Goal: Task Accomplishment & Management: Use online tool/utility

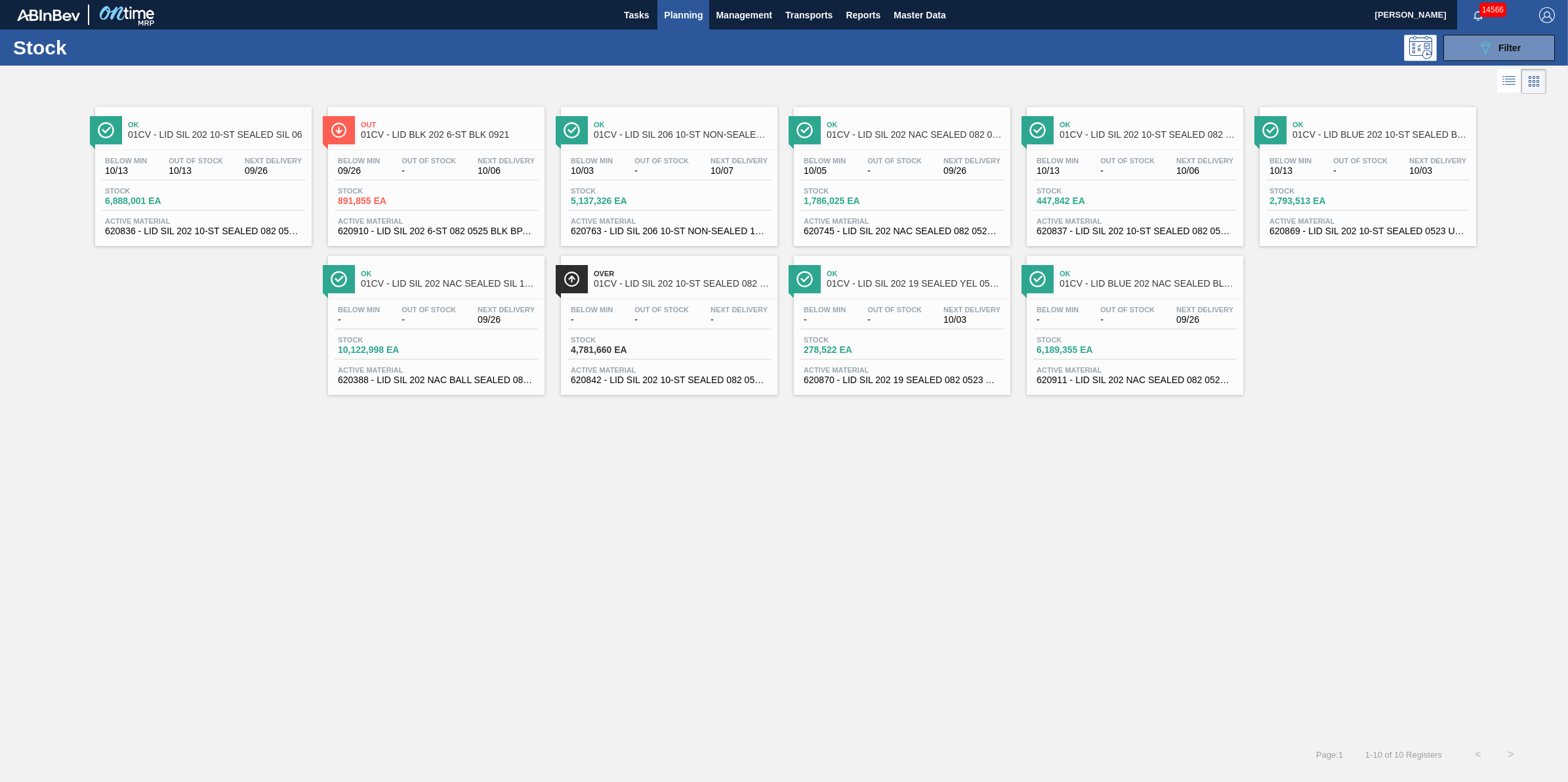
click at [670, 10] on span "Planning" at bounding box center [683, 15] width 39 height 16
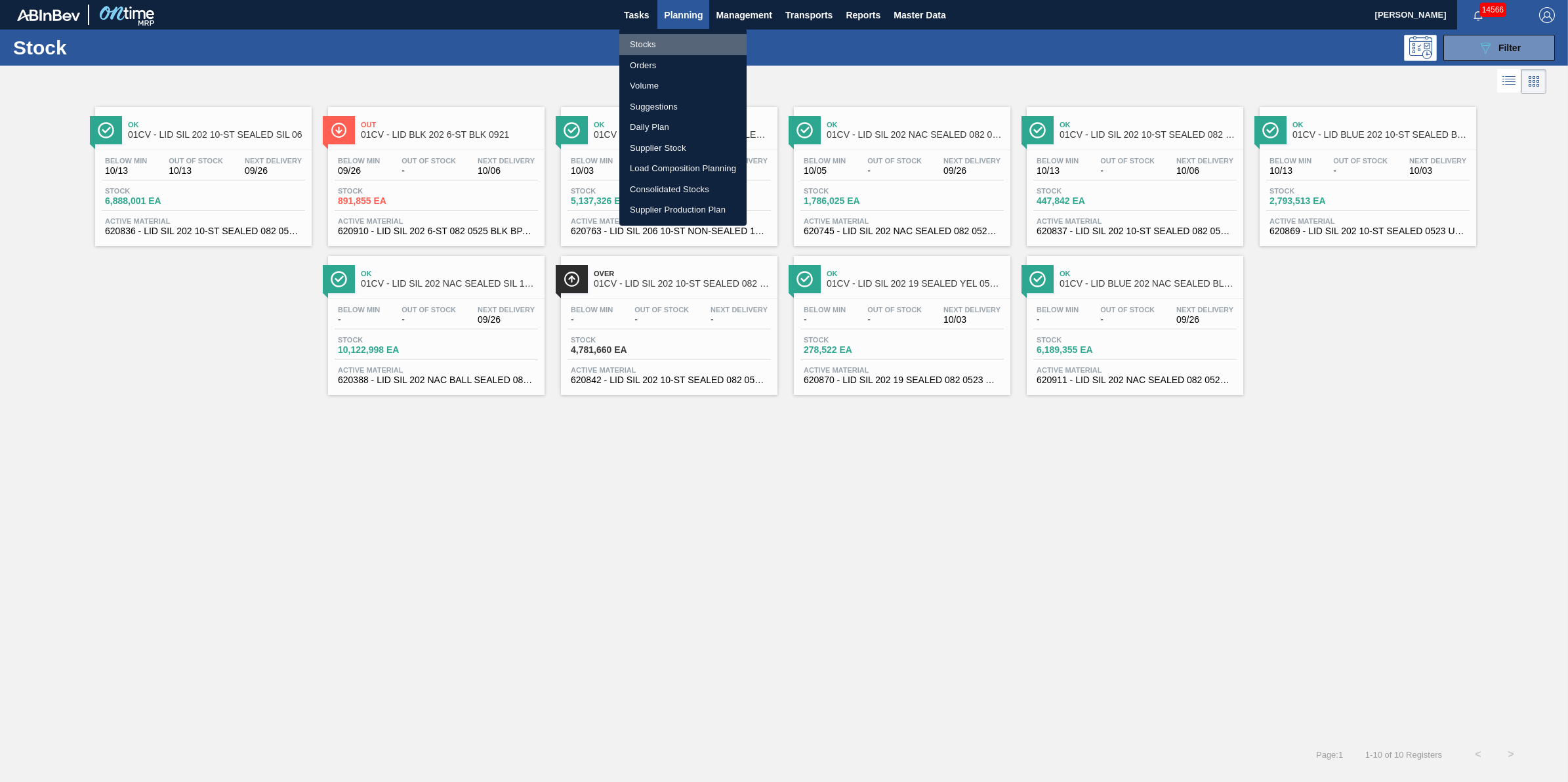
click at [670, 34] on li "Stocks" at bounding box center [683, 44] width 127 height 21
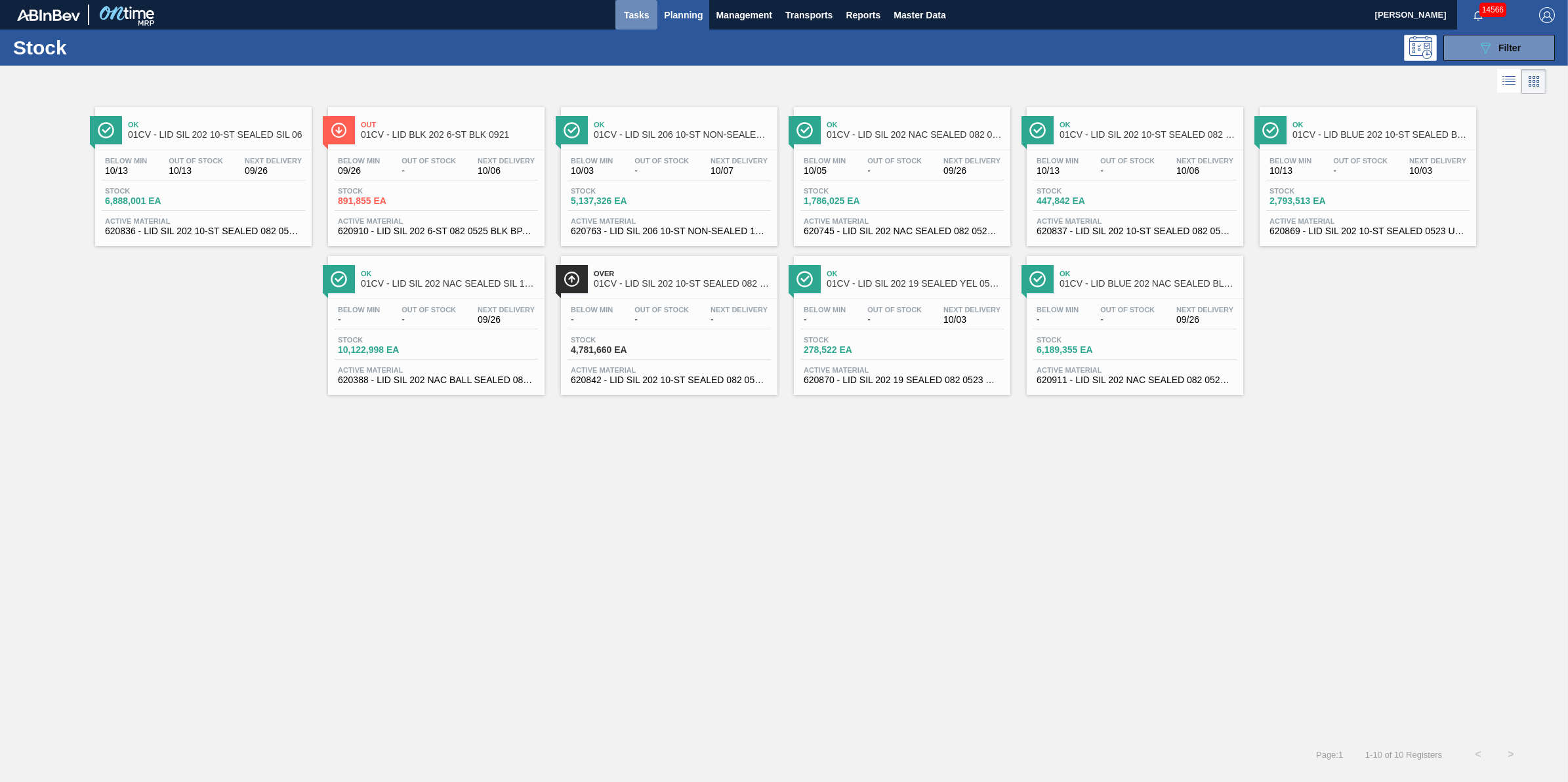
click at [626, 19] on span "Tasks" at bounding box center [636, 15] width 28 height 16
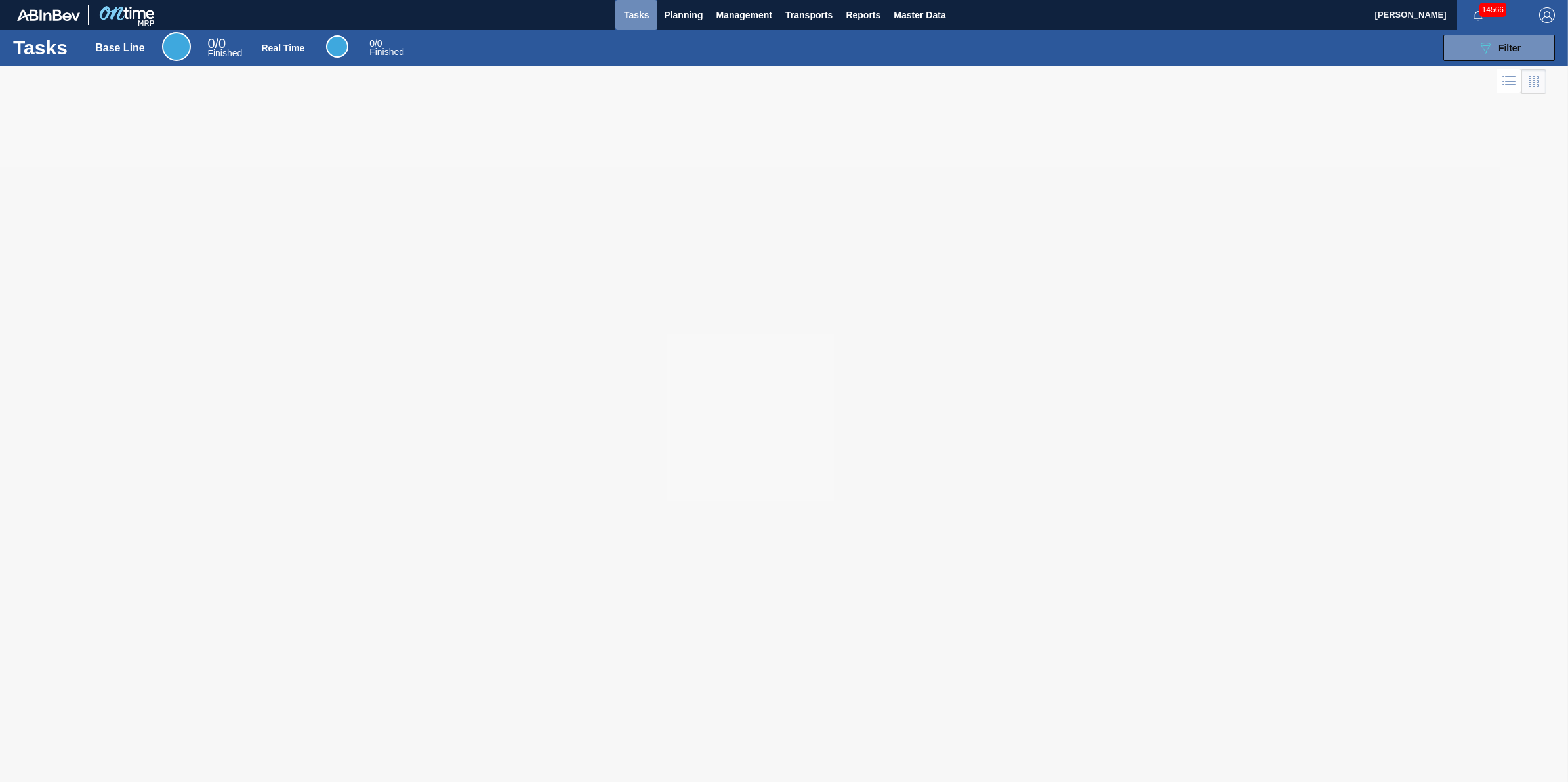
click at [626, 19] on span "Tasks" at bounding box center [636, 15] width 28 height 16
drag, startPoint x: 677, startPoint y: 18, endPoint x: 678, endPoint y: 31, distance: 13.0
click at [678, 18] on span "Planning" at bounding box center [683, 15] width 39 height 16
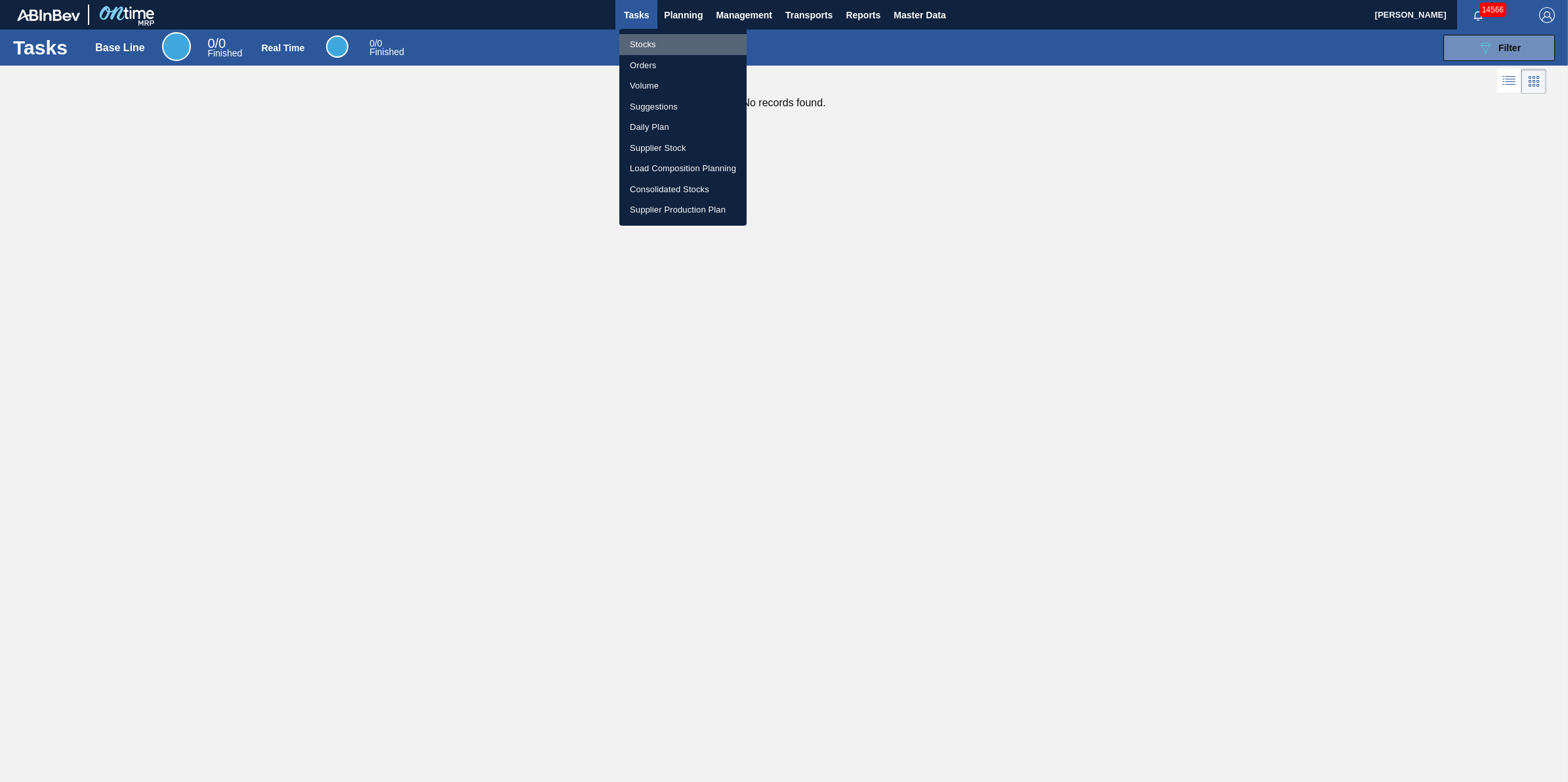
click at [678, 40] on li "Stocks" at bounding box center [683, 44] width 127 height 21
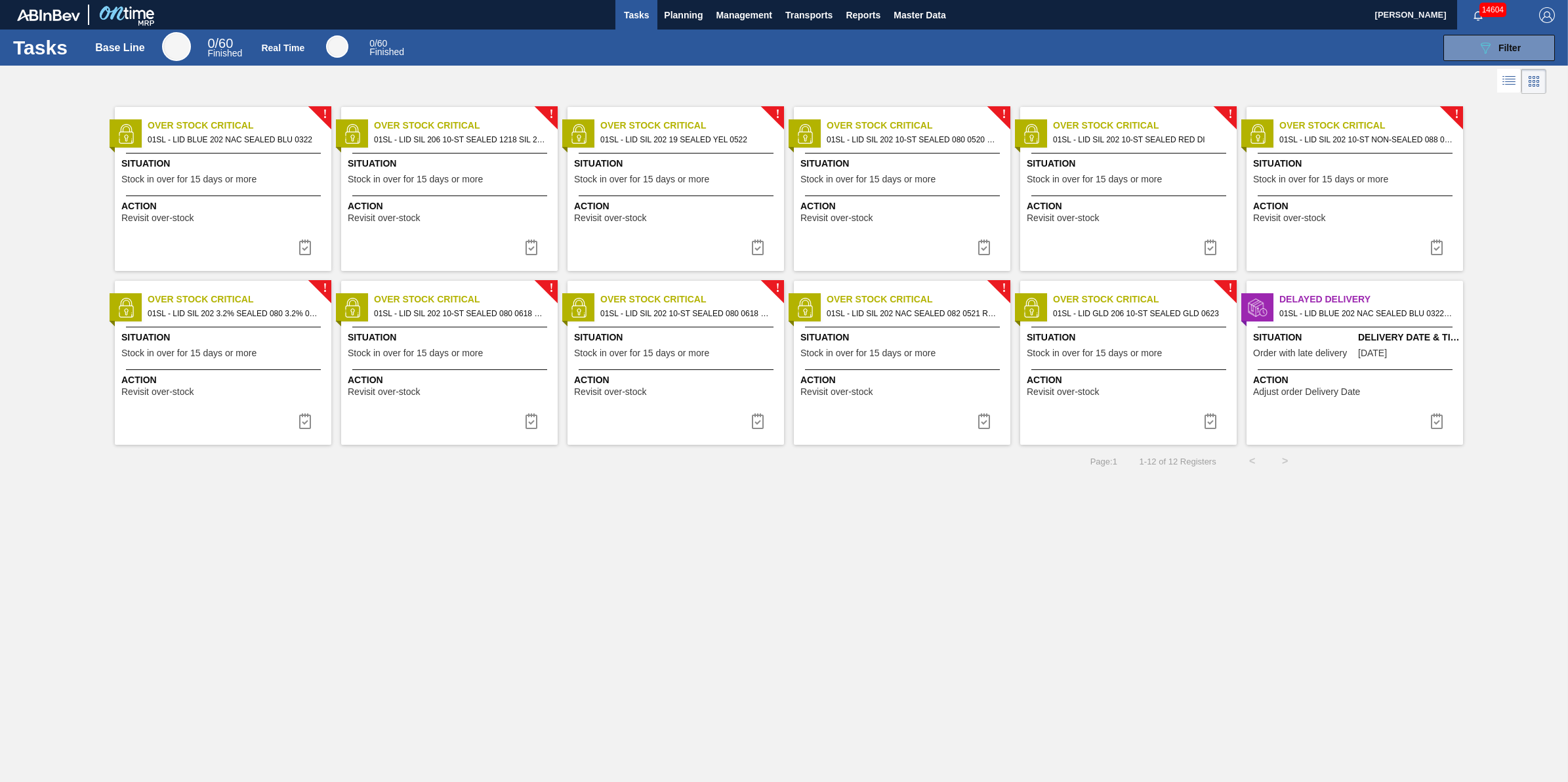
click at [643, 23] on button "Tasks" at bounding box center [637, 14] width 42 height 29
click at [634, 18] on span "Tasks" at bounding box center [636, 15] width 28 height 16
click at [620, 10] on button "Tasks" at bounding box center [637, 14] width 42 height 29
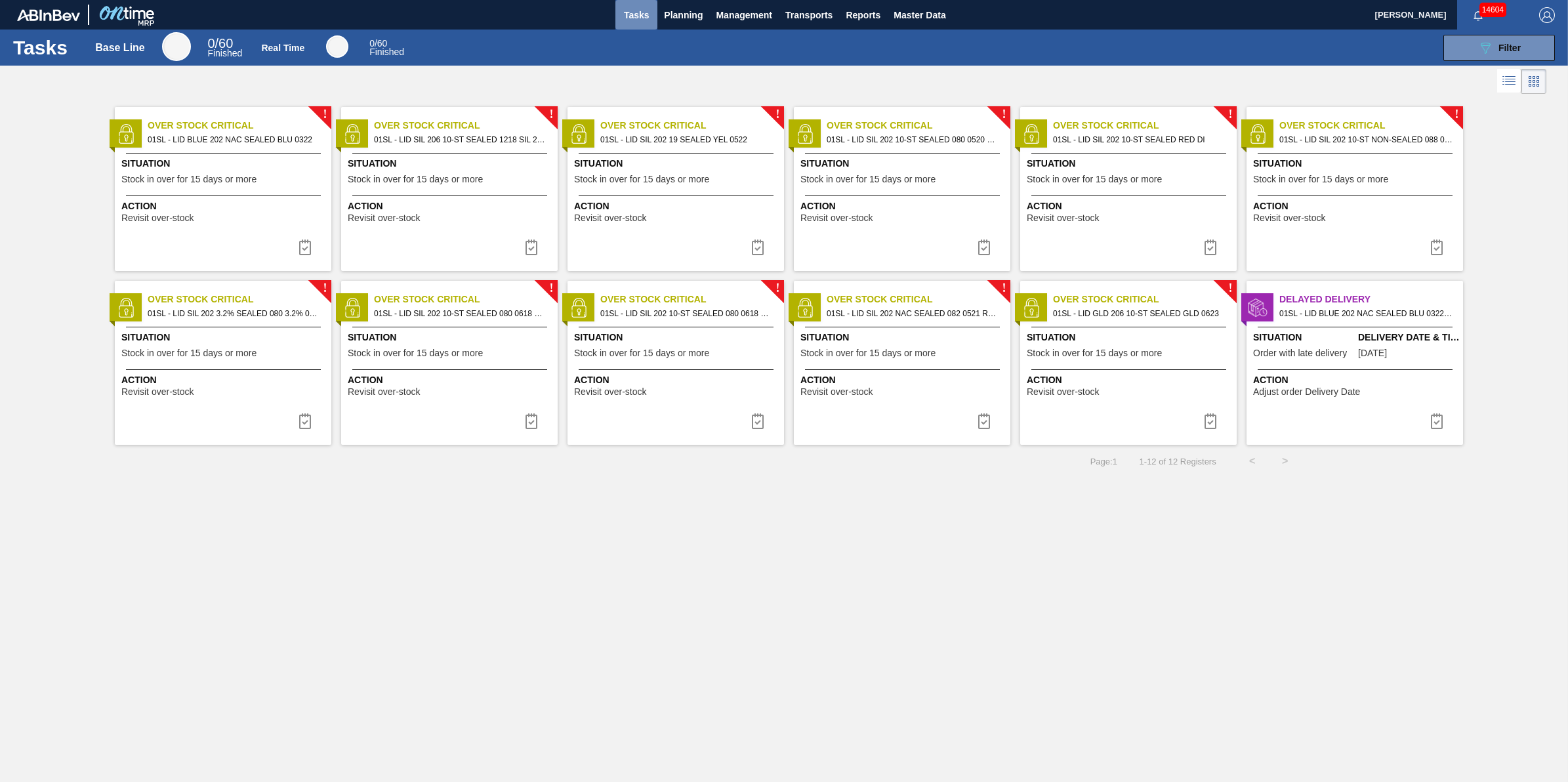
click at [617, 4] on button "Tasks" at bounding box center [637, 14] width 42 height 29
click at [618, 4] on button "Tasks" at bounding box center [637, 14] width 42 height 29
click at [952, 10] on button "Master Data" at bounding box center [919, 14] width 65 height 29
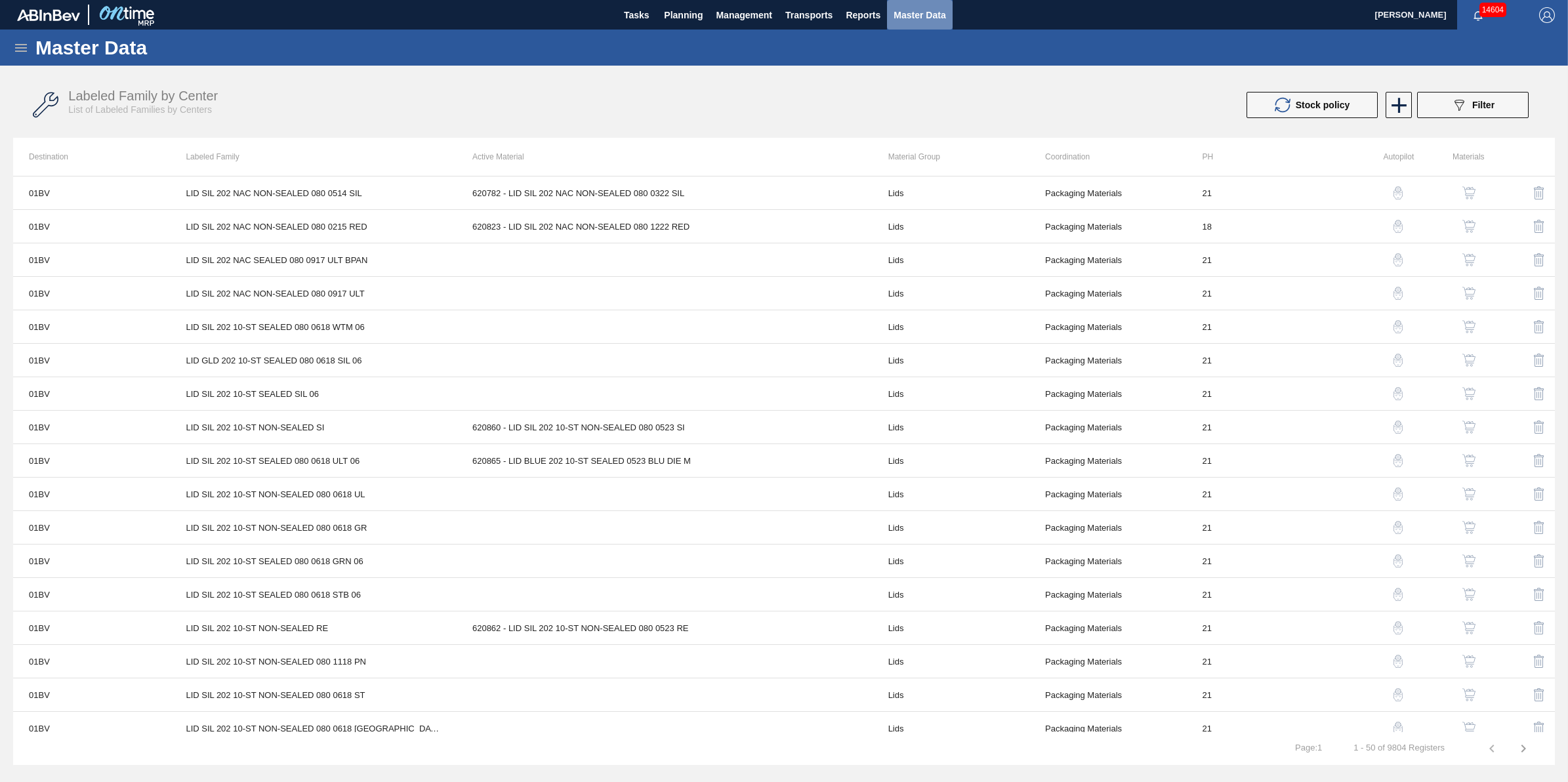
click at [934, 18] on span "Master Data" at bounding box center [919, 15] width 52 height 16
click at [867, 15] on span "Reports" at bounding box center [863, 15] width 34 height 16
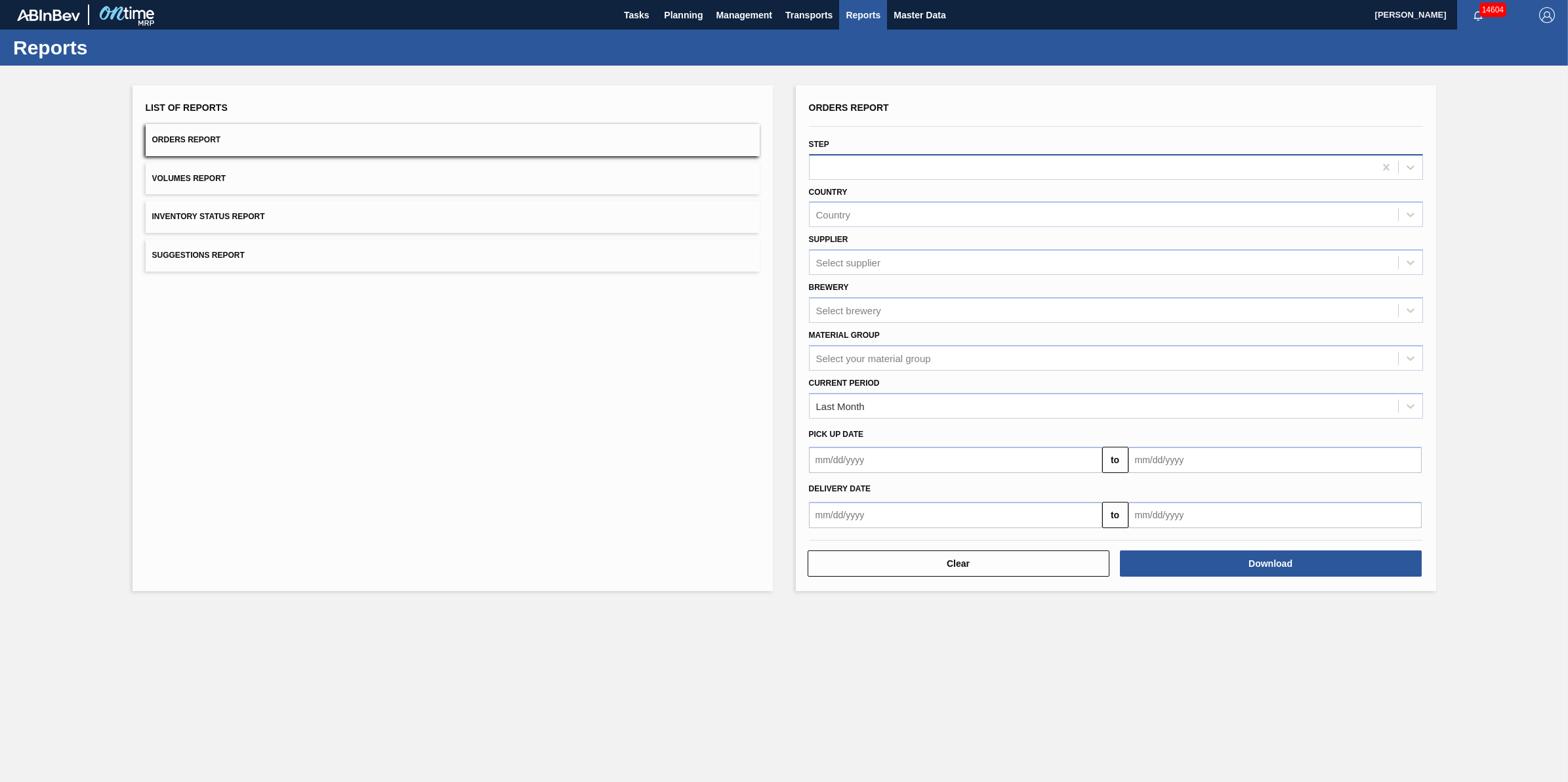
click at [935, 158] on div at bounding box center [1092, 166] width 565 height 19
click at [933, 161] on div at bounding box center [1092, 166] width 565 height 19
click at [869, 202] on div "Country Country" at bounding box center [1116, 205] width 614 height 44
click at [869, 205] on div "Country" at bounding box center [1104, 214] width 589 height 19
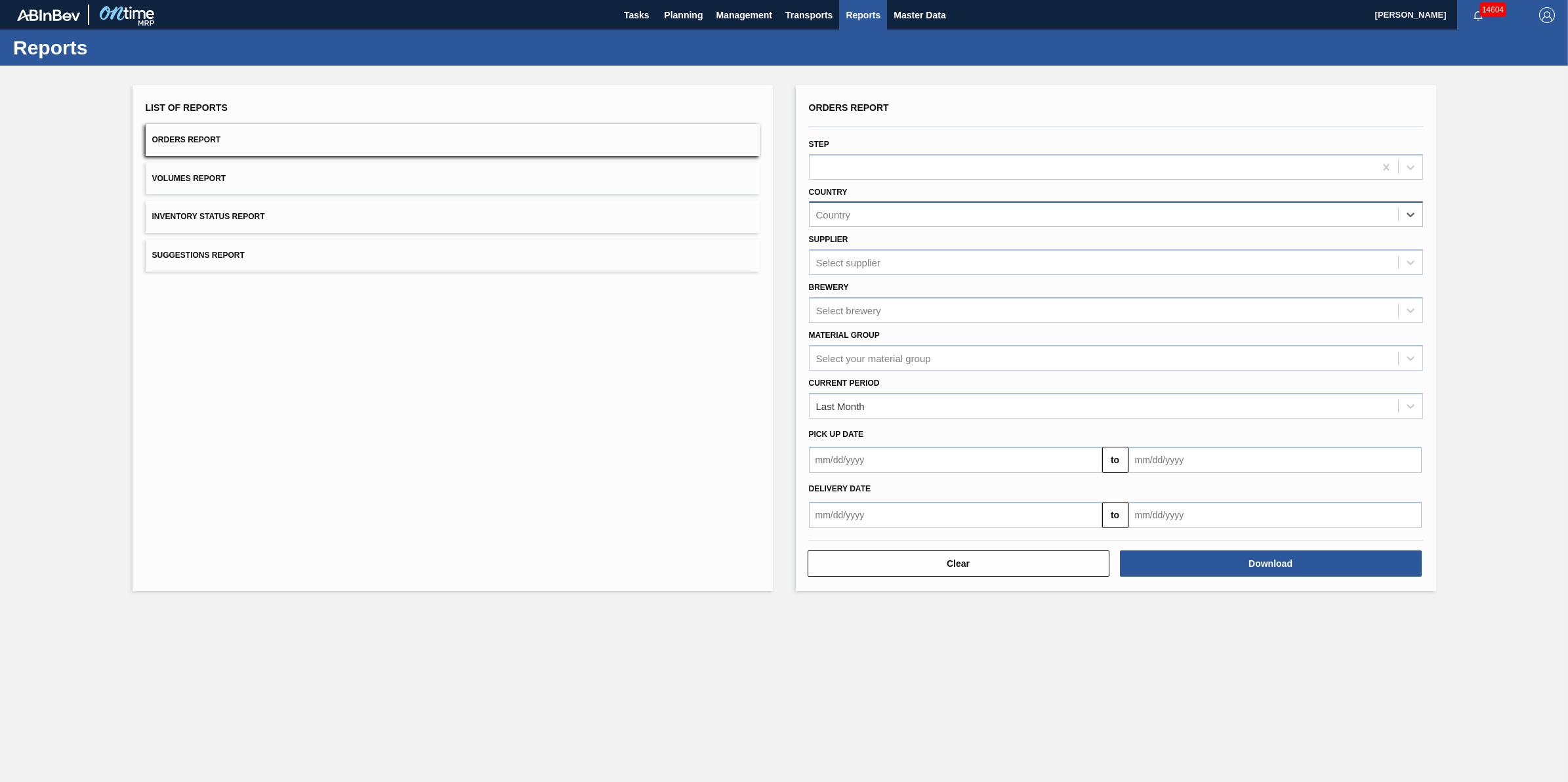
click at [869, 207] on div "Country" at bounding box center [1104, 214] width 589 height 19
click at [679, 76] on div "List of Reports Orders Report Volumes Report Inventory Status Report Suggestion…" at bounding box center [784, 336] width 1568 height 542
click at [920, 211] on div "Country" at bounding box center [1104, 214] width 589 height 19
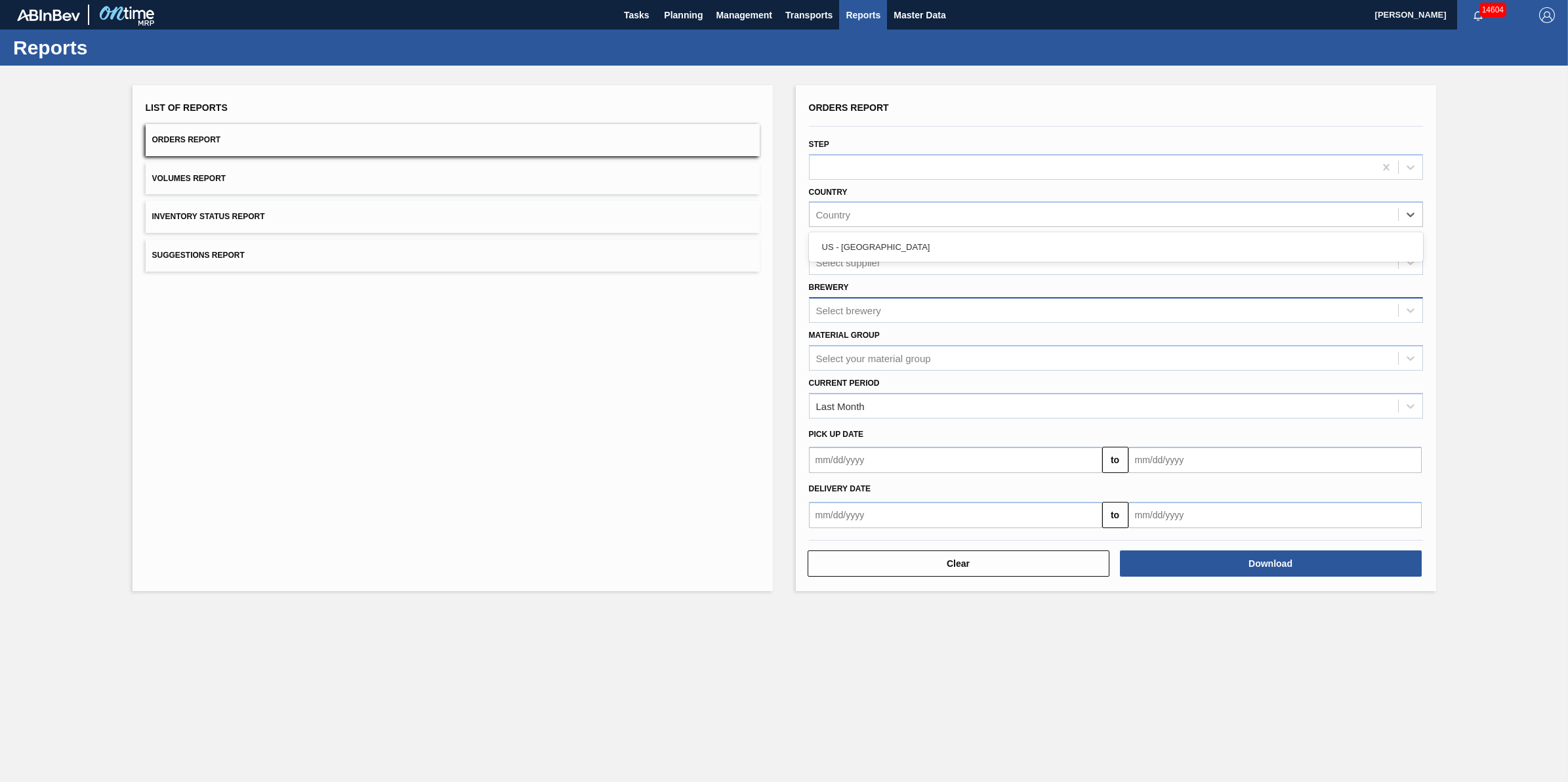
click at [877, 301] on div "Select brewery" at bounding box center [1104, 310] width 589 height 19
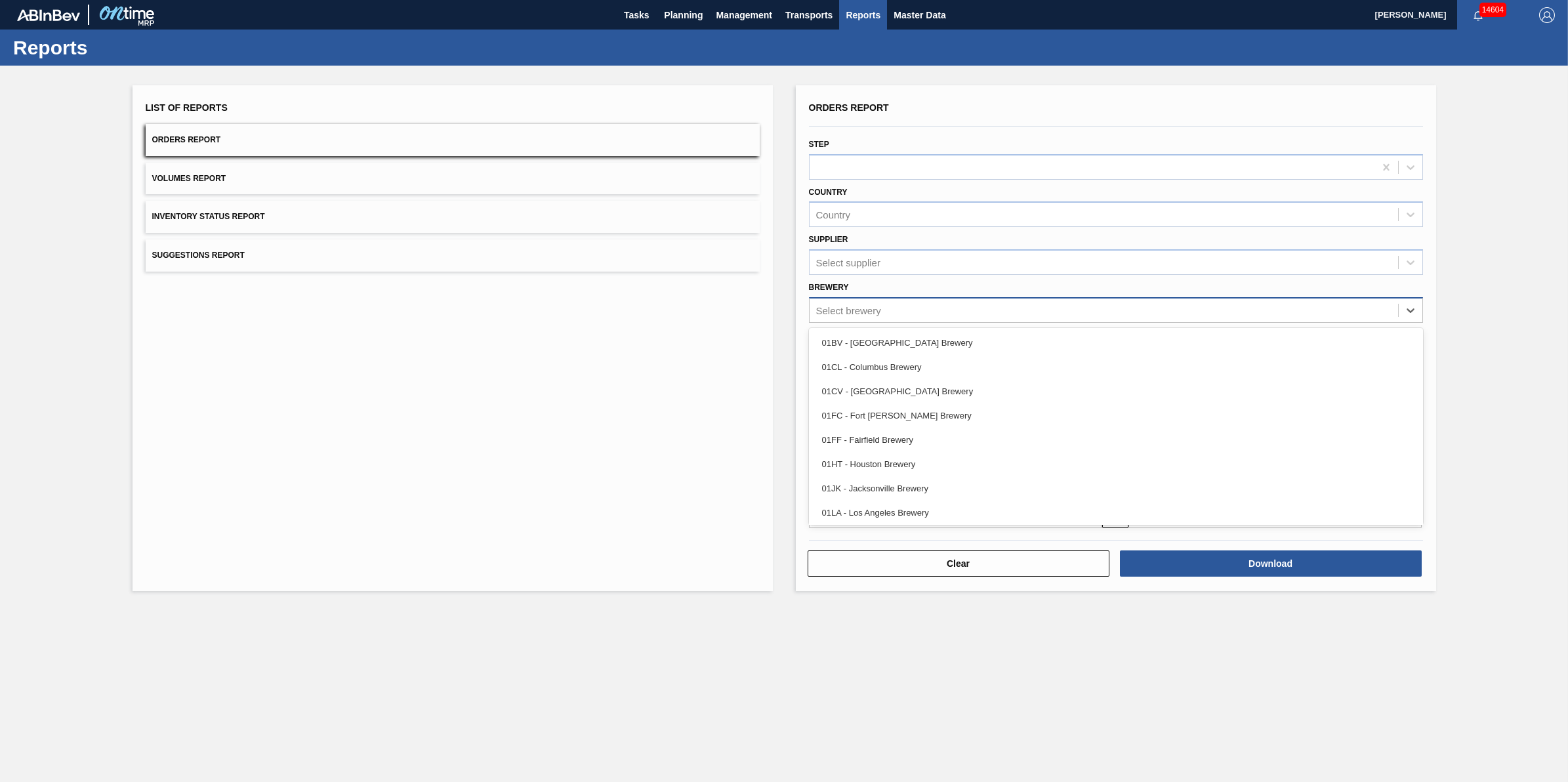
click at [853, 301] on div "Select brewery" at bounding box center [1104, 310] width 589 height 19
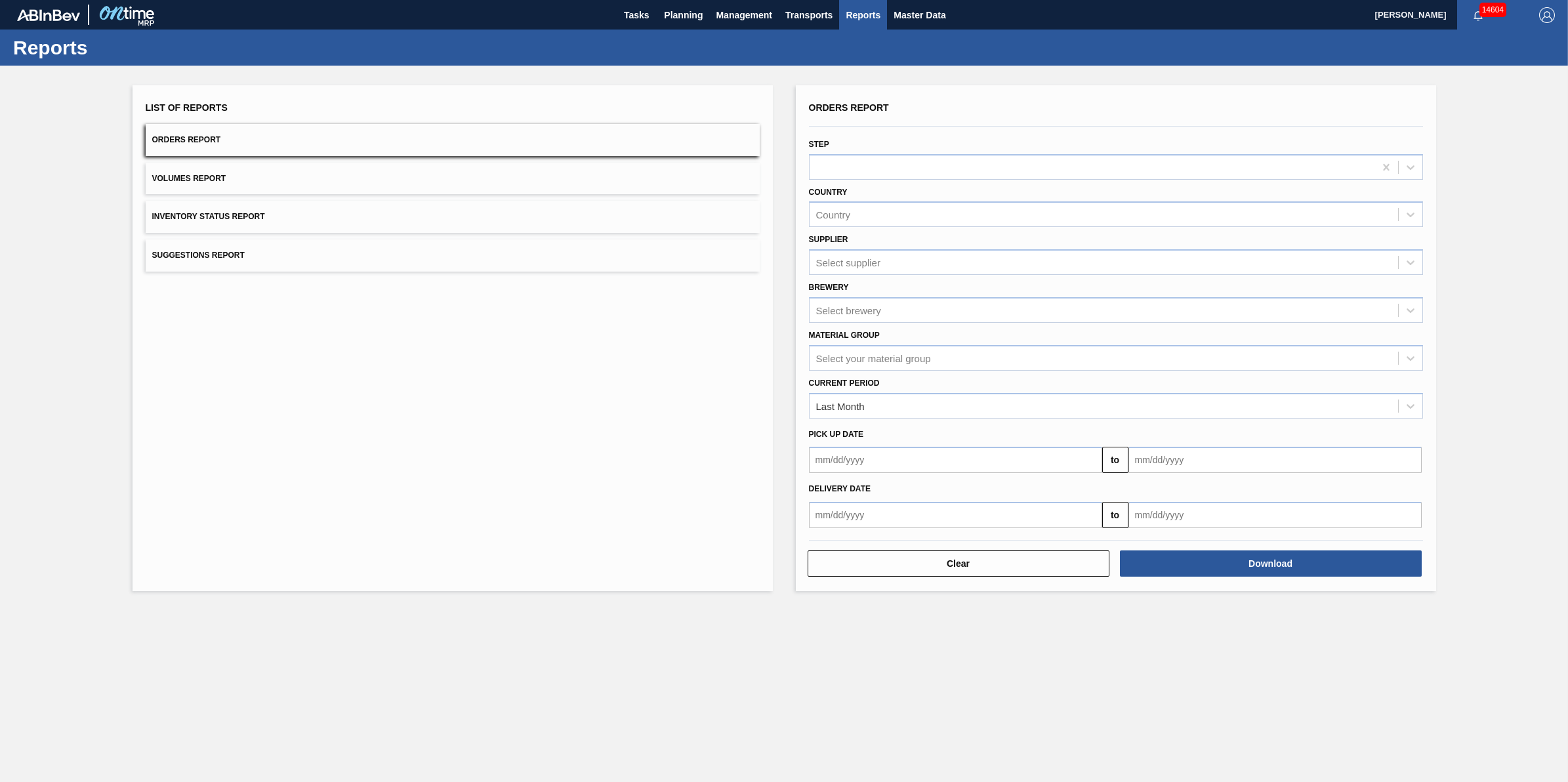
click at [506, 503] on div "List of Reports Orders Report Volumes Report Inventory Status Report Suggestion…" at bounding box center [453, 338] width 640 height 506
click at [673, 13] on span "Planning" at bounding box center [683, 15] width 39 height 16
click at [680, 22] on span "Planning" at bounding box center [683, 15] width 39 height 16
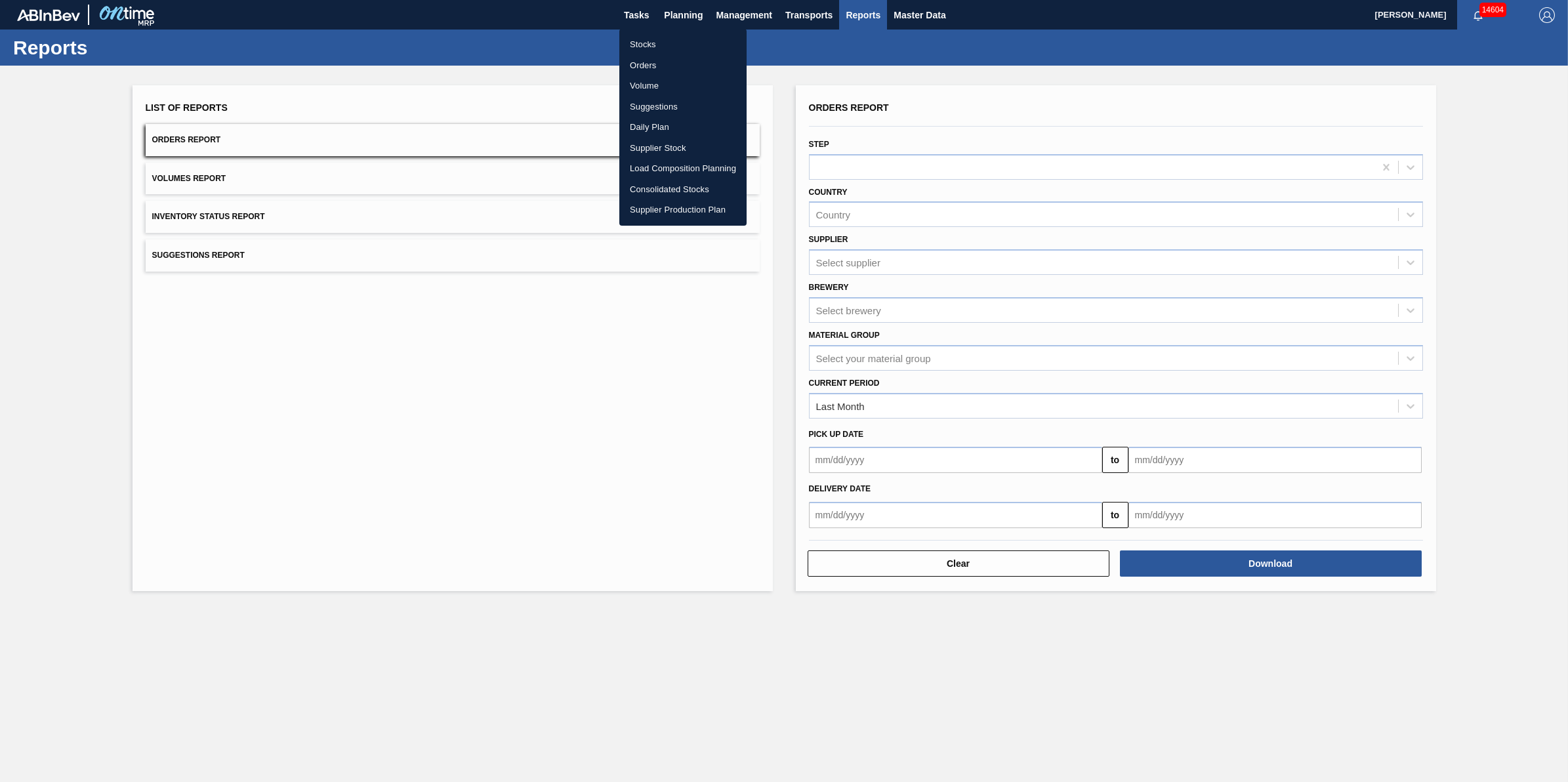
click at [673, 41] on li "Stocks" at bounding box center [683, 44] width 127 height 21
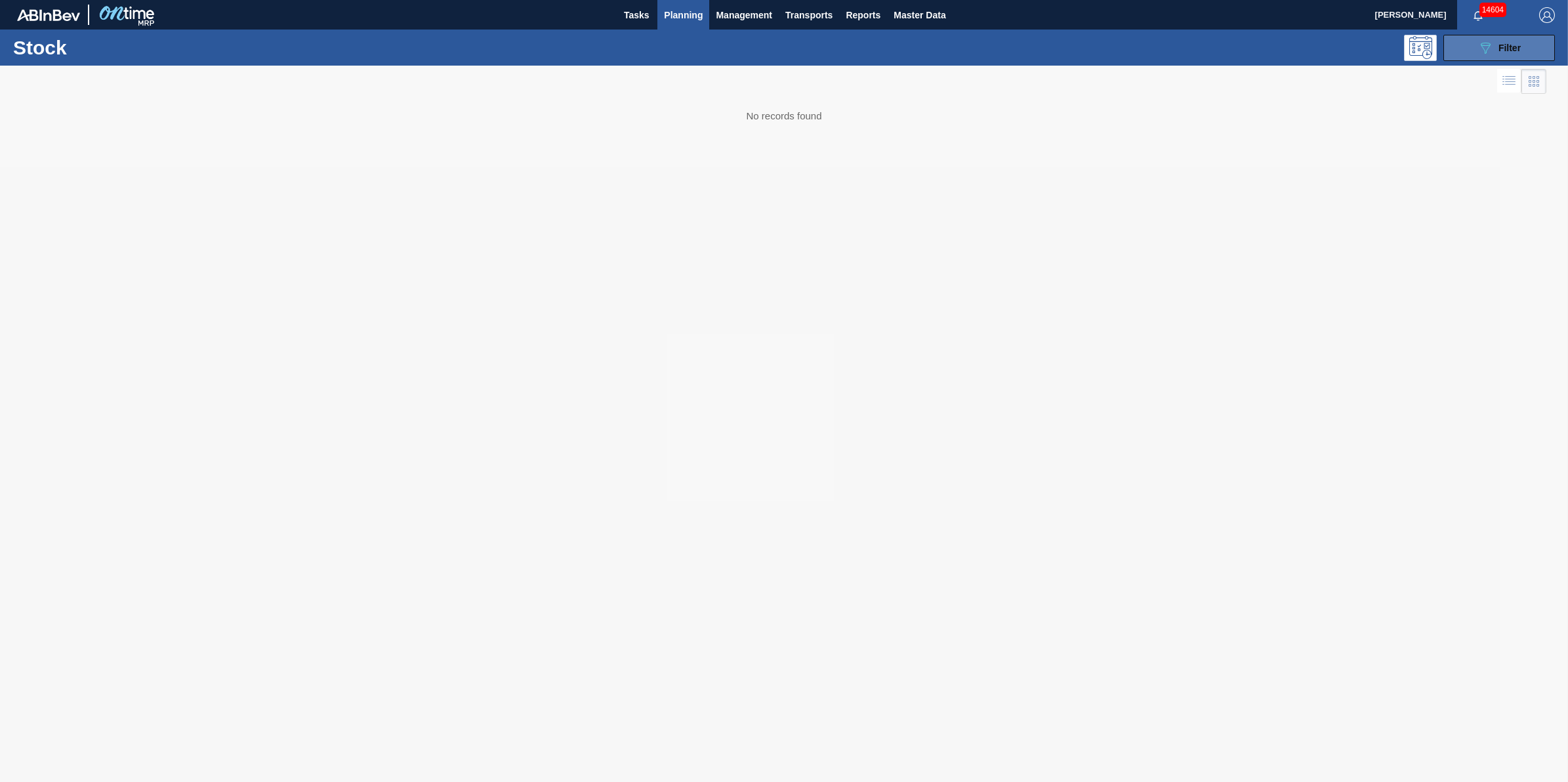
click at [1483, 47] on icon "089F7B8B-B2A5-4AFE-B5C0-19BA573D28AC" at bounding box center [1485, 47] width 16 height 16
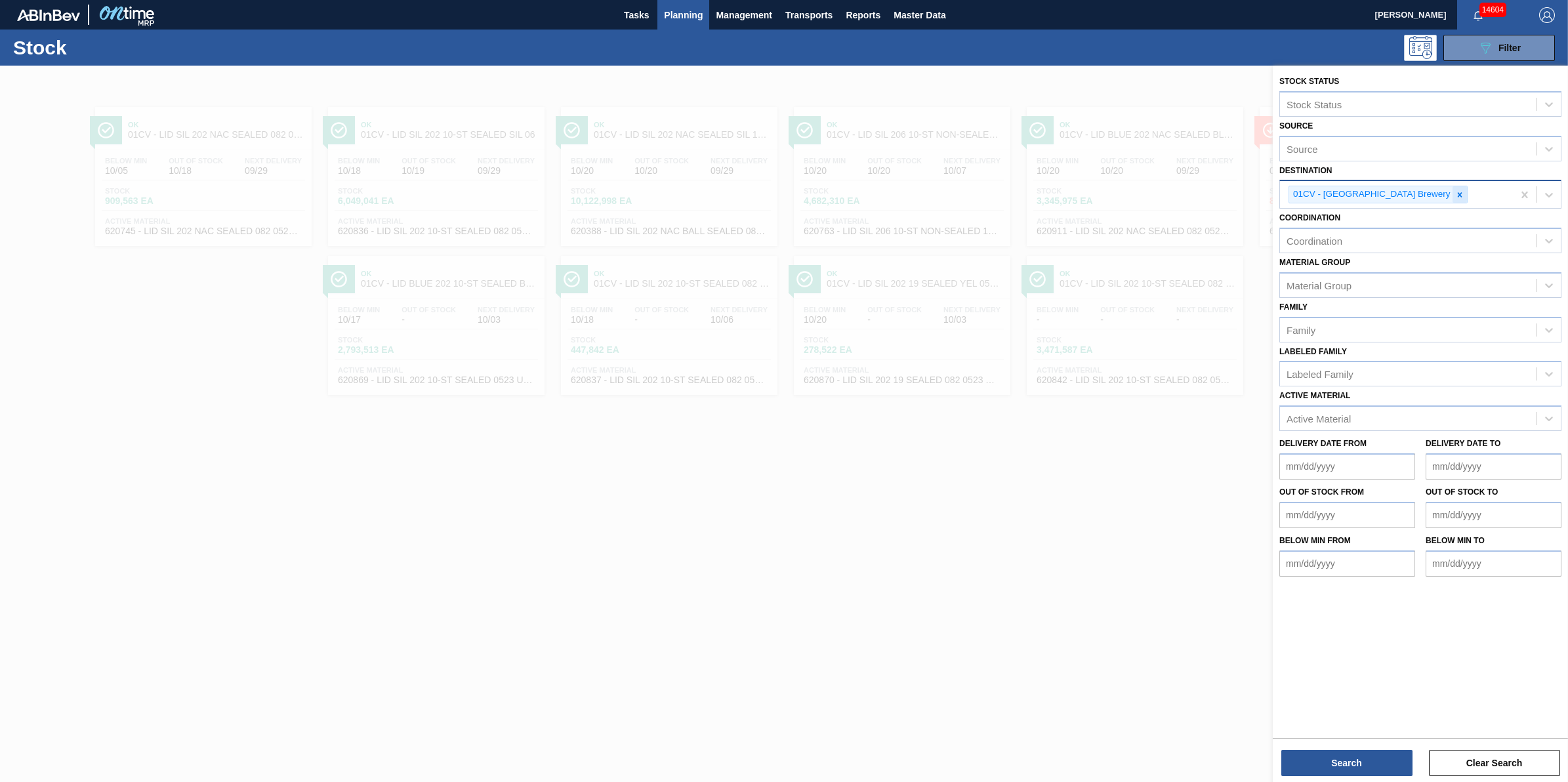
click at [1455, 195] on icon at bounding box center [1459, 195] width 9 height 9
click at [1387, 280] on div "Material Group" at bounding box center [1408, 281] width 256 height 19
click at [1069, 496] on div at bounding box center [784, 456] width 1568 height 782
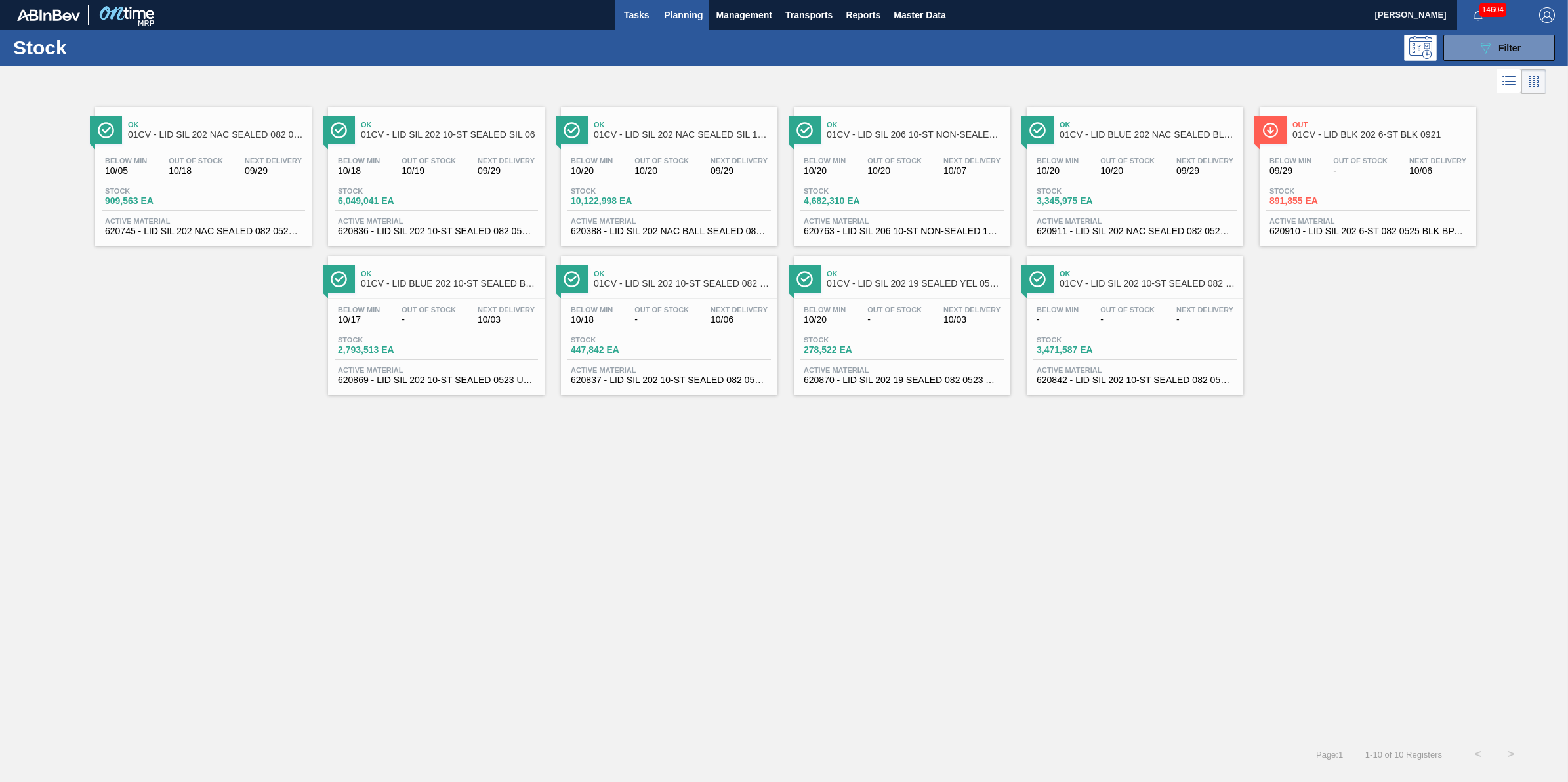
click at [637, 11] on span "Tasks" at bounding box center [636, 15] width 28 height 16
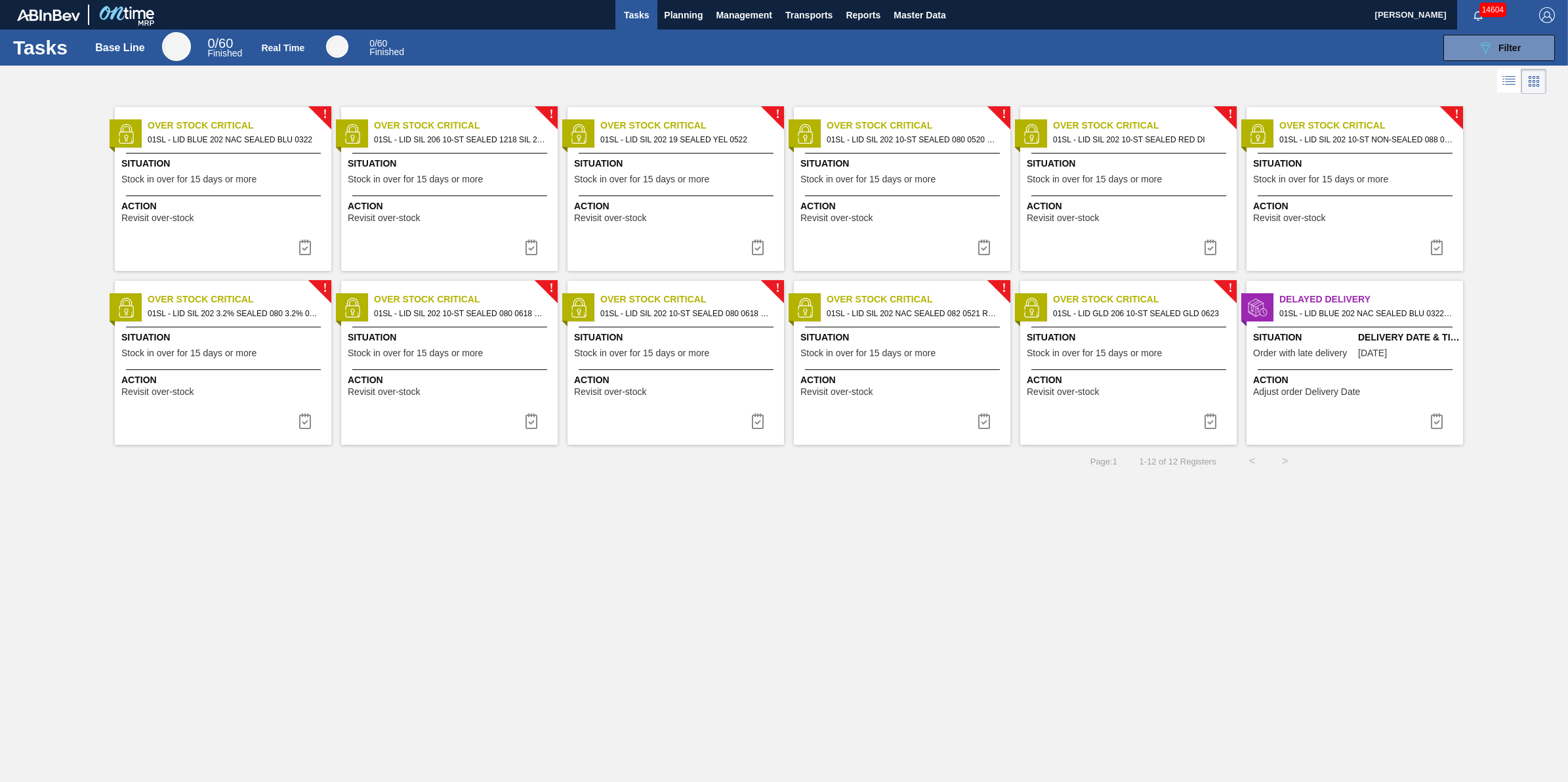
click at [1412, 334] on span "Delivery Date & Time" at bounding box center [1409, 337] width 102 height 13
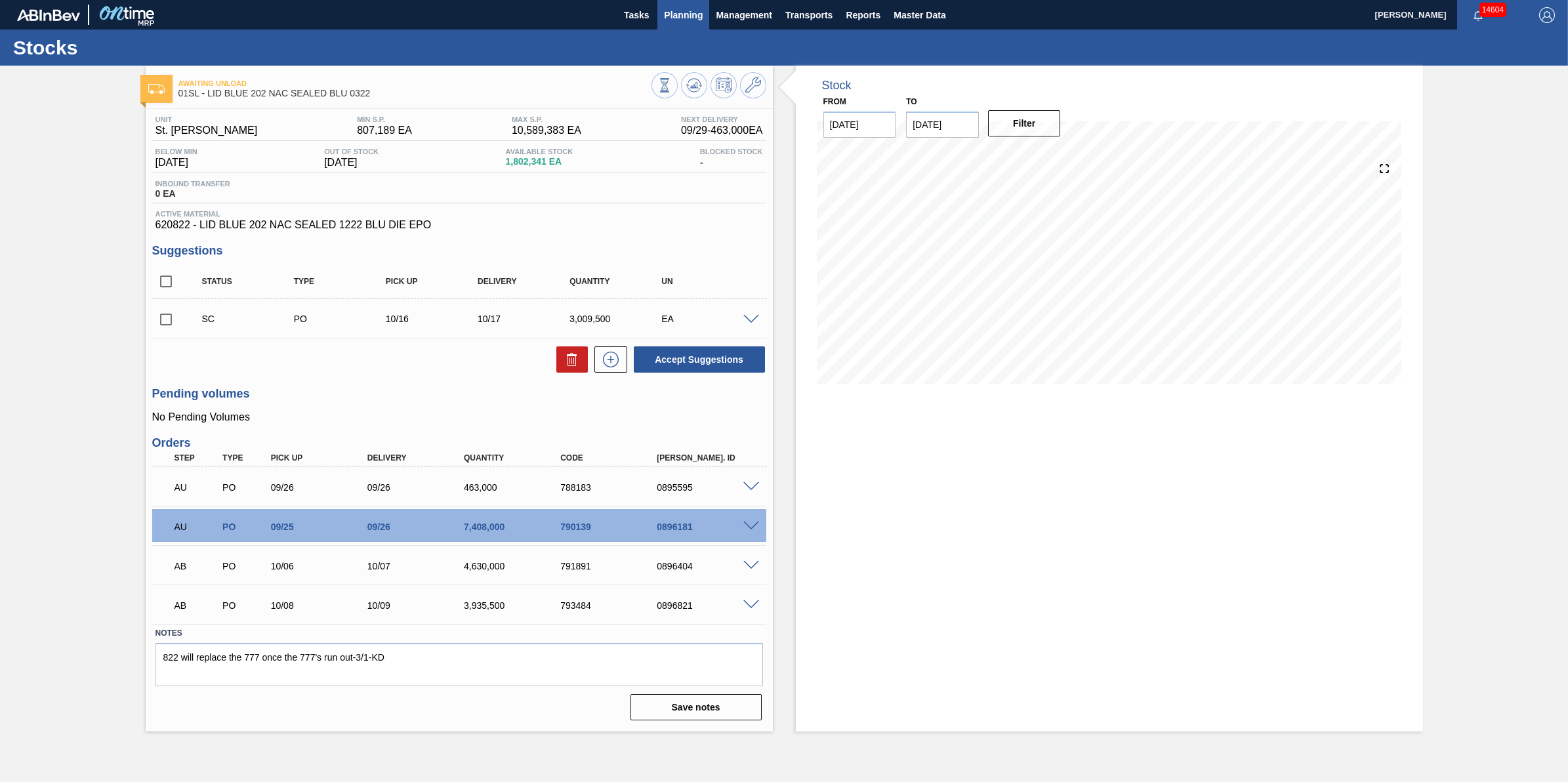
click at [705, 19] on button "Planning" at bounding box center [683, 14] width 52 height 29
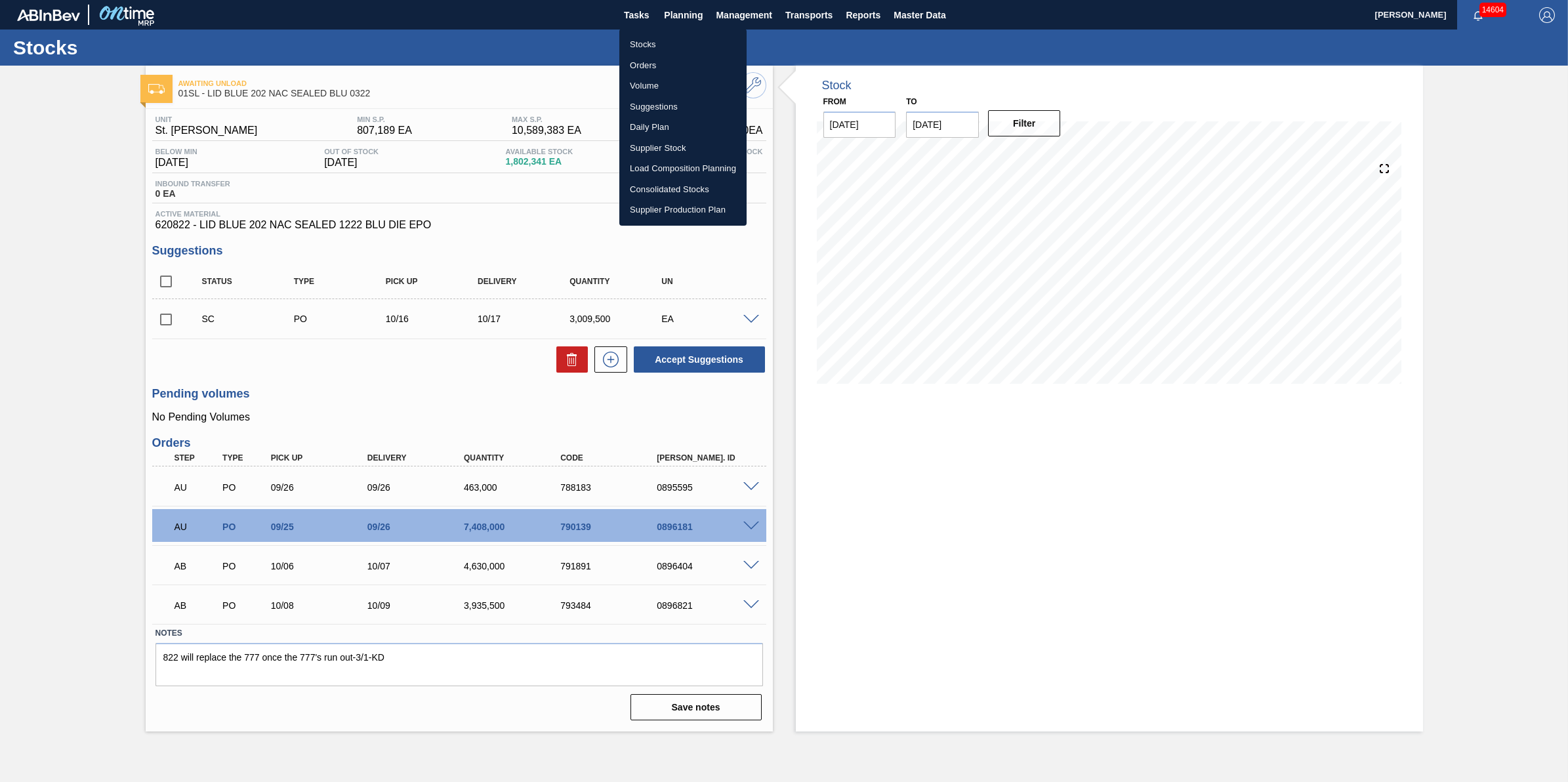
click at [700, 38] on li "Stocks" at bounding box center [683, 44] width 127 height 21
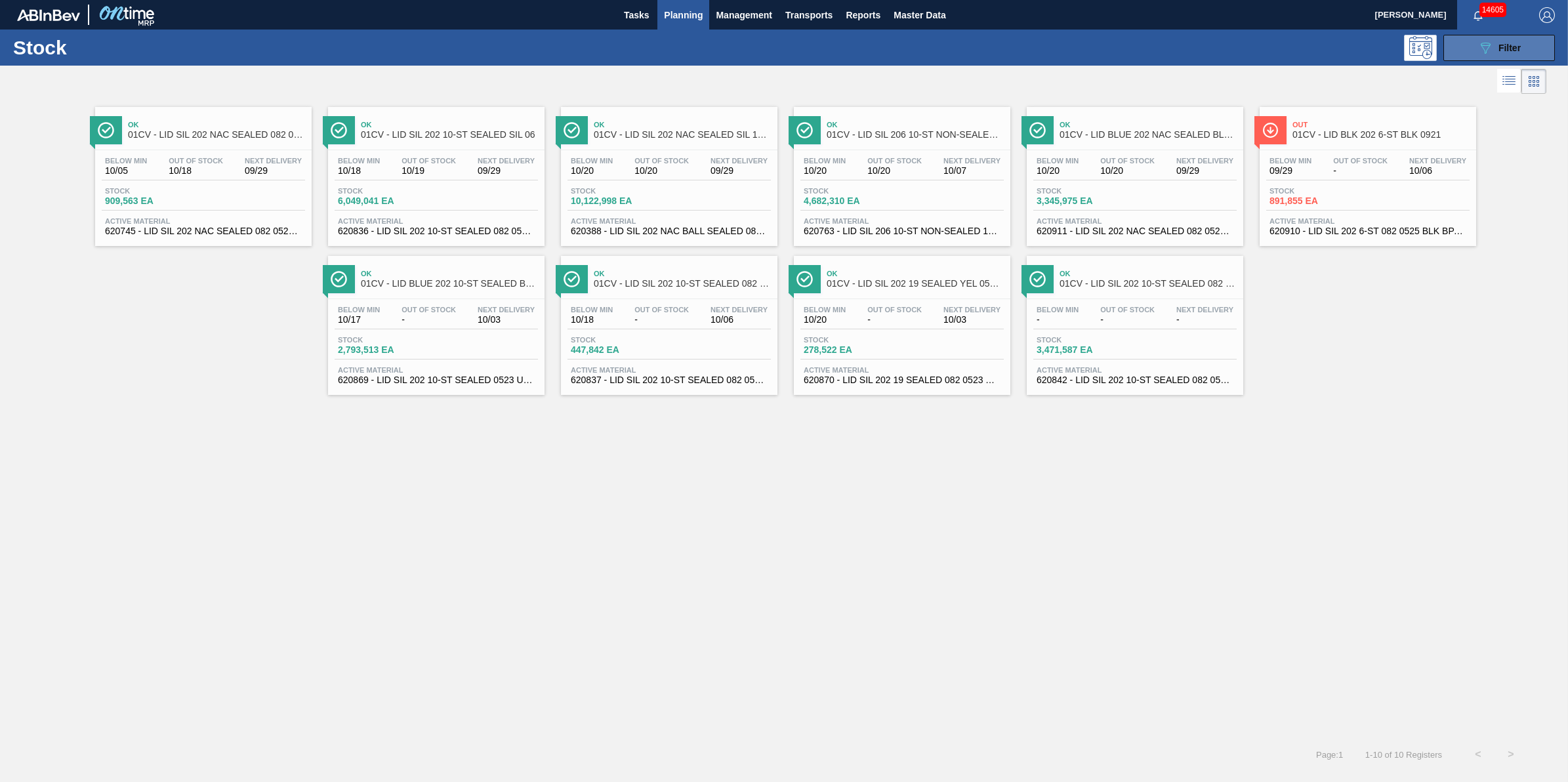
click at [1514, 56] on button "089F7B8B-B2A5-4AFE-B5C0-19BA573D28AC Filter" at bounding box center [1499, 47] width 112 height 26
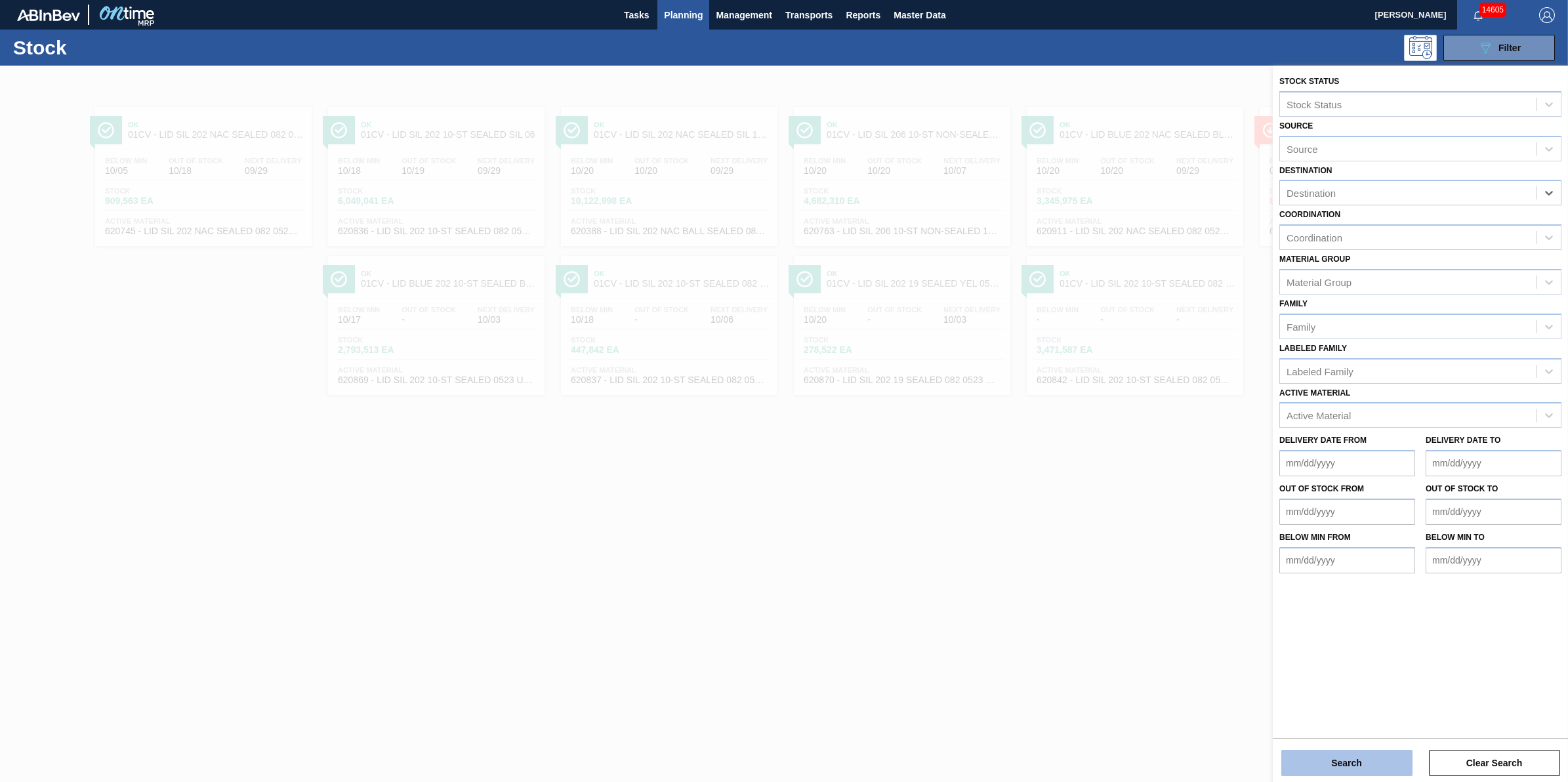
click at [1342, 765] on button "Search" at bounding box center [1347, 763] width 131 height 26
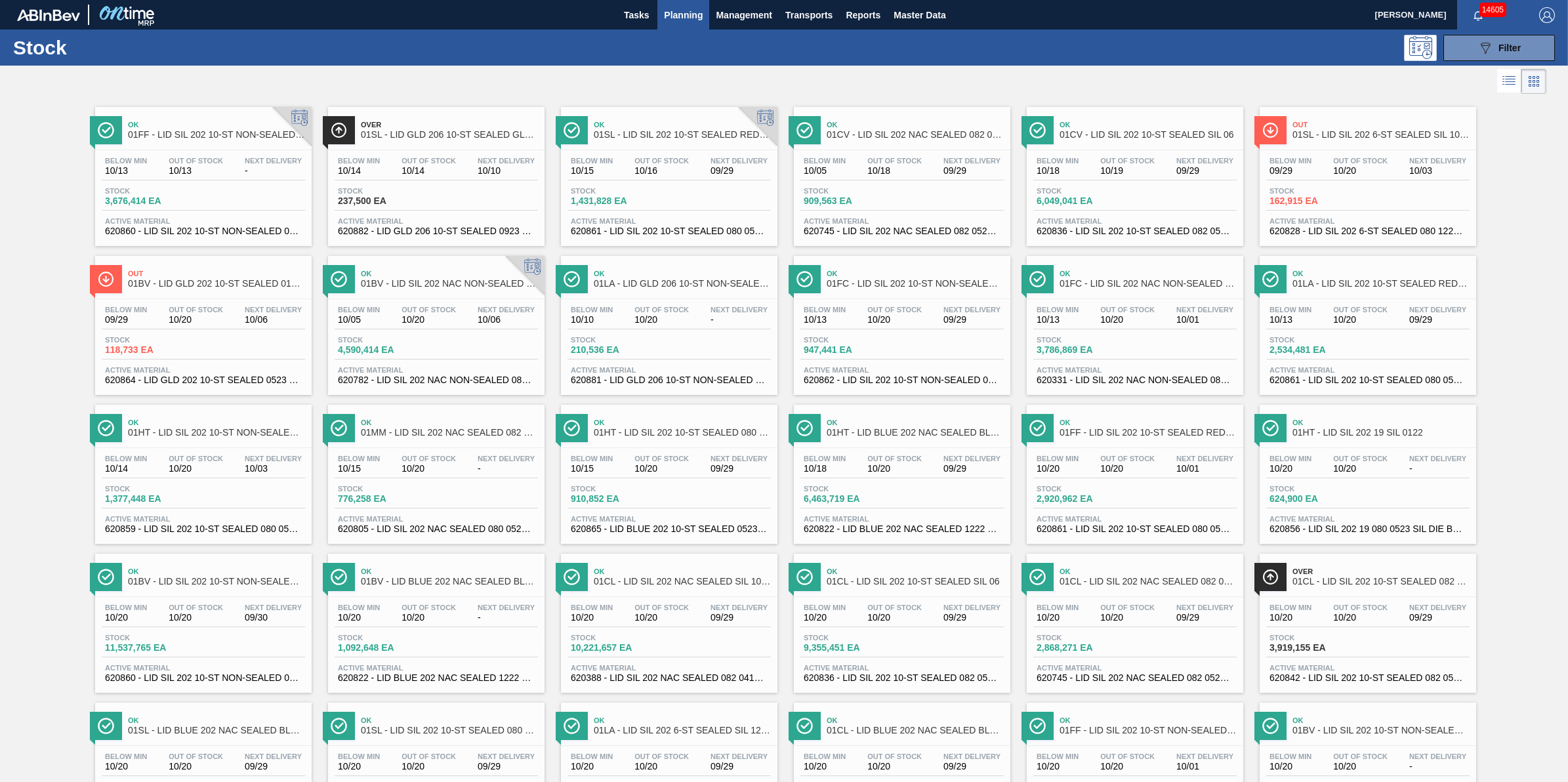
click at [1477, 64] on div "Stock 089F7B8B-B2A5-4AFE-B5C0-19BA573D28AC Filter" at bounding box center [784, 47] width 1568 height 36
click at [1497, 52] on div "089F7B8B-B2A5-4AFE-B5C0-19BA573D28AC Filter" at bounding box center [1499, 47] width 43 height 16
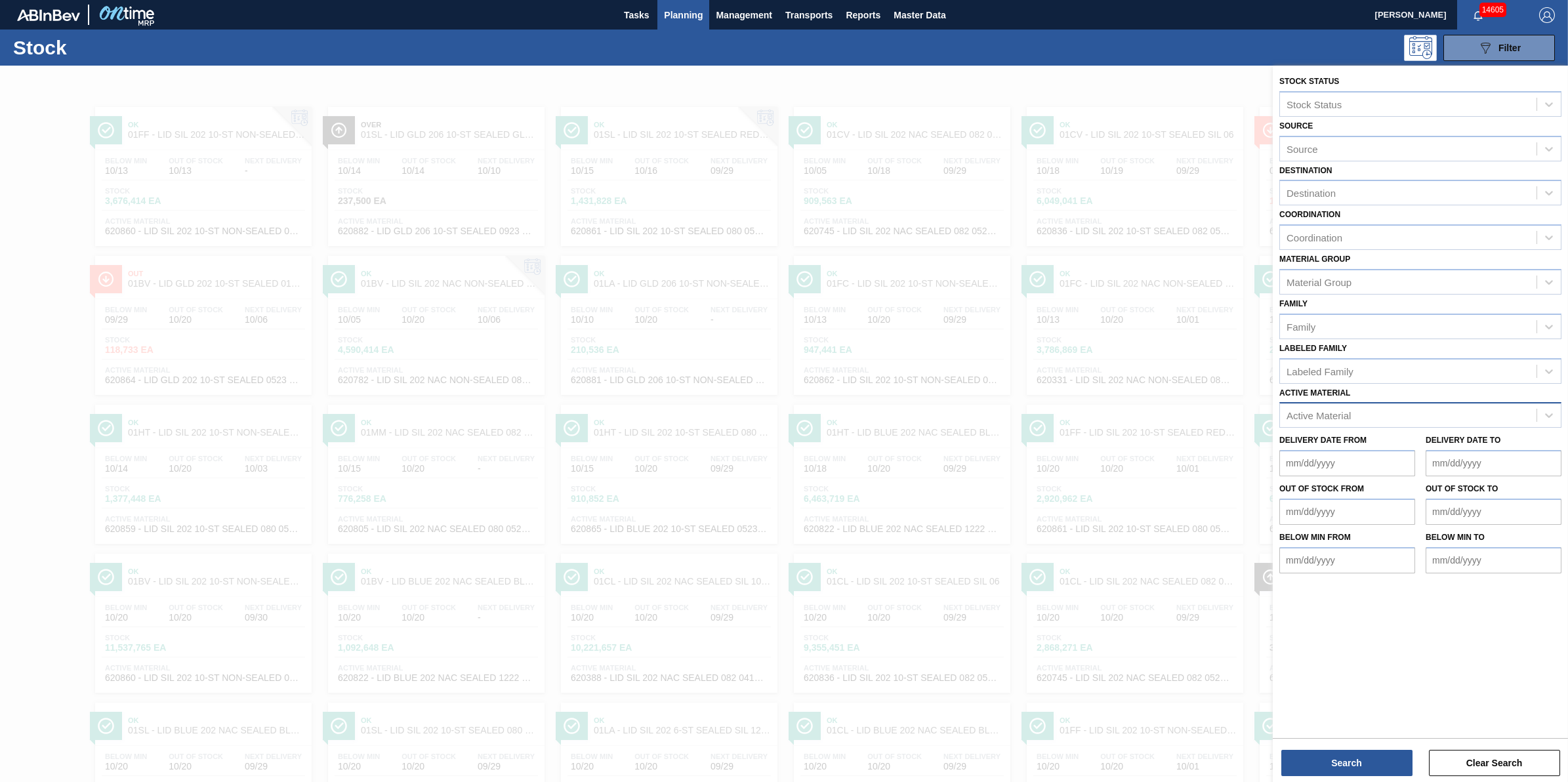
click at [1381, 407] on div "Active Material" at bounding box center [1408, 415] width 256 height 19
type Material "620805"
click at [1332, 436] on div "620805 - LID SIL 202 NAC SEALED 080 0522 RED DIE" at bounding box center [1420, 448] width 282 height 24
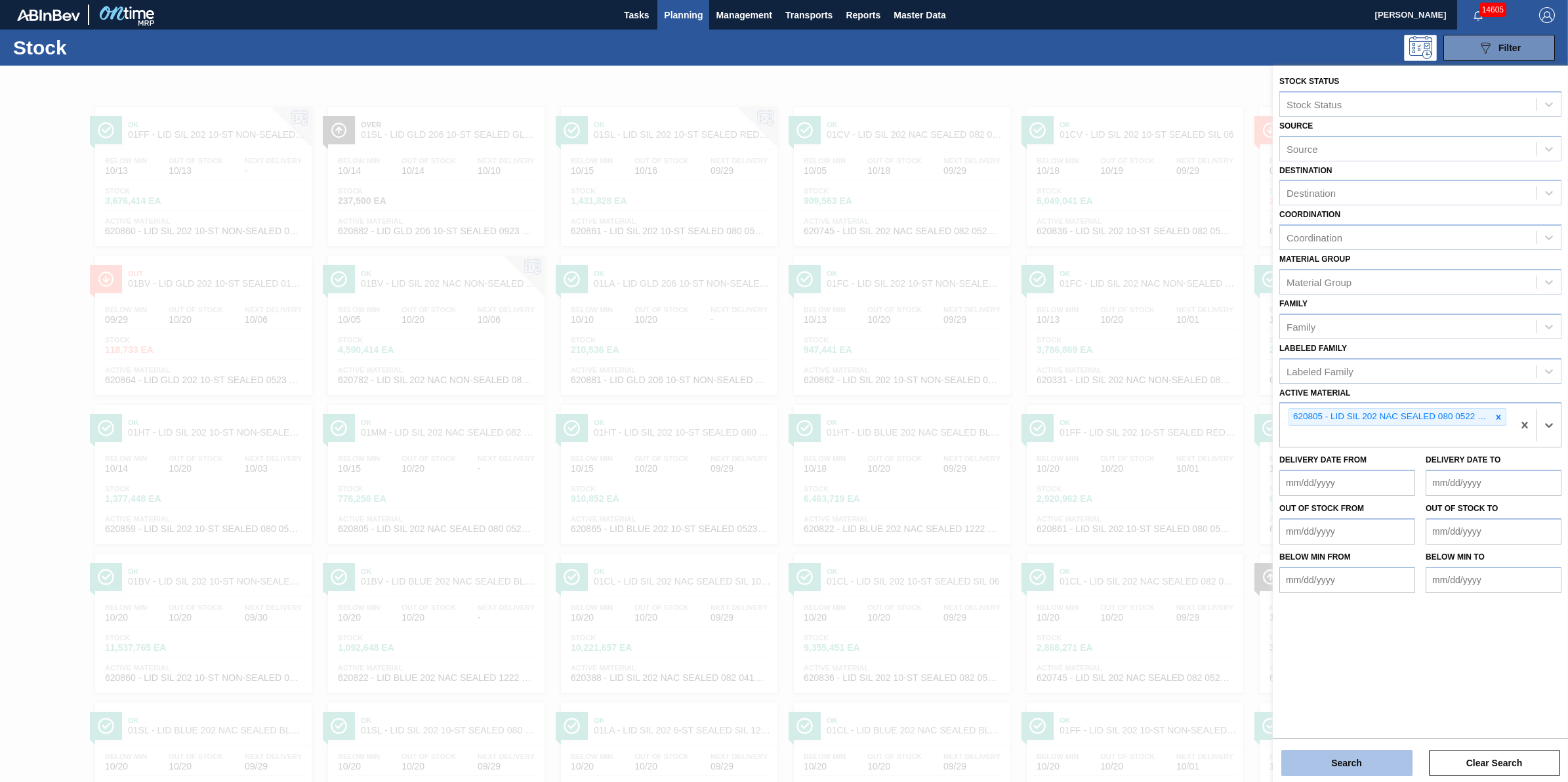
click at [1324, 763] on button "Search" at bounding box center [1347, 763] width 131 height 26
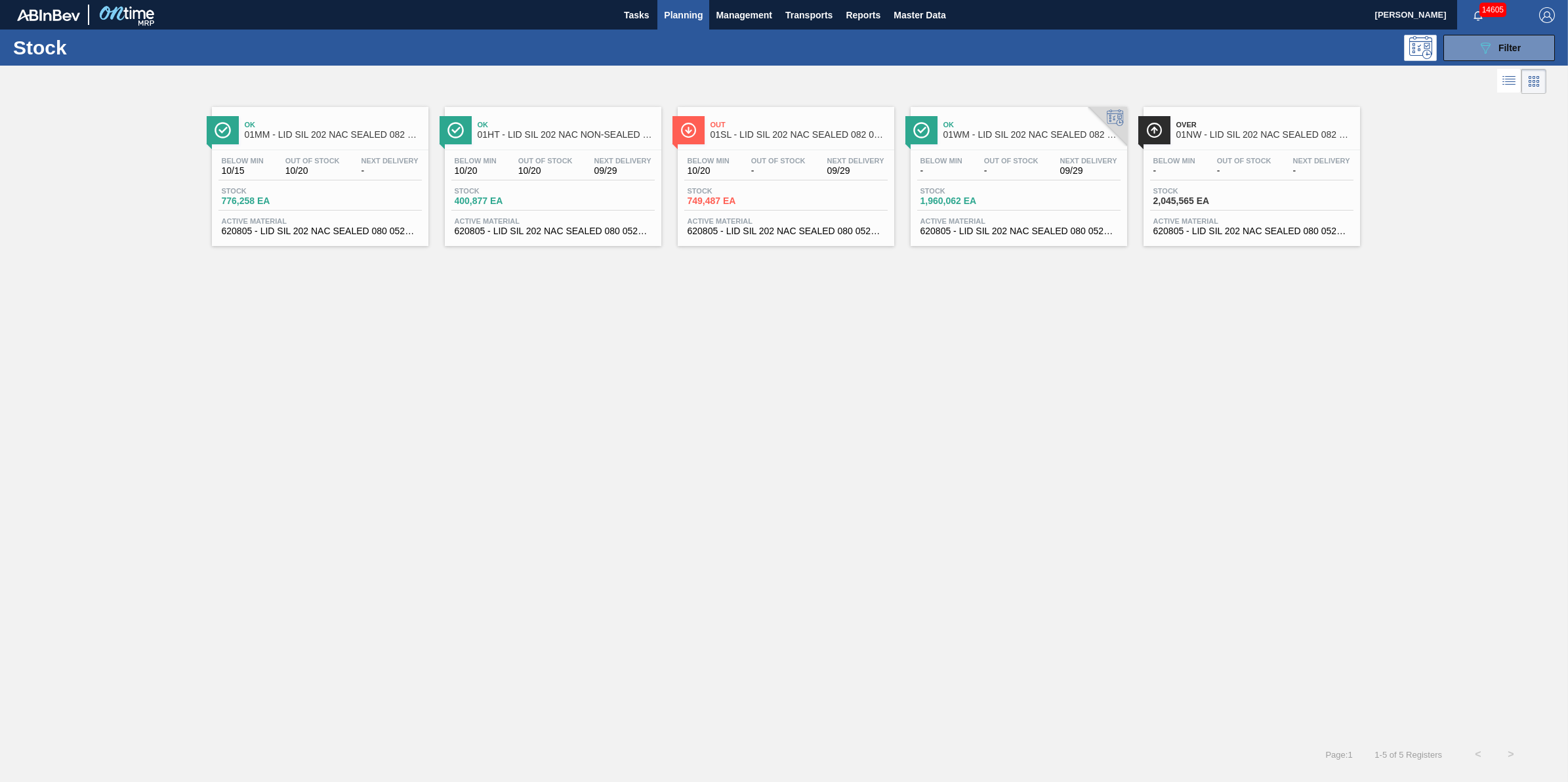
click at [692, 28] on button "Planning" at bounding box center [683, 14] width 52 height 29
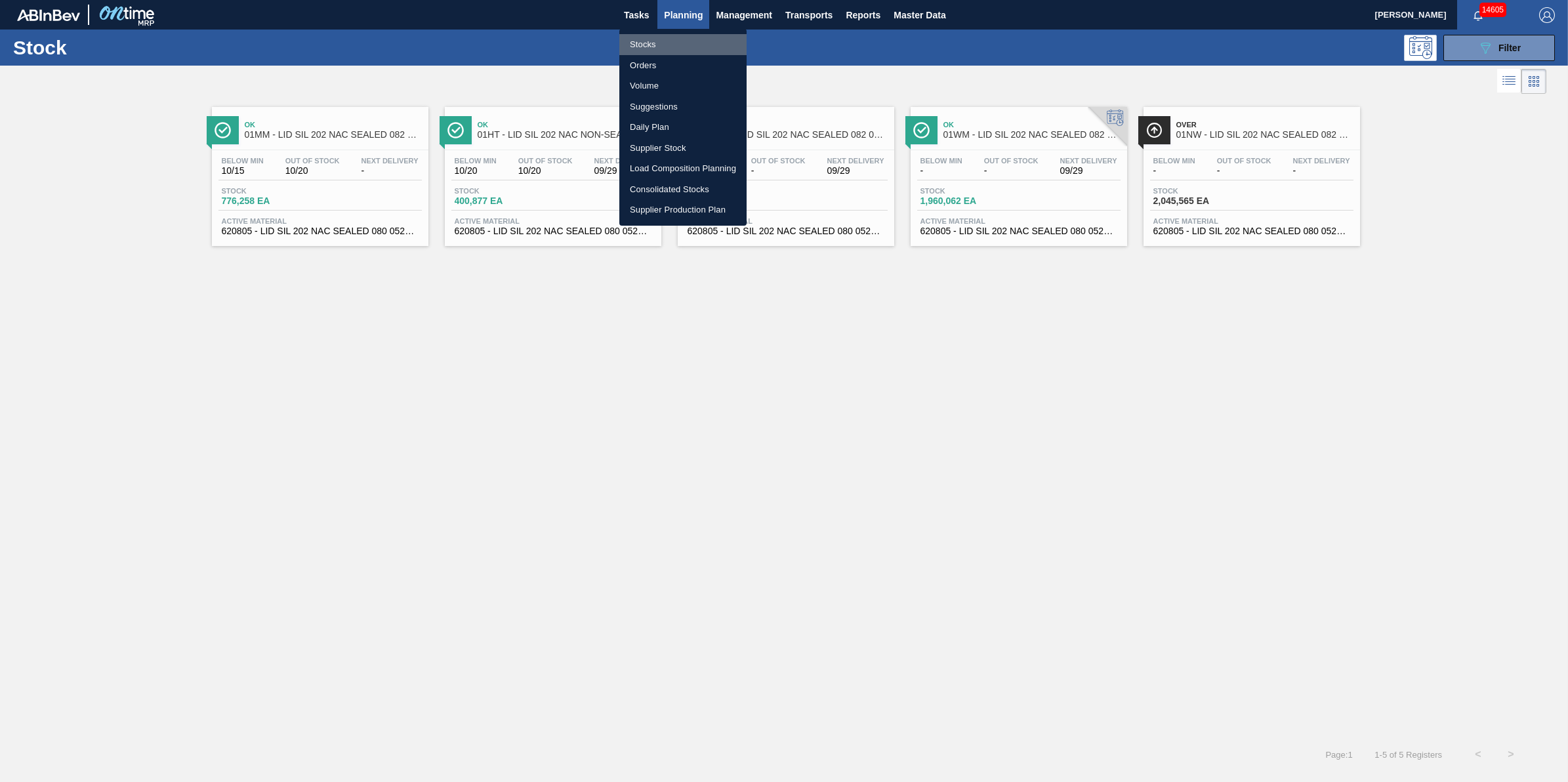
click at [692, 47] on li "Stocks" at bounding box center [683, 44] width 127 height 21
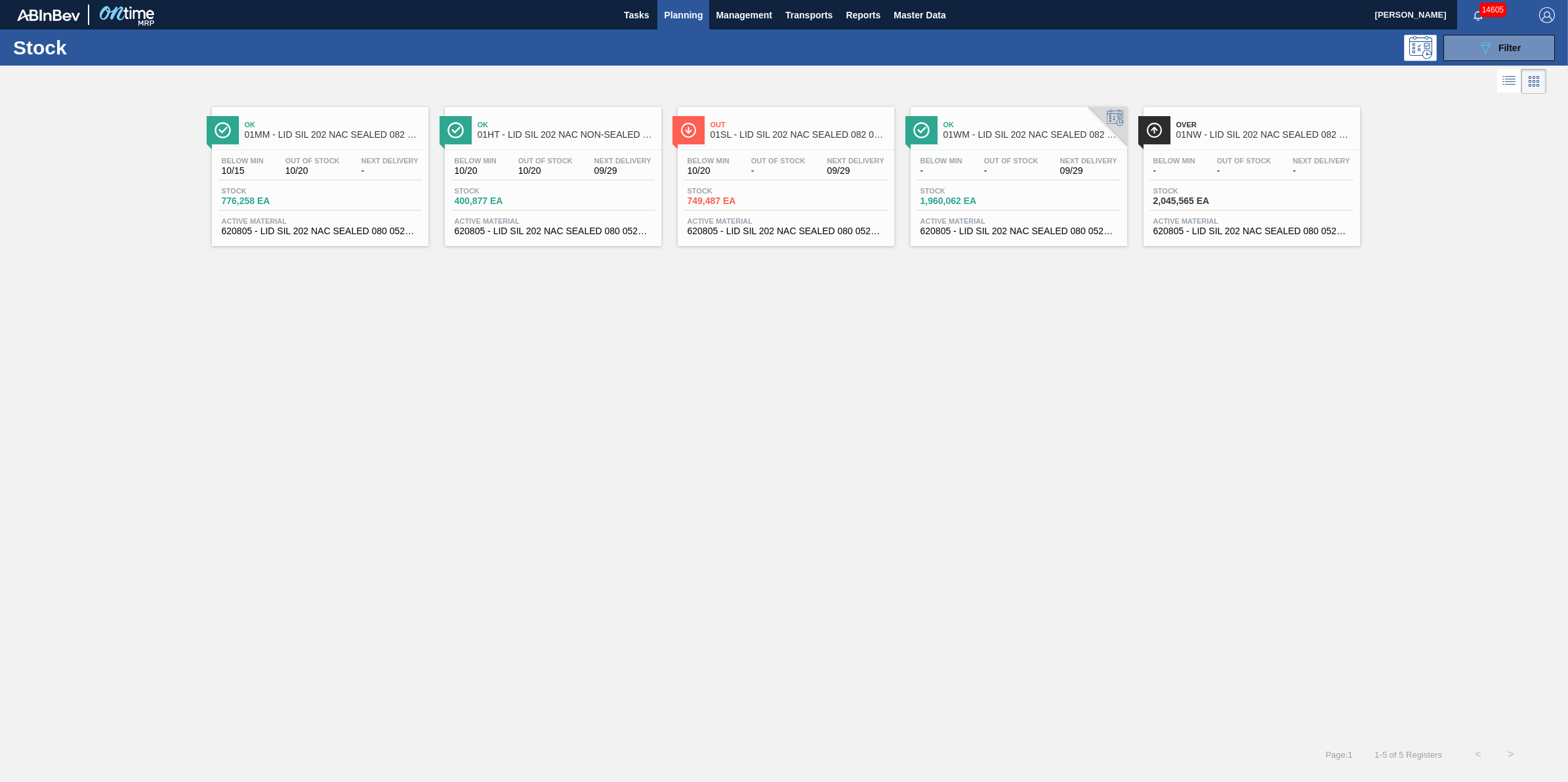
click at [694, 15] on span "Planning" at bounding box center [683, 15] width 39 height 16
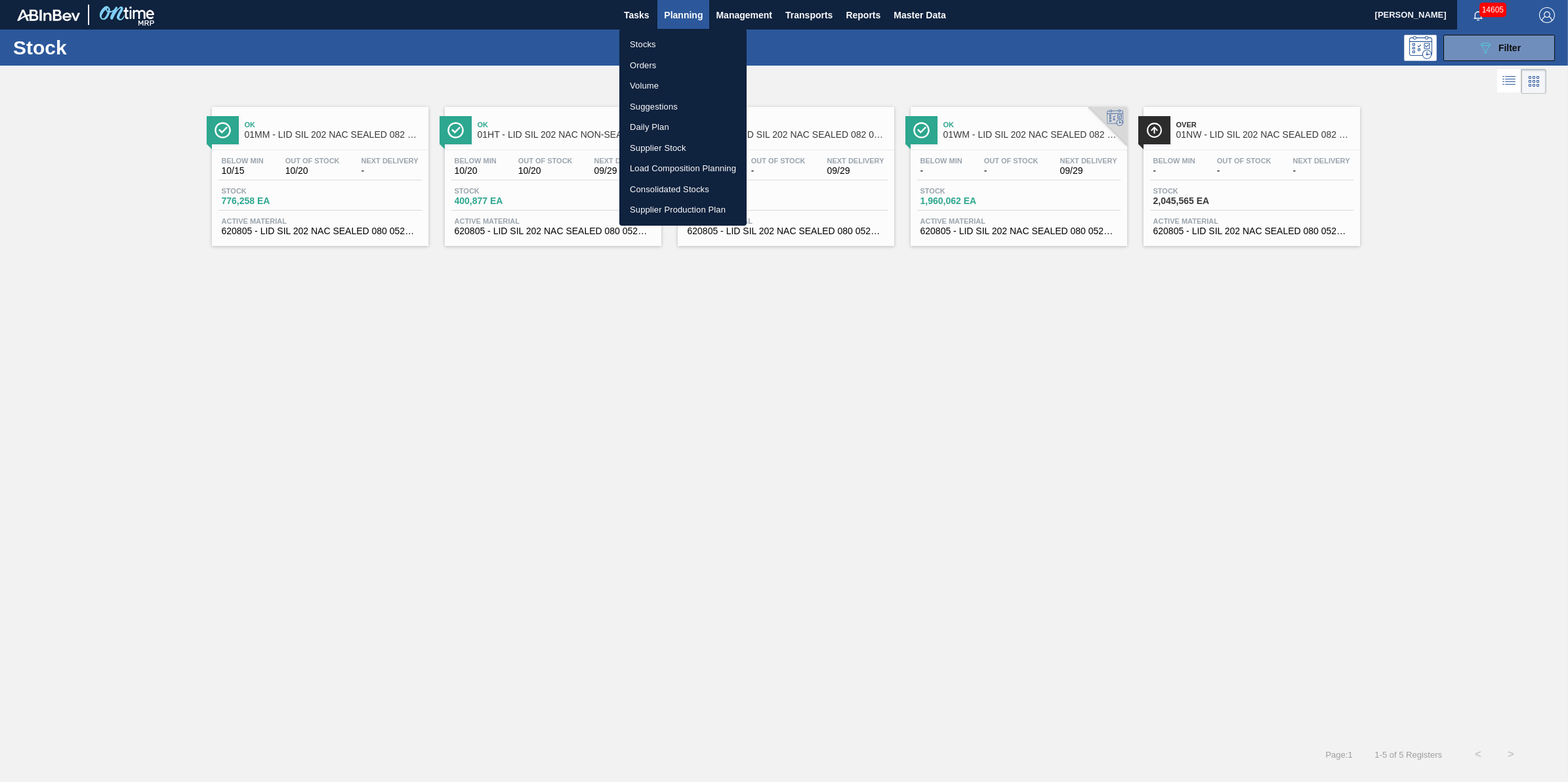
click at [679, 34] on li "Stocks" at bounding box center [683, 44] width 127 height 21
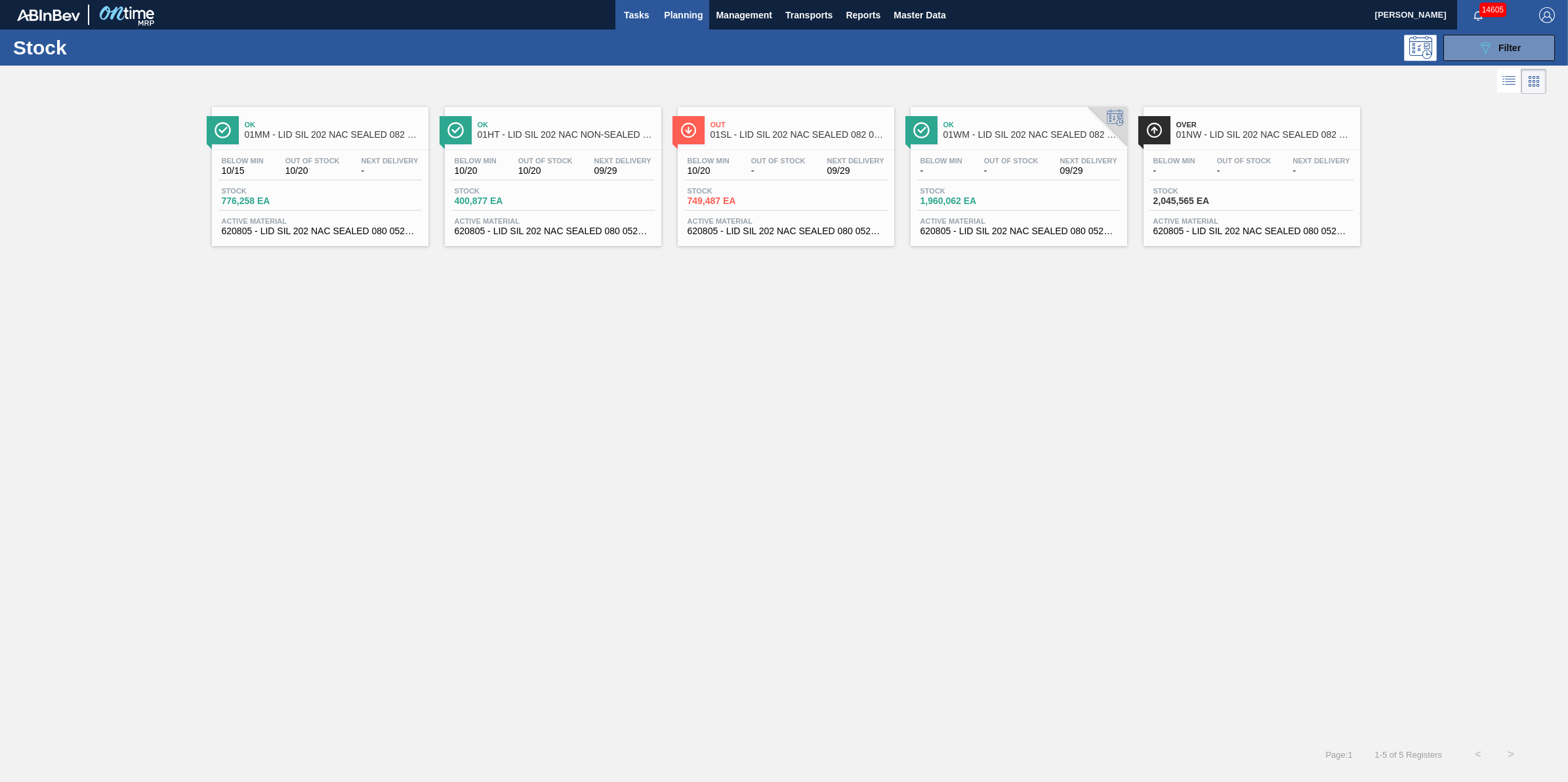
click at [634, 18] on span "Tasks" at bounding box center [636, 15] width 28 height 16
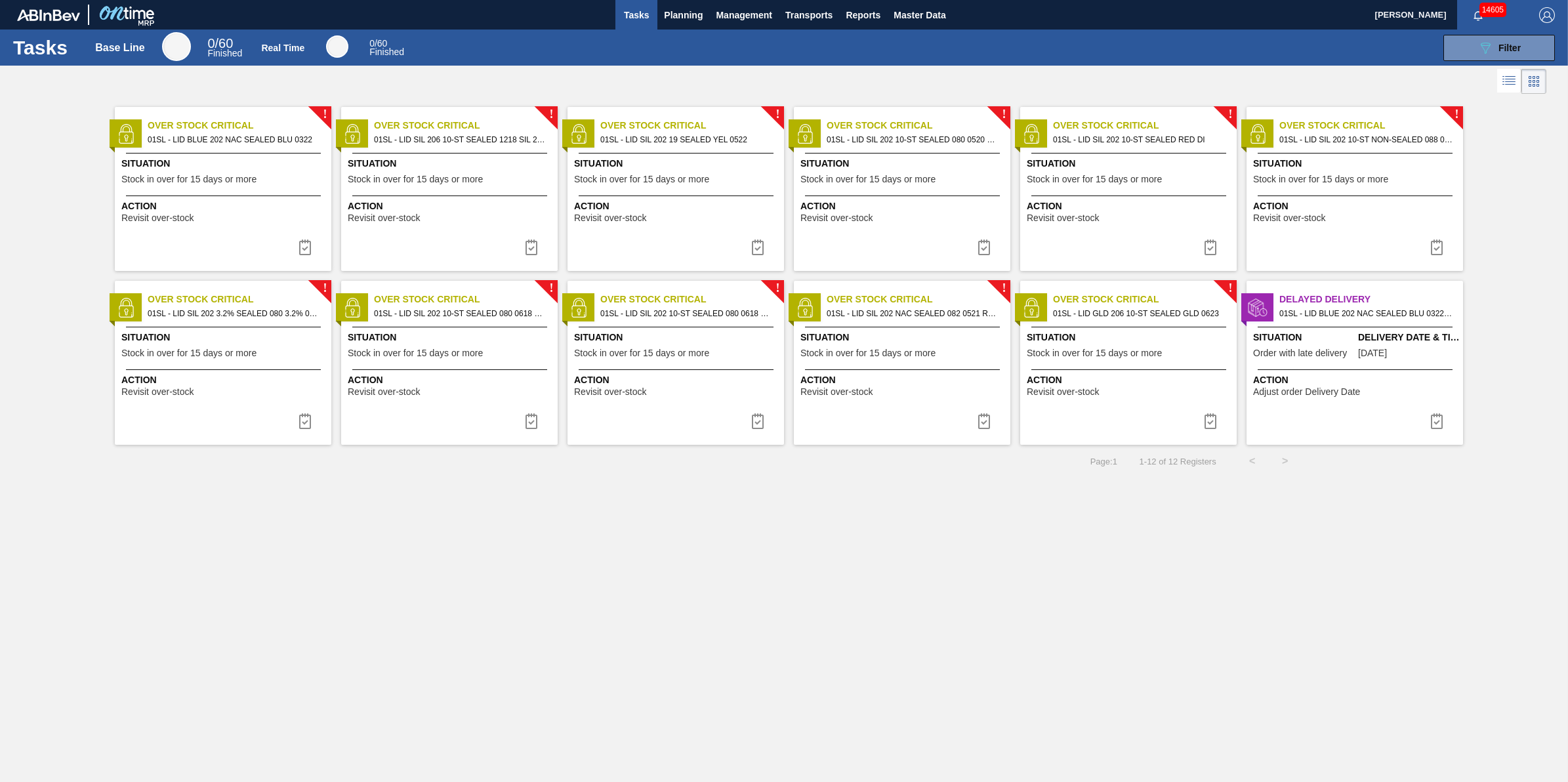
click at [247, 212] on span "Action" at bounding box center [225, 206] width 207 height 13
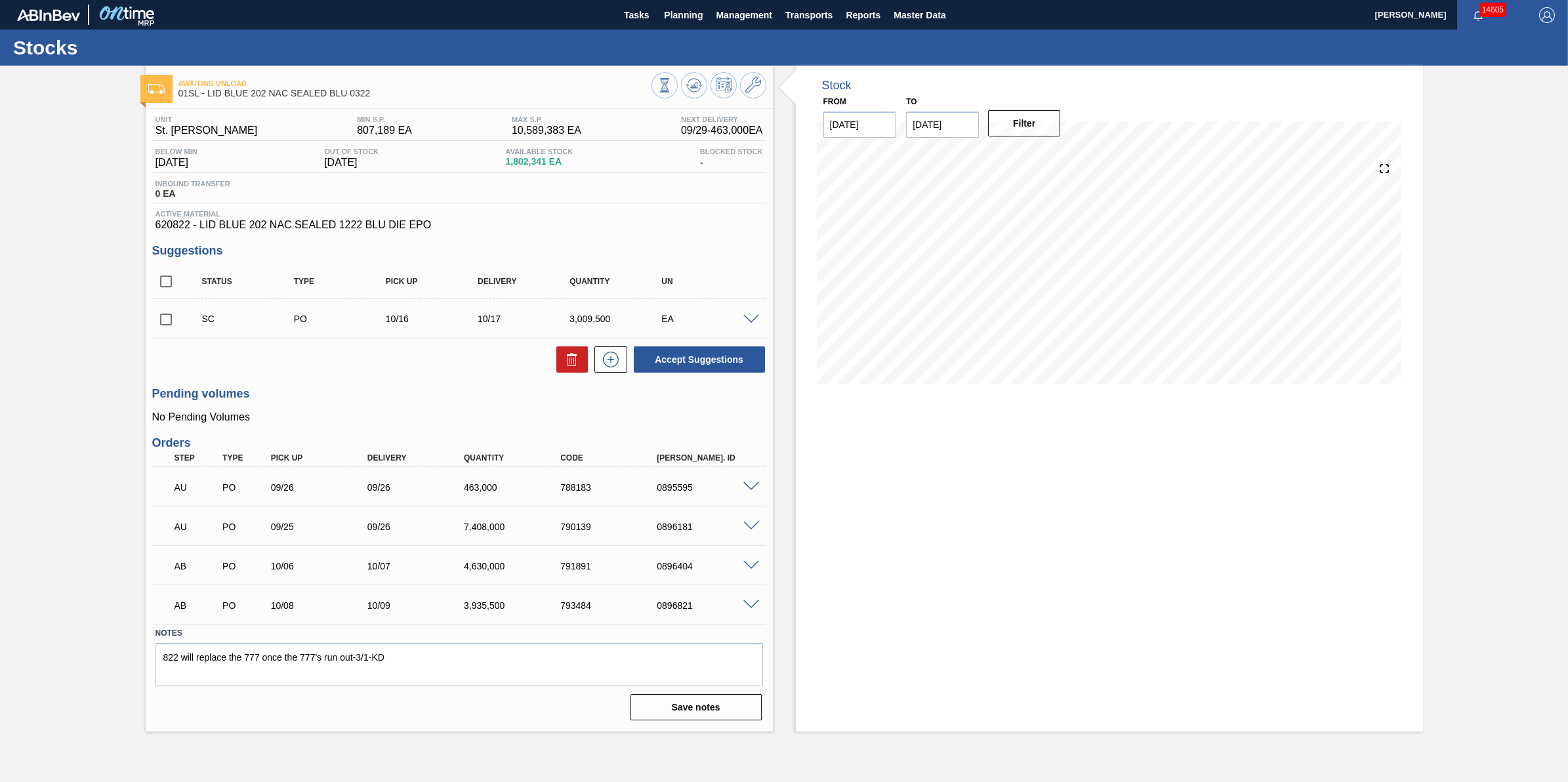
click at [748, 319] on span at bounding box center [751, 319] width 16 height 10
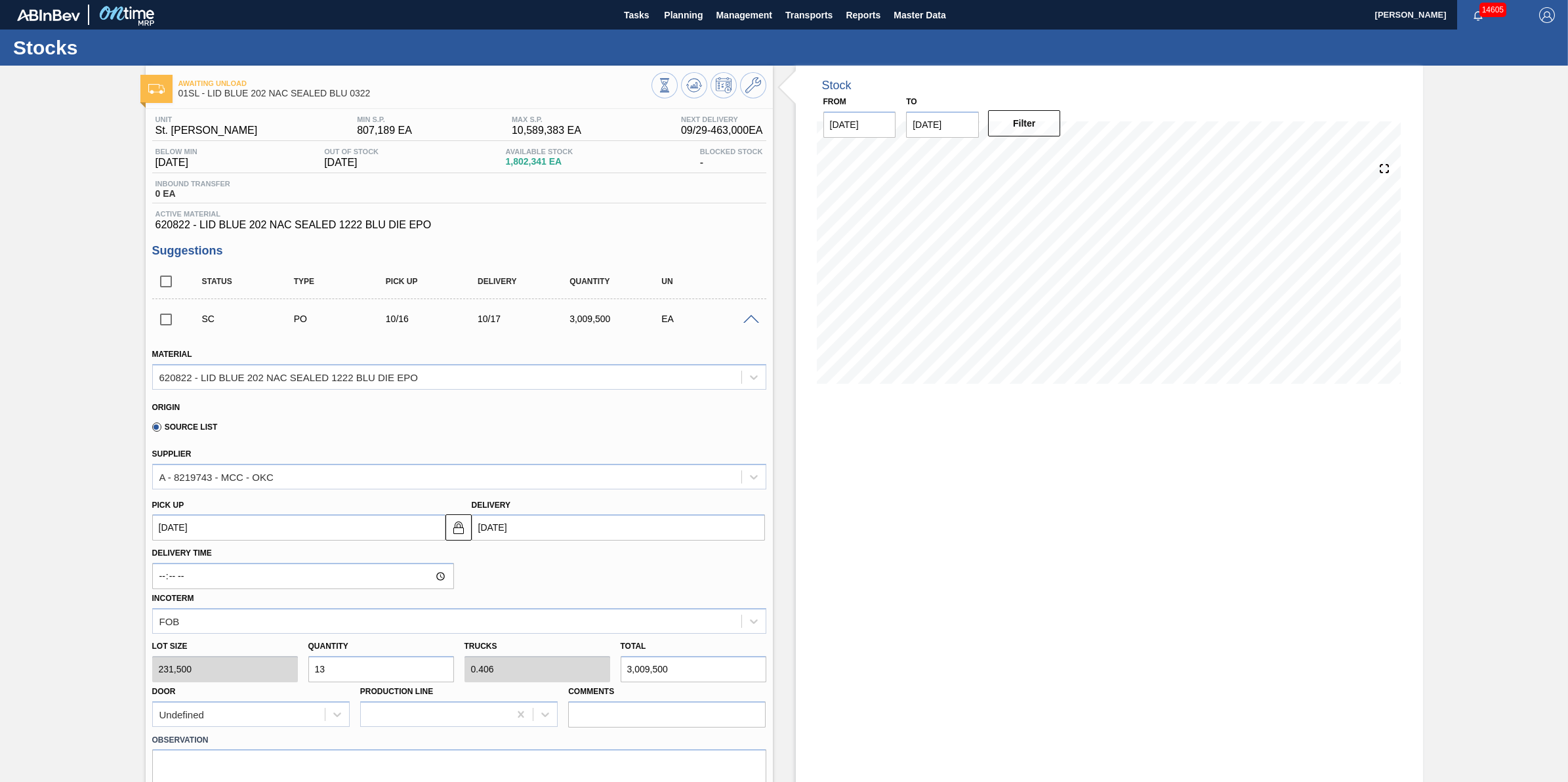
click at [625, 29] on div "Stocks" at bounding box center [784, 47] width 1568 height 36
click at [640, 12] on span "Tasks" at bounding box center [636, 15] width 28 height 16
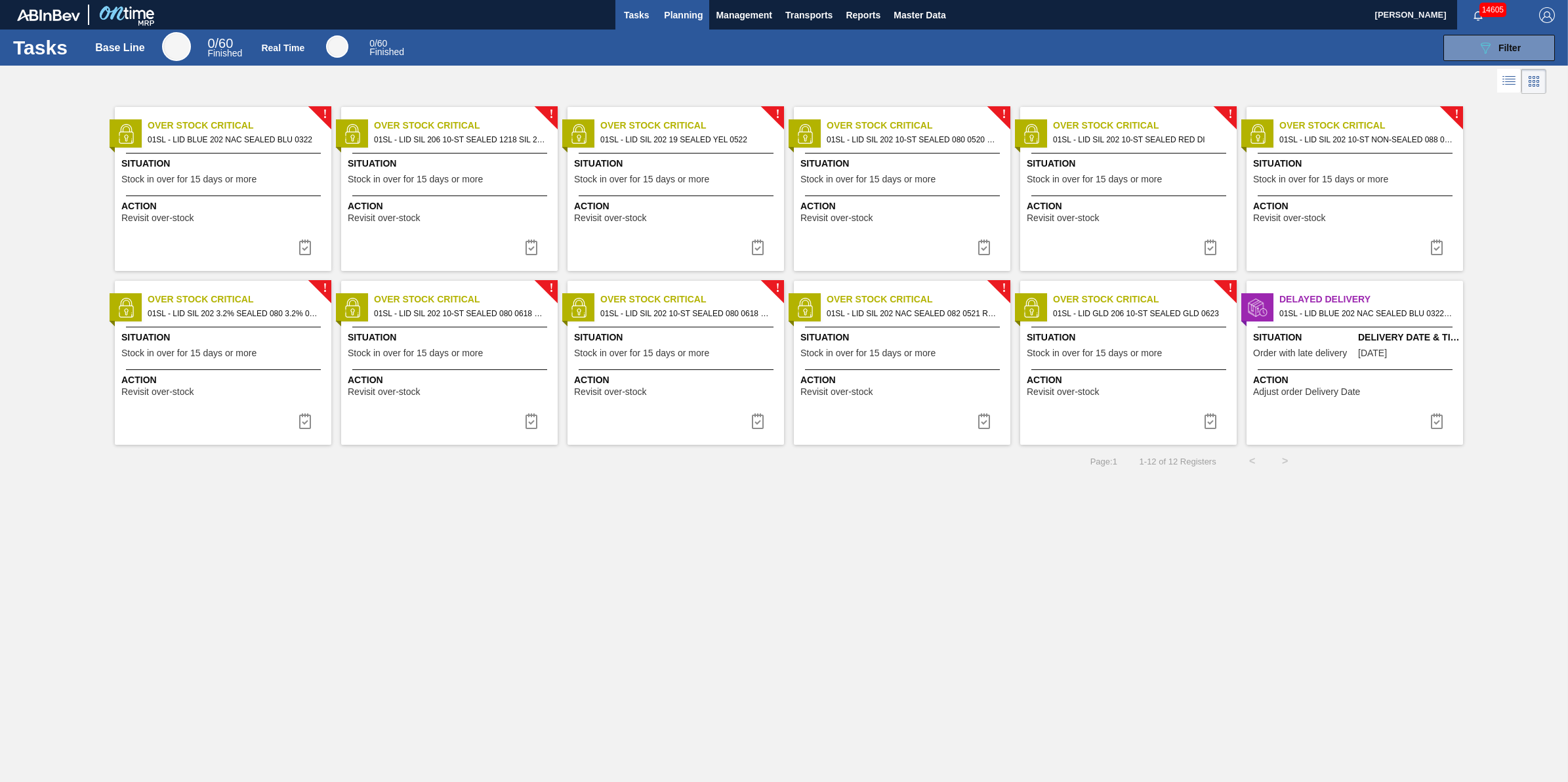
click at [694, 21] on span "Planning" at bounding box center [683, 15] width 39 height 16
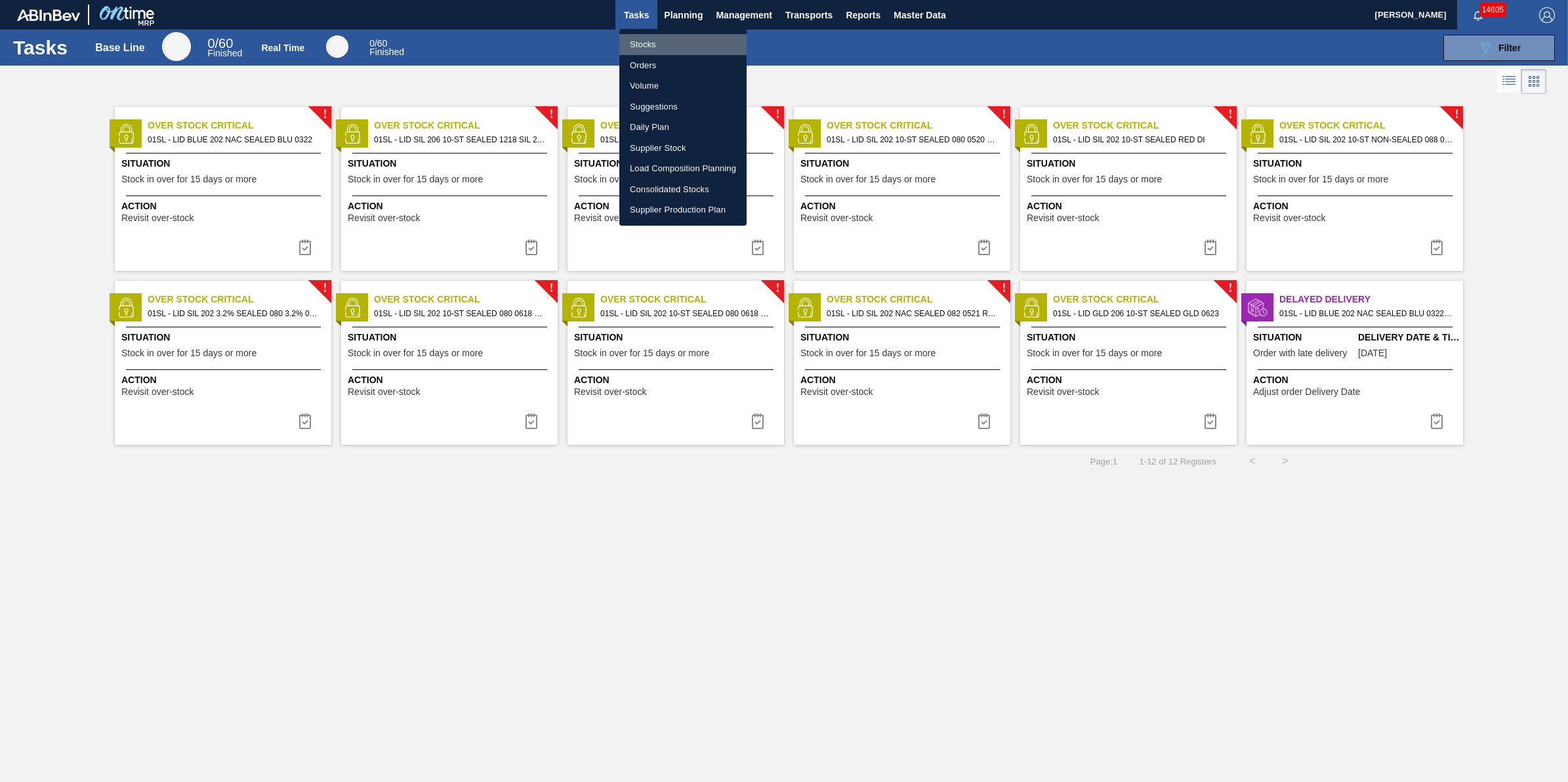
click at [689, 46] on li "Stocks" at bounding box center [683, 44] width 127 height 21
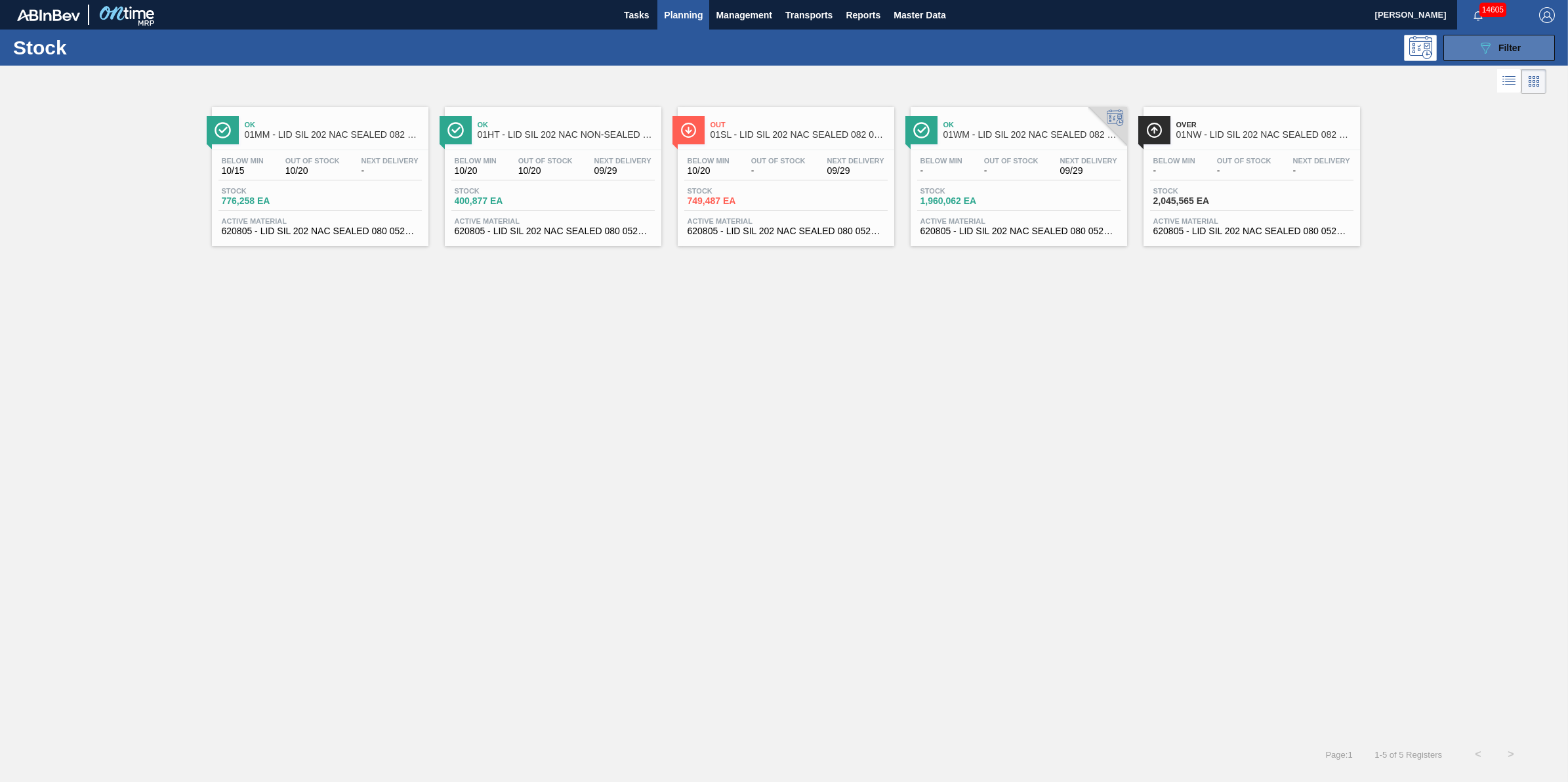
click at [1510, 57] on button "089F7B8B-B2A5-4AFE-B5C0-19BA573D28AC Filter" at bounding box center [1499, 47] width 112 height 26
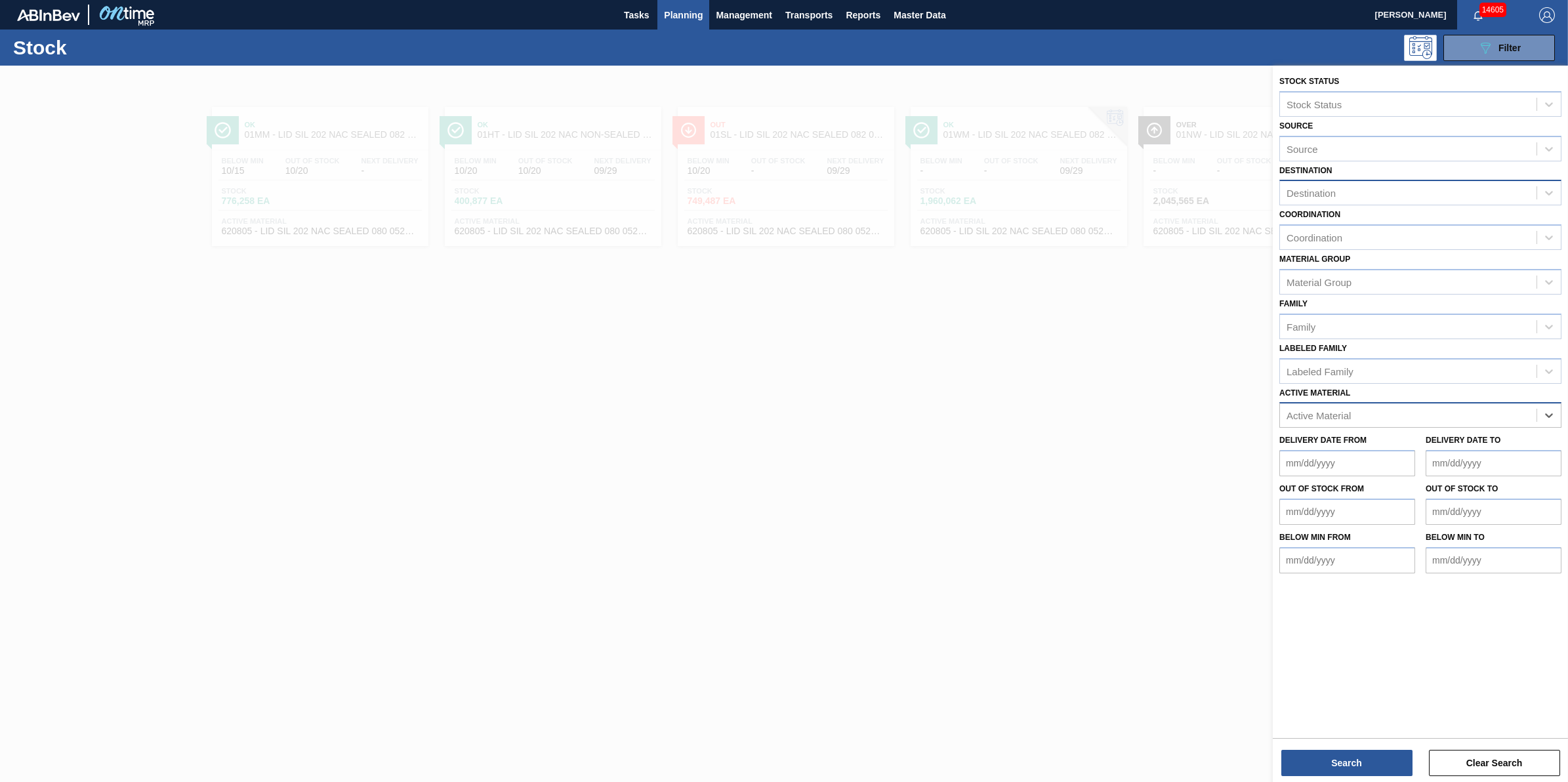
click at [1383, 196] on div "Destination" at bounding box center [1408, 193] width 256 height 19
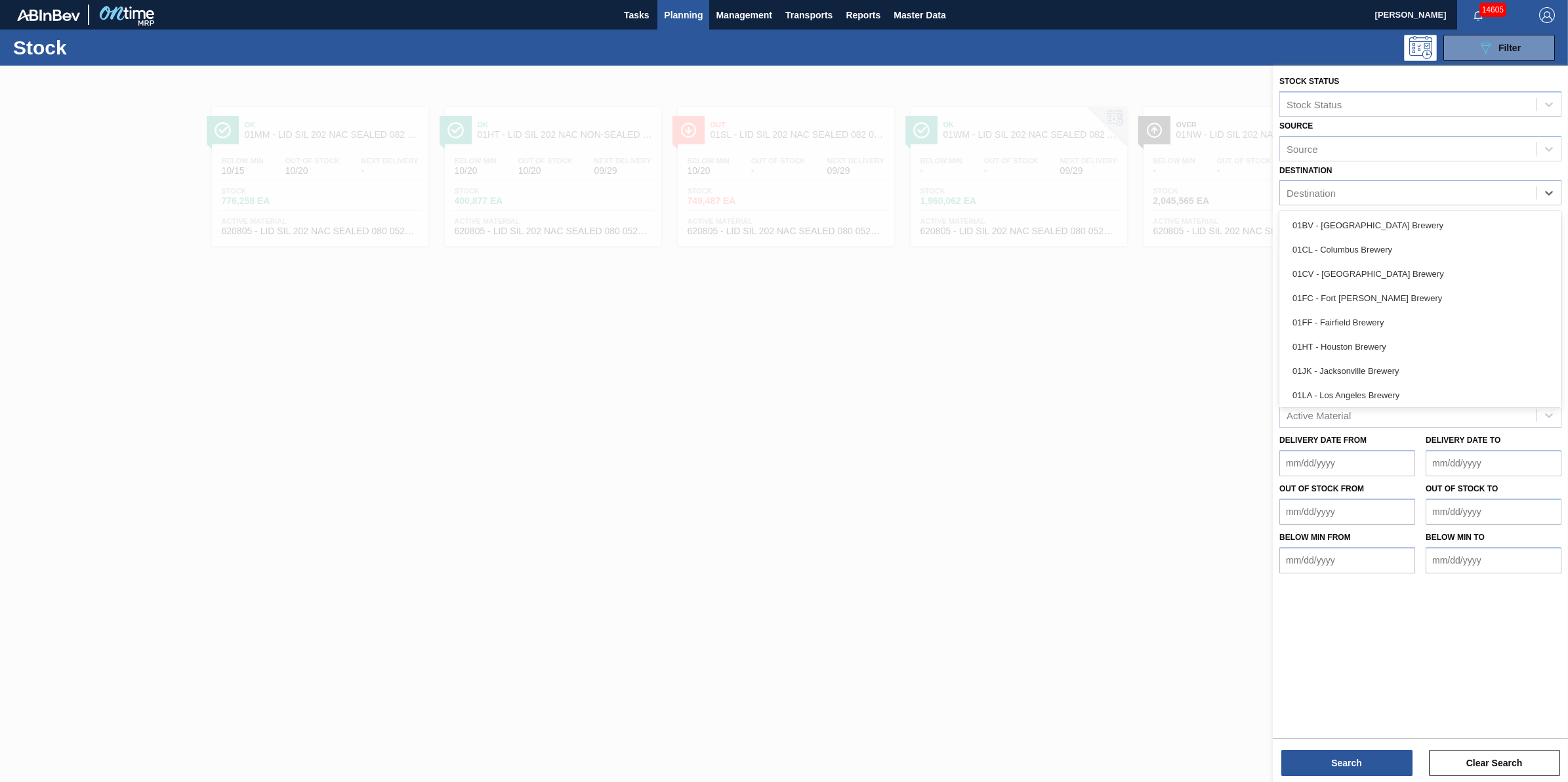
drag, startPoint x: 1383, startPoint y: 220, endPoint x: 1383, endPoint y: 228, distance: 8.0
click at [1383, 220] on div "01BV - [GEOGRAPHIC_DATA] Brewery" at bounding box center [1420, 225] width 282 height 24
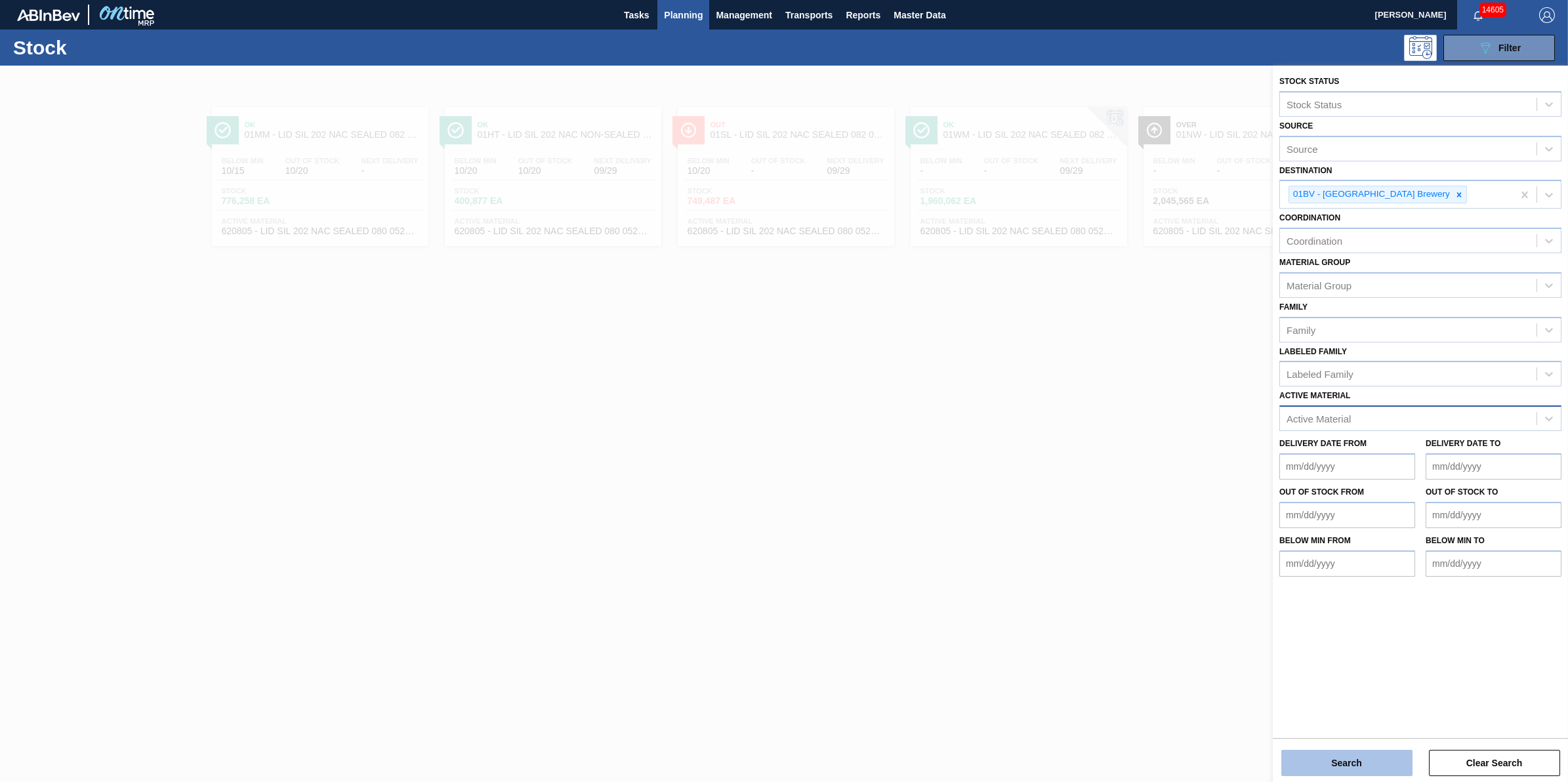
click at [1324, 759] on button "Search" at bounding box center [1347, 763] width 131 height 26
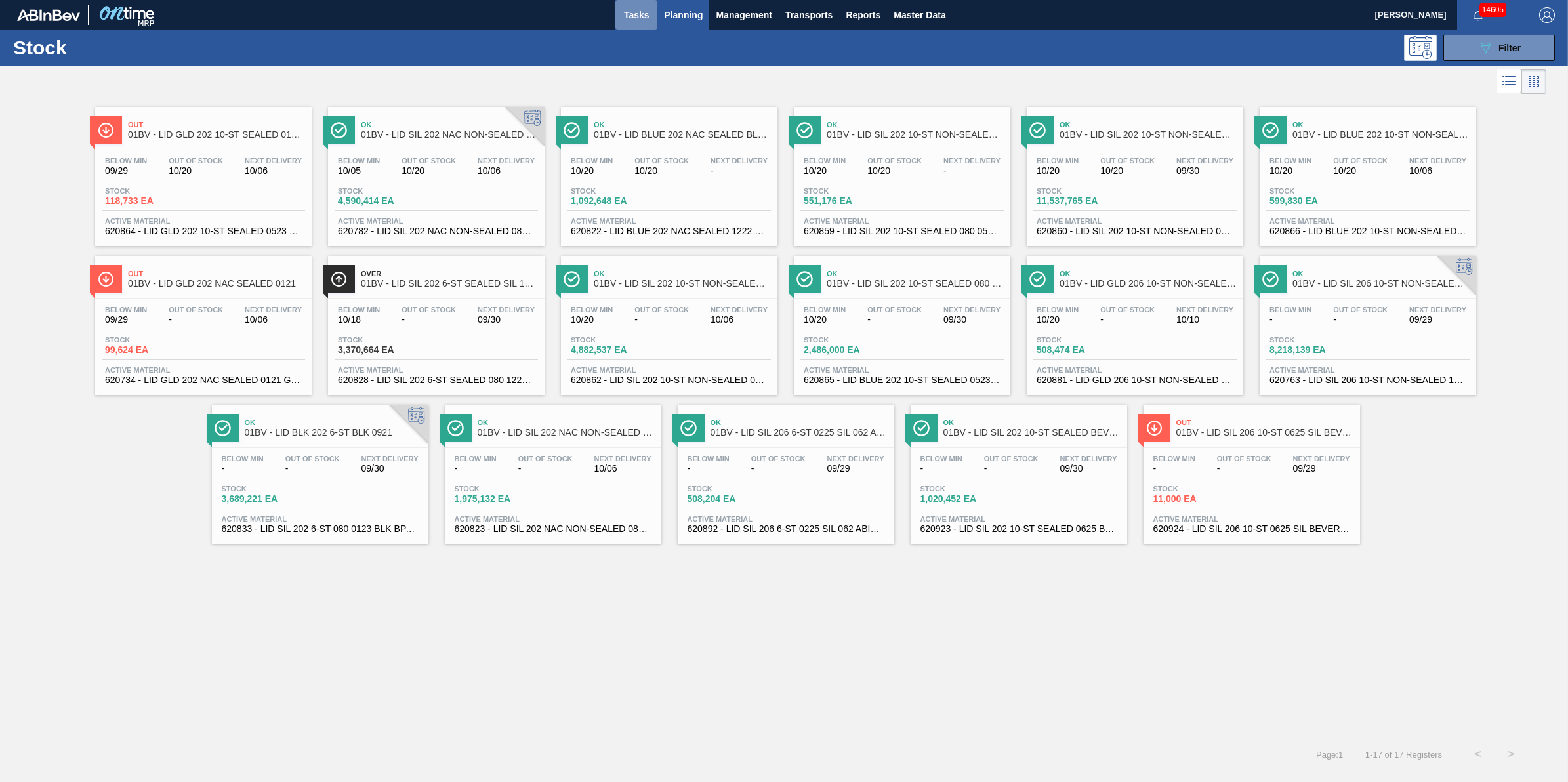
click at [637, 5] on button "Tasks" at bounding box center [637, 14] width 42 height 29
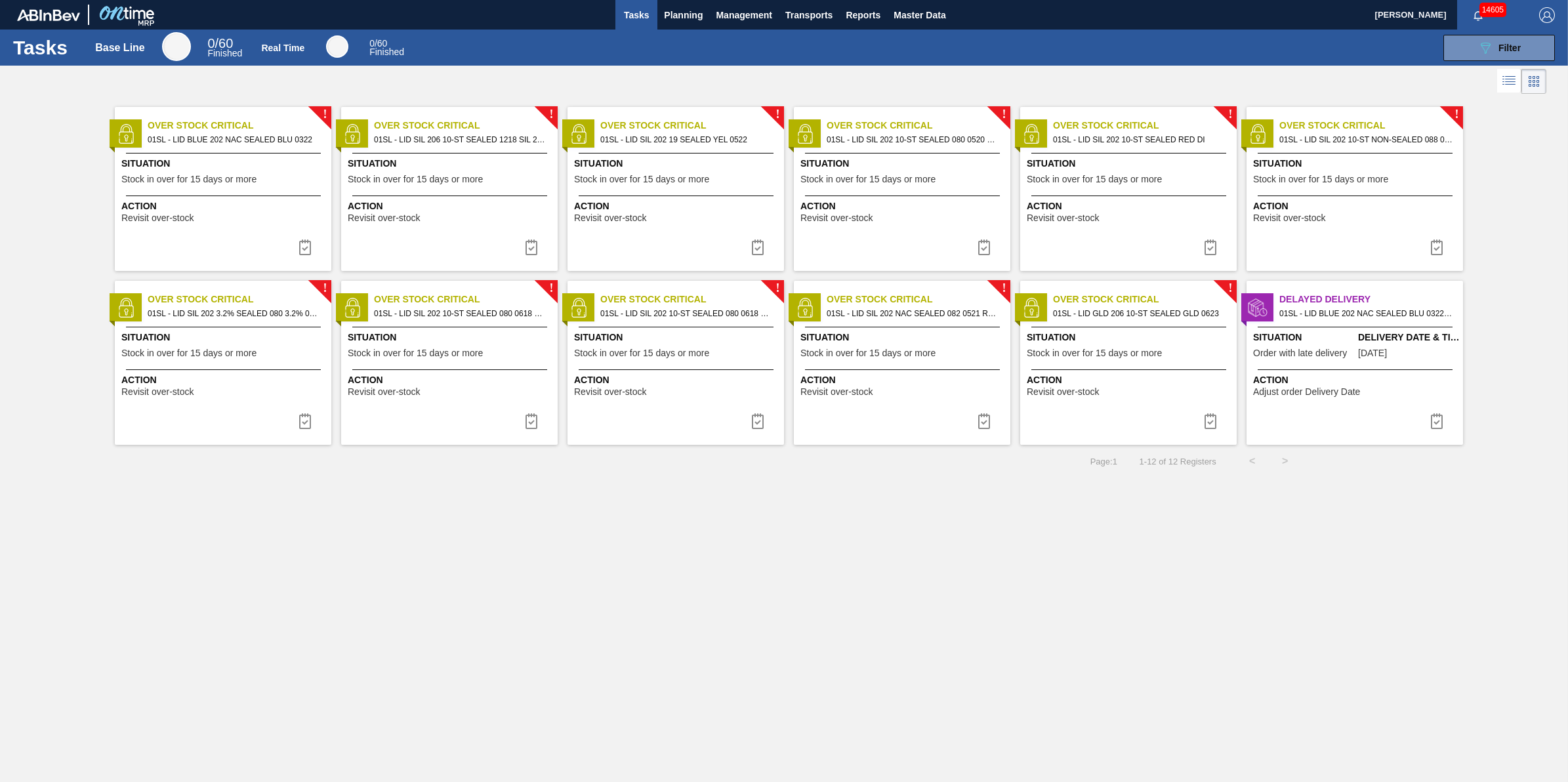
click at [254, 205] on span "Action" at bounding box center [225, 206] width 207 height 13
click at [310, 244] on img at bounding box center [304, 247] width 16 height 16
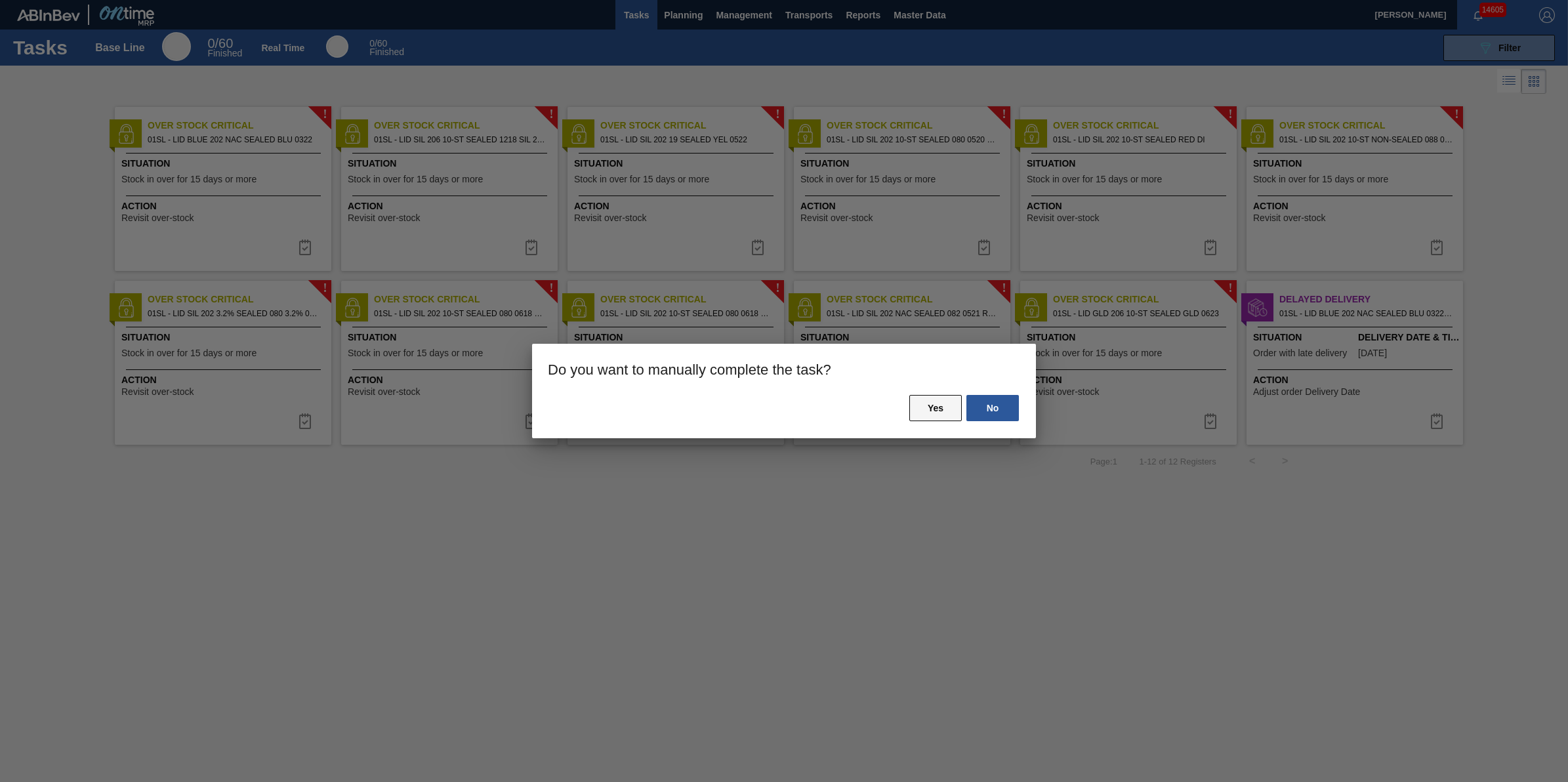
click at [945, 404] on button "Yes" at bounding box center [936, 408] width 52 height 26
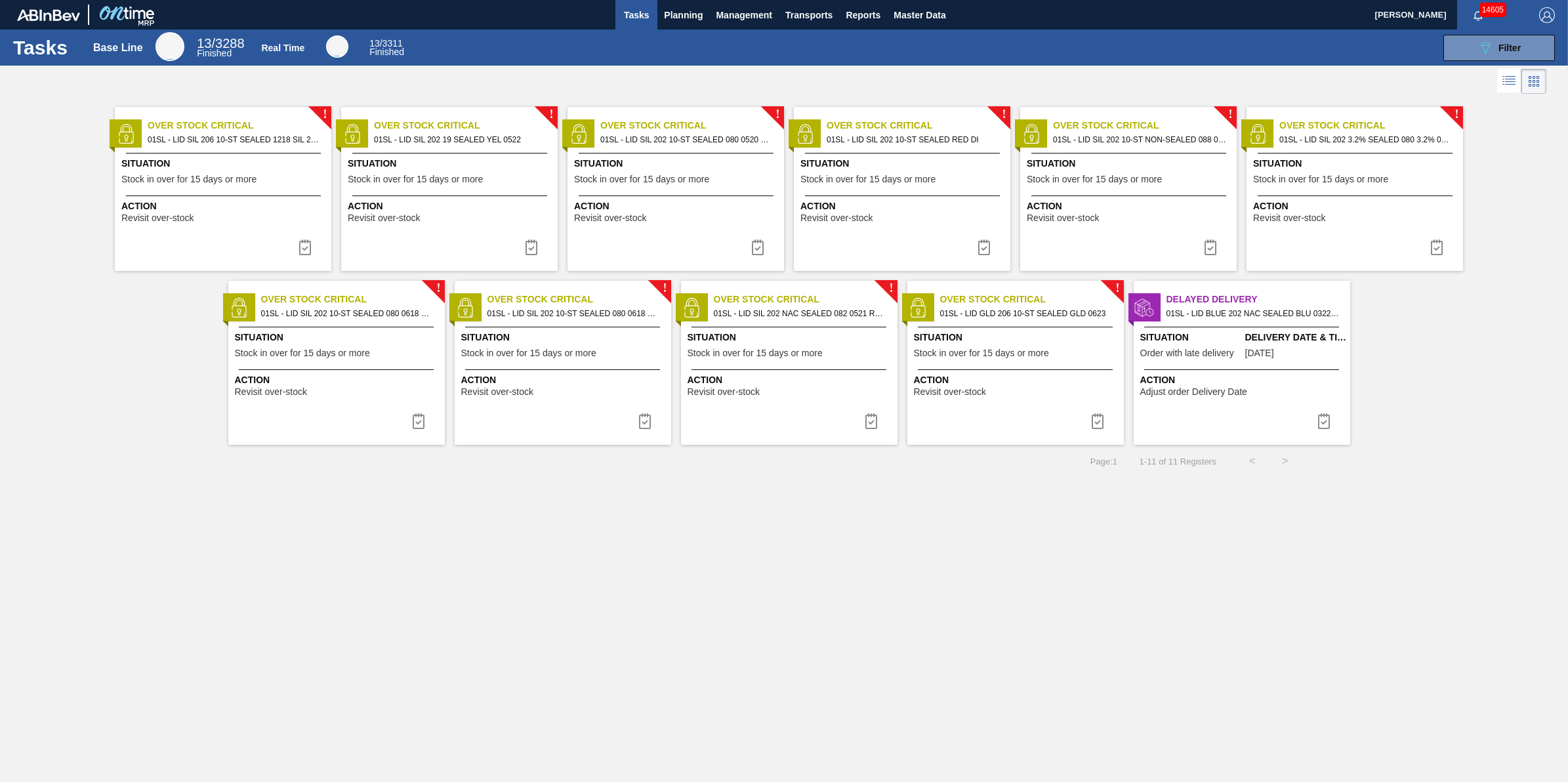
click at [286, 204] on span "Action" at bounding box center [225, 206] width 207 height 13
click at [307, 251] on img at bounding box center [304, 247] width 16 height 16
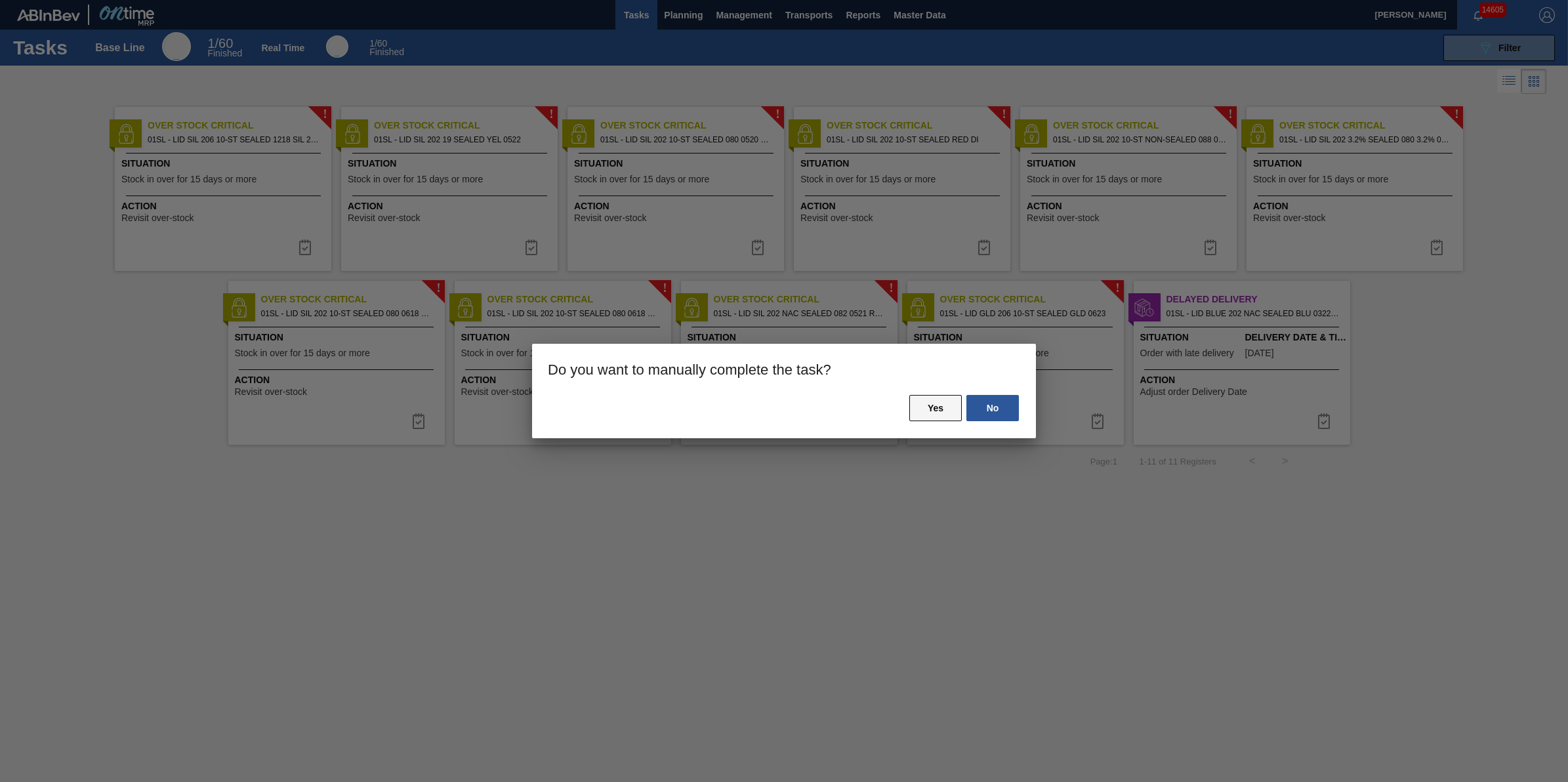
click at [927, 399] on button "Yes" at bounding box center [936, 408] width 52 height 26
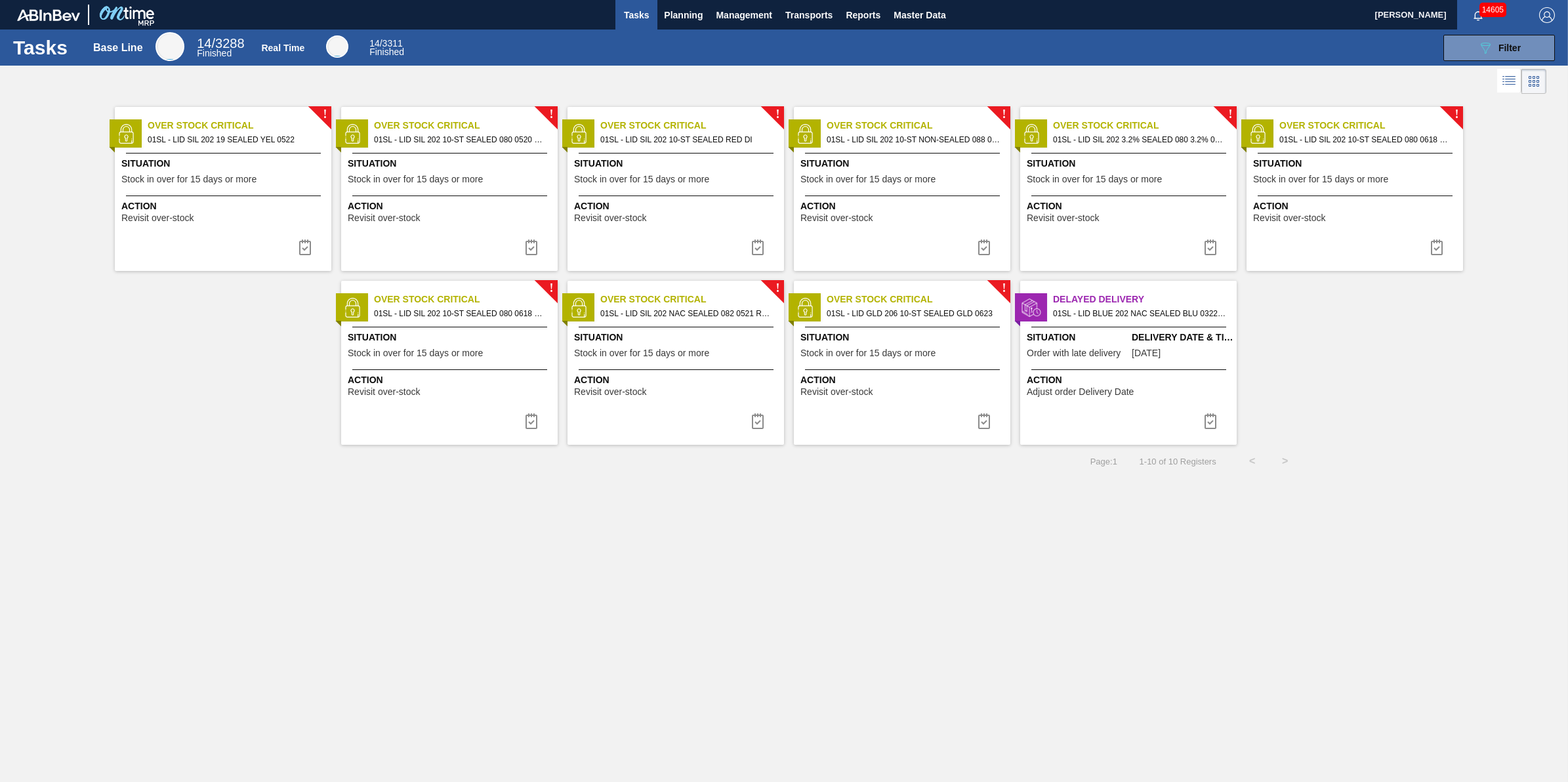
click at [286, 190] on div "! Over Stock Critical 01SL - LID SIL 202 19 SEALED YEL 0522 Situation Stock in …" at bounding box center [223, 189] width 217 height 164
click at [307, 249] on img at bounding box center [304, 247] width 16 height 16
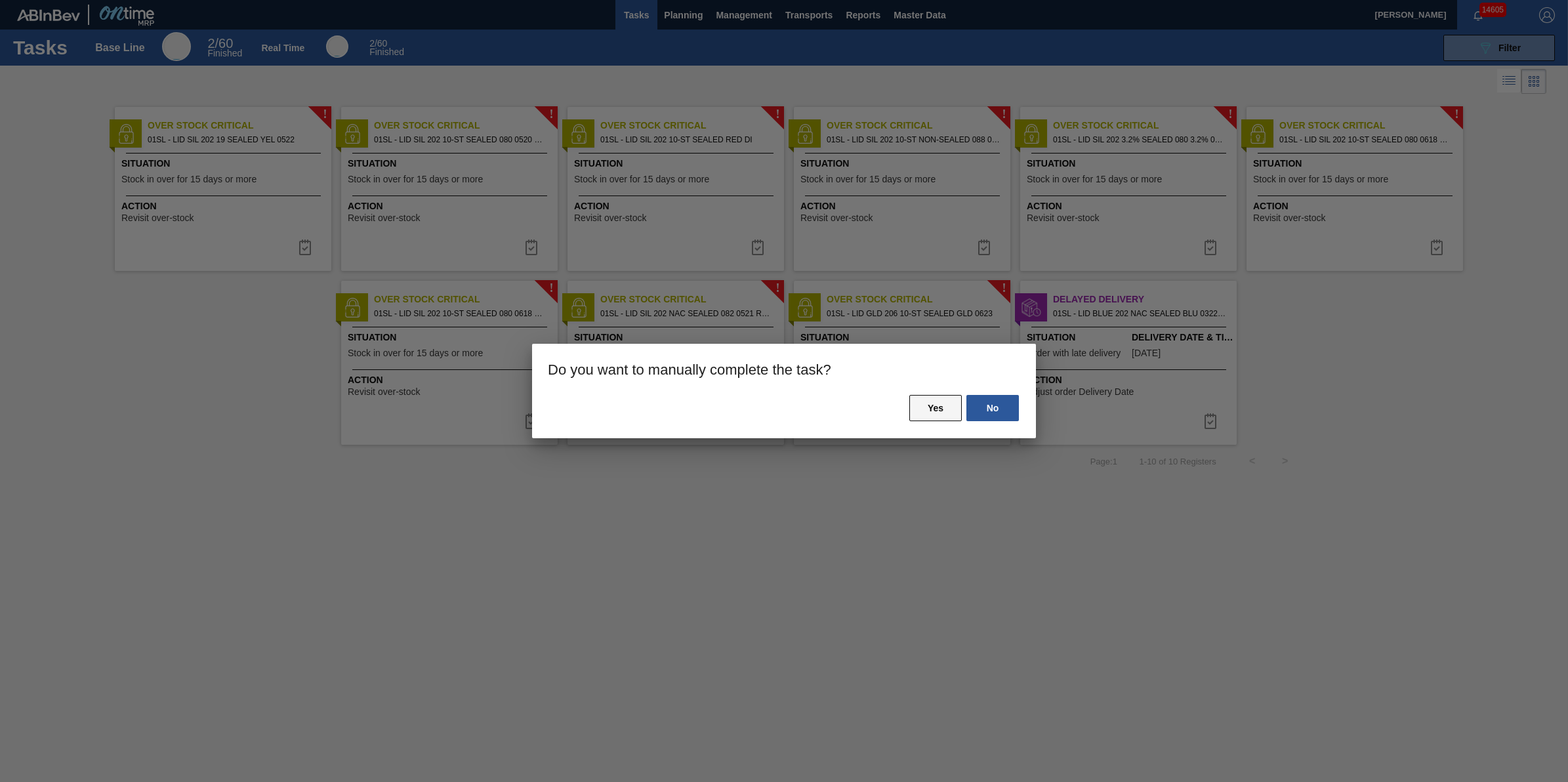
click at [934, 412] on button "Yes" at bounding box center [936, 408] width 52 height 26
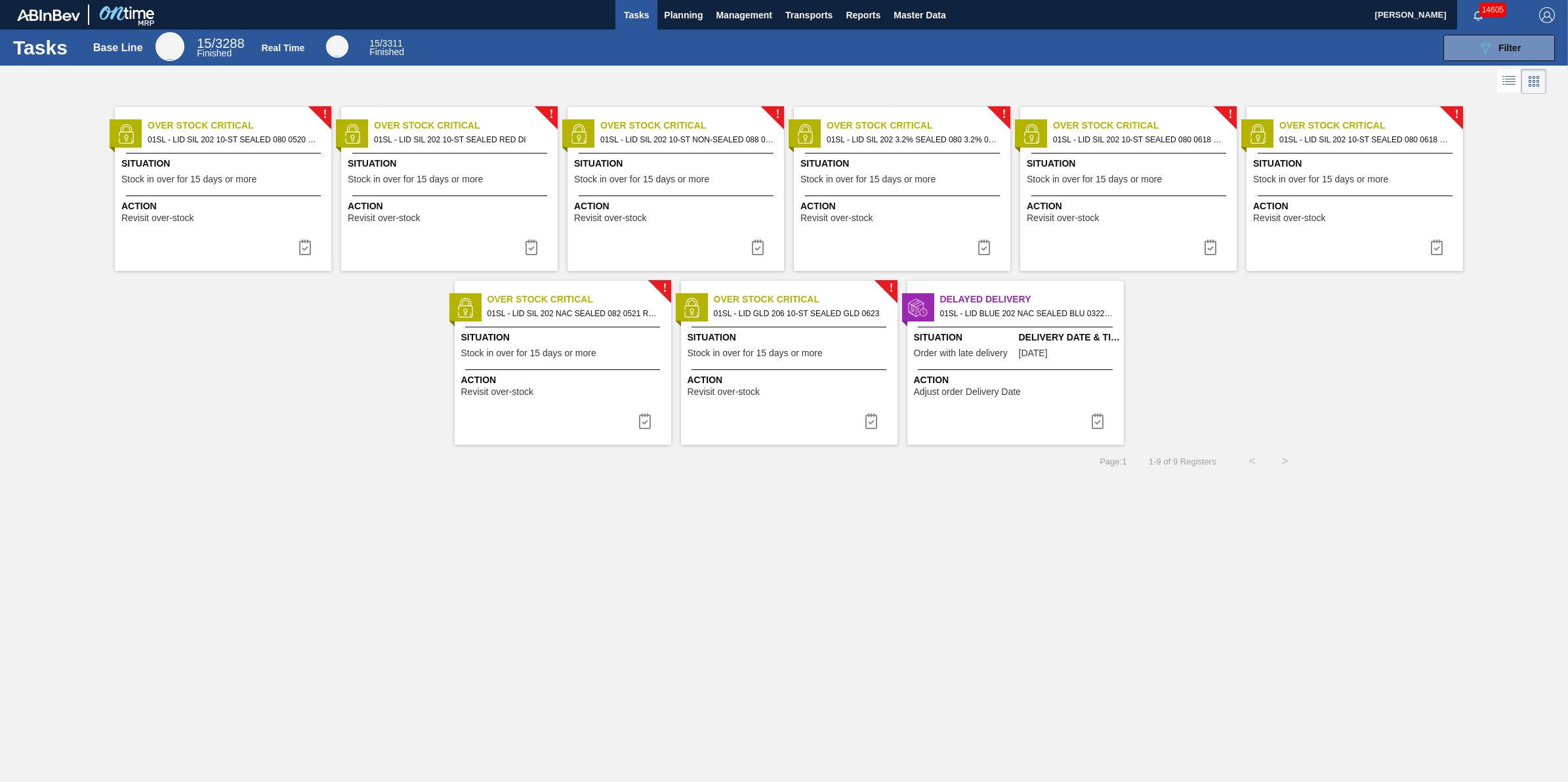
click at [221, 181] on span "Stock in over for 15 days or more" at bounding box center [189, 179] width 135 height 10
click at [443, 199] on span "Action" at bounding box center [451, 206] width 207 height 13
click at [657, 187] on div "Situation Stock in over for 15 days or more" at bounding box center [678, 172] width 207 height 32
click at [755, 247] on img at bounding box center [757, 247] width 16 height 16
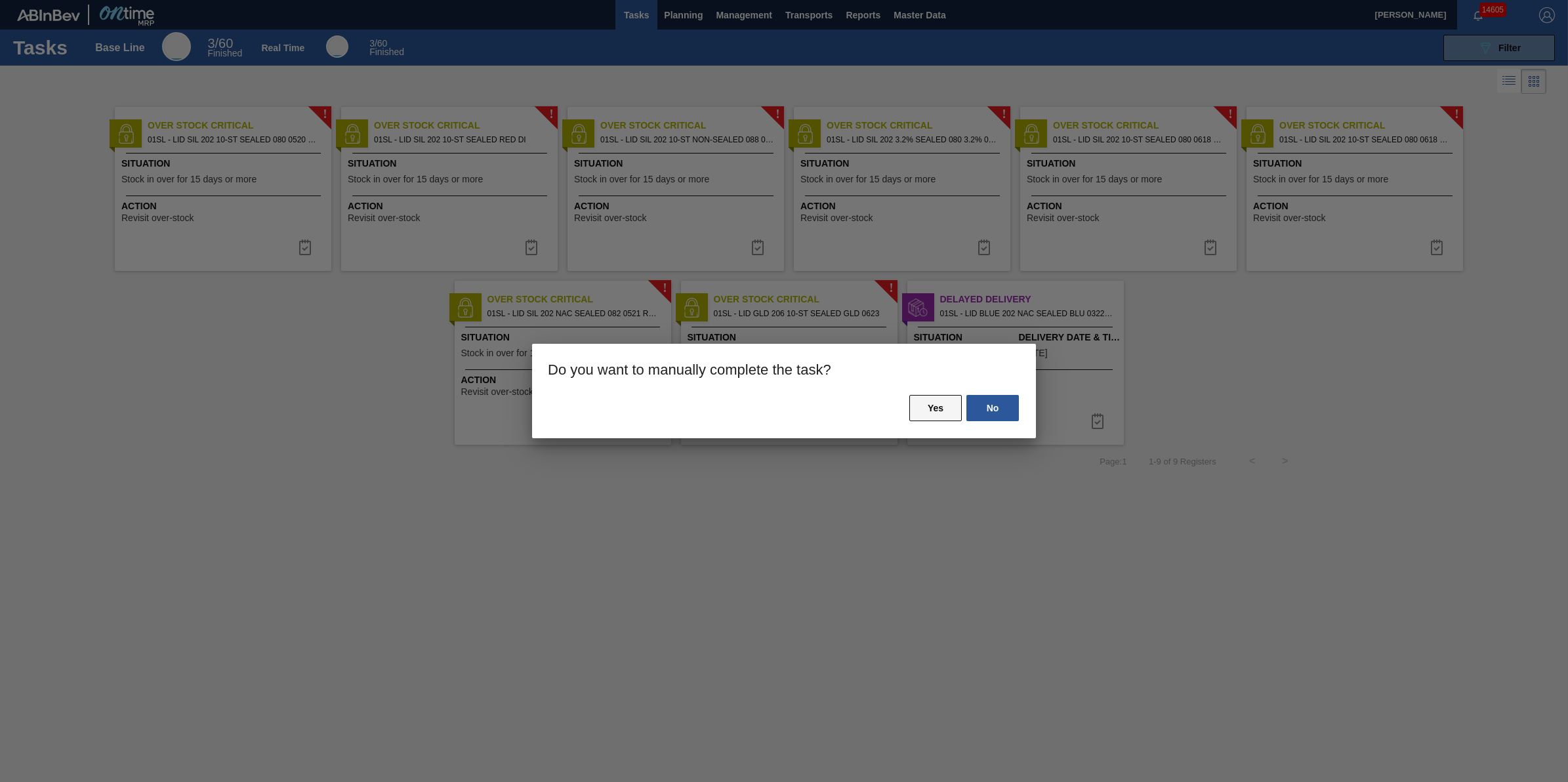
click at [932, 404] on button "Yes" at bounding box center [936, 408] width 52 height 26
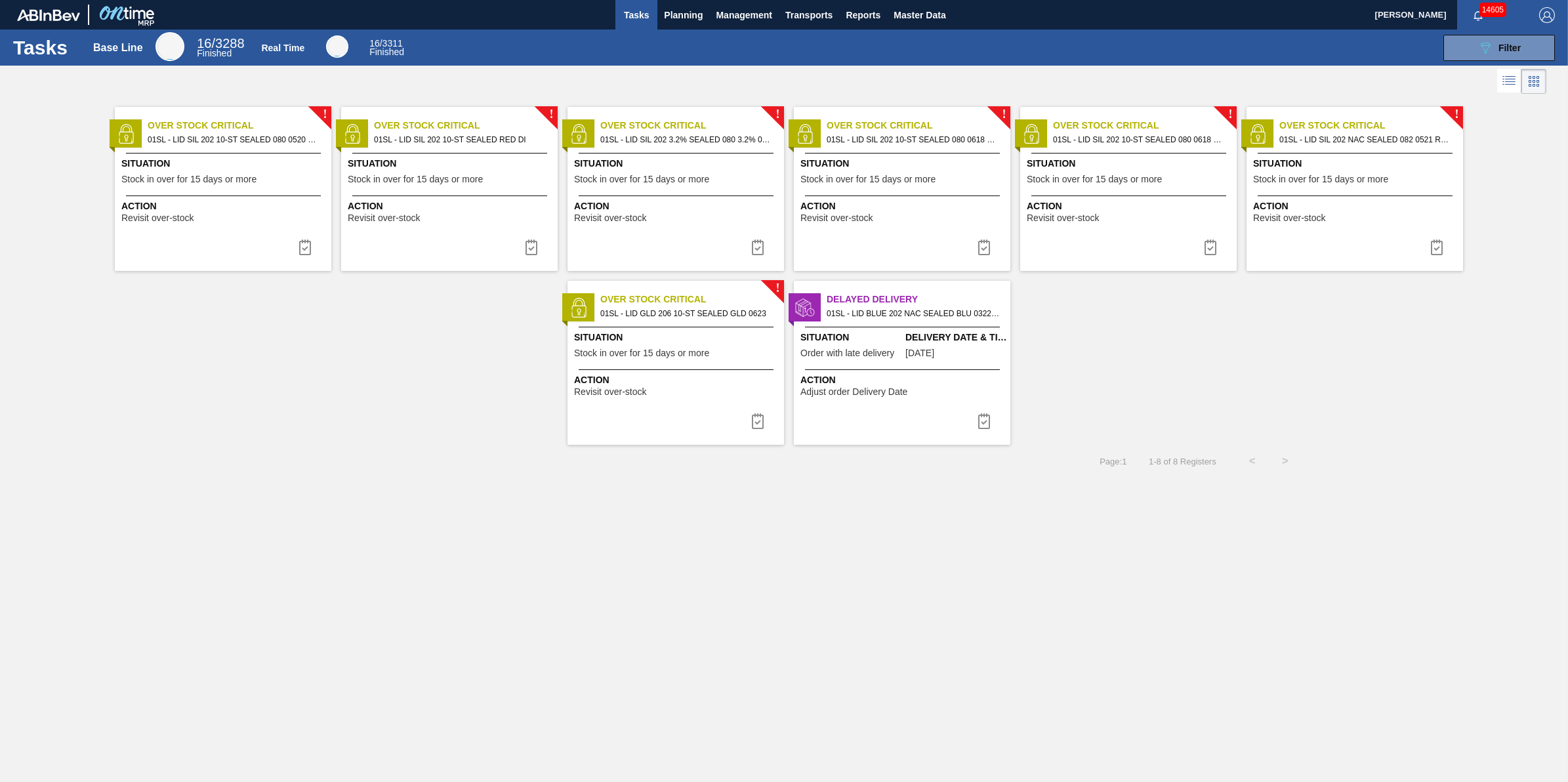
click at [729, 162] on span "Situation" at bounding box center [678, 163] width 207 height 13
click at [1145, 225] on div "! Over Stock Critical 01SL - LID SIL 202 10-ST SEALED 080 0618 STB 06 Situation…" at bounding box center [1128, 189] width 217 height 164
click at [1219, 244] on button at bounding box center [1210, 247] width 31 height 26
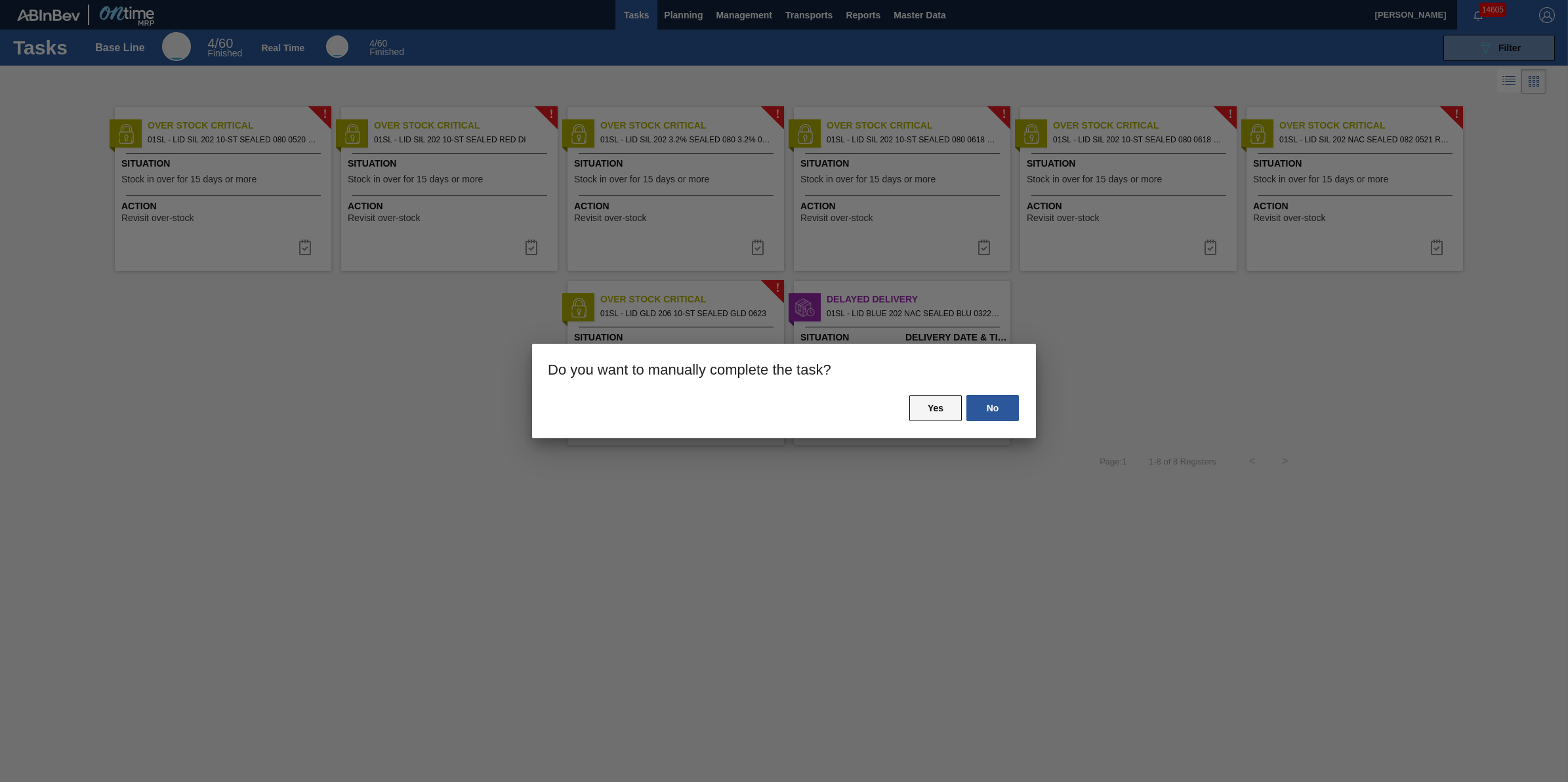
click at [925, 406] on button "Yes" at bounding box center [936, 408] width 52 height 26
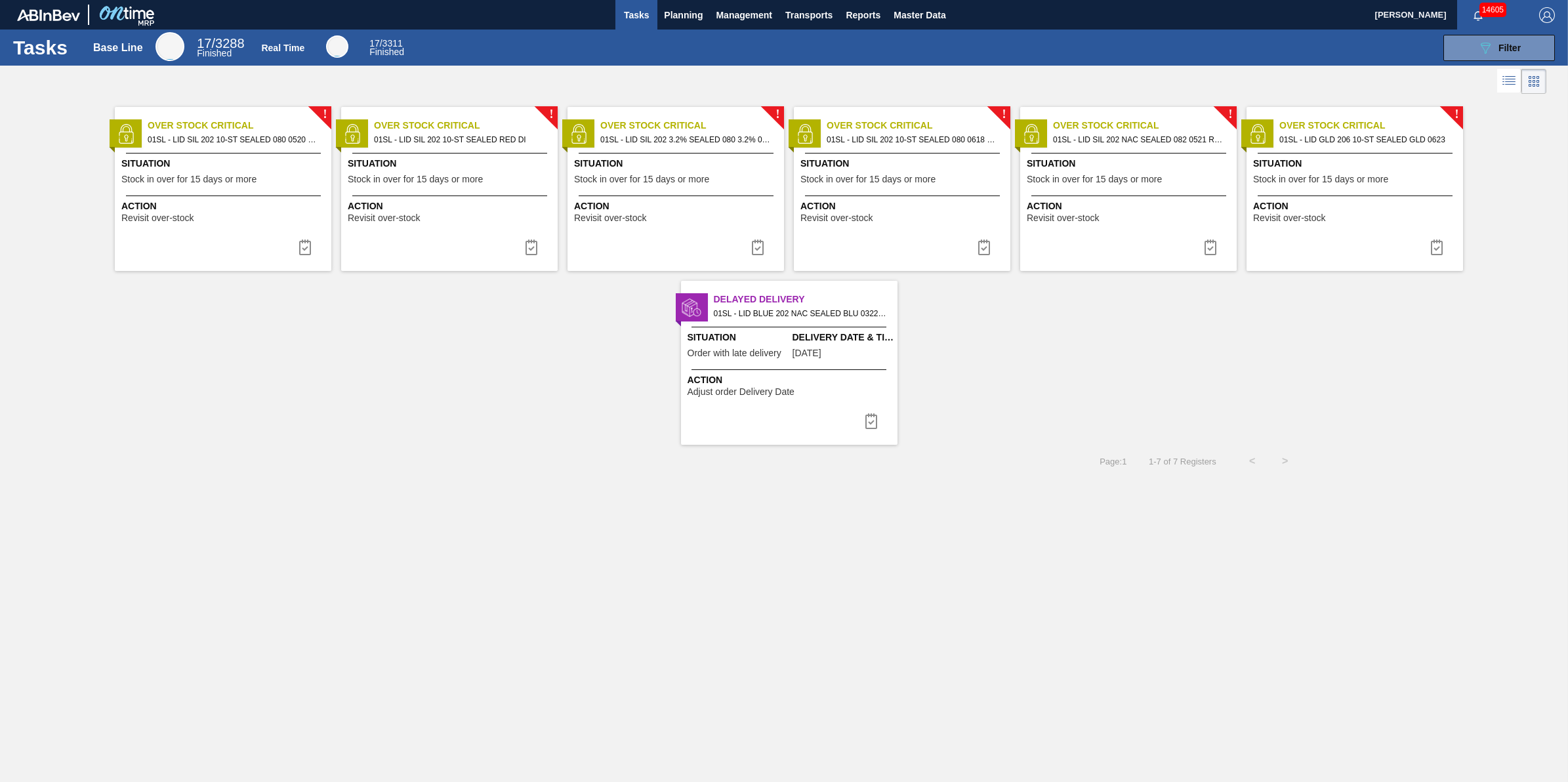
click at [1326, 194] on div "! Over Stock Critical 01SL - LID GLD 206 10-ST SEALED GLD 0623 Situation Stock …" at bounding box center [1354, 189] width 217 height 164
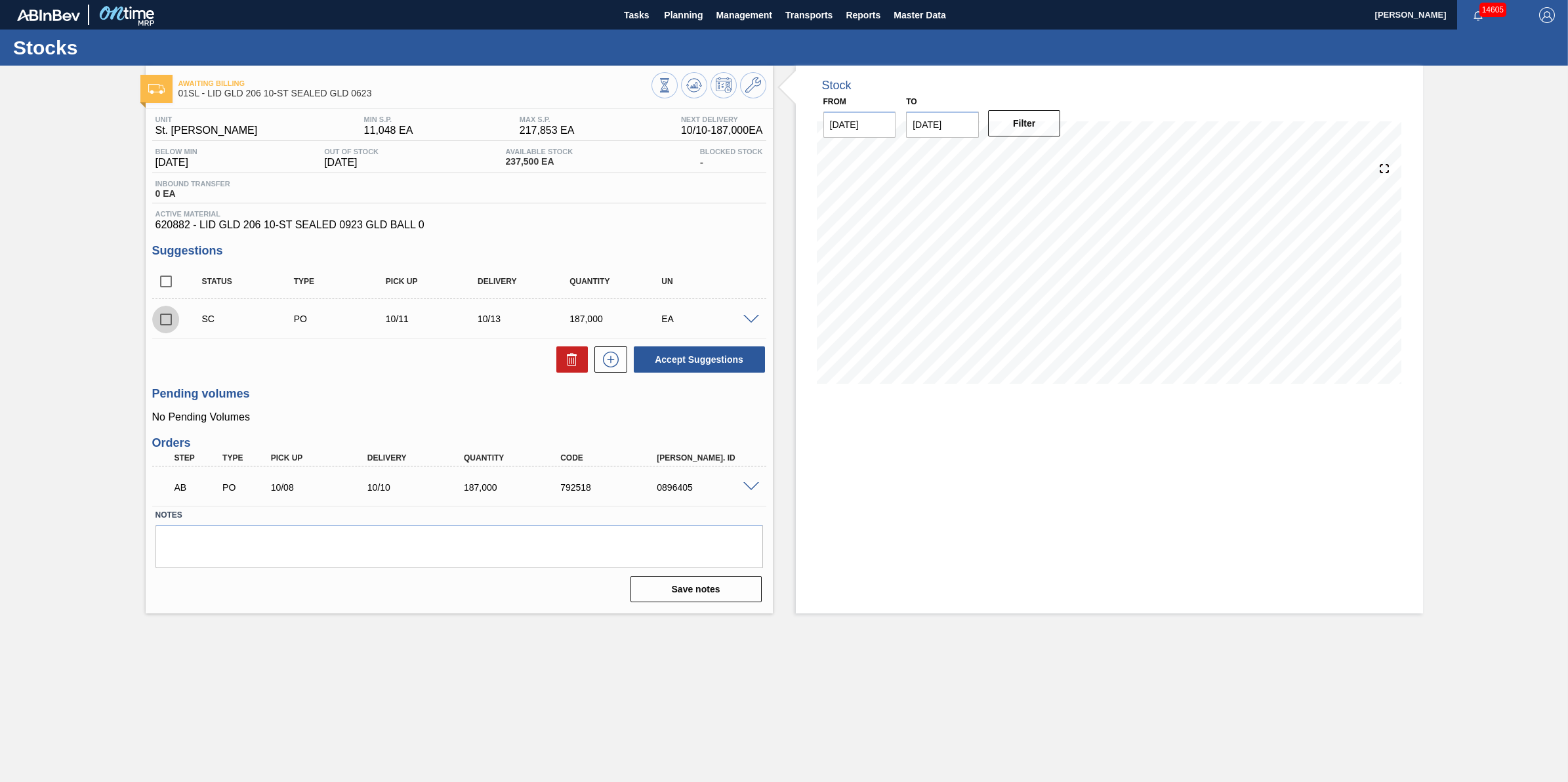
drag, startPoint x: 170, startPoint y: 322, endPoint x: 517, endPoint y: 345, distance: 347.8
click at [170, 322] on input "checkbox" at bounding box center [166, 319] width 28 height 28
click at [574, 354] on icon at bounding box center [571, 359] width 16 height 16
checkbox input "false"
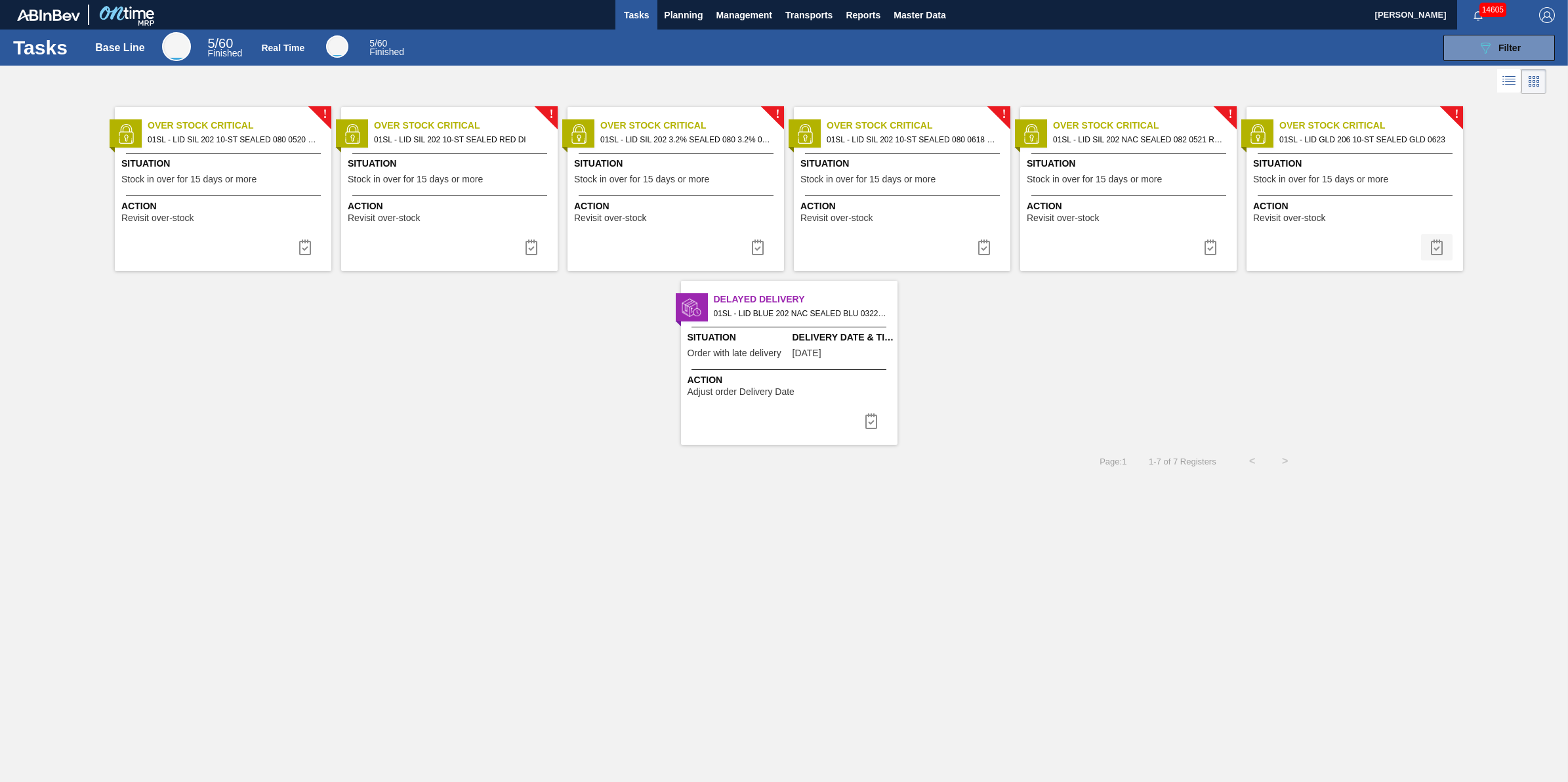
click at [1449, 249] on button at bounding box center [1437, 247] width 31 height 26
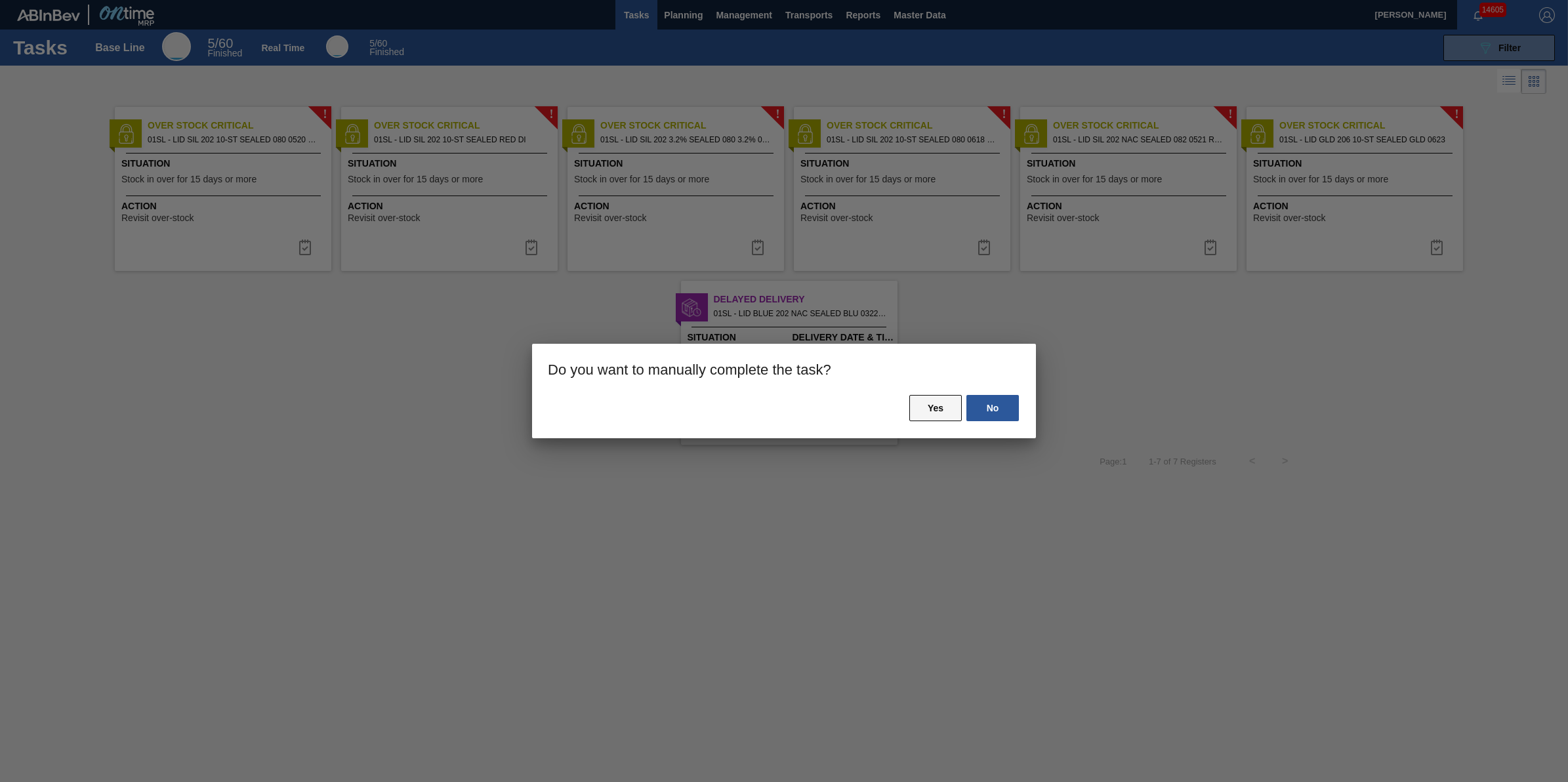
click at [934, 411] on button "Yes" at bounding box center [936, 408] width 52 height 26
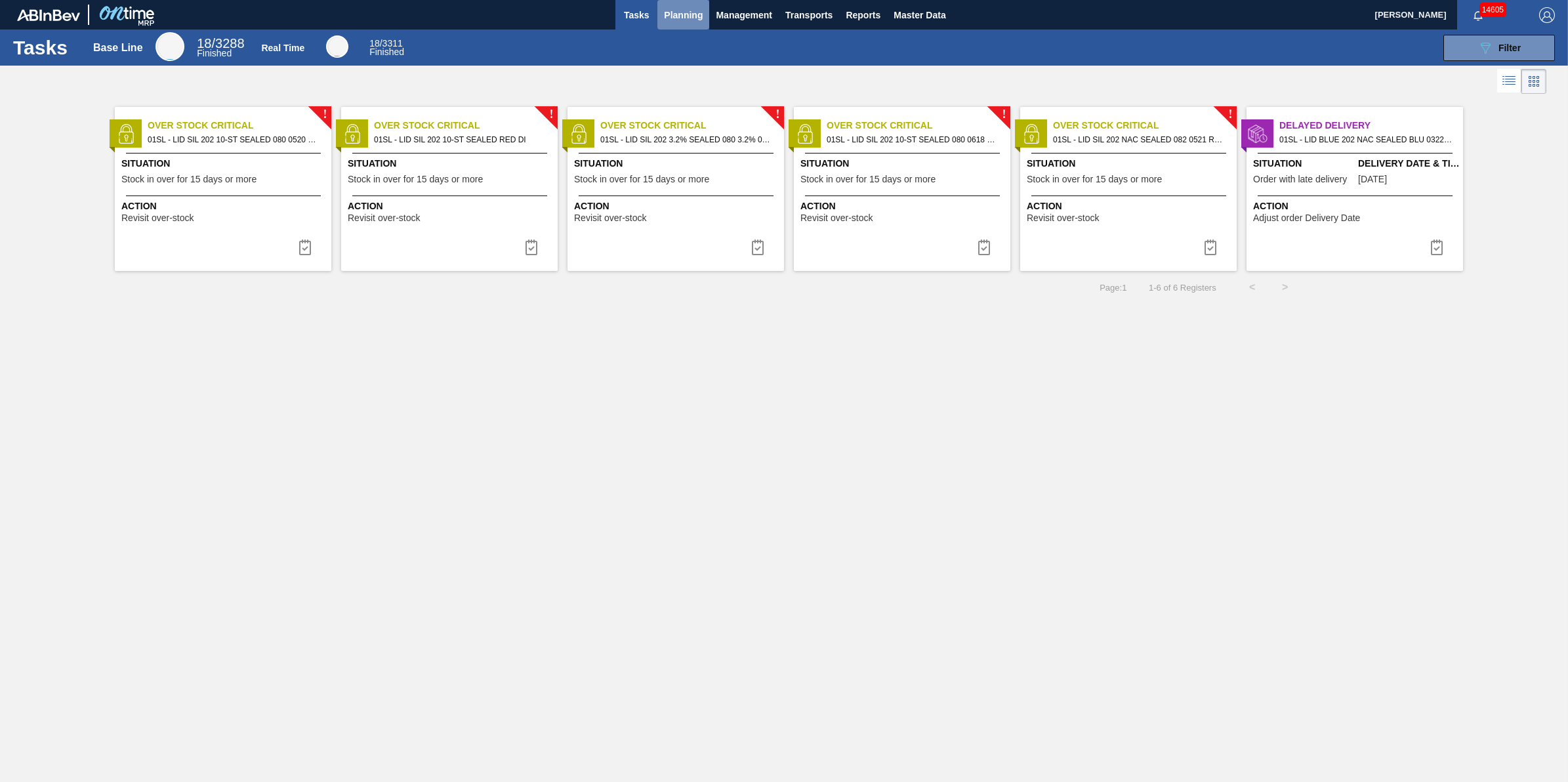
click at [686, 26] on button "Planning" at bounding box center [683, 14] width 52 height 29
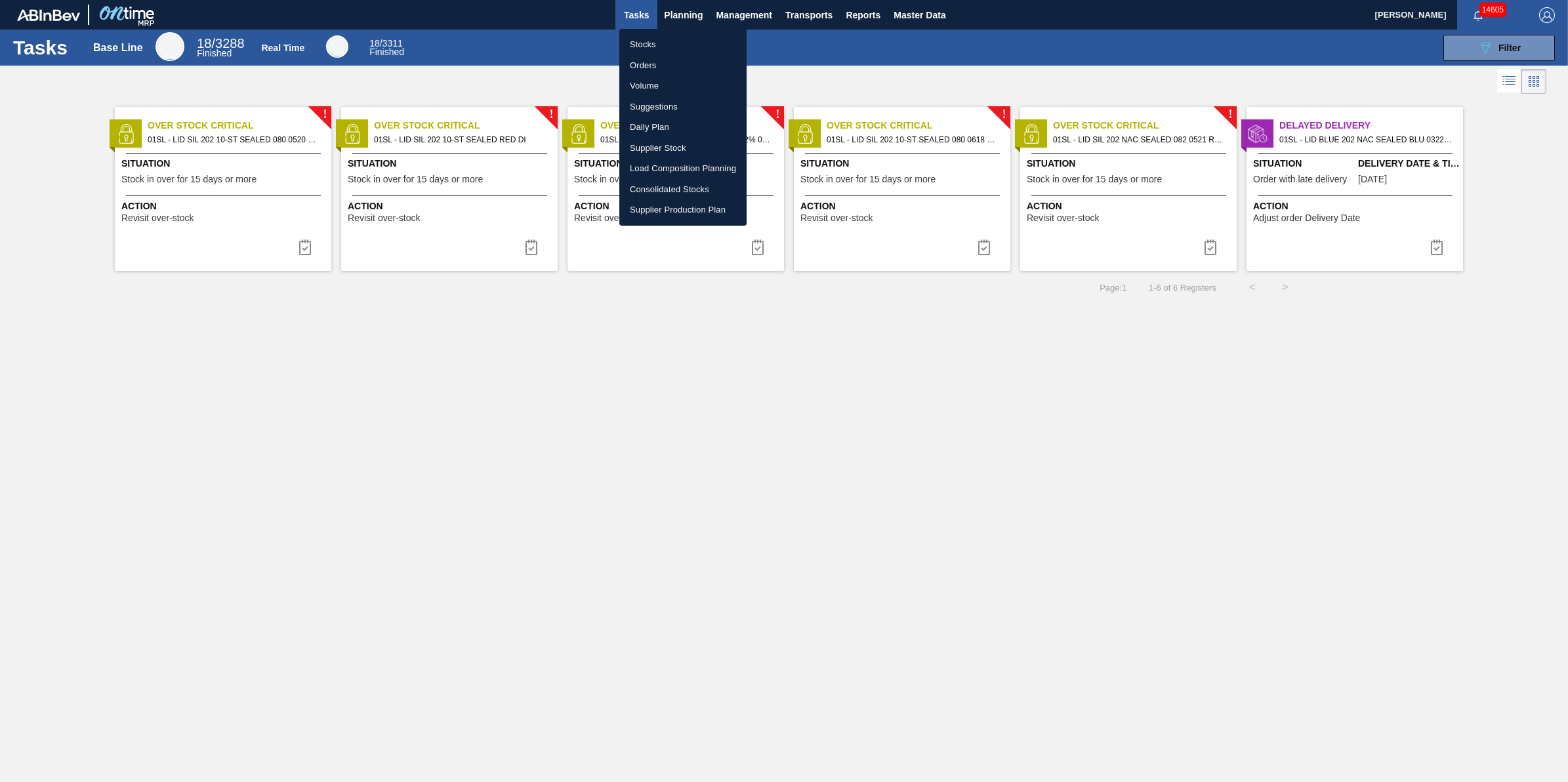
click at [679, 39] on li "Stocks" at bounding box center [683, 44] width 127 height 21
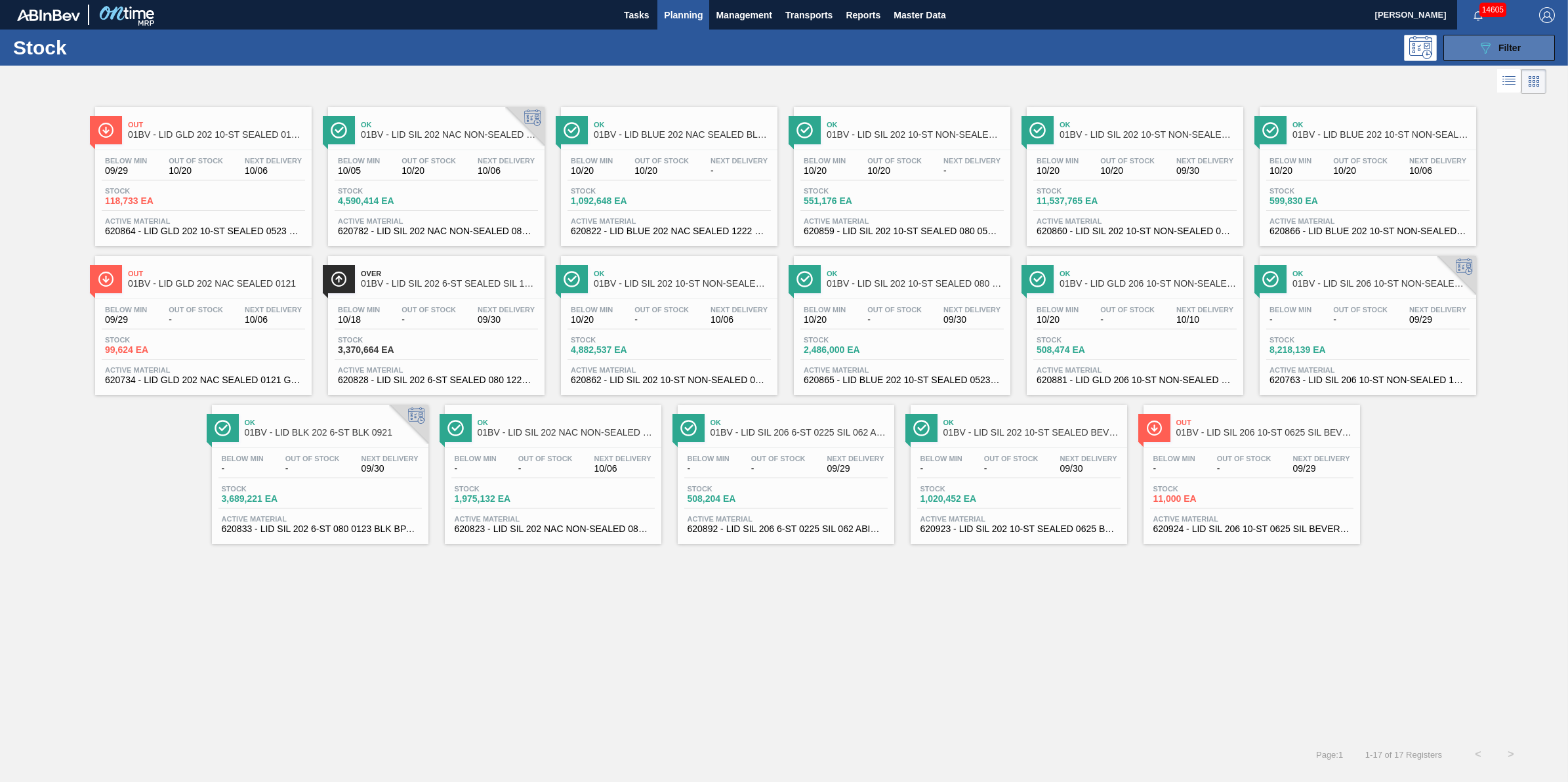
click at [1511, 47] on span "Filter" at bounding box center [1510, 48] width 22 height 10
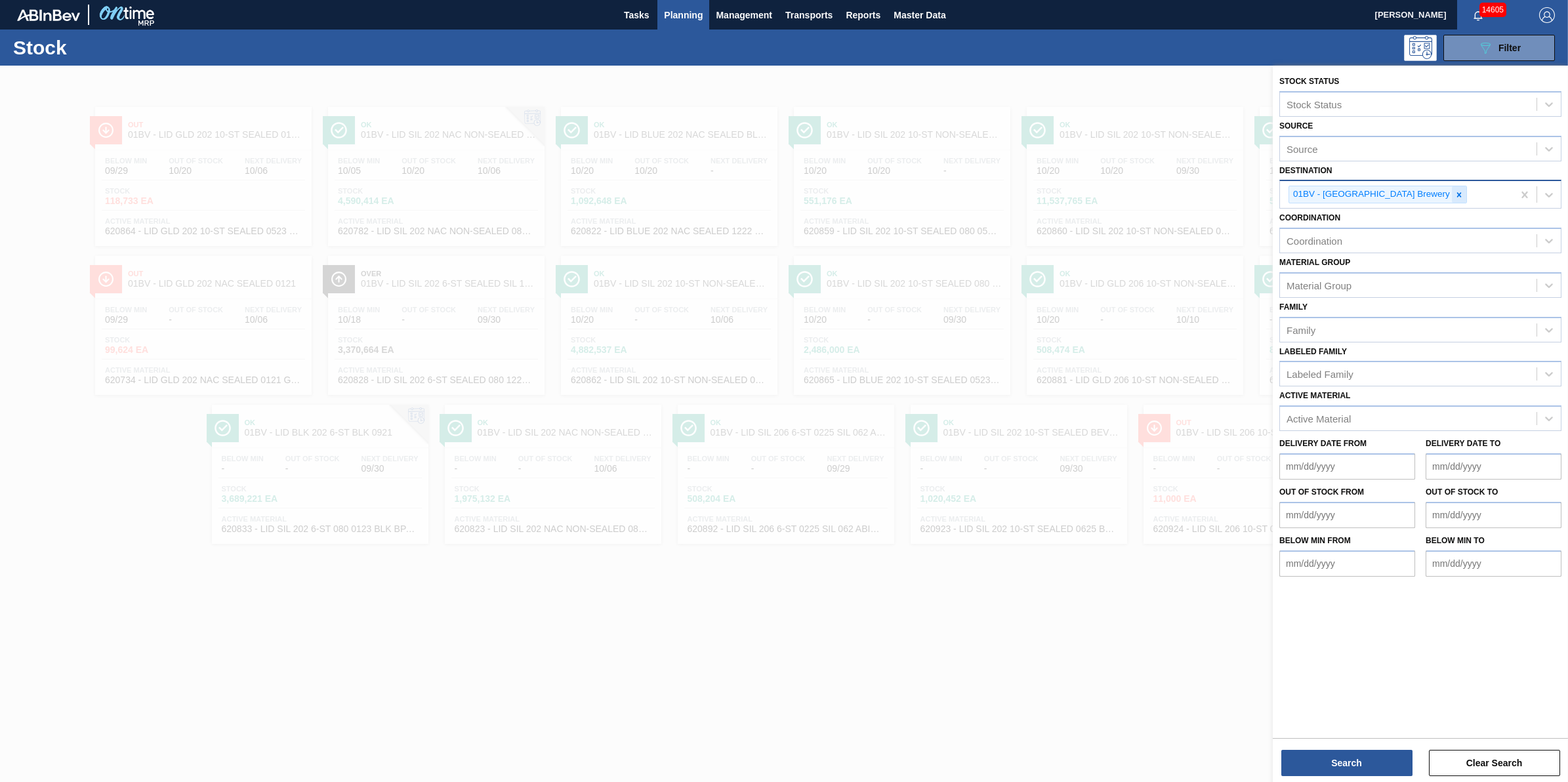
click at [1452, 196] on div at bounding box center [1459, 194] width 14 height 16
click at [1396, 195] on div "Destination" at bounding box center [1408, 193] width 256 height 19
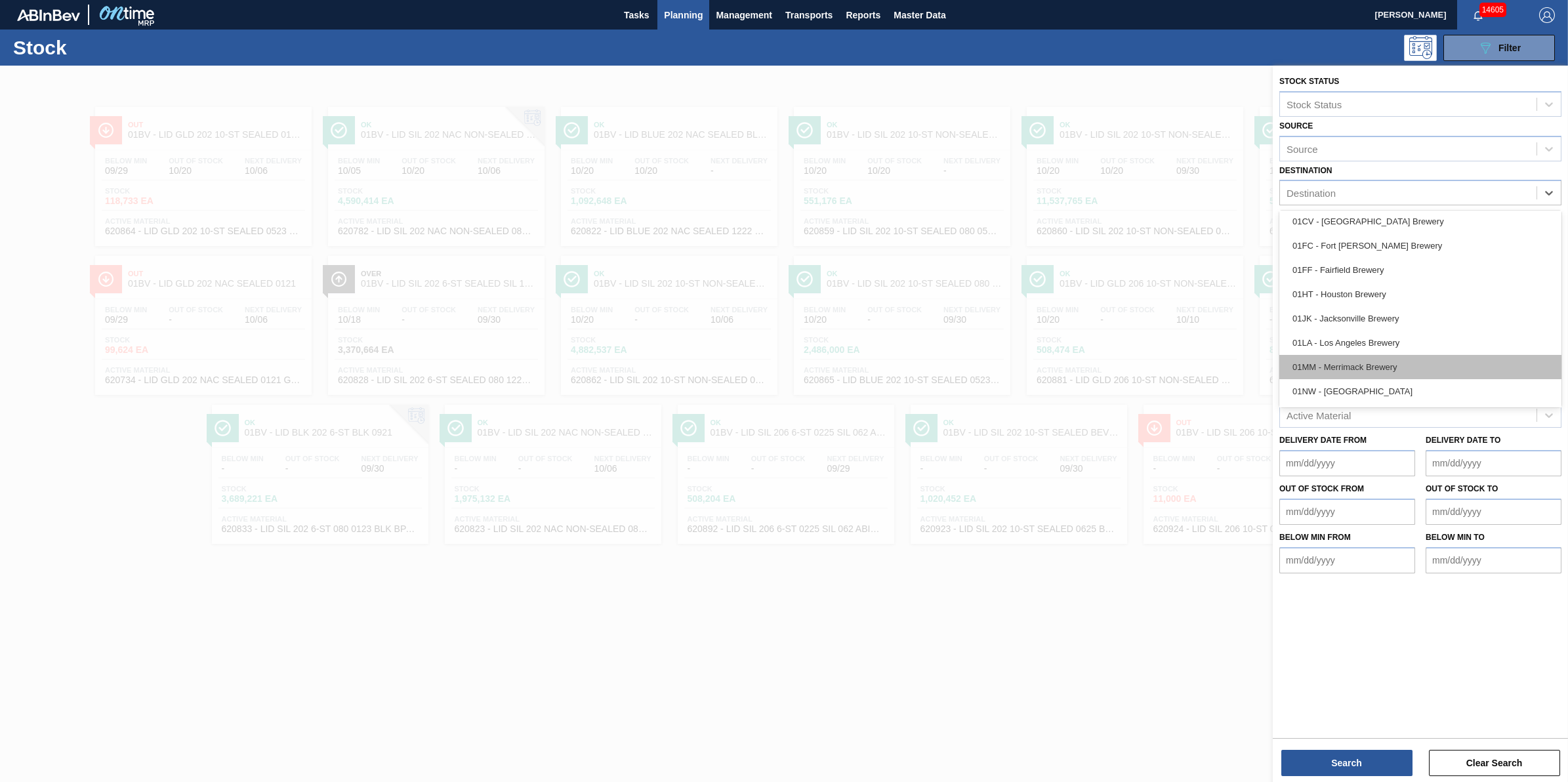
scroll to position [99, 0]
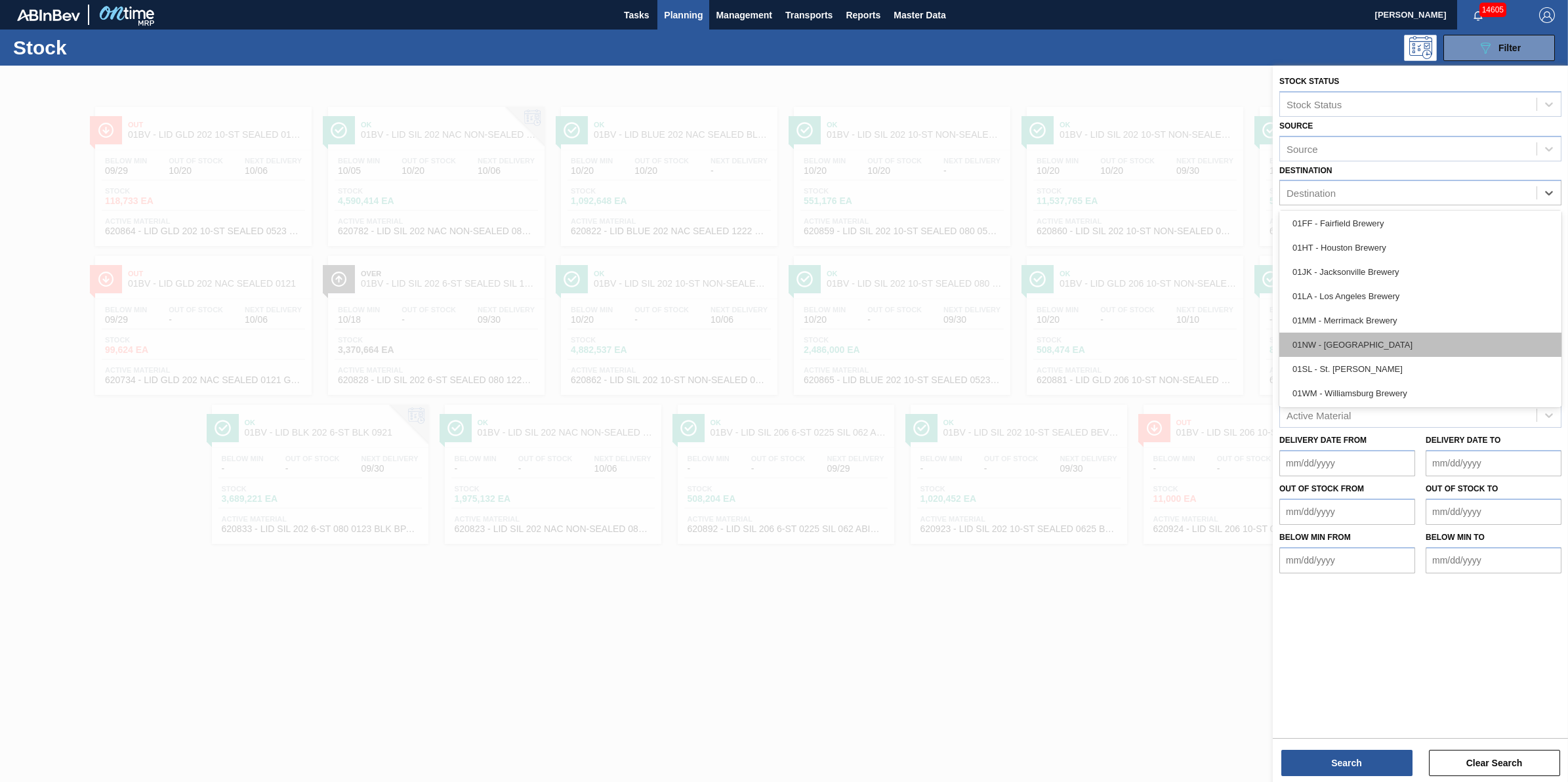
click at [1402, 333] on div "01NW - [GEOGRAPHIC_DATA]" at bounding box center [1420, 345] width 282 height 24
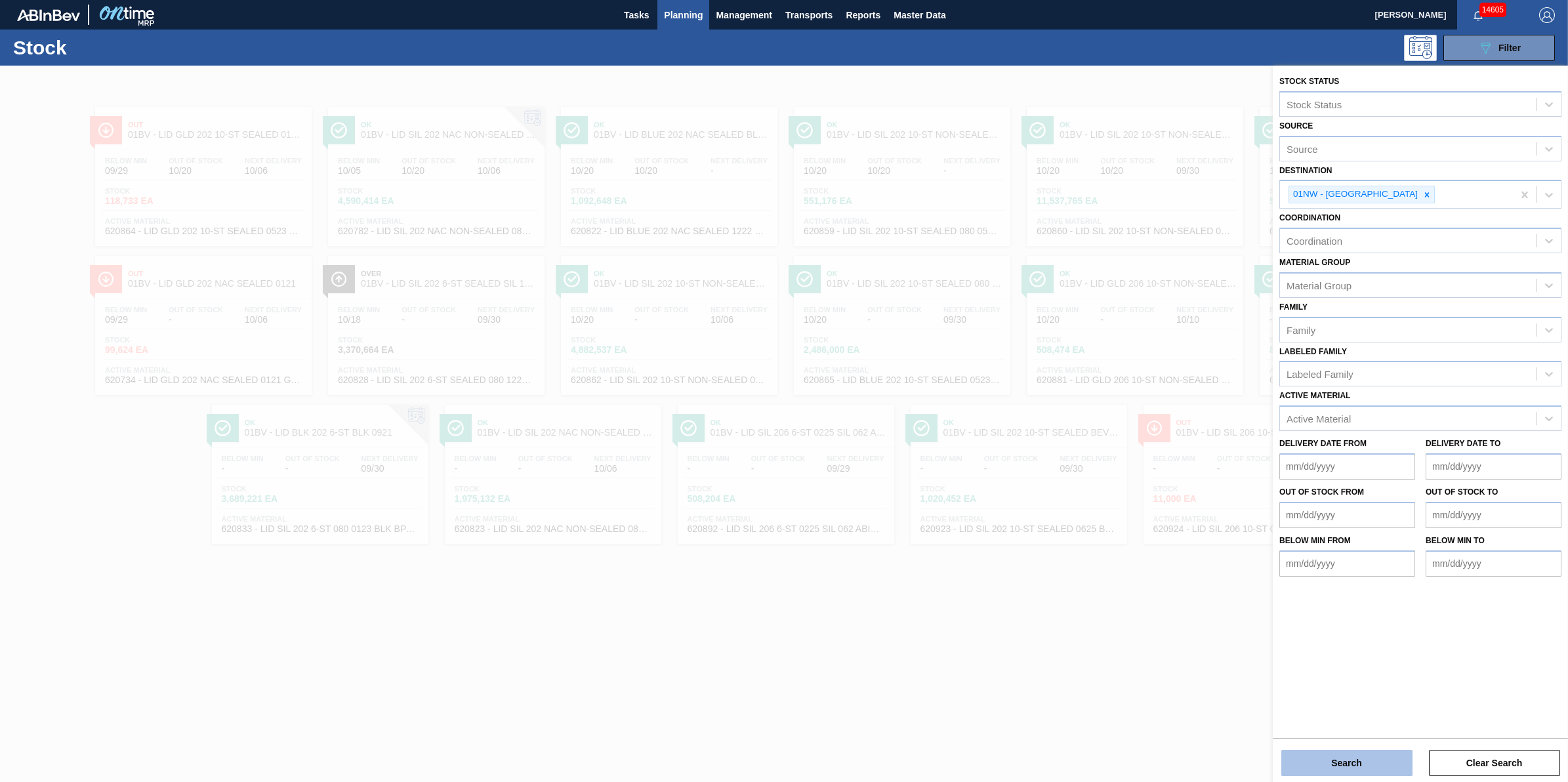
click at [1333, 753] on button "Search" at bounding box center [1347, 763] width 131 height 26
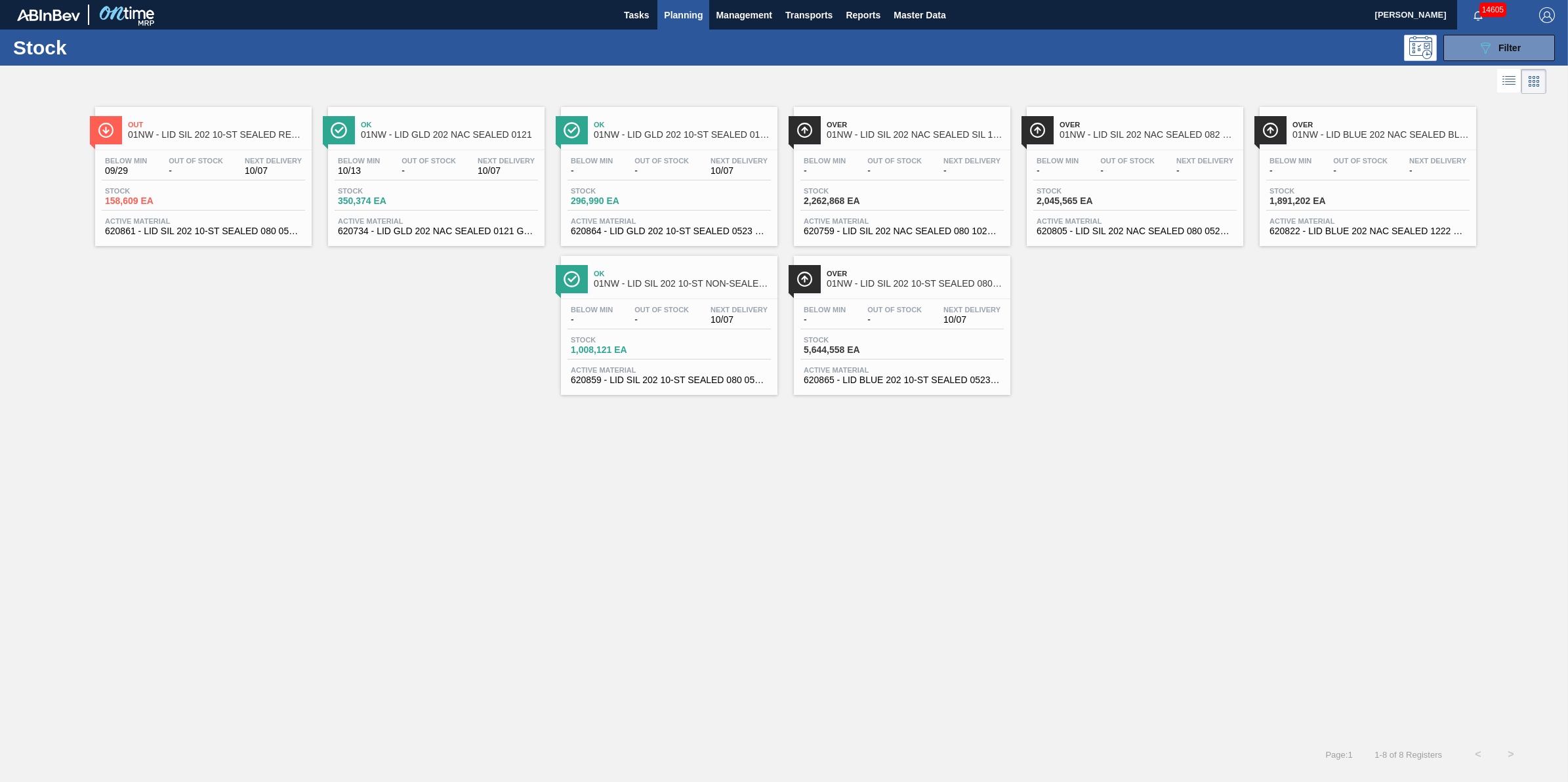
click at [175, 200] on span "158,609 EA" at bounding box center [151, 201] width 91 height 10
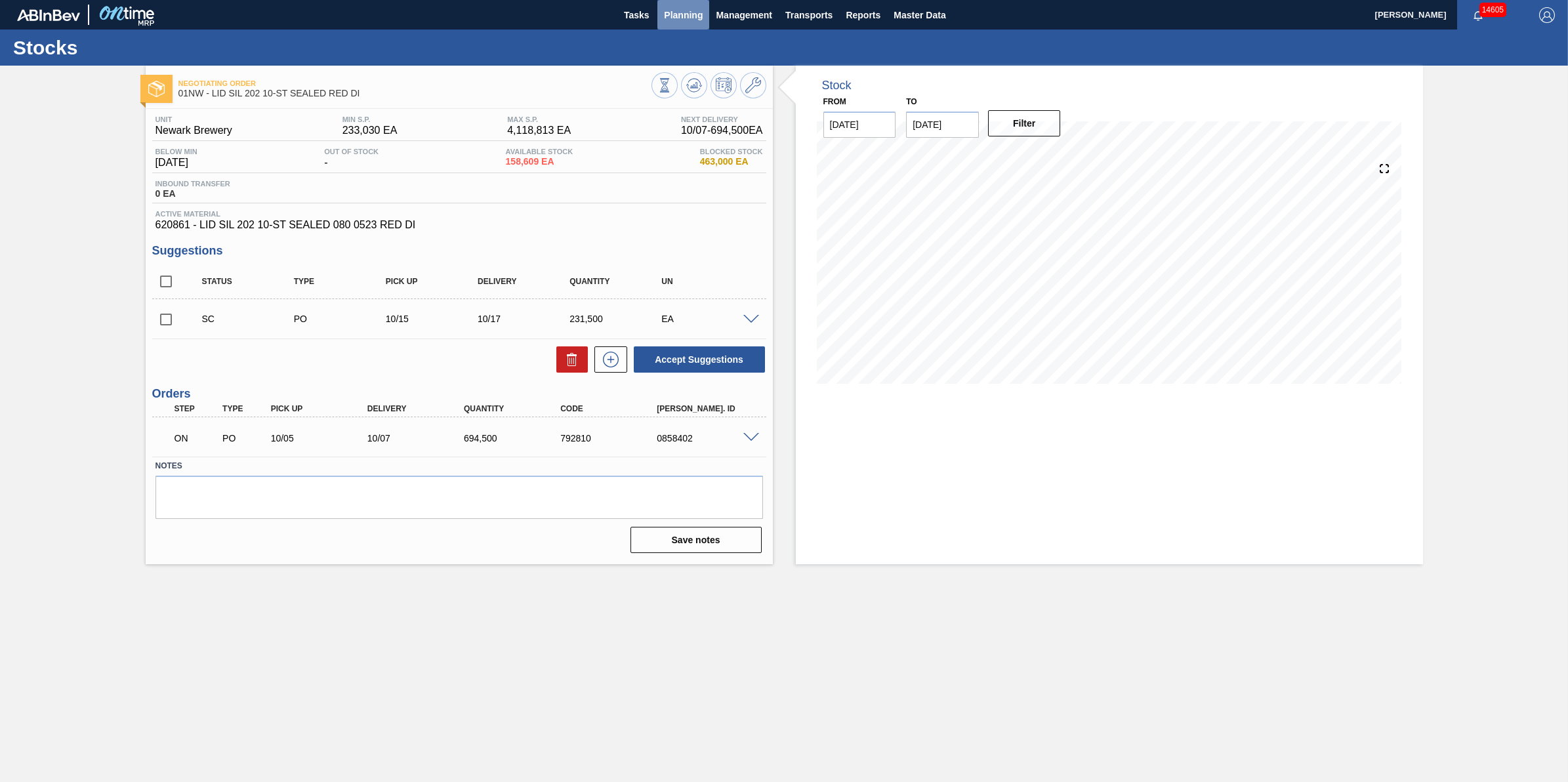
click at [694, 14] on span "Planning" at bounding box center [683, 15] width 39 height 16
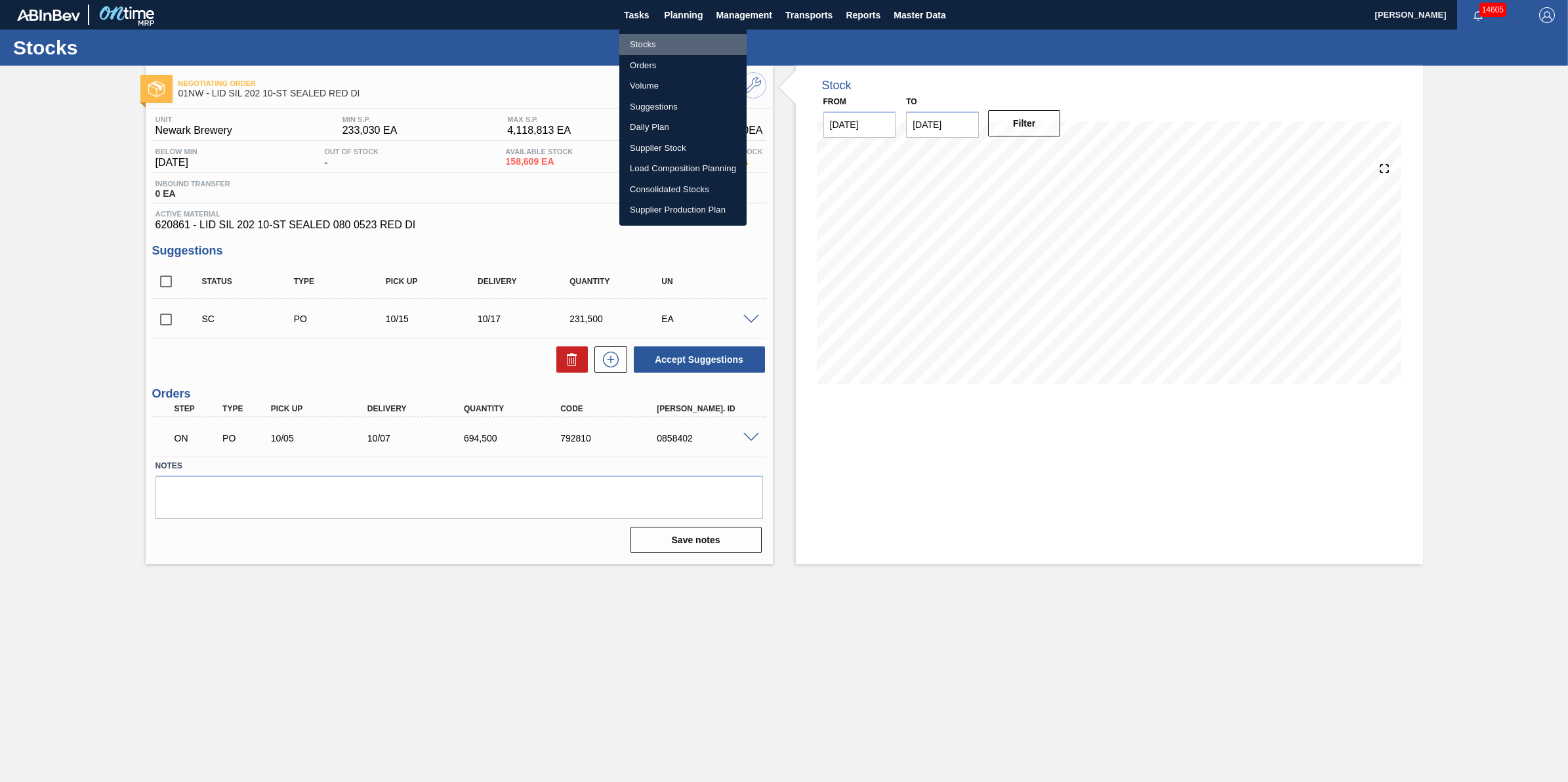
click at [682, 43] on li "Stocks" at bounding box center [683, 44] width 127 height 21
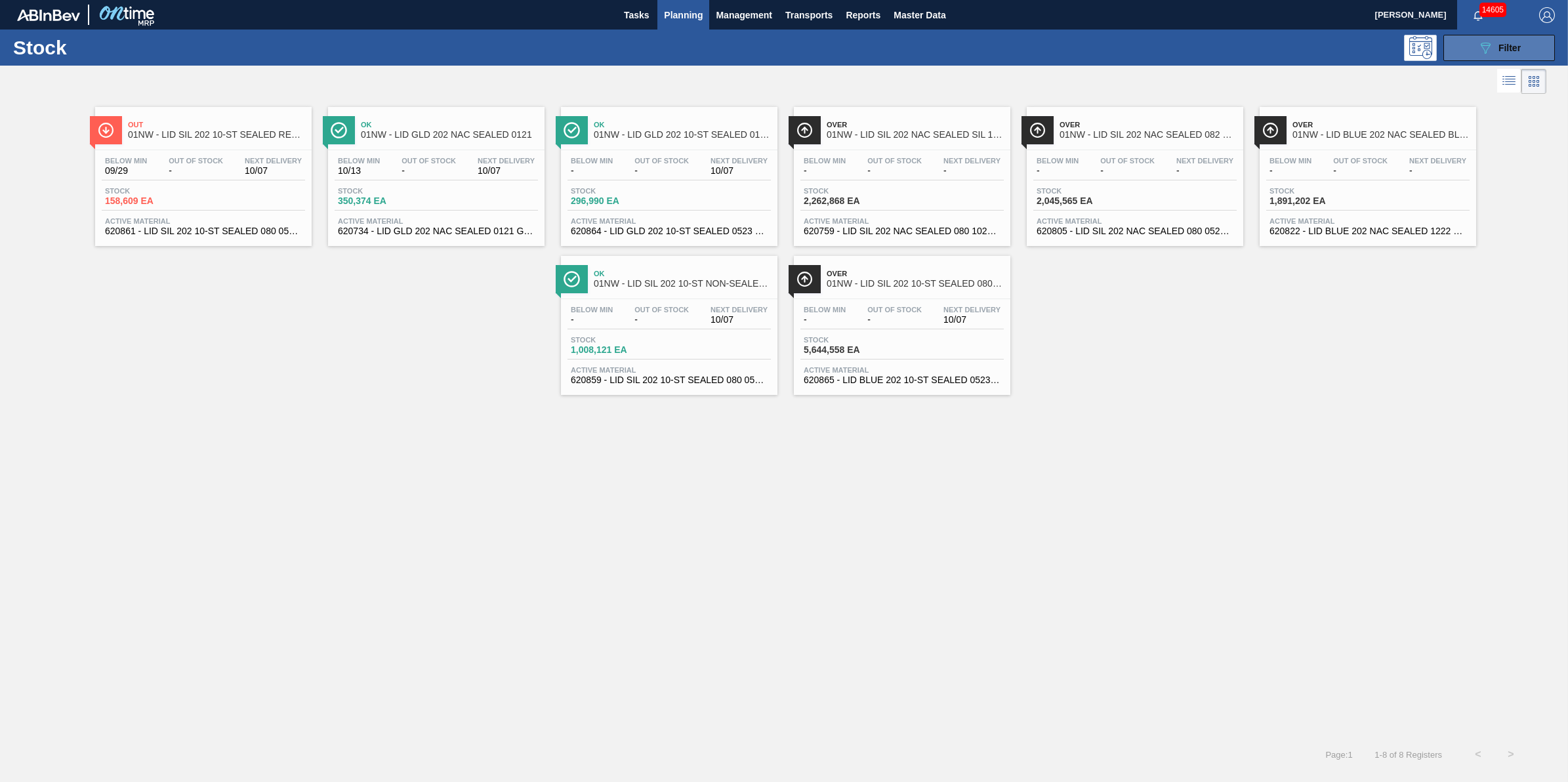
click at [1501, 43] on span "Filter" at bounding box center [1510, 48] width 22 height 10
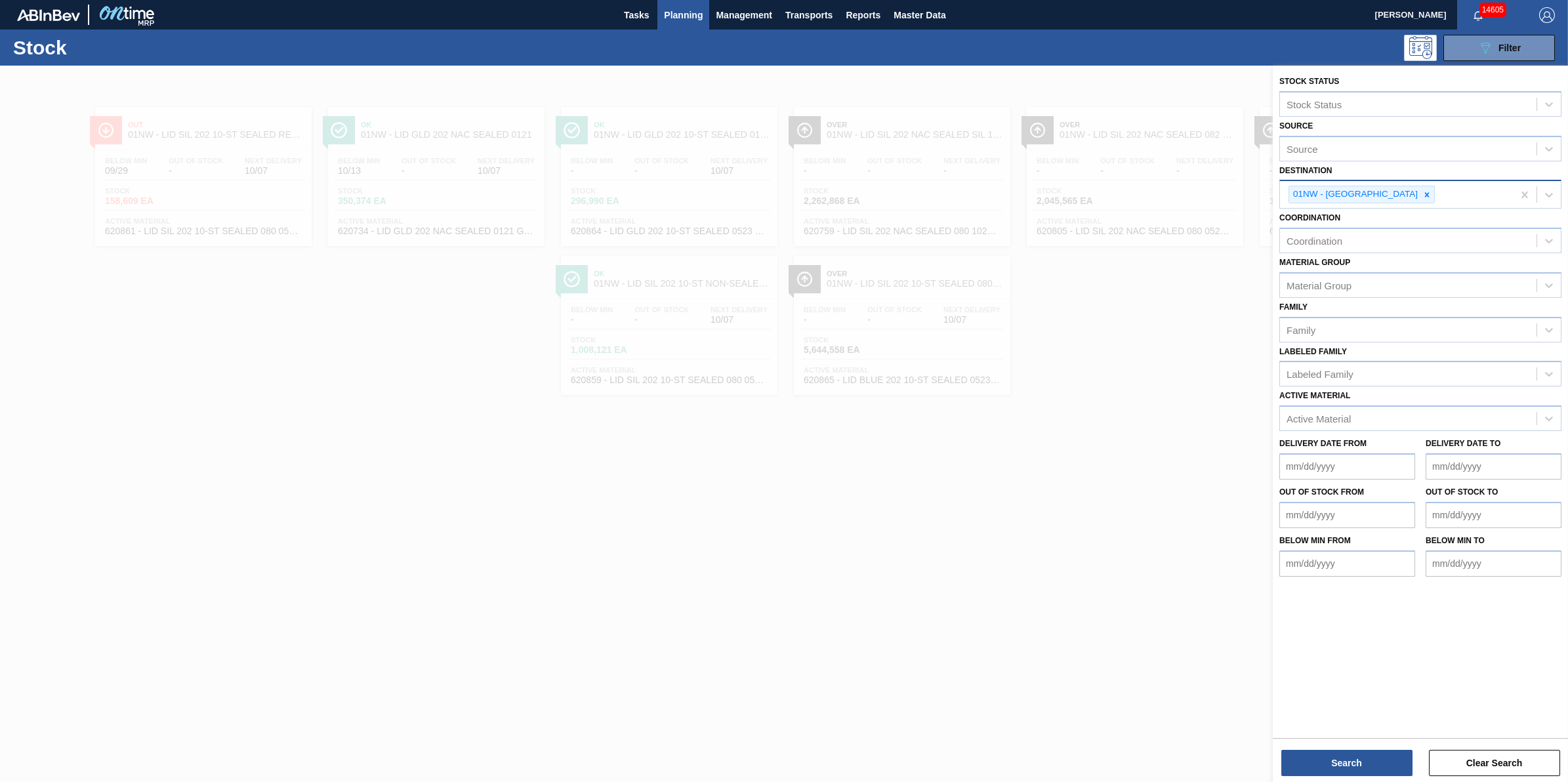
click at [1409, 196] on div "01NW - [GEOGRAPHIC_DATA]" at bounding box center [1396, 194] width 233 height 27
click at [1423, 197] on icon at bounding box center [1427, 195] width 9 height 9
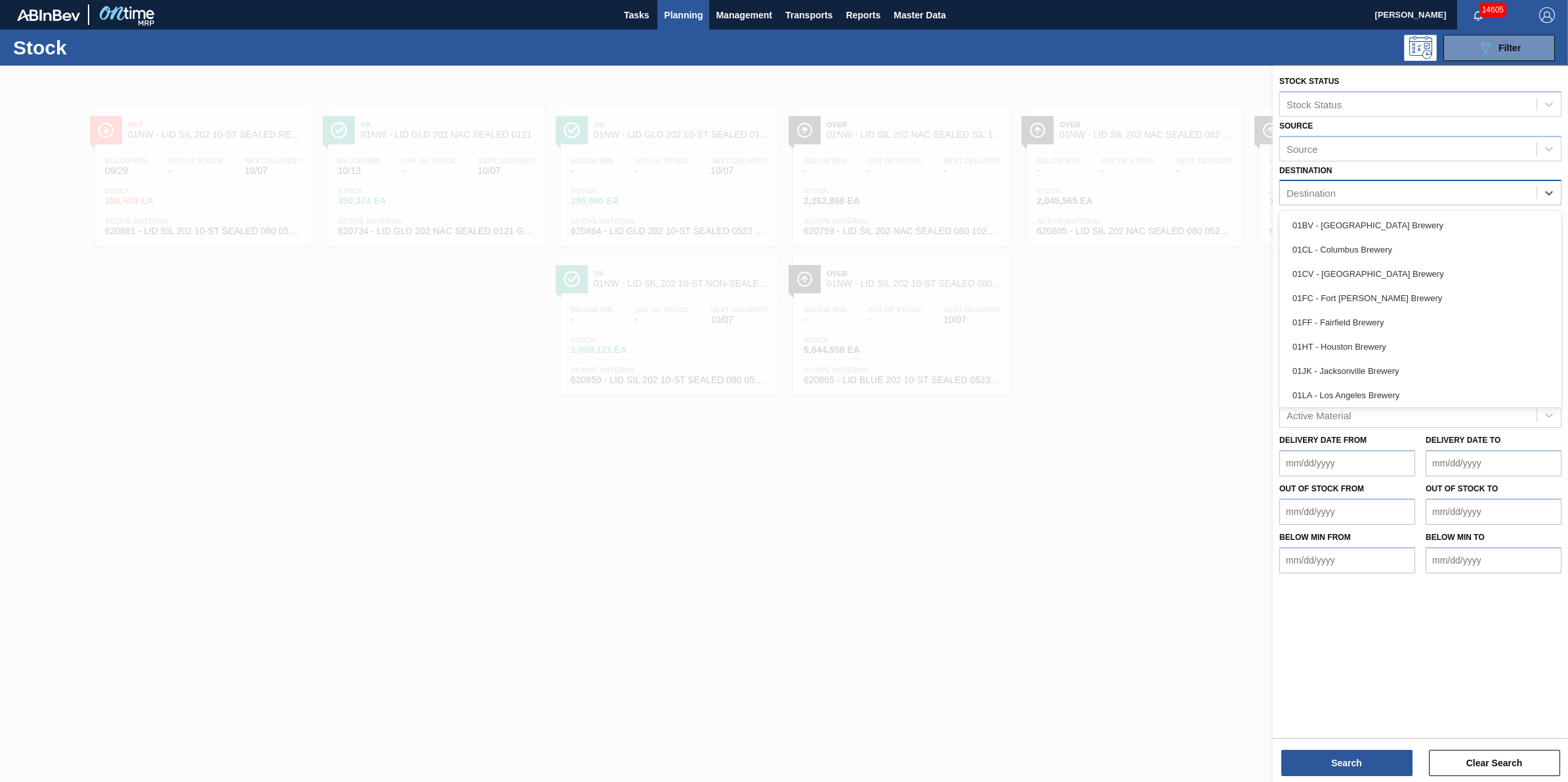
click at [1404, 197] on div "Destination" at bounding box center [1408, 193] width 256 height 19
click at [1402, 203] on div "Destination" at bounding box center [1420, 193] width 282 height 25
click at [1398, 250] on div "01CL - Columbus Brewery" at bounding box center [1420, 250] width 282 height 24
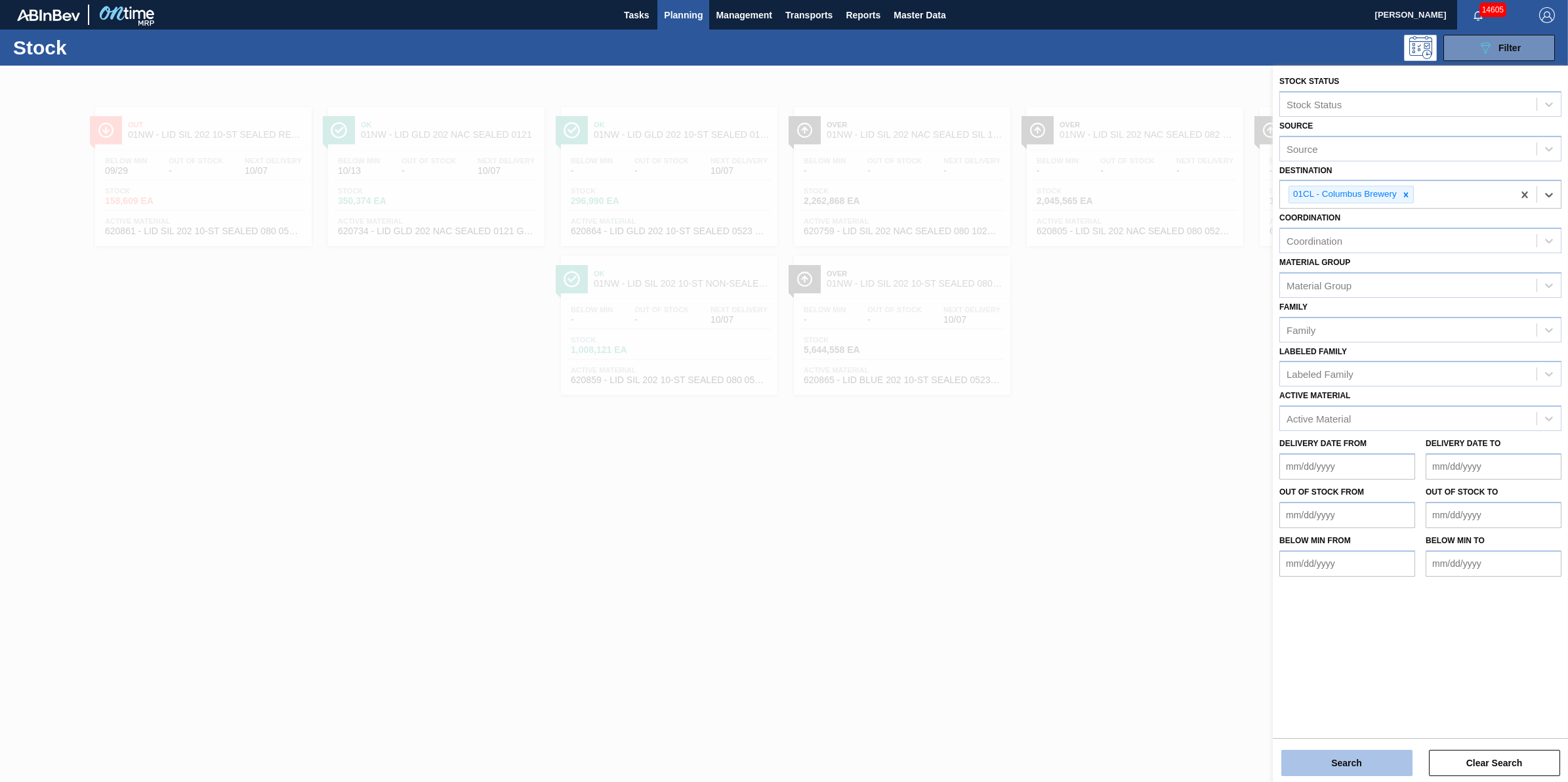
click at [1348, 762] on button "Search" at bounding box center [1347, 763] width 131 height 26
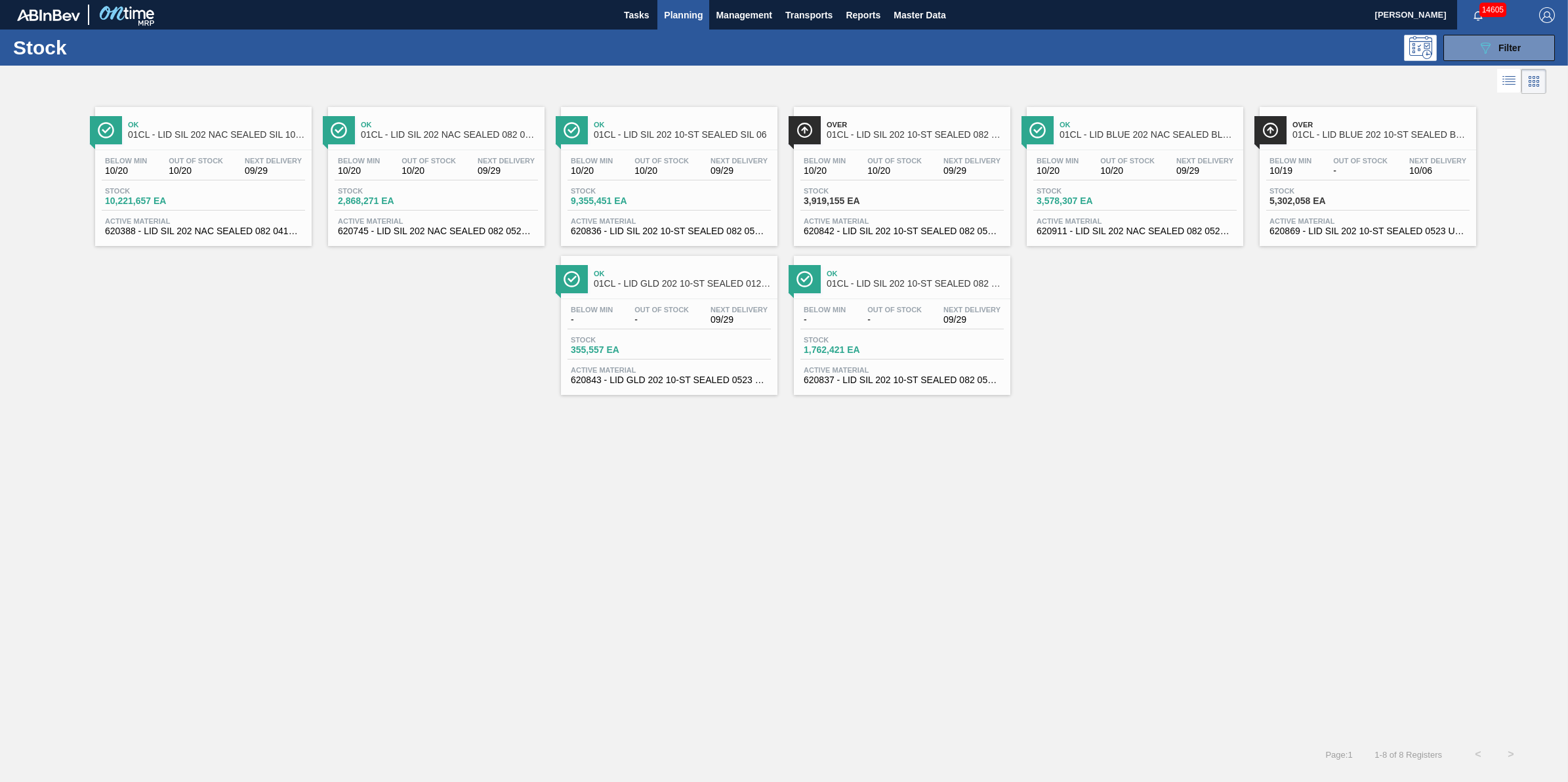
click at [1115, 181] on div "Below Min 10/20 Out Of Stock 10/20 Next Delivery 09/29 Stock 3,578,307 EA Activ…" at bounding box center [1135, 194] width 217 height 89
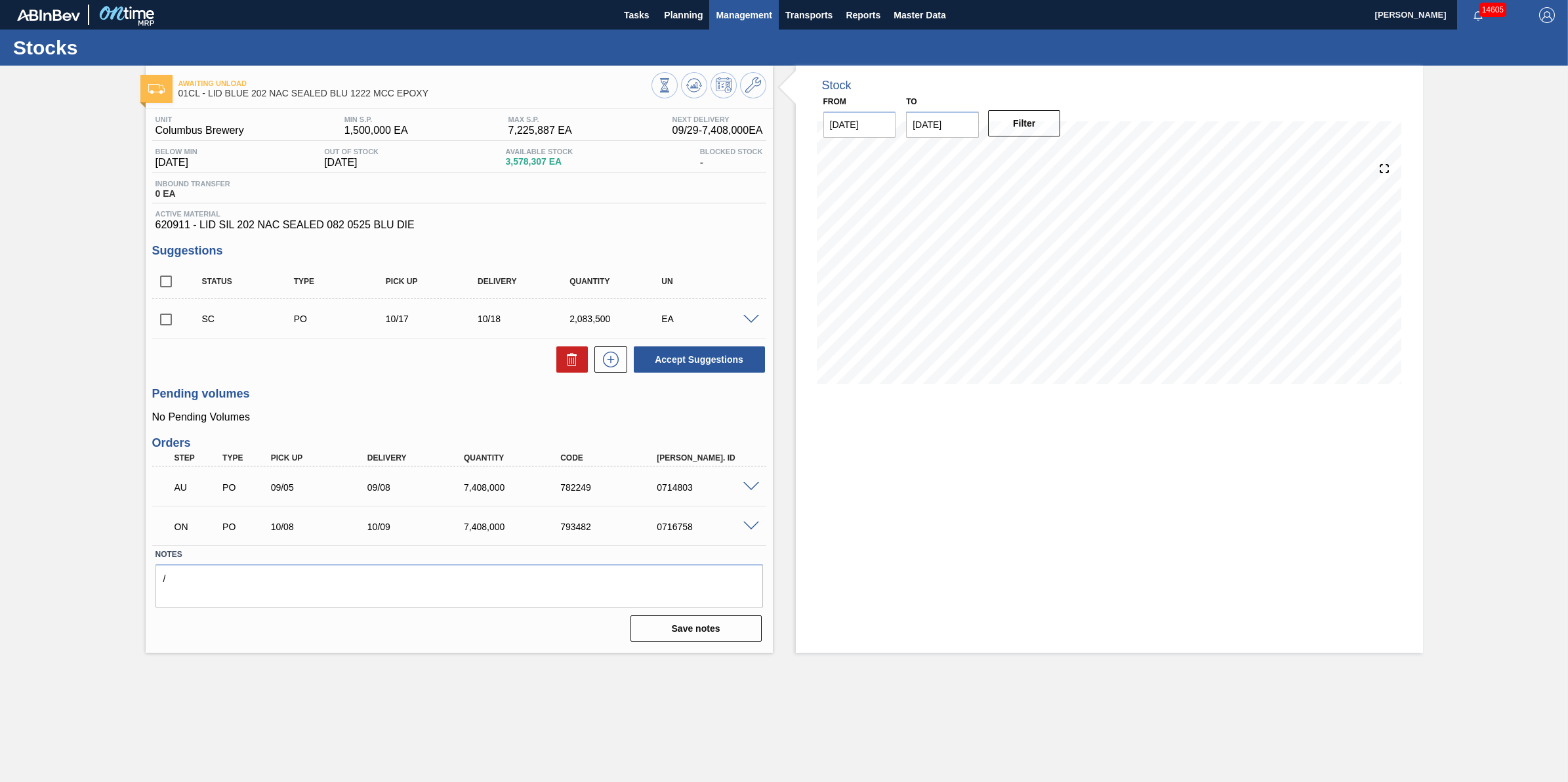
click at [720, 13] on span "Management" at bounding box center [743, 15] width 56 height 16
click at [699, 19] on div at bounding box center [784, 391] width 1568 height 782
click at [676, 0] on body "Tasks Planning Management Transports Reports Master Data Jack Schuld 14605 Mark…" at bounding box center [784, 0] width 1568 height 0
click at [676, 24] on button "Planning" at bounding box center [683, 14] width 52 height 29
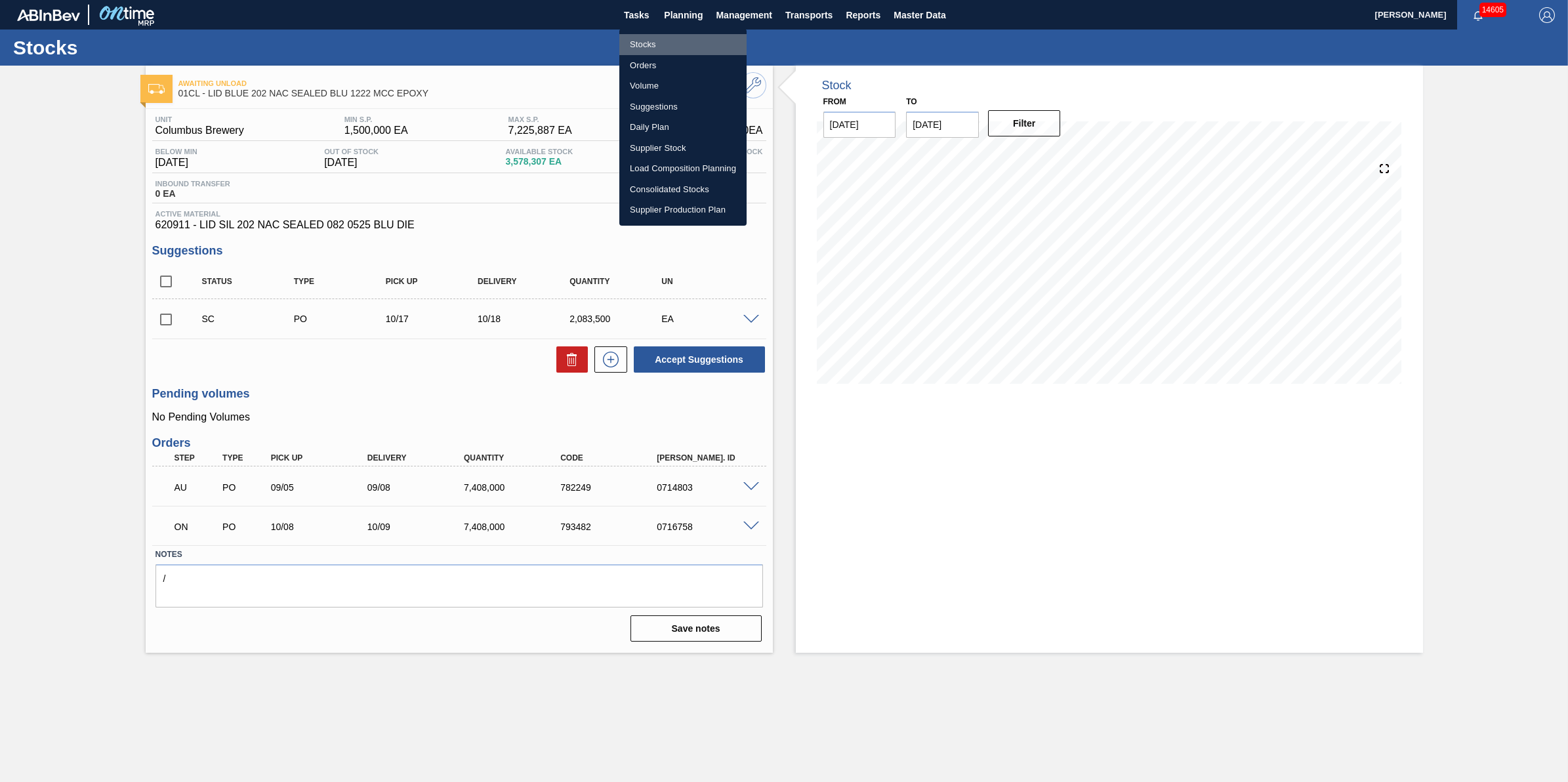
click at [674, 47] on li "Stocks" at bounding box center [683, 44] width 127 height 21
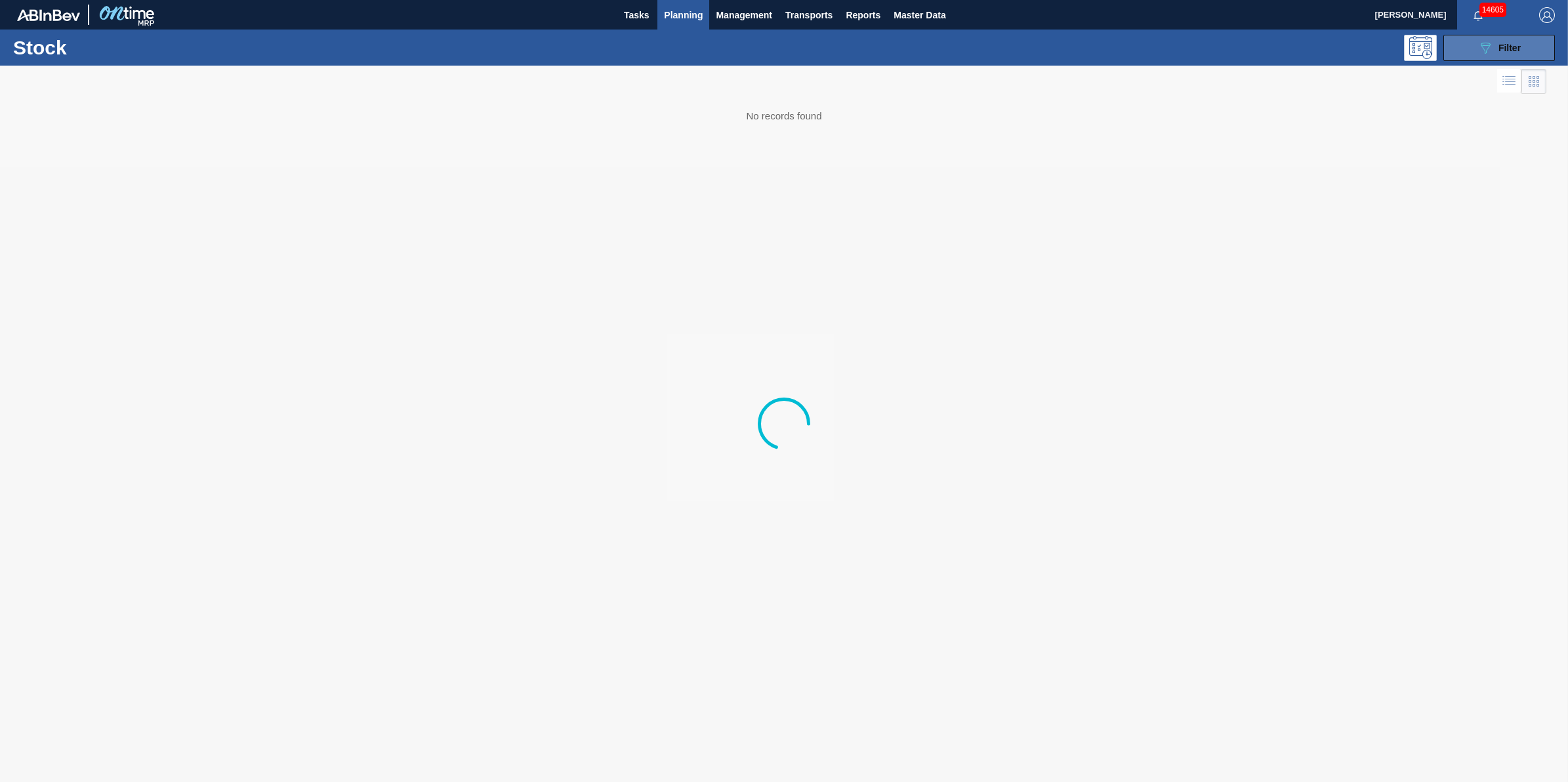
click at [1474, 56] on button "089F7B8B-B2A5-4AFE-B5C0-19BA573D28AC Filter" at bounding box center [1499, 47] width 112 height 26
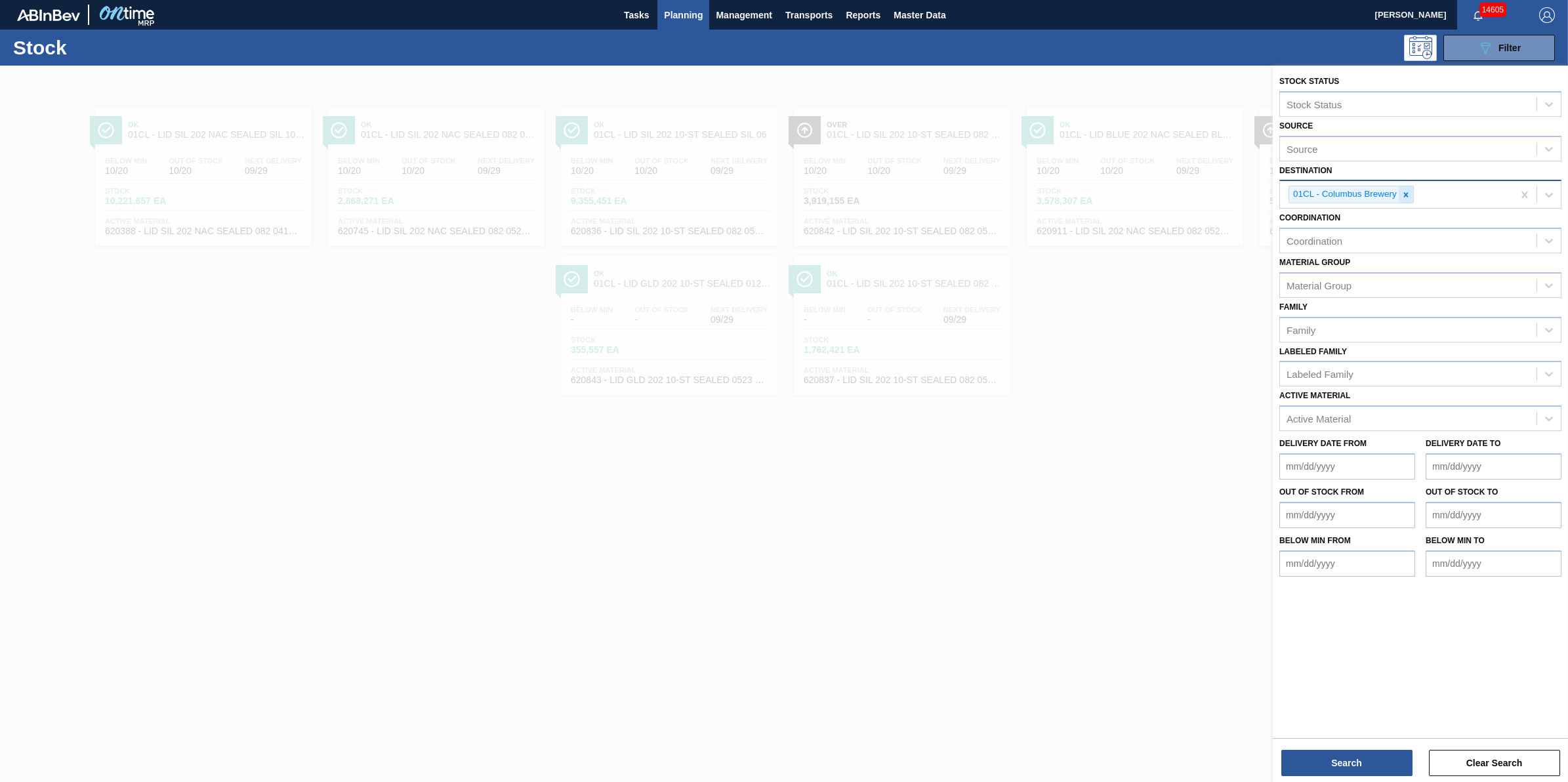
click at [1413, 196] on div at bounding box center [1405, 194] width 14 height 16
click at [1396, 397] on div "Active Material Active Material" at bounding box center [1420, 406] width 282 height 44
click at [1398, 402] on div "Active Material" at bounding box center [1420, 415] width 282 height 25
type Material "620805"
click at [1385, 433] on div "620805 - LID SIL 202 NAC SEALED 080 0522 RED DIE" at bounding box center [1420, 447] width 282 height 29
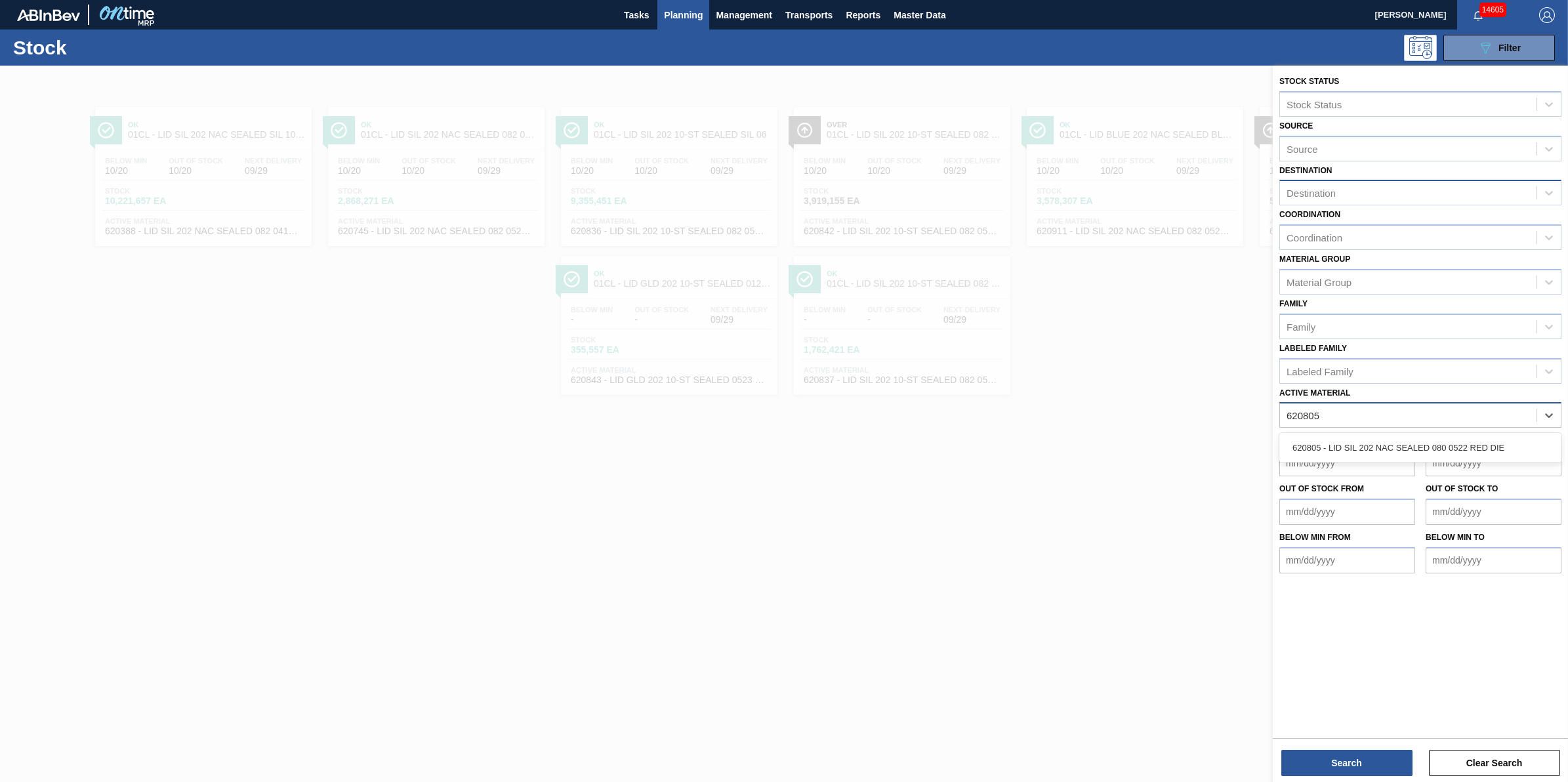
drag, startPoint x: 1384, startPoint y: 438, endPoint x: 1375, endPoint y: 425, distance: 15.8
click at [1384, 439] on div "620805 - LID SIL 202 NAC SEALED 080 0522 RED DIE" at bounding box center [1420, 448] width 282 height 24
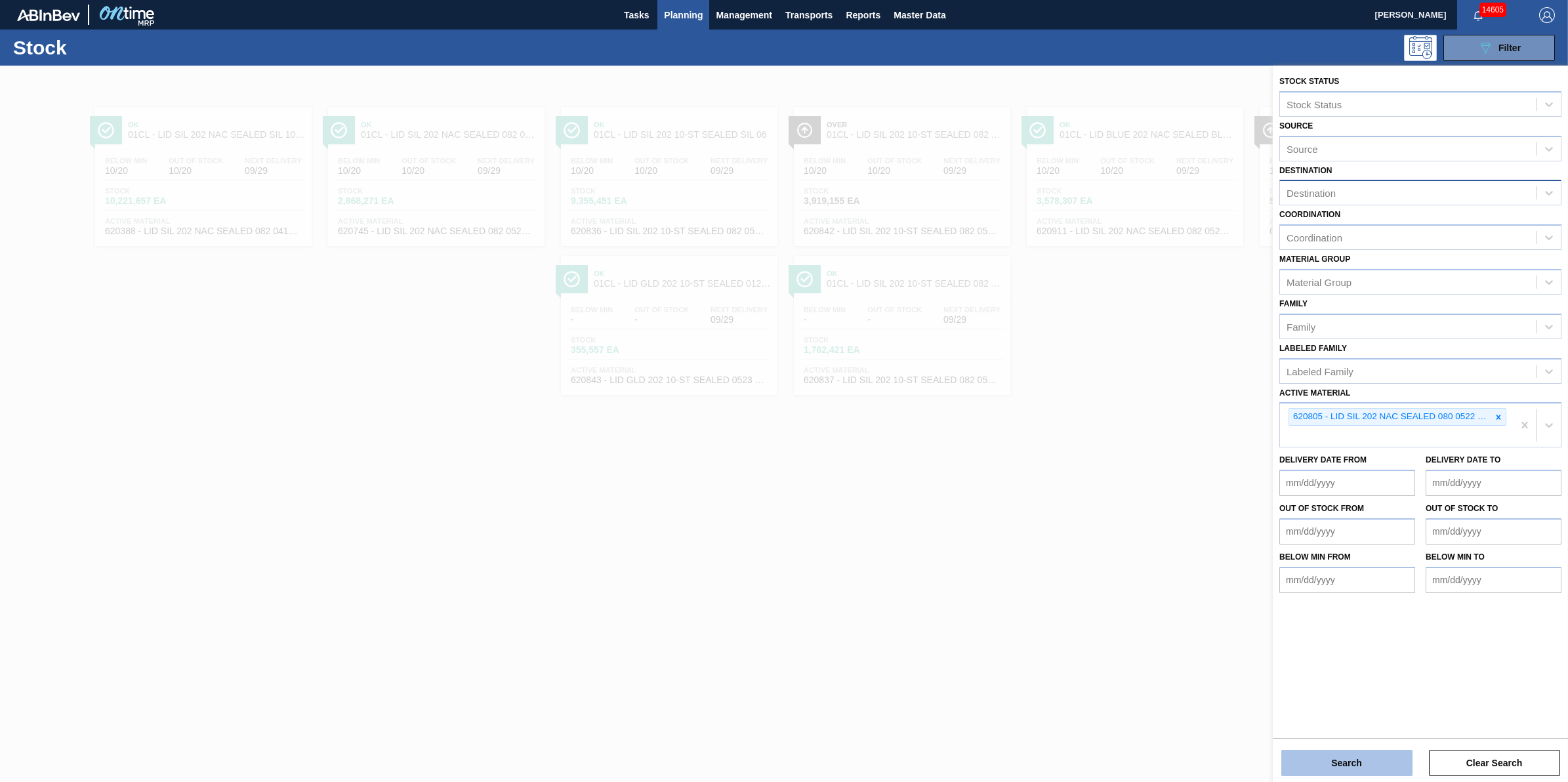
click at [1309, 759] on button "Search" at bounding box center [1347, 763] width 131 height 26
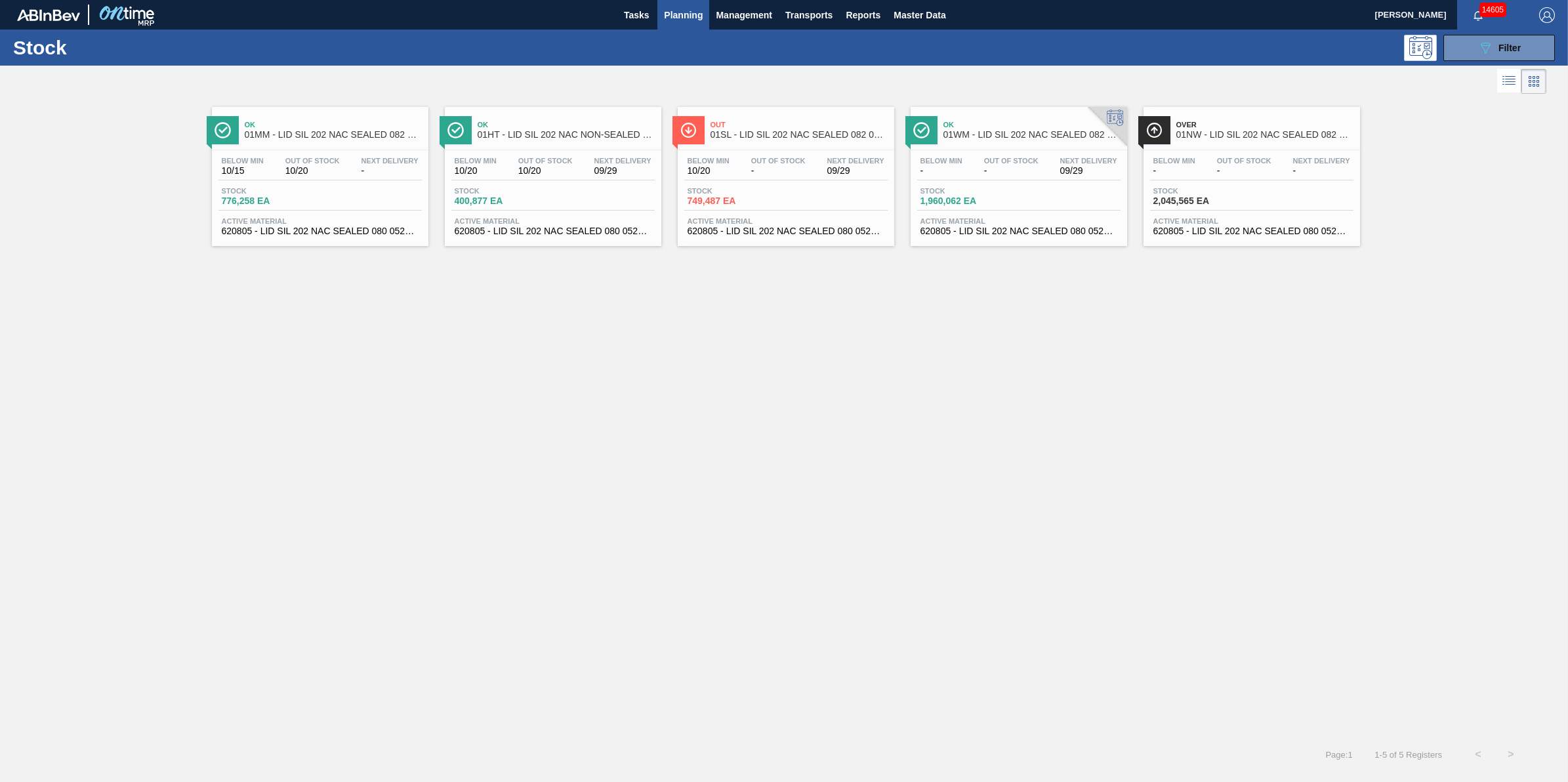
click at [293, 231] on span "620805 - LID SIL 202 NAC SEALED 080 0522 RED DIE" at bounding box center [320, 231] width 196 height 10
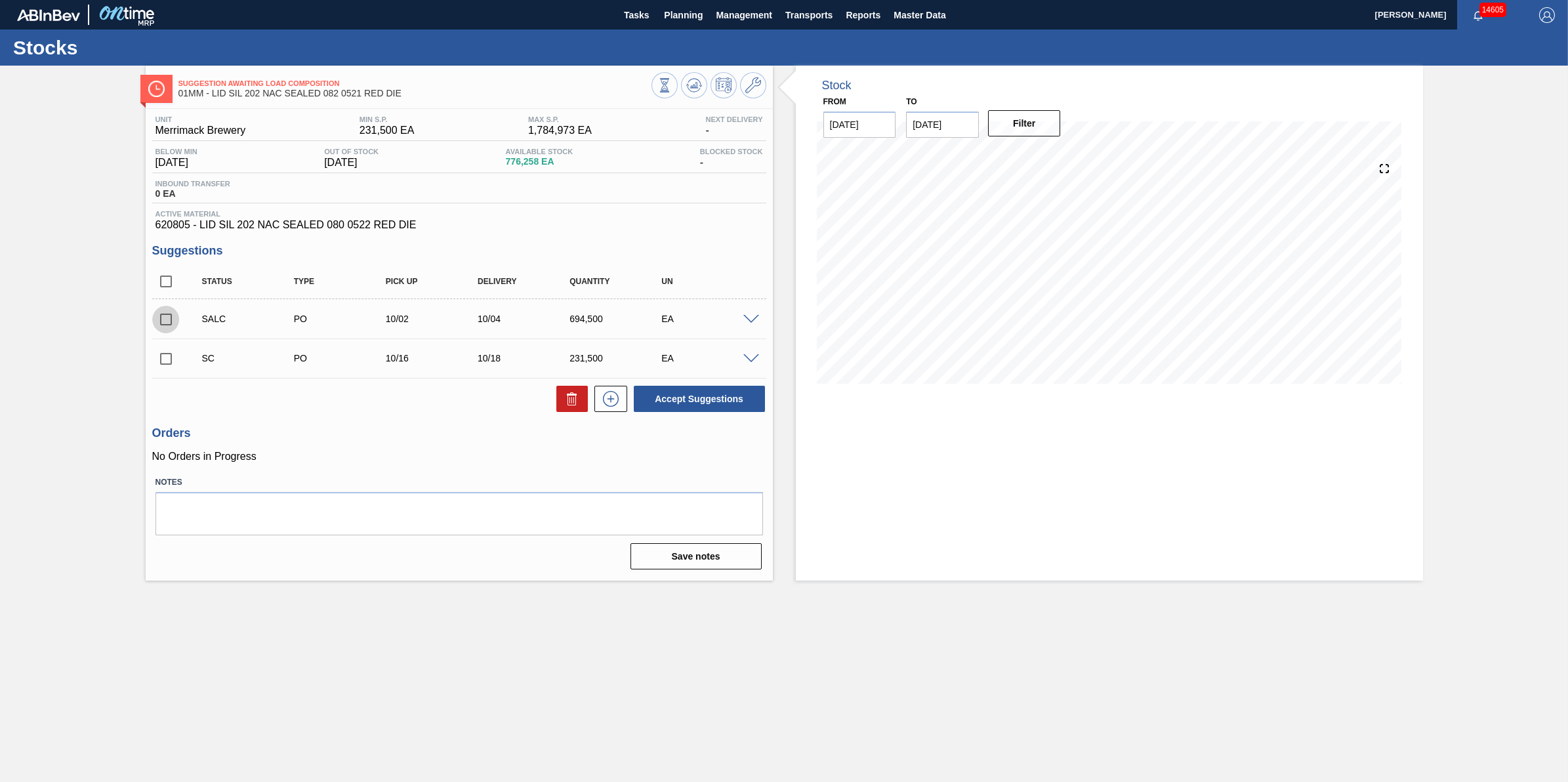
click at [170, 316] on input "checkbox" at bounding box center [166, 319] width 28 height 28
click at [719, 408] on button "Accept Suggestions" at bounding box center [699, 398] width 131 height 26
checkbox input "false"
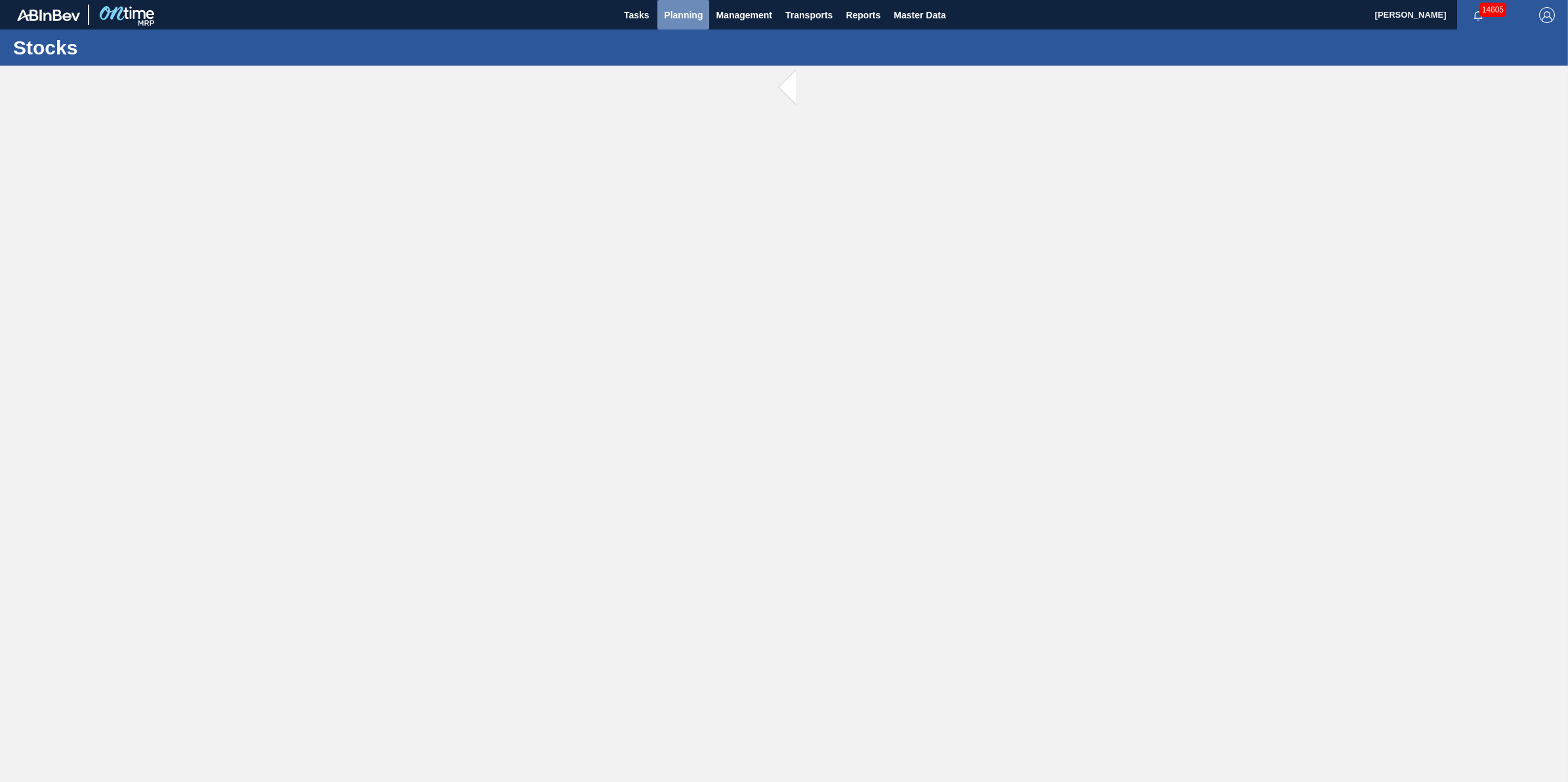
click at [670, 13] on span "Planning" at bounding box center [683, 15] width 39 height 16
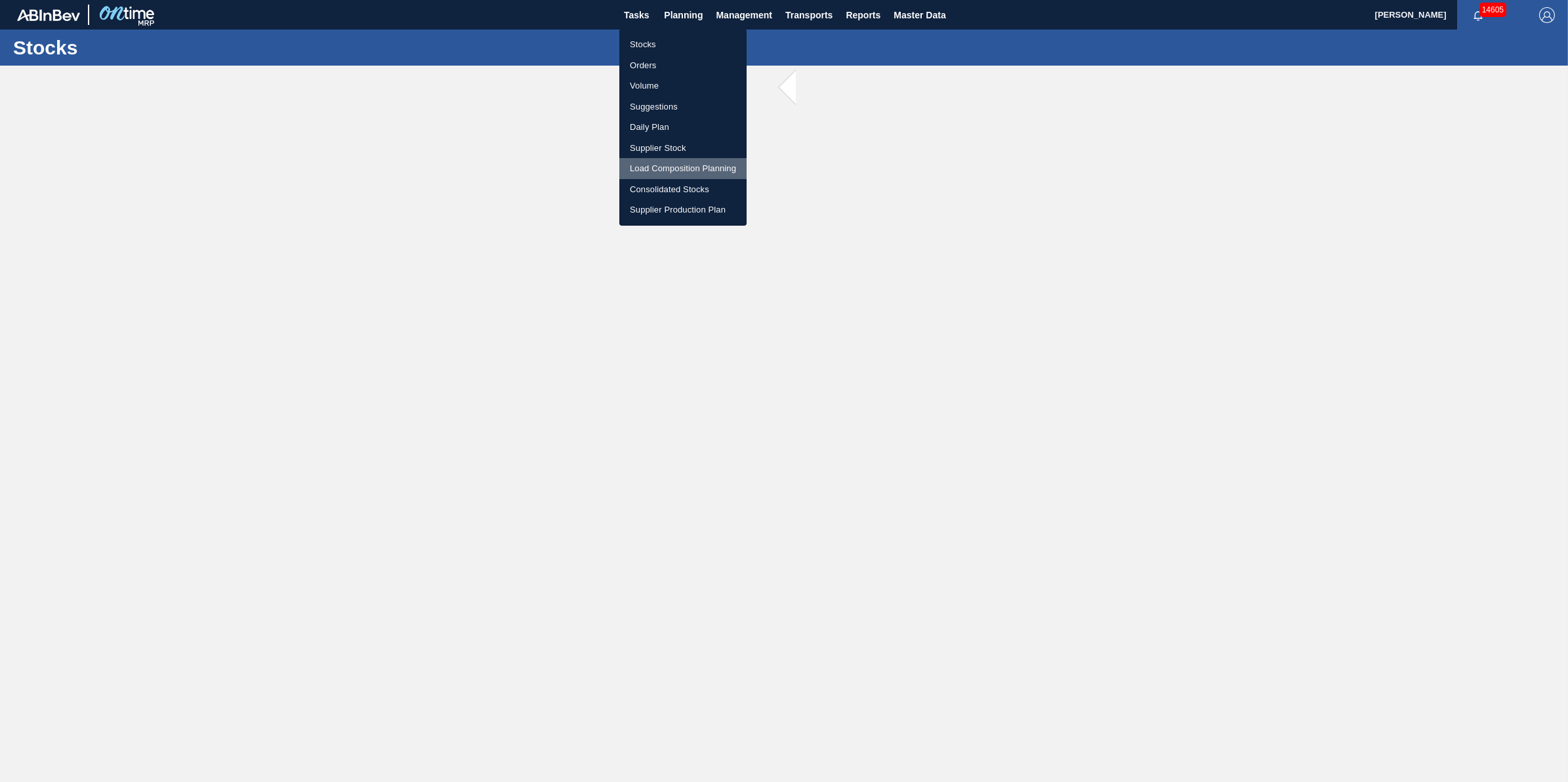
click at [700, 164] on li "Load Composition Planning" at bounding box center [683, 169] width 127 height 21
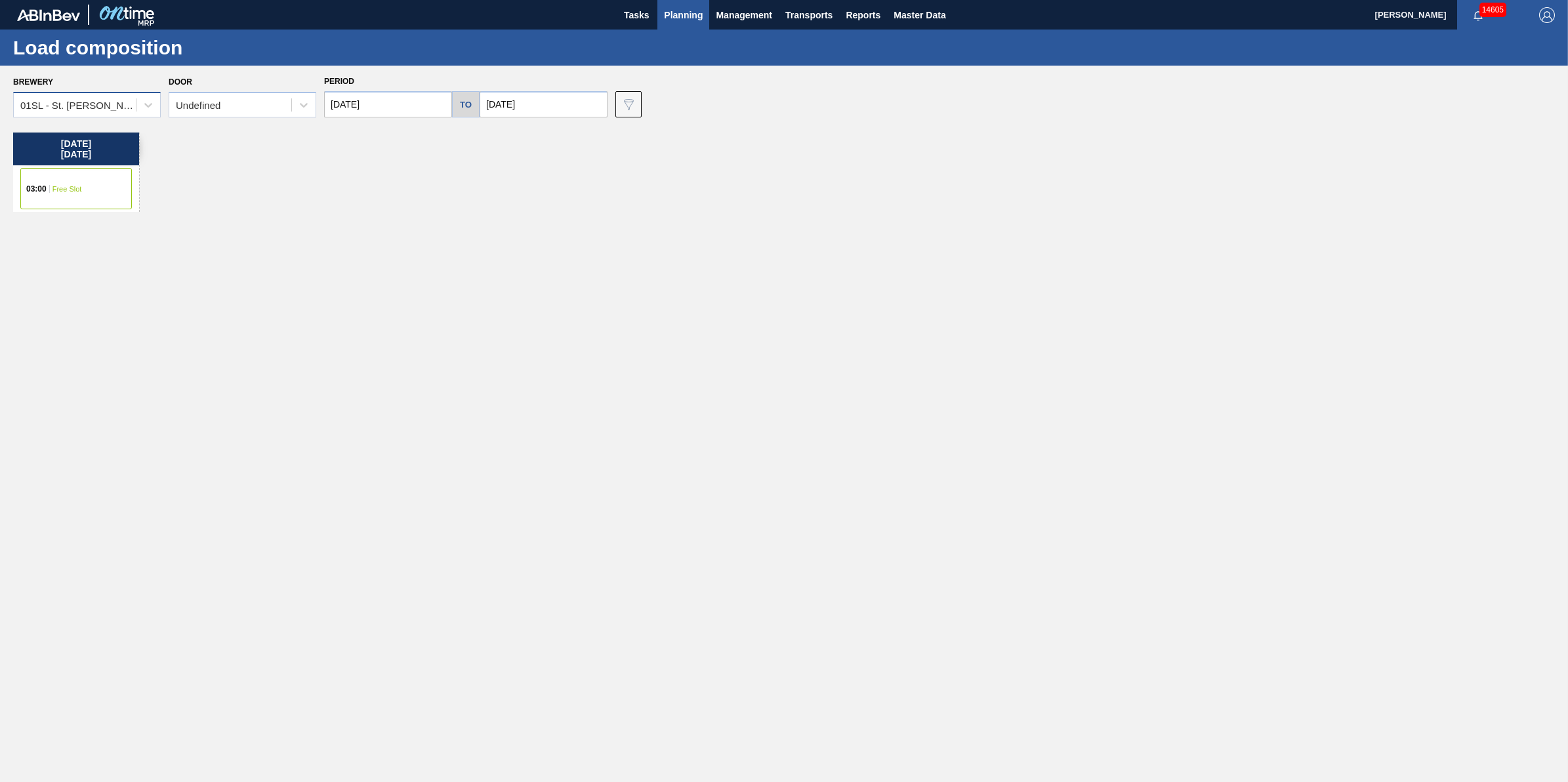
click at [128, 109] on div "01SL - St. [PERSON_NAME]" at bounding box center [79, 105] width 117 height 11
click at [112, 108] on div "01SL - St. [PERSON_NAME]" at bounding box center [79, 105] width 117 height 11
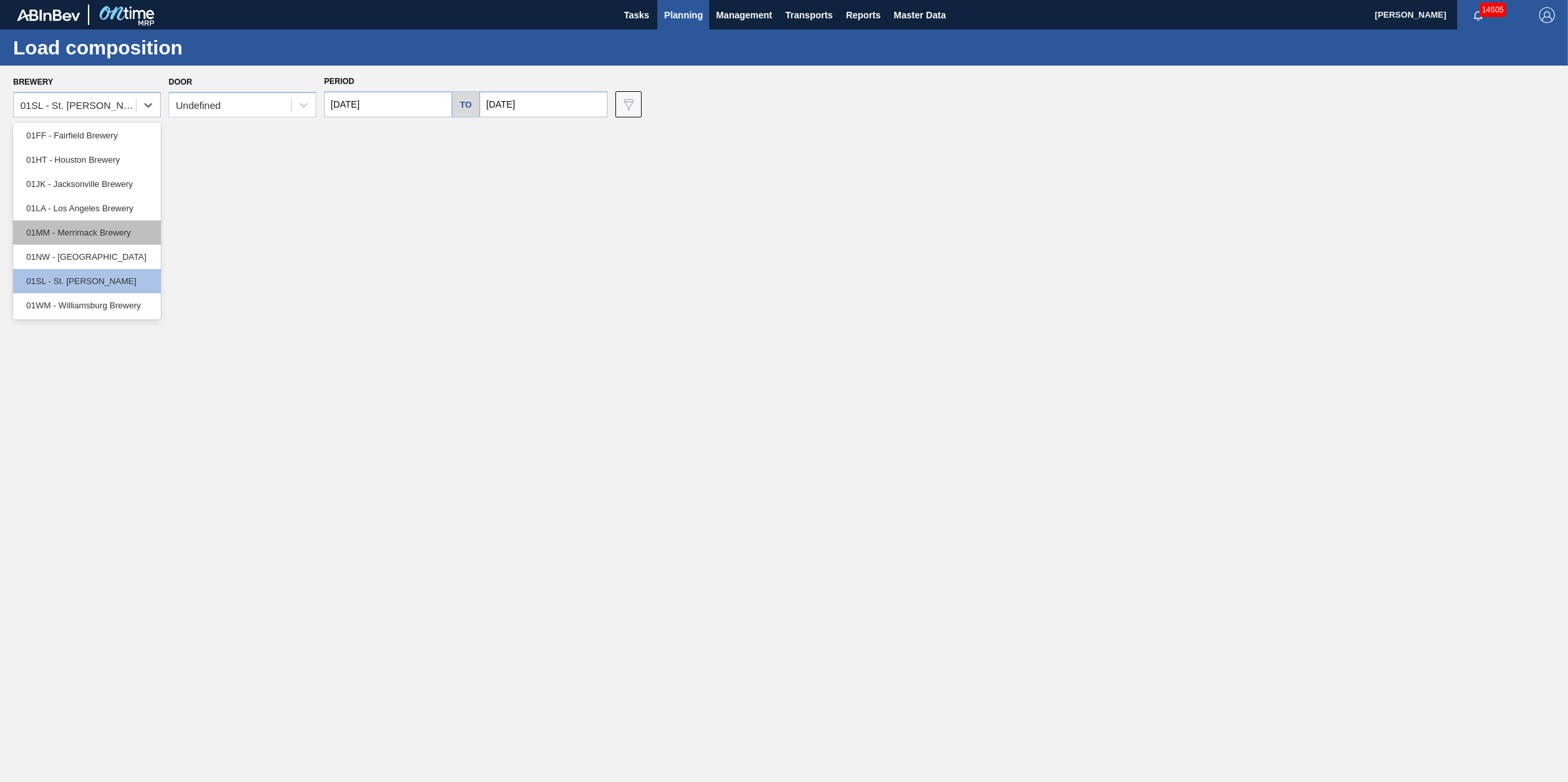
click at [132, 237] on div "01MM - Merrimack Brewery" at bounding box center [86, 232] width 148 height 24
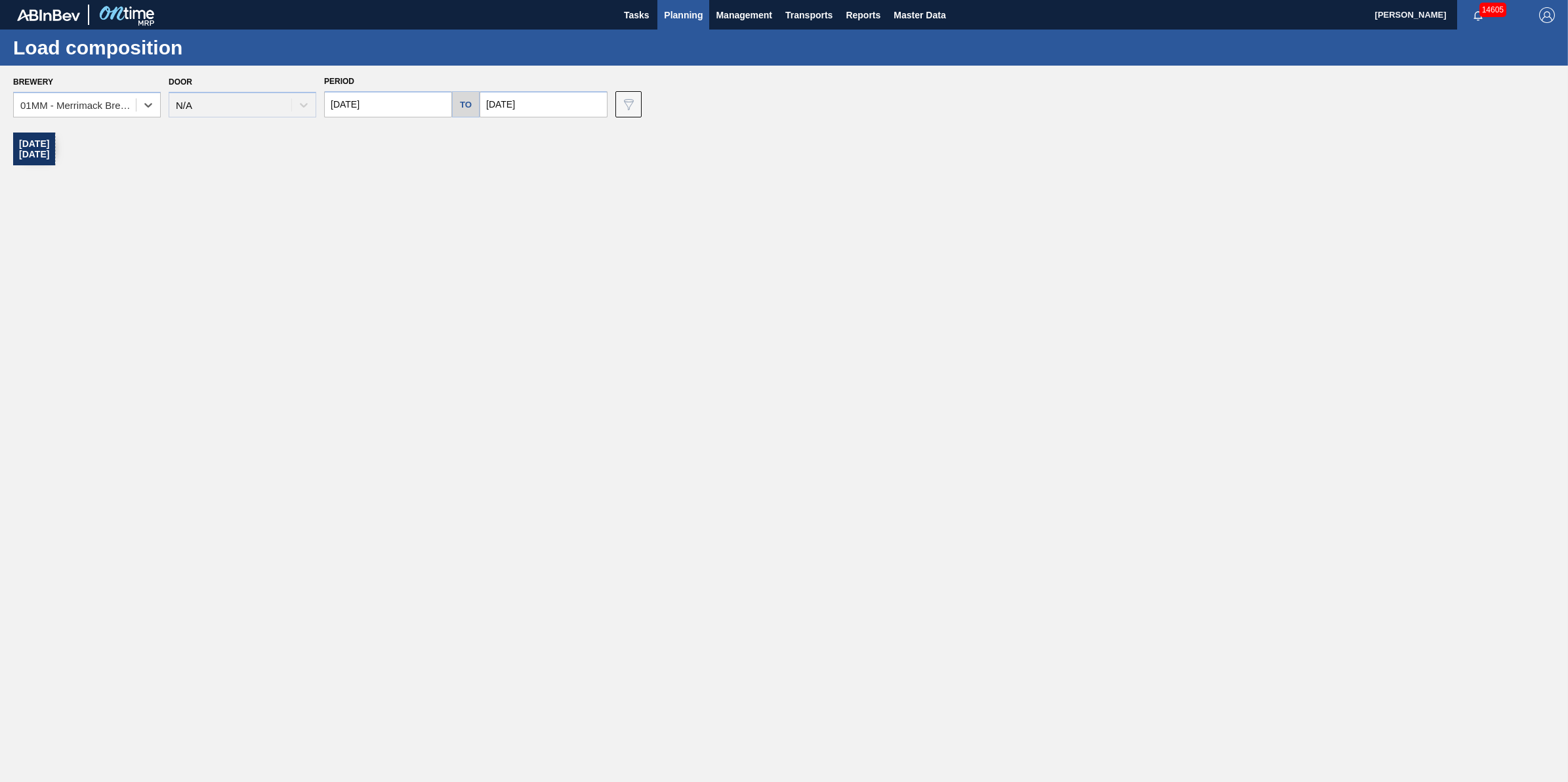
click at [402, 115] on input "[DATE]" at bounding box center [388, 104] width 128 height 26
click at [398, 178] on div "1" at bounding box center [403, 178] width 18 height 18
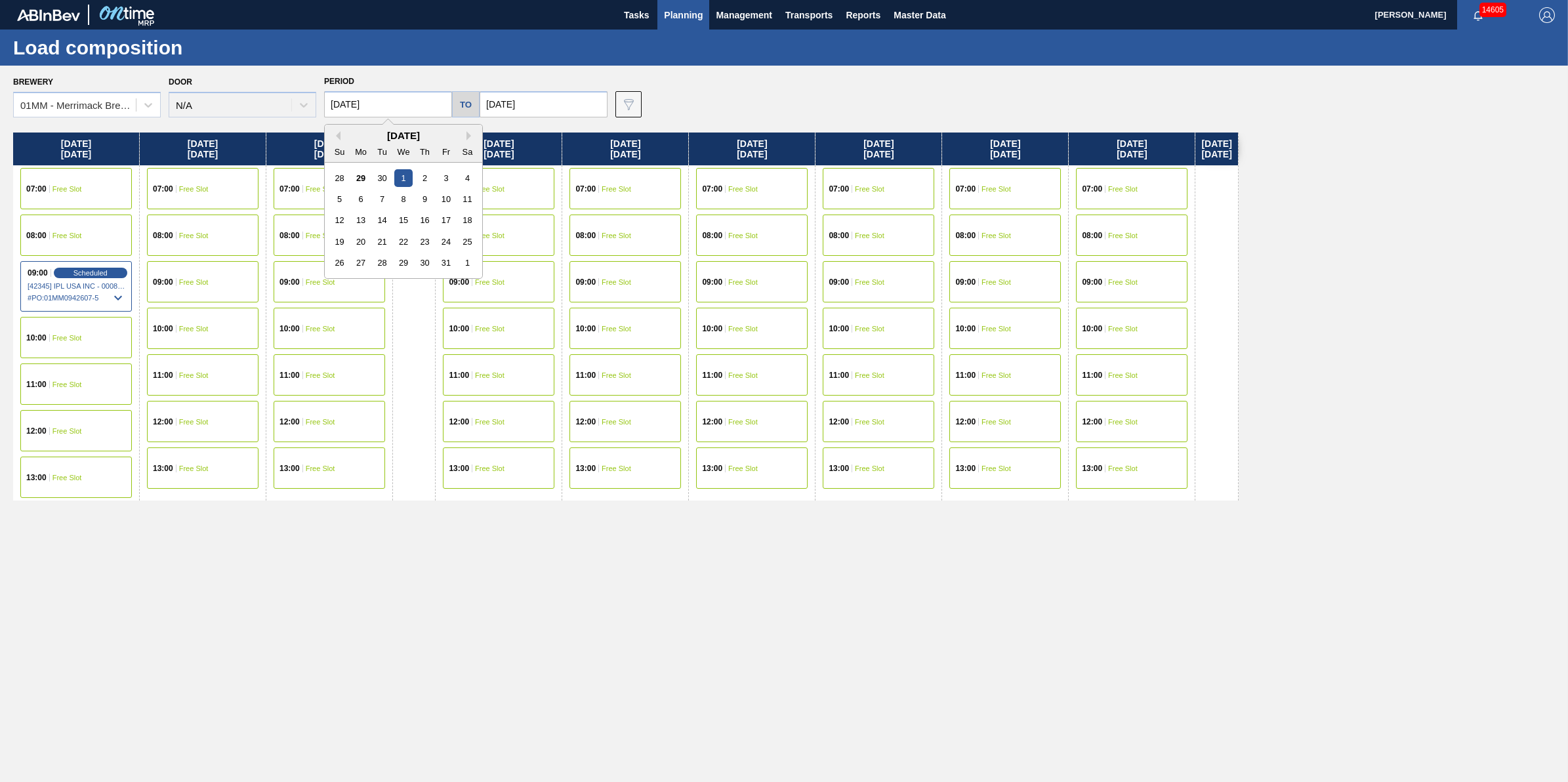
click at [403, 113] on input "[DATE]" at bounding box center [388, 104] width 128 height 26
click at [346, 184] on div "28" at bounding box center [340, 178] width 18 height 18
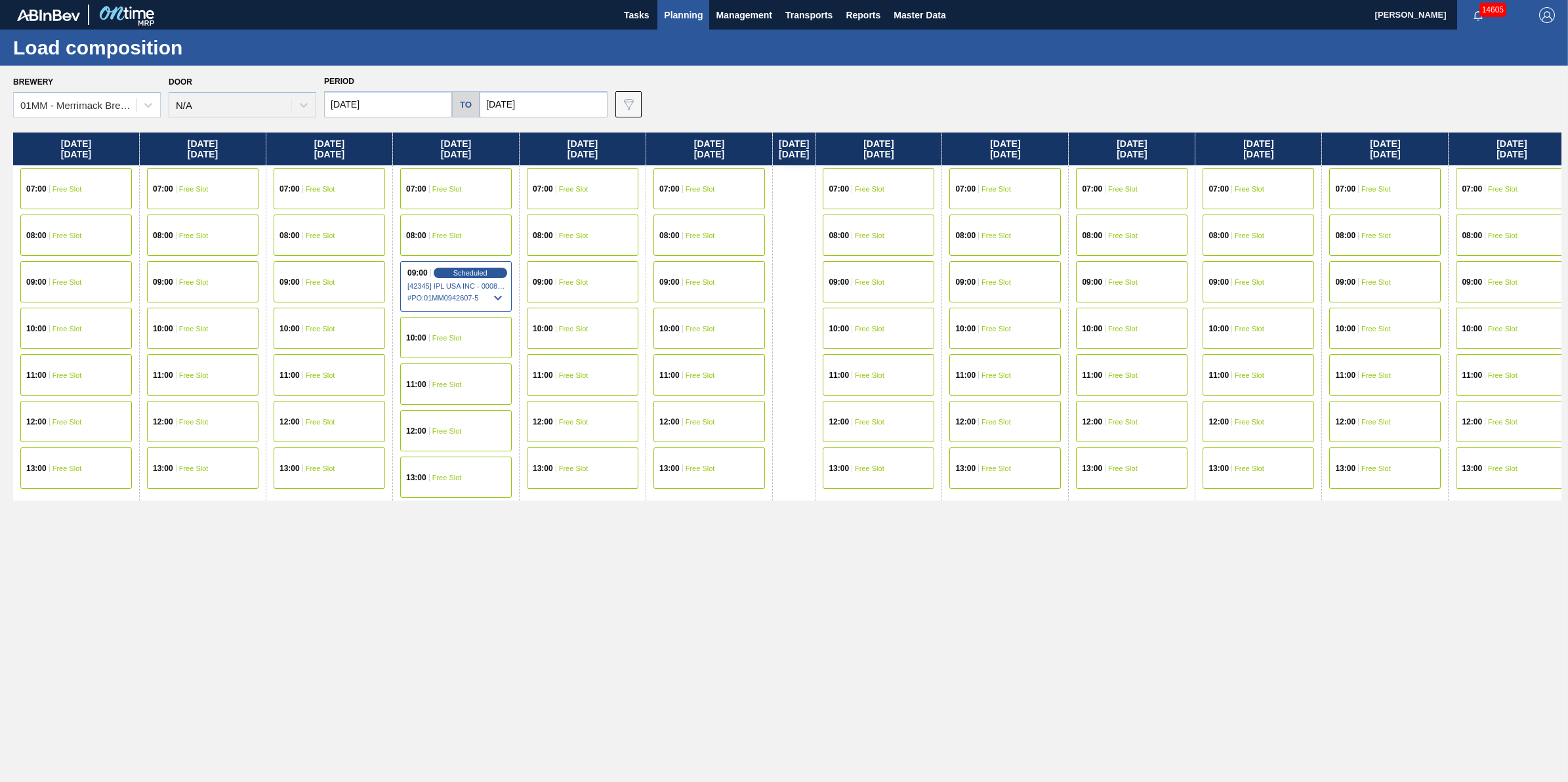
click at [377, 117] on input "09/28/2025" at bounding box center [388, 104] width 128 height 26
click at [356, 266] on div "29" at bounding box center [361, 263] width 18 height 18
type input "[DATE]"
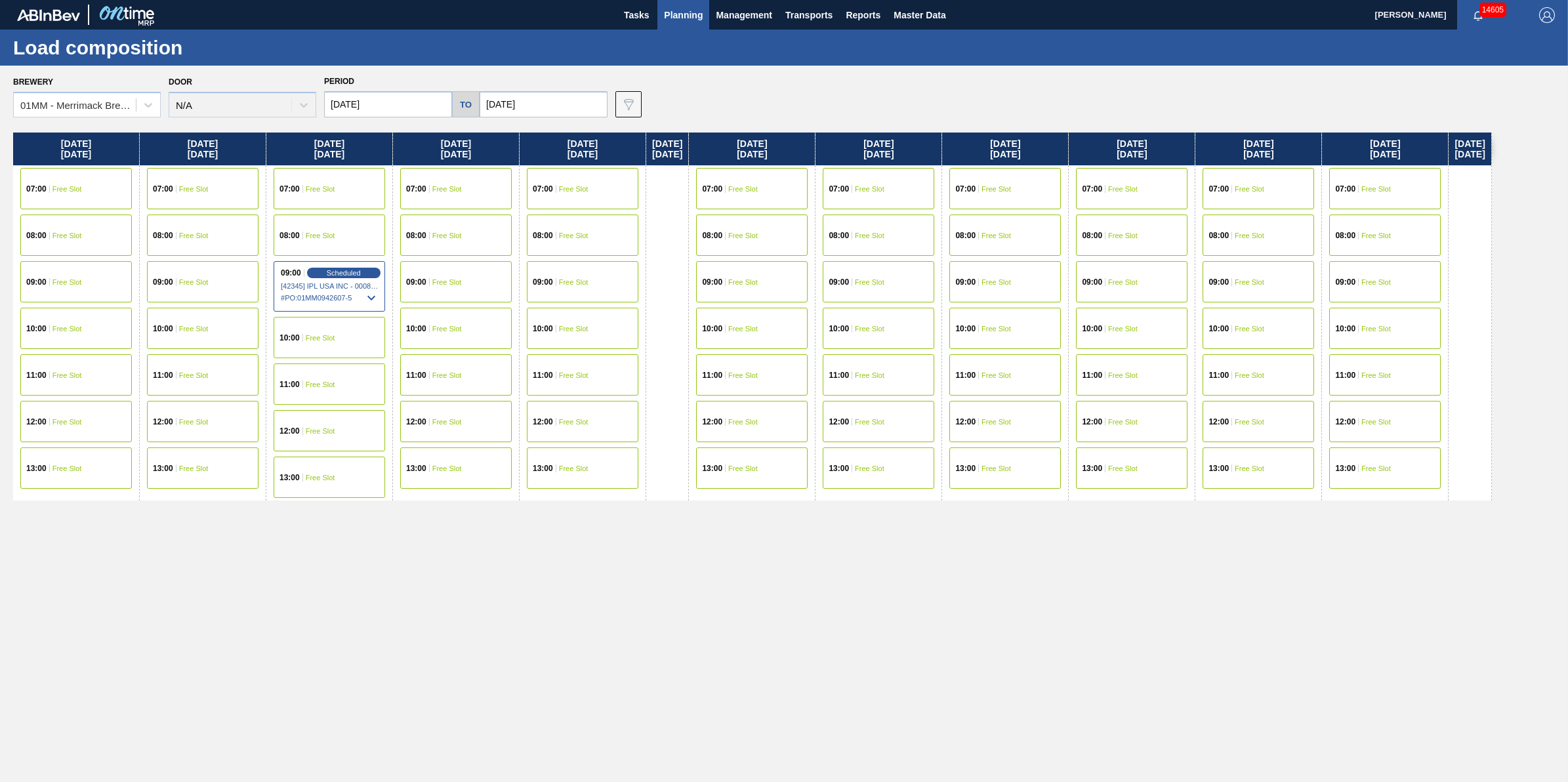
click at [450, 273] on div "09:00 Free Slot" at bounding box center [456, 281] width 112 height 41
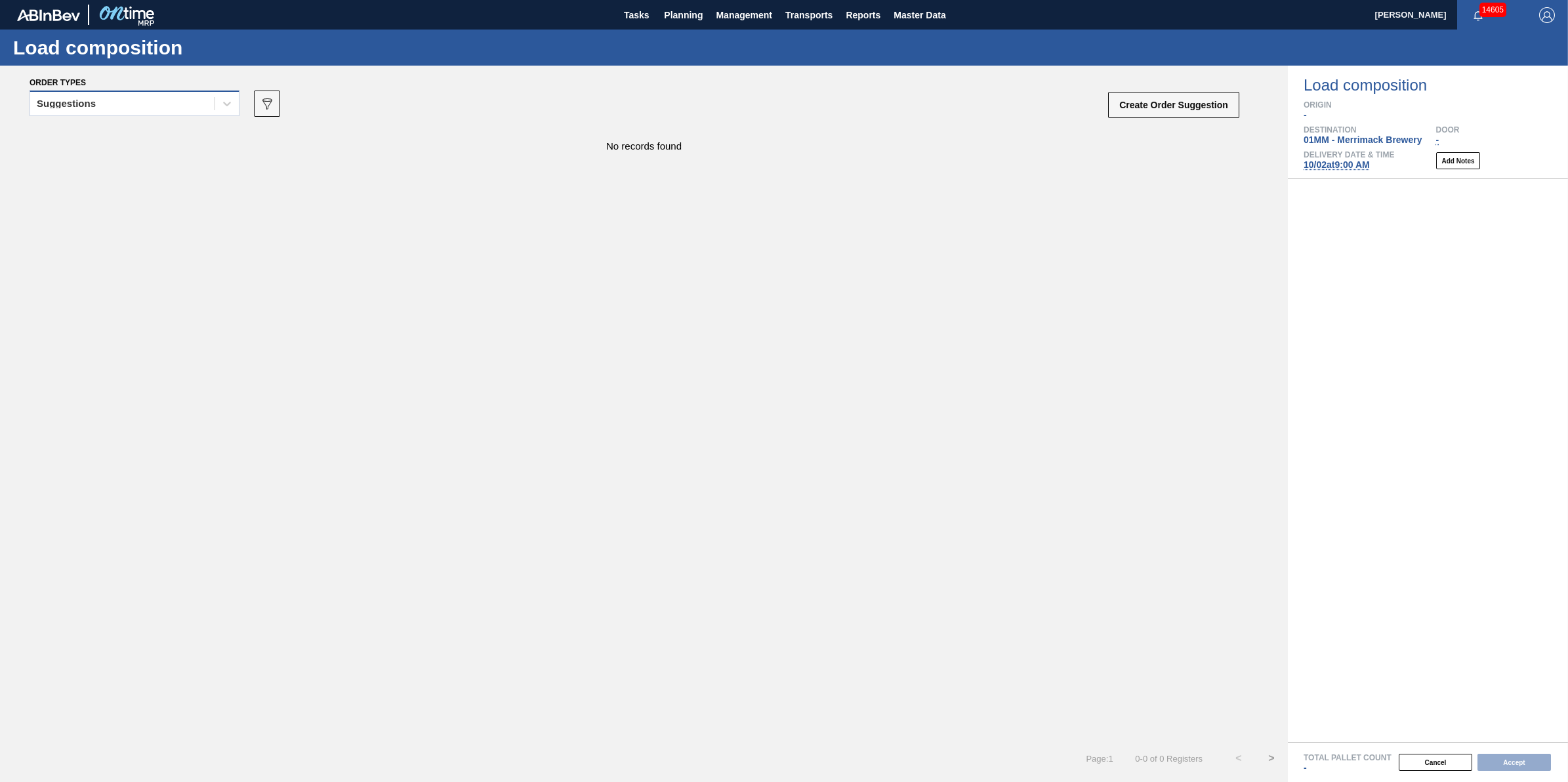
click at [165, 100] on div "Suggestions" at bounding box center [122, 103] width 184 height 19
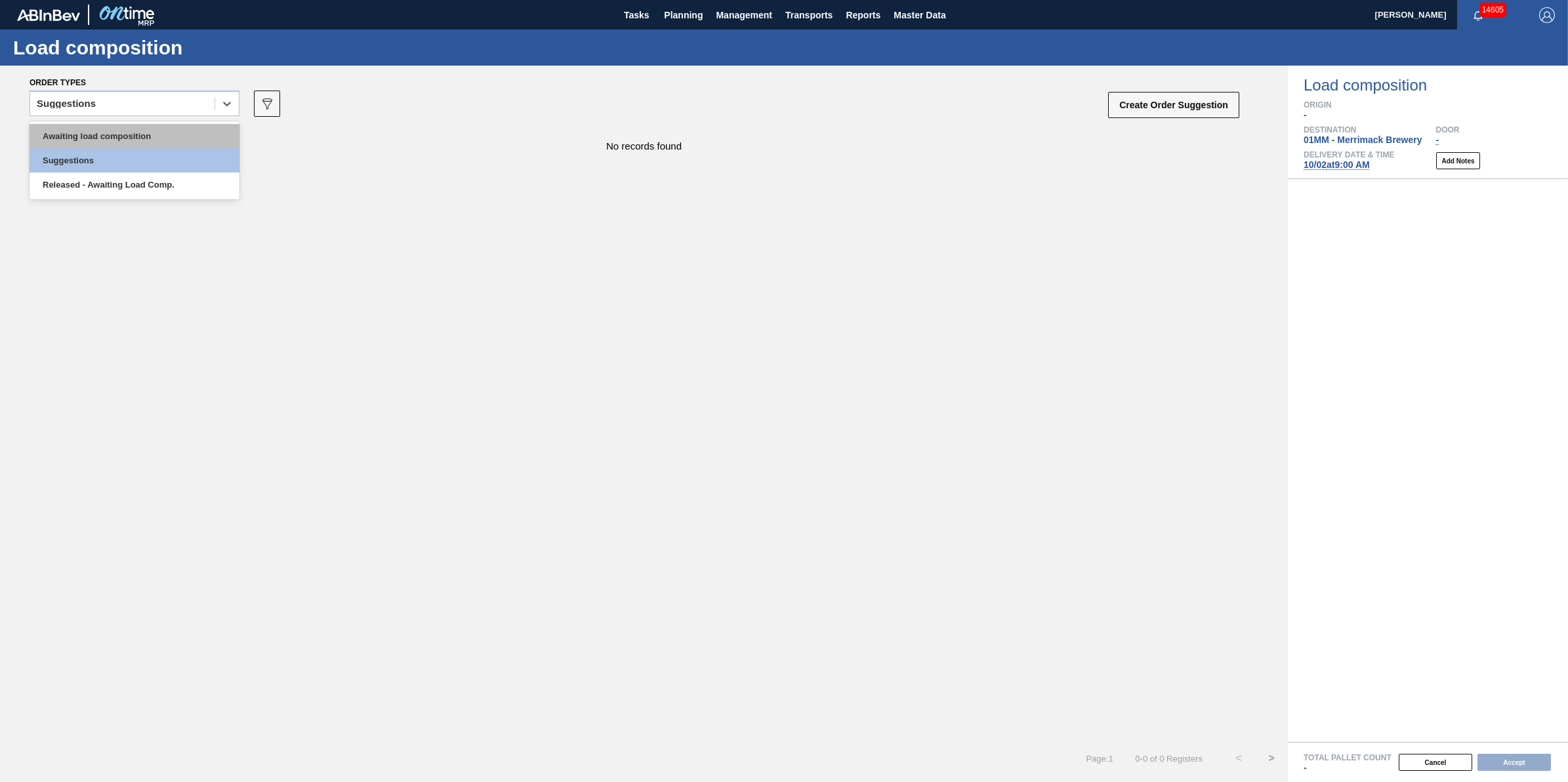
click at [171, 141] on div "Awaiting load composition" at bounding box center [134, 136] width 210 height 24
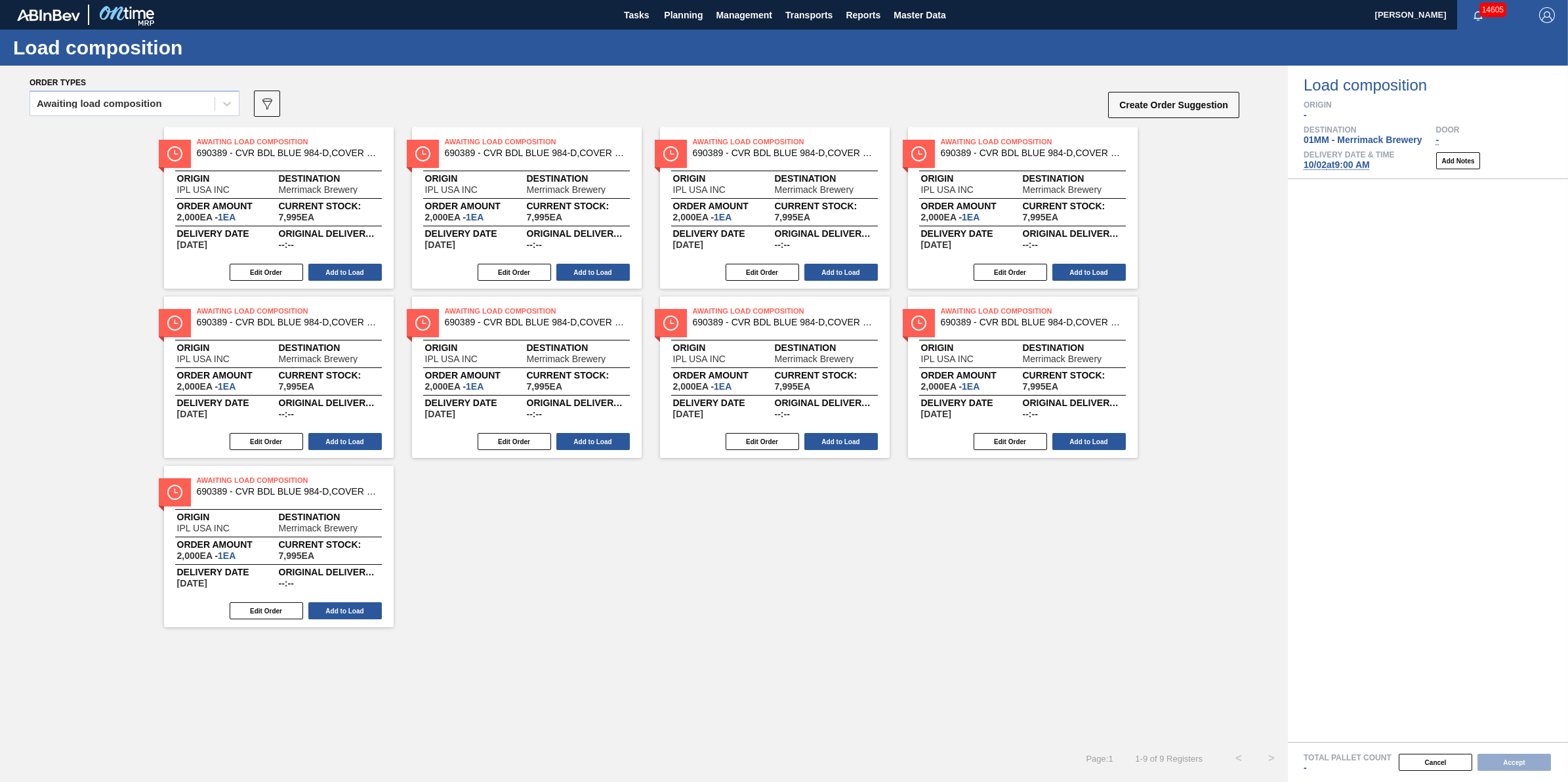
click at [277, 98] on button "089F7B8B-B2A5-4AFE-B5C0-19BA573D28AC" at bounding box center [267, 103] width 26 height 26
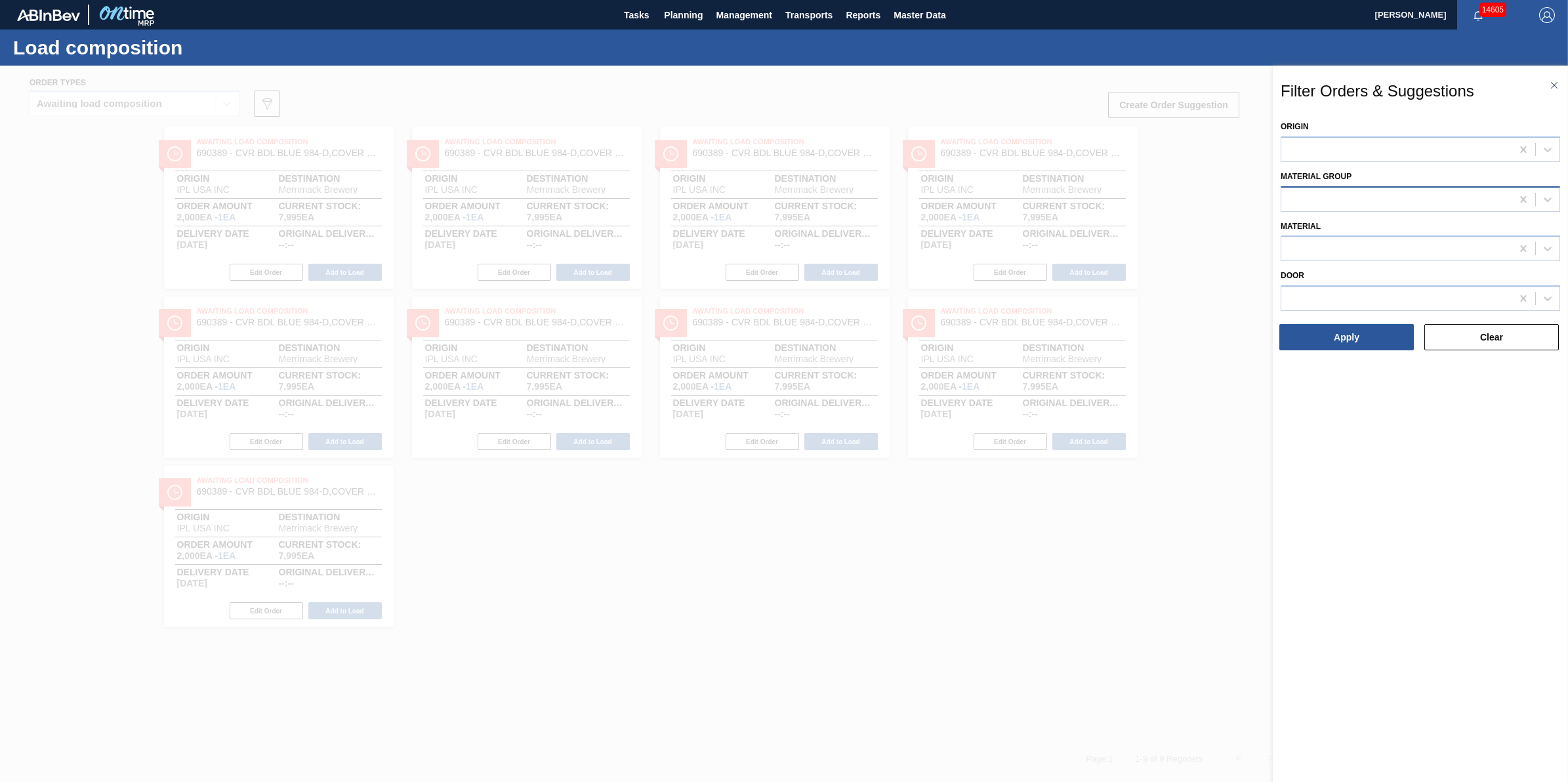
click at [1308, 204] on div at bounding box center [1396, 199] width 230 height 19
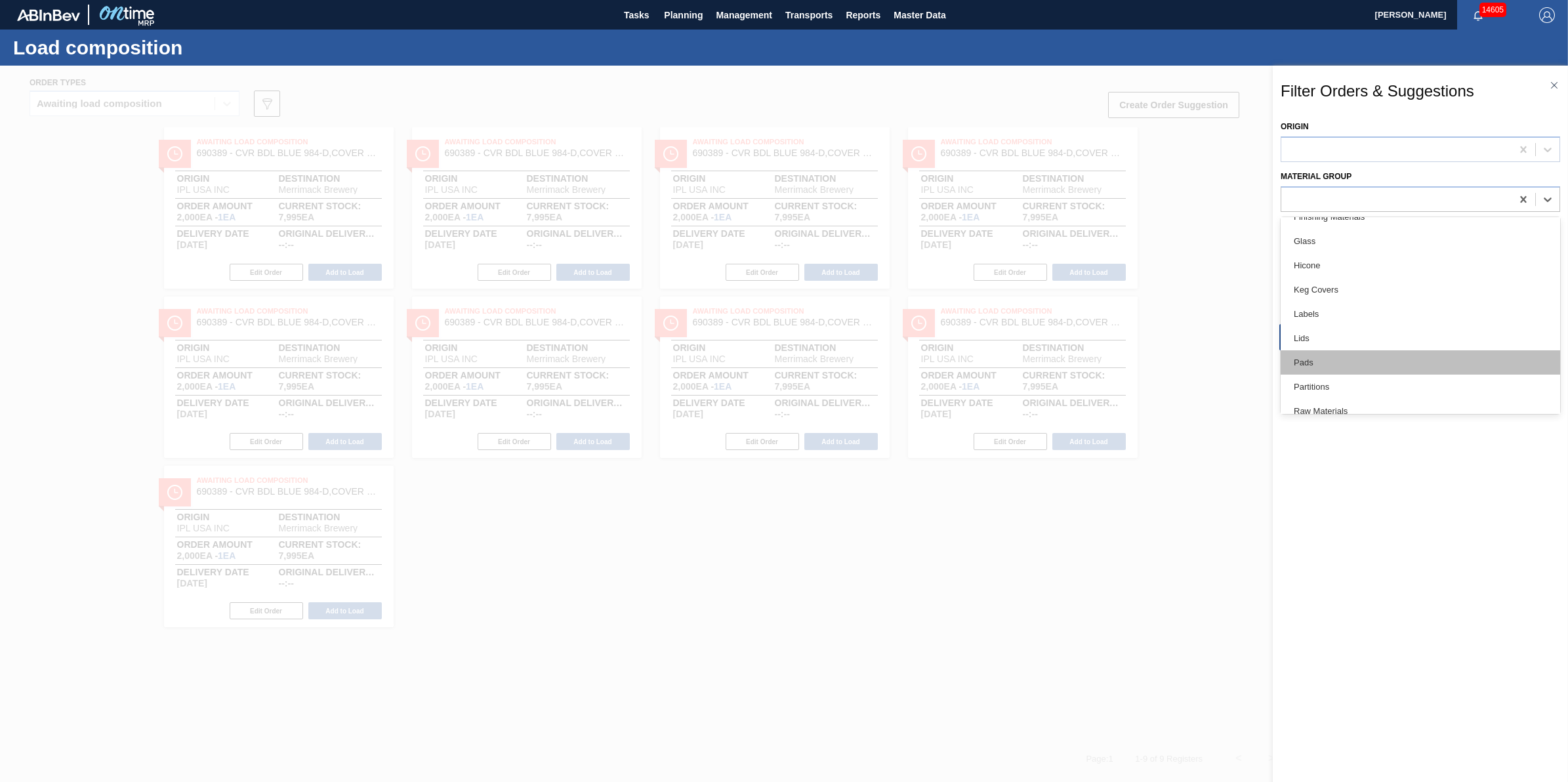
scroll to position [246, 0]
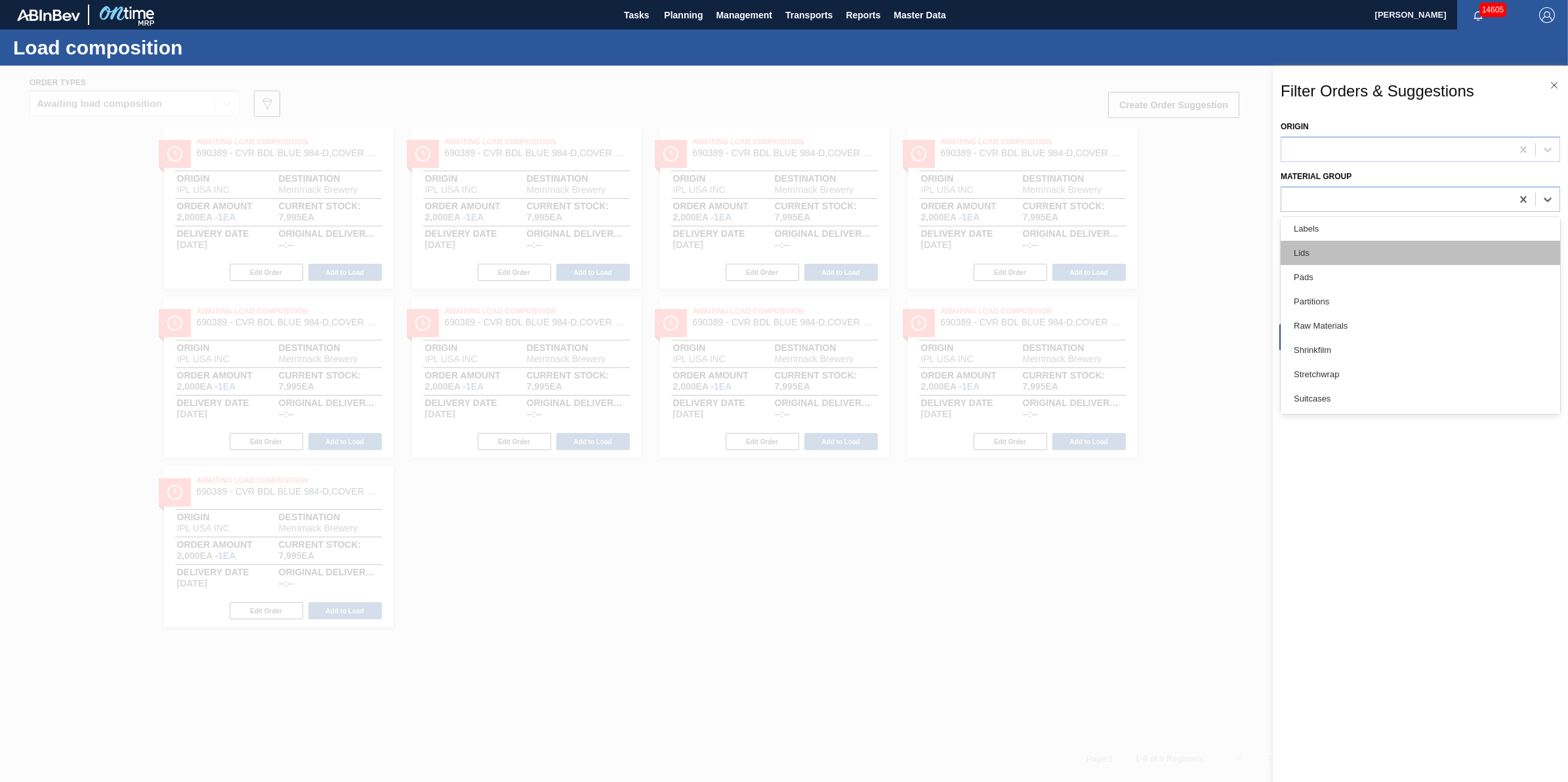
click at [1373, 250] on div "Lids" at bounding box center [1420, 253] width 280 height 24
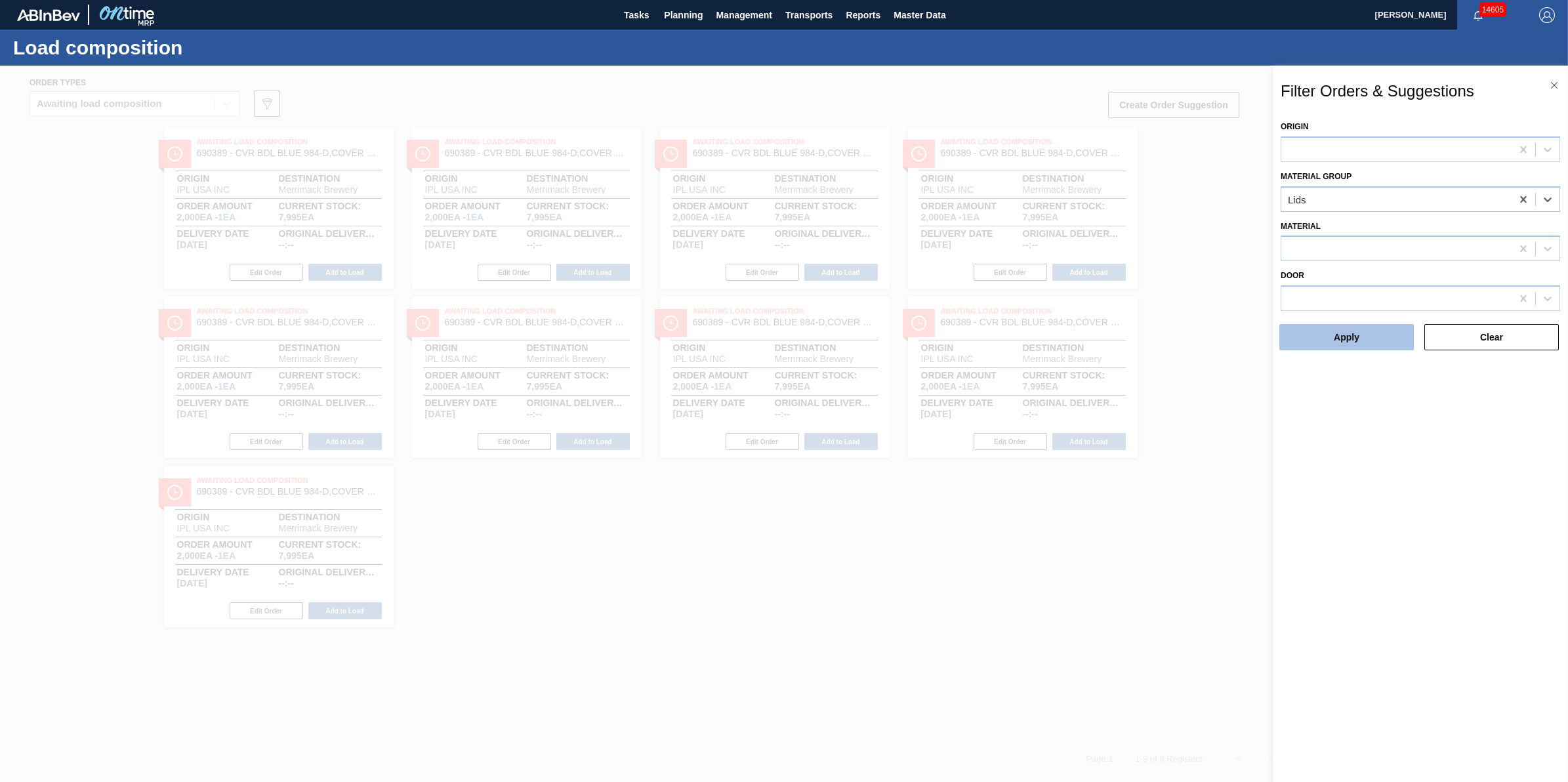
click at [1355, 338] on button "Apply" at bounding box center [1346, 337] width 134 height 26
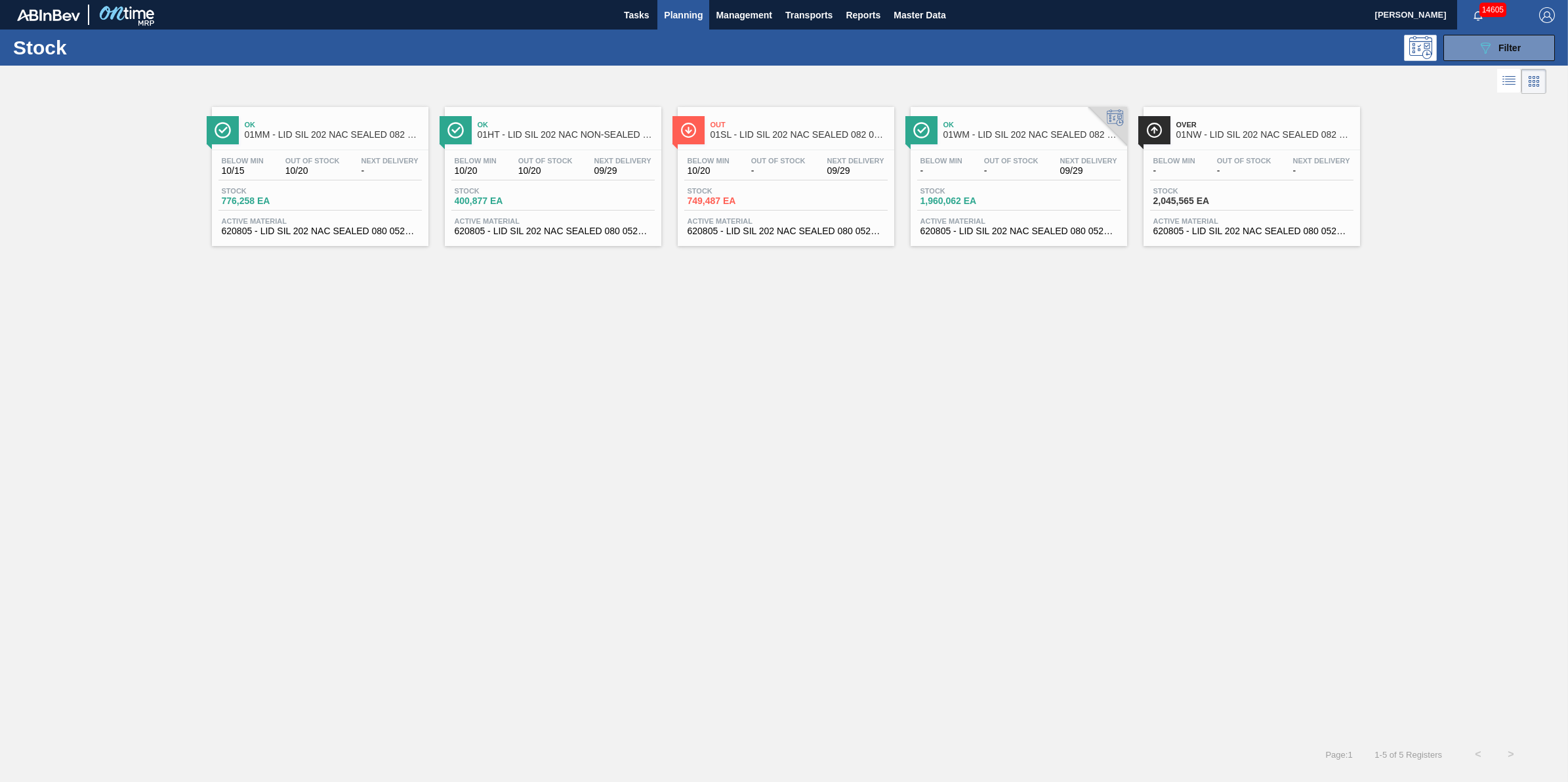
click at [535, 175] on span "10/20" at bounding box center [545, 170] width 55 height 10
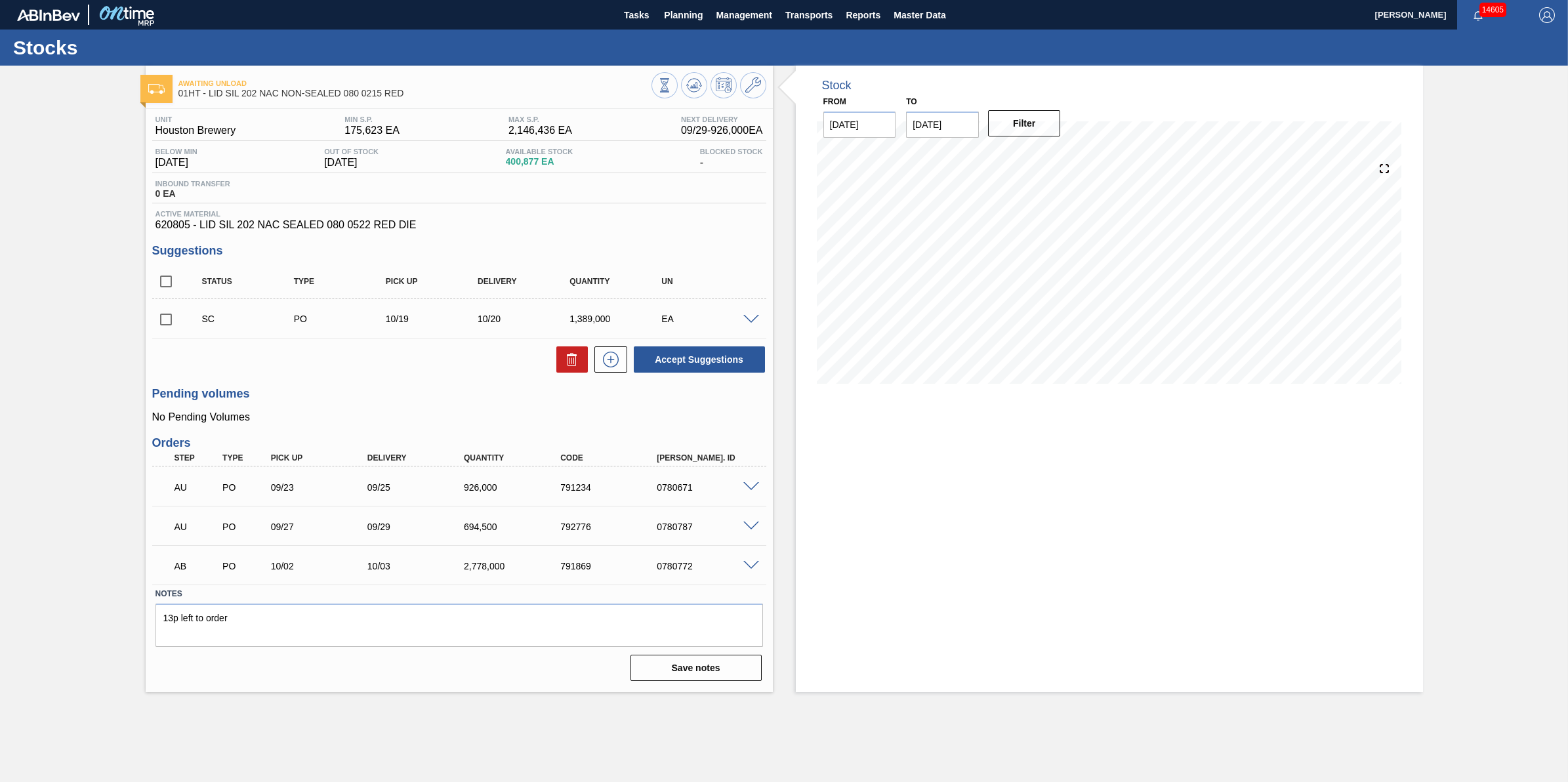
click at [181, 326] on span at bounding box center [189, 319] width 19 height 26
click at [168, 322] on input "checkbox" at bounding box center [166, 319] width 28 height 28
click at [731, 353] on button "Accept Suggestions" at bounding box center [699, 359] width 131 height 26
checkbox input "false"
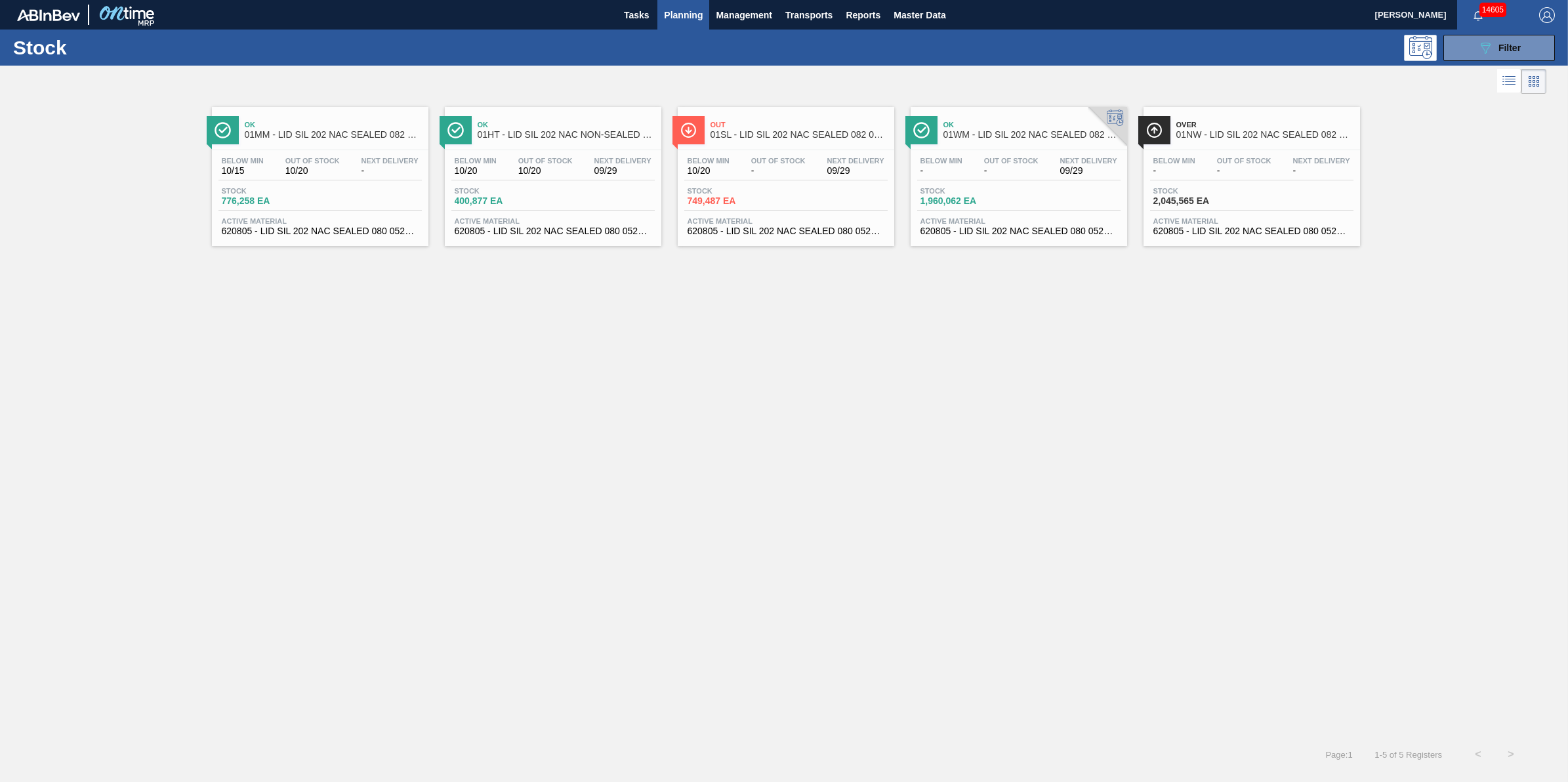
drag, startPoint x: 840, startPoint y: 211, endPoint x: 817, endPoint y: 243, distance: 39.4
click at [840, 211] on div "Stock 749,487 EA" at bounding box center [785, 198] width 203 height 23
click at [968, 190] on span "Stock" at bounding box center [966, 190] width 91 height 7
click at [1221, 205] on span "2,045,565 EA" at bounding box center [1199, 201] width 91 height 10
drag, startPoint x: 1017, startPoint y: 172, endPoint x: 1004, endPoint y: 175, distance: 13.3
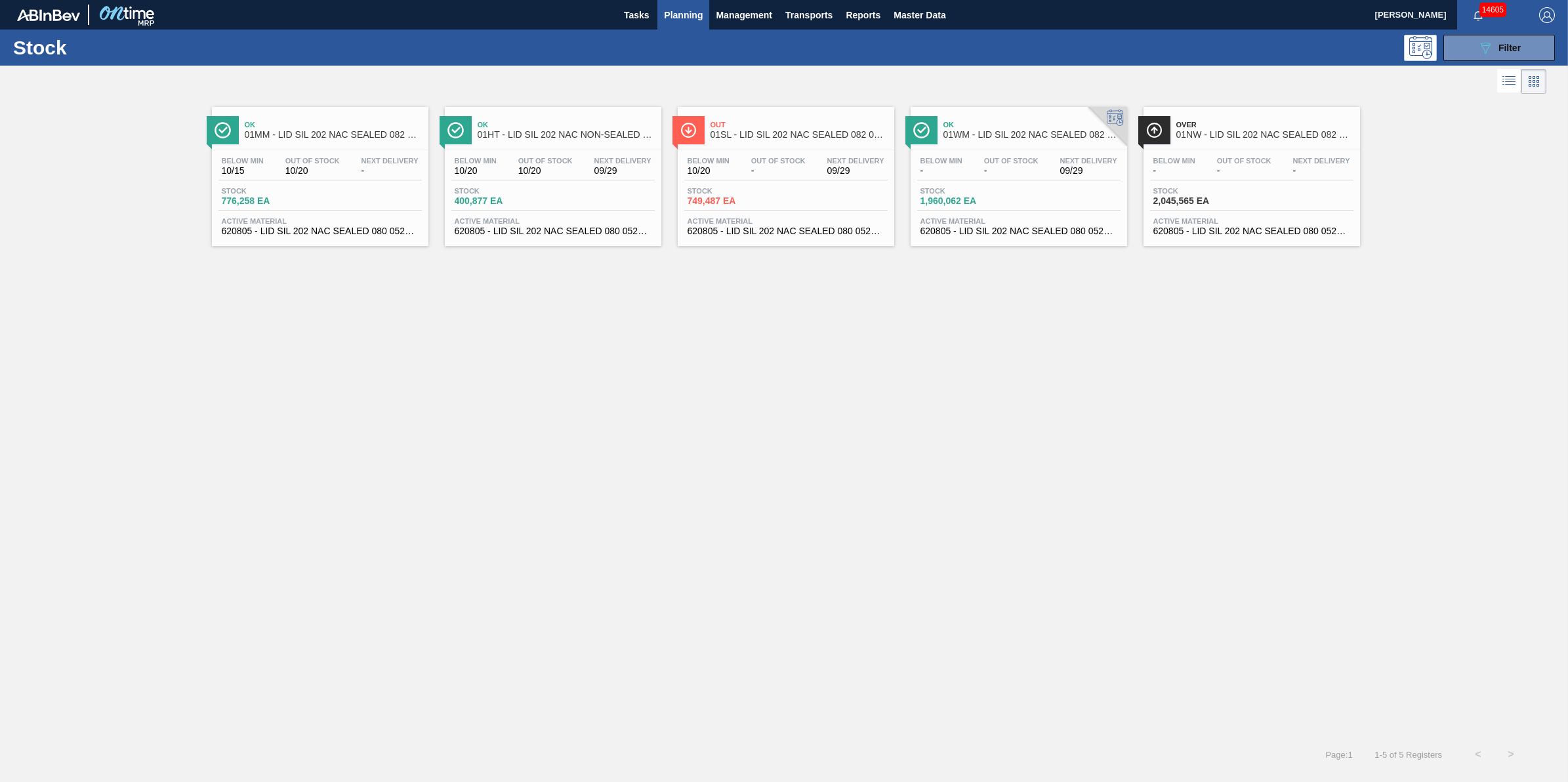
click at [1015, 174] on span "-" at bounding box center [1011, 170] width 55 height 10
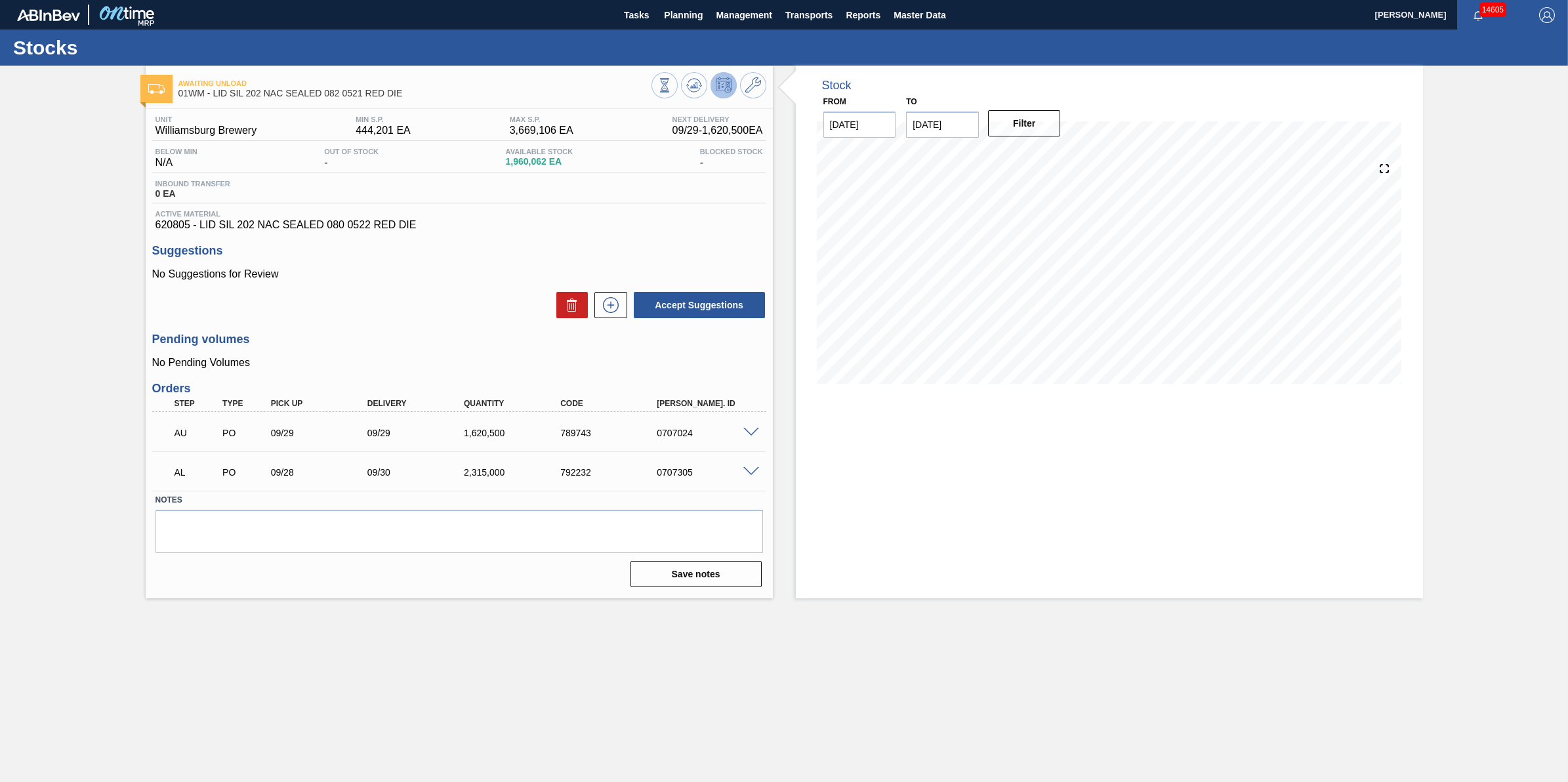
click at [751, 436] on span at bounding box center [751, 432] width 16 height 10
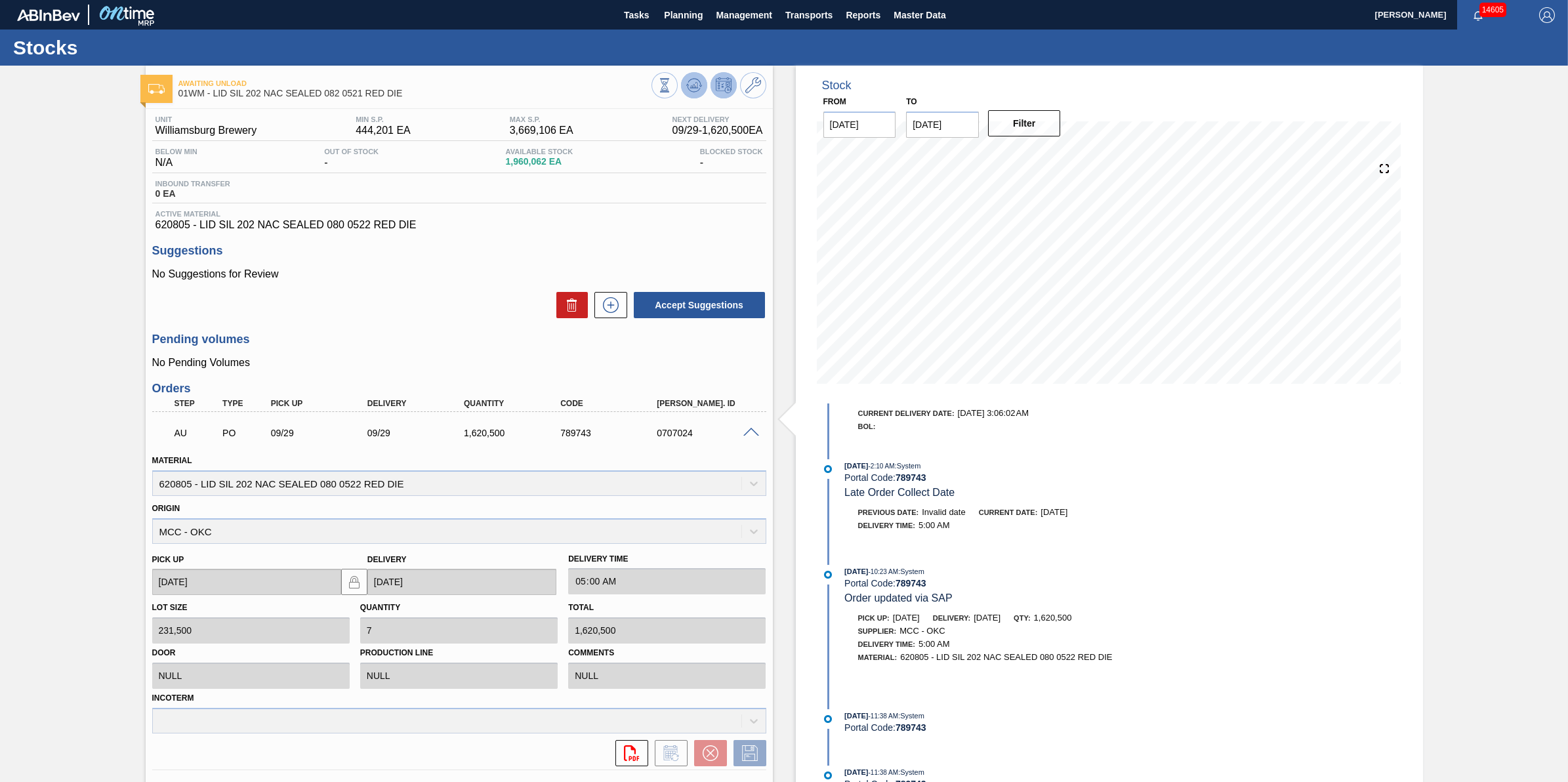
click at [686, 91] on icon at bounding box center [694, 85] width 16 height 16
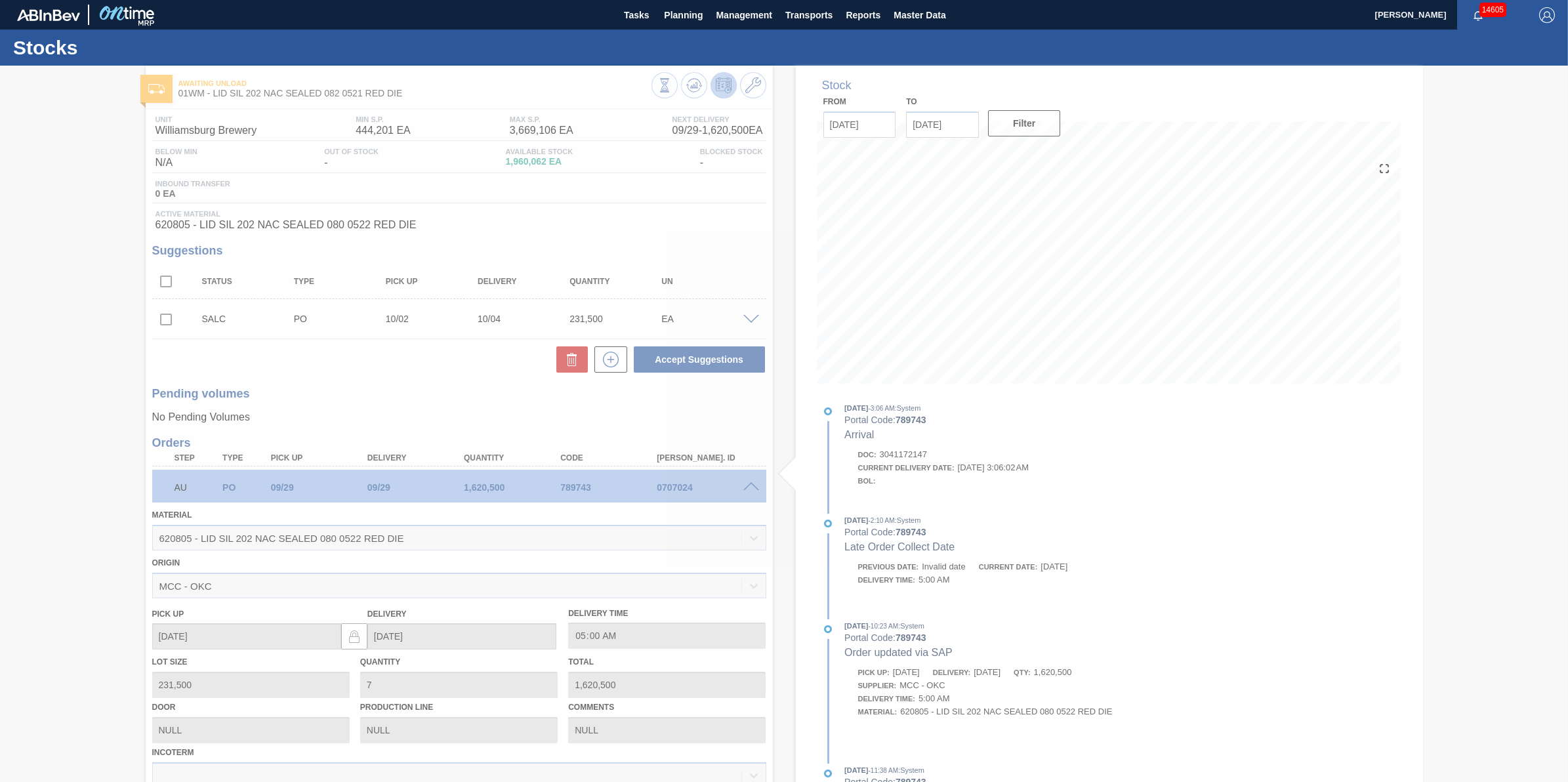
scroll to position [34, 0]
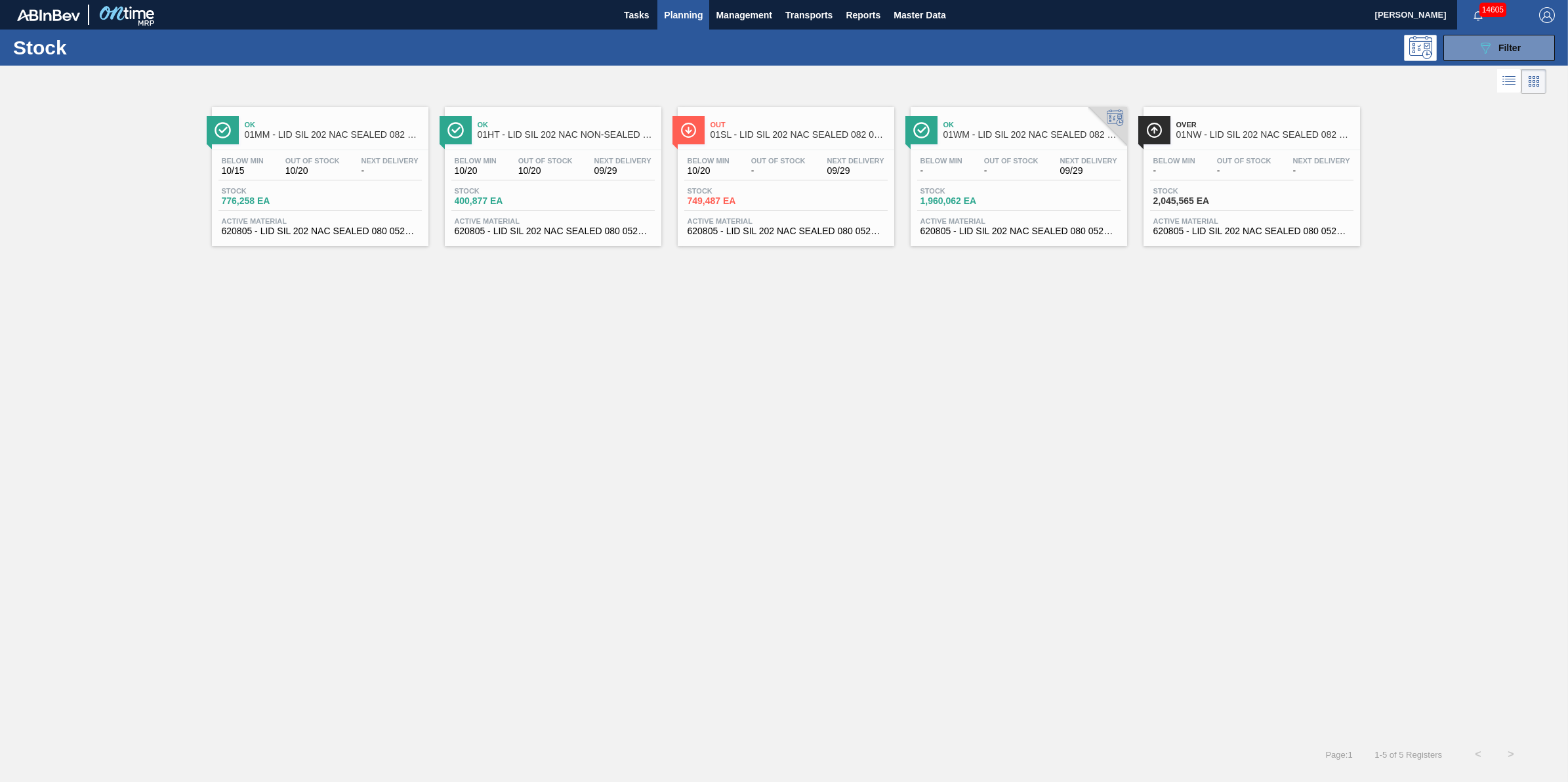
click at [471, 142] on div "Ok 01HT - LID SIL 202 NAC NON-SEALED 080 0215 RED" at bounding box center [553, 127] width 217 height 29
click at [733, 196] on div "Stock 749,487 EA" at bounding box center [733, 196] width 98 height 19
click at [677, 14] on span "Planning" at bounding box center [683, 15] width 39 height 16
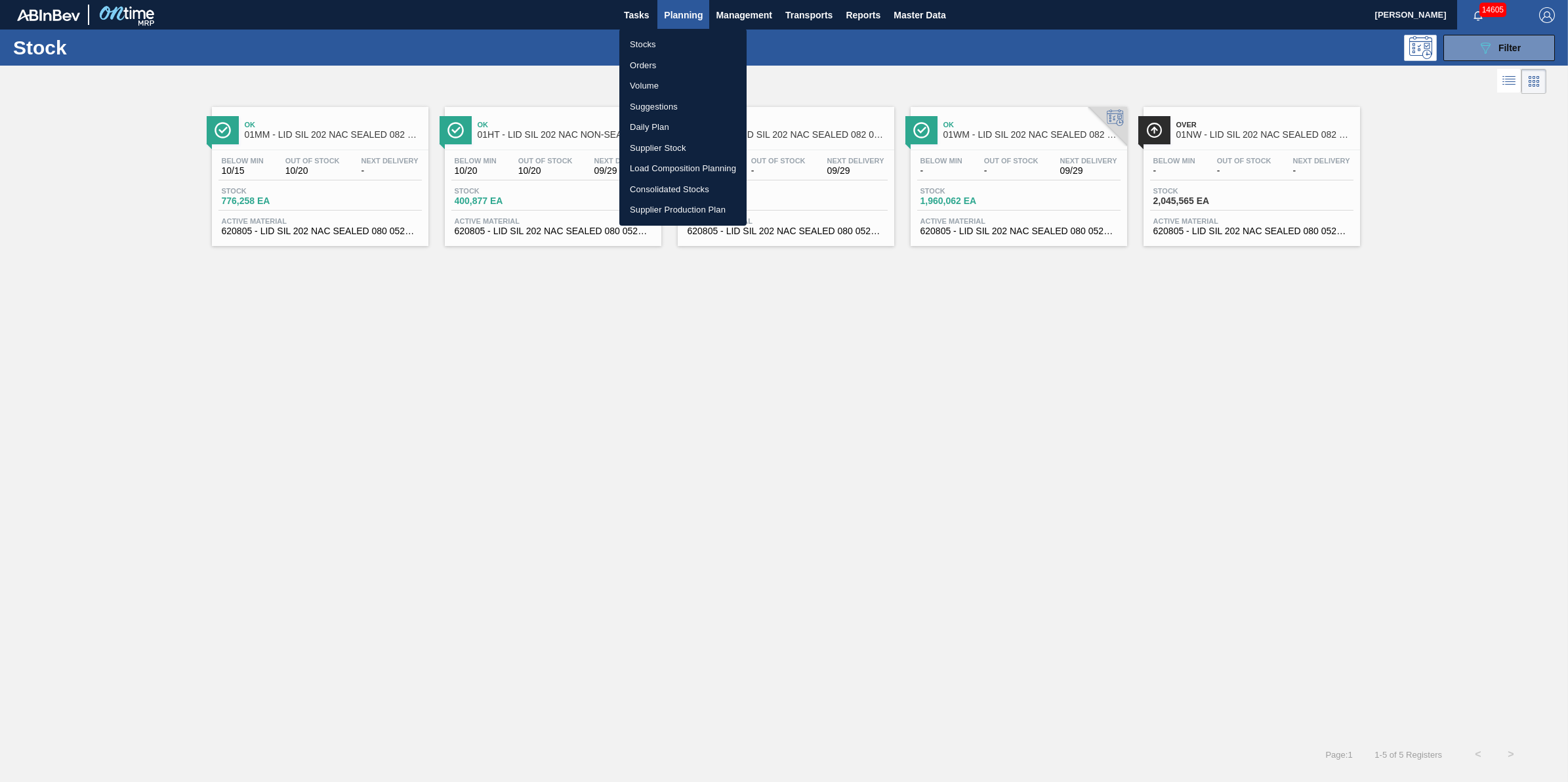
click at [1501, 38] on div at bounding box center [784, 391] width 1568 height 782
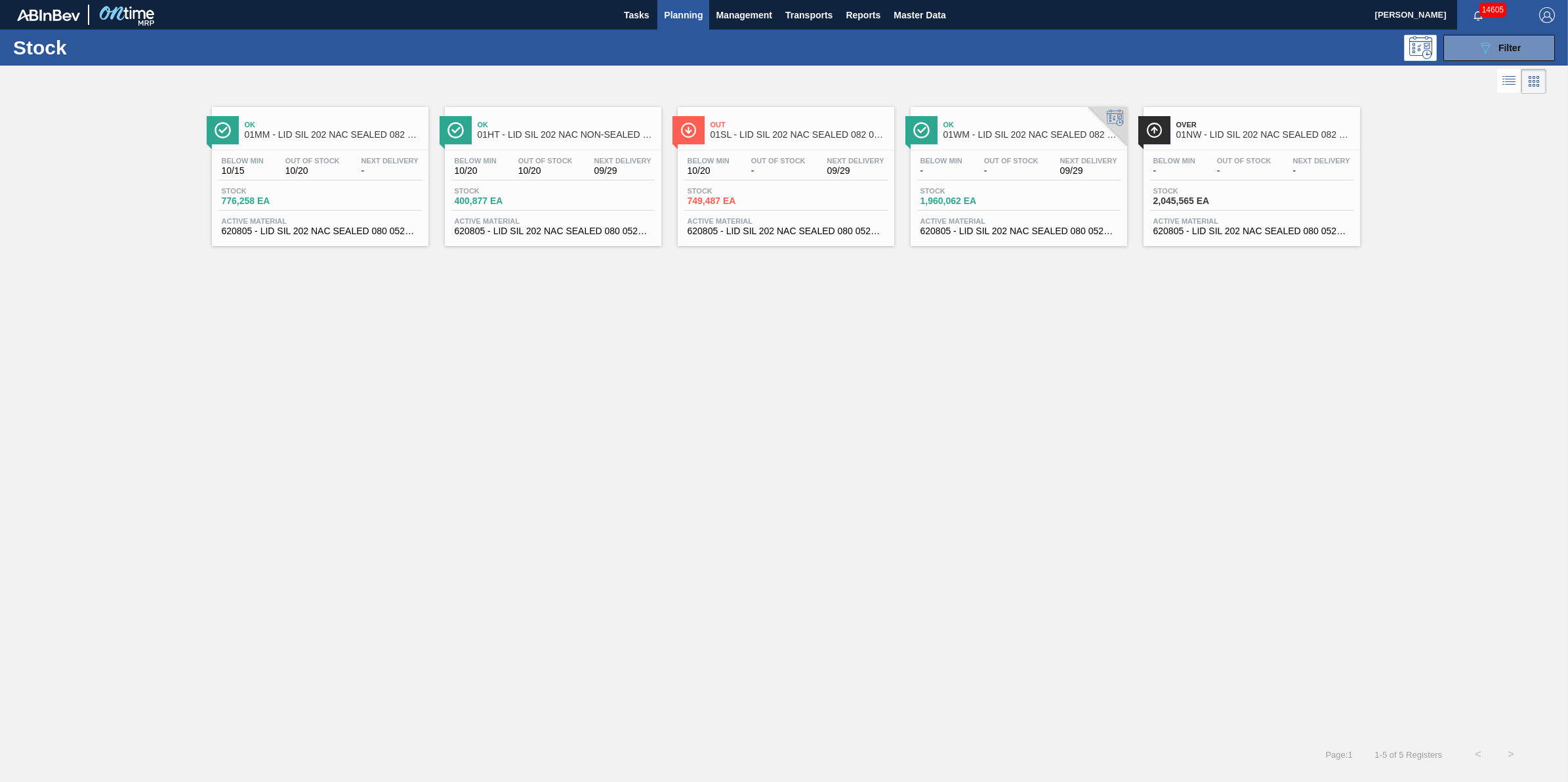
click at [1492, 52] on div "Stocks Orders Volume Suggestions Daily Plan Supplier Stock Load Composition Pla…" at bounding box center [784, 391] width 1568 height 782
click at [1480, 44] on icon "089F7B8B-B2A5-4AFE-B5C0-19BA573D28AC" at bounding box center [1485, 47] width 16 height 16
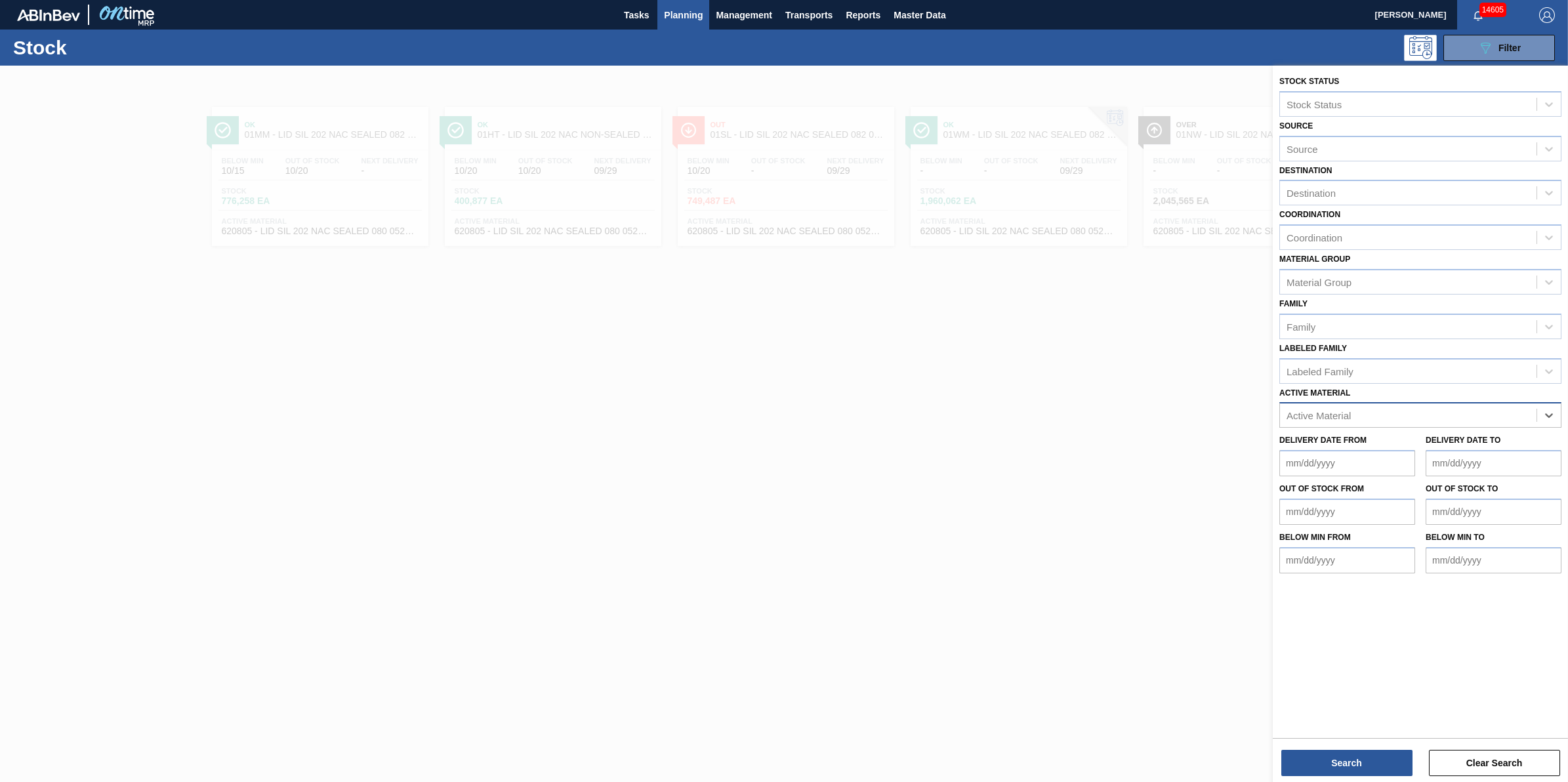
drag, startPoint x: 1517, startPoint y: 423, endPoint x: 1504, endPoint y: 406, distance: 21.4
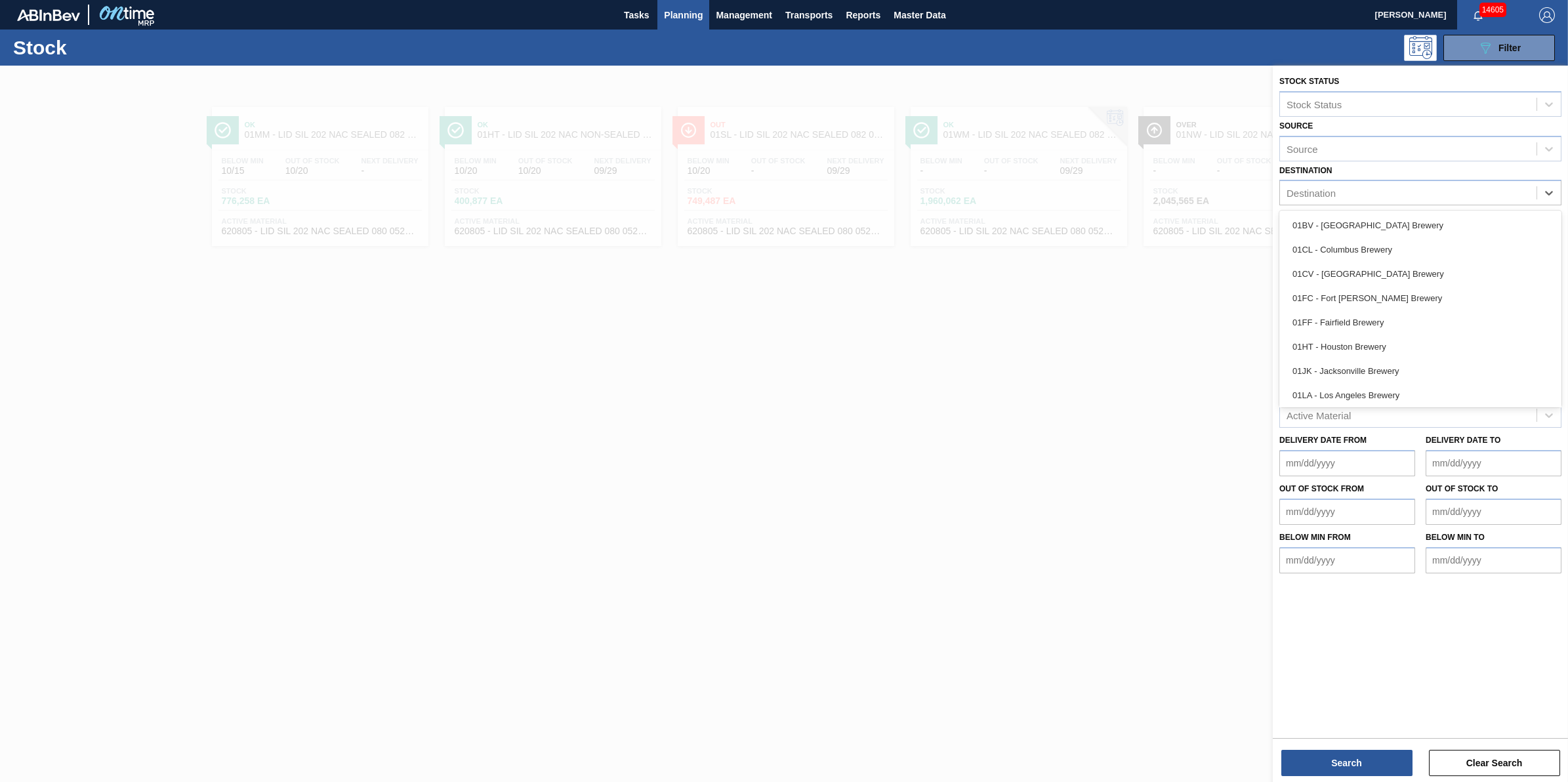
drag, startPoint x: 1405, startPoint y: 189, endPoint x: 1411, endPoint y: 211, distance: 22.8
click at [1408, 189] on div "Destination" at bounding box center [1408, 193] width 256 height 19
drag, startPoint x: 1408, startPoint y: 292, endPoint x: 1384, endPoint y: 280, distance: 26.8
click at [1408, 292] on div "01LA - Los Angeles Brewery" at bounding box center [1420, 296] width 282 height 24
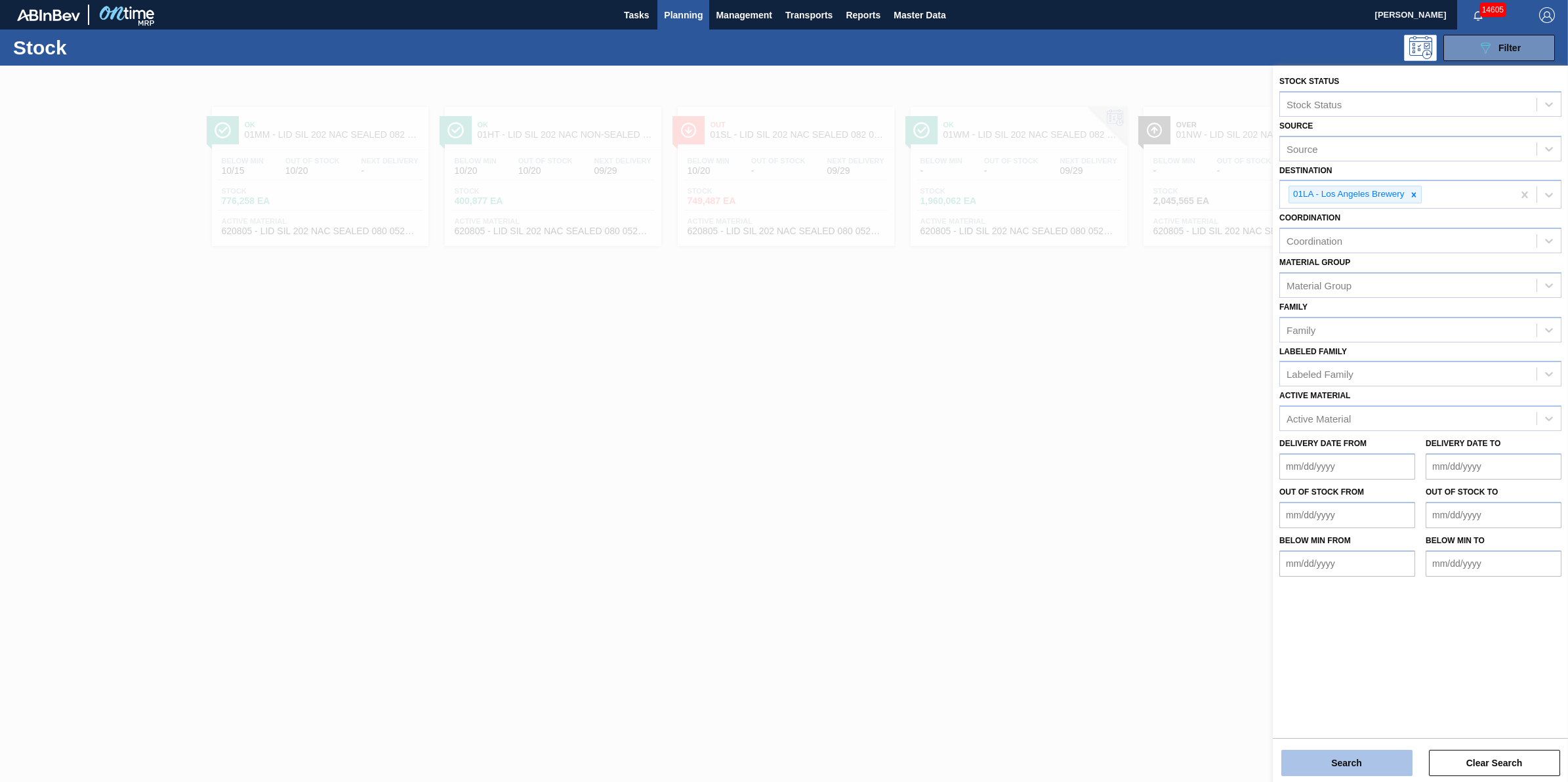
click at [1340, 764] on button "Search" at bounding box center [1347, 763] width 131 height 26
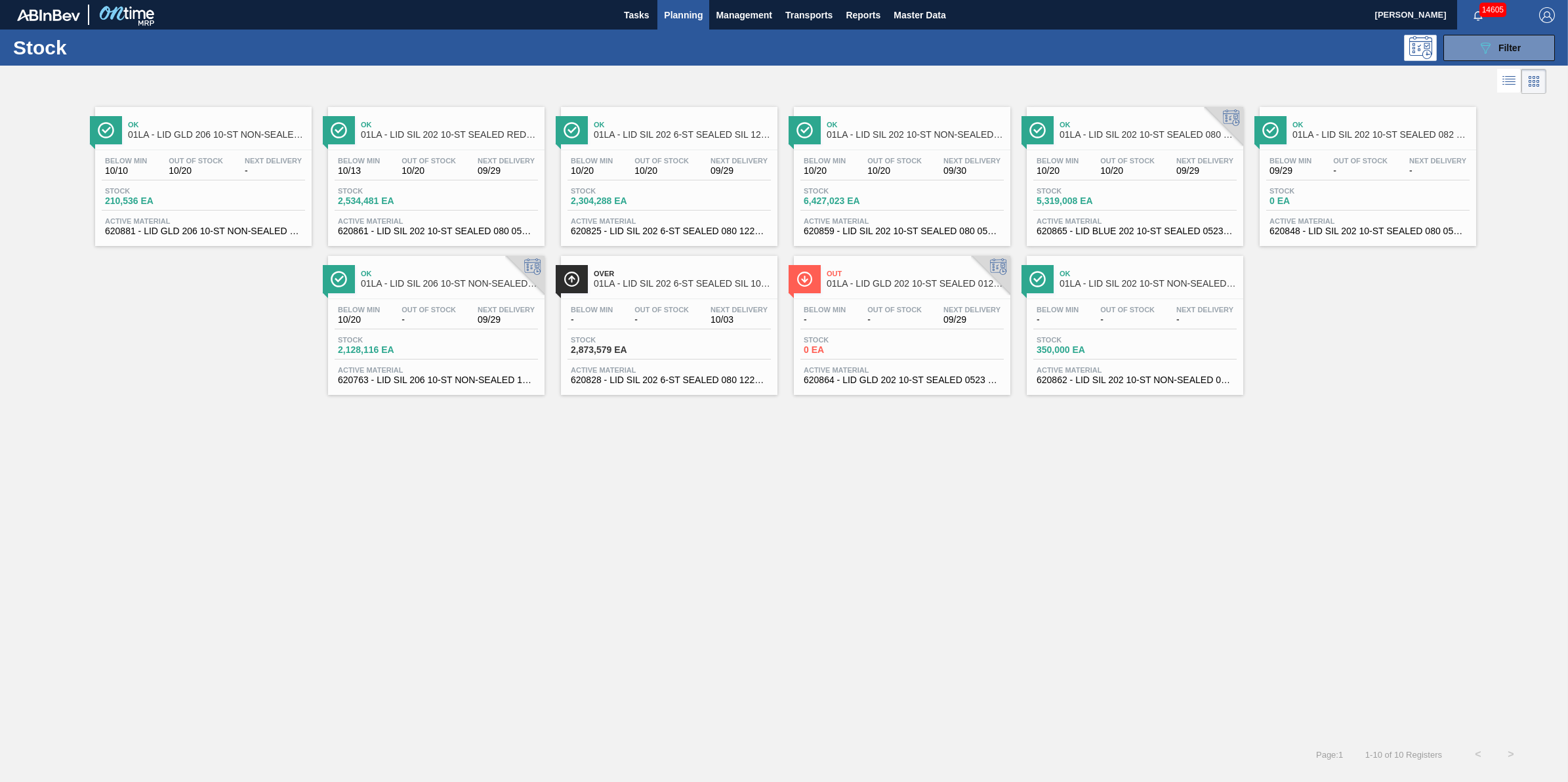
click at [453, 307] on span "Out Of Stock" at bounding box center [428, 310] width 55 height 7
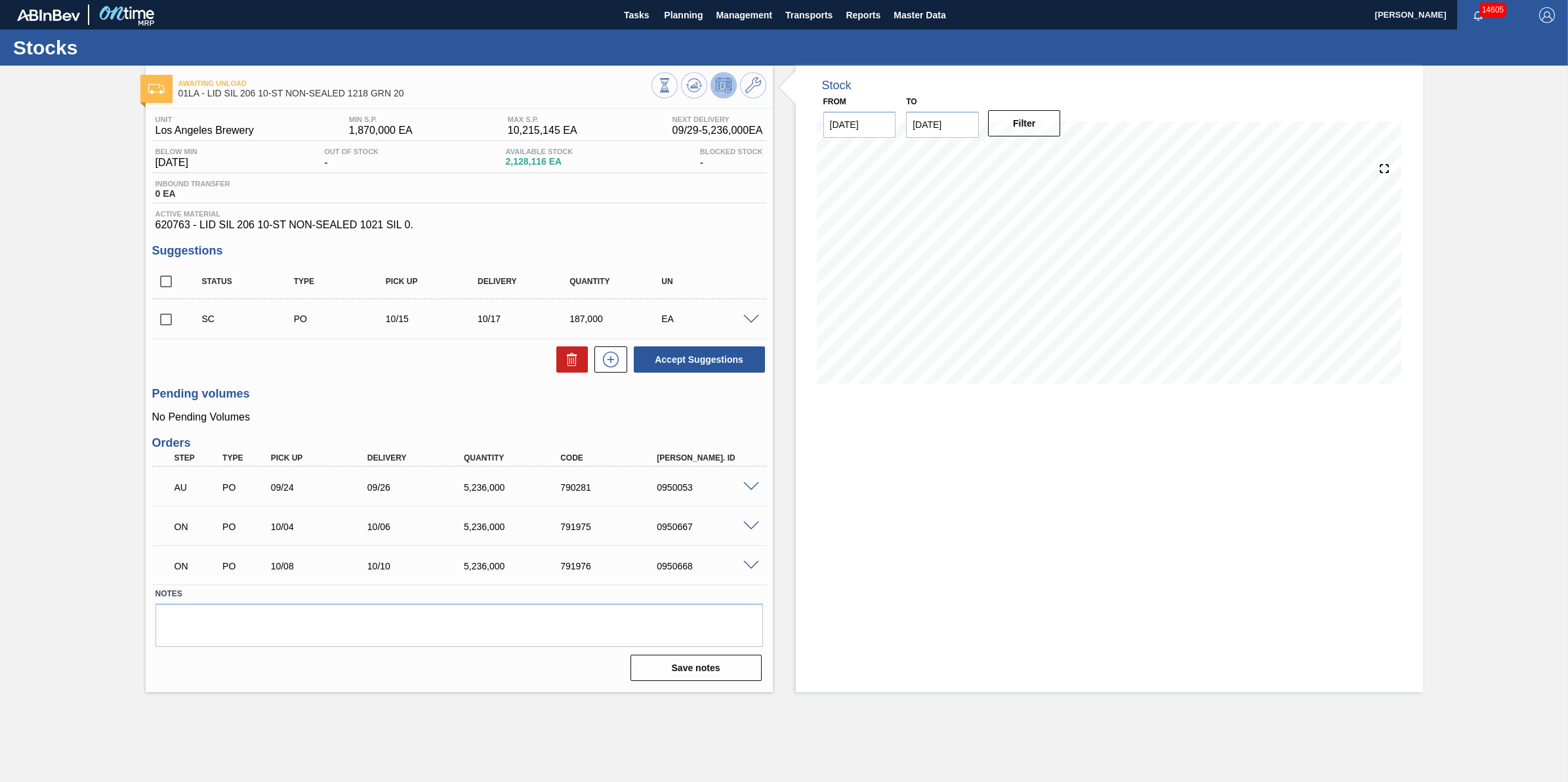
click at [757, 566] on span at bounding box center [751, 565] width 16 height 10
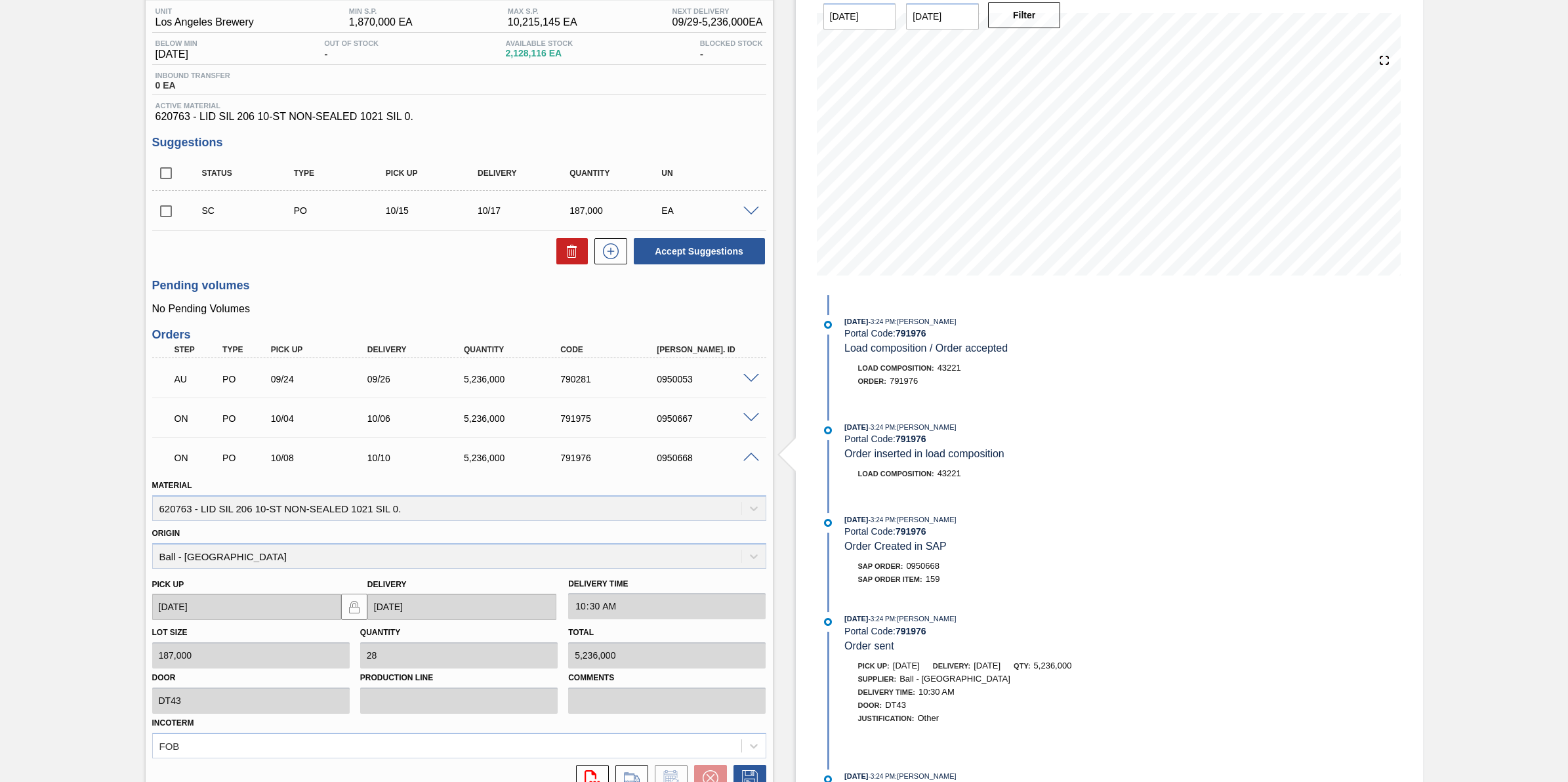
scroll to position [228, 0]
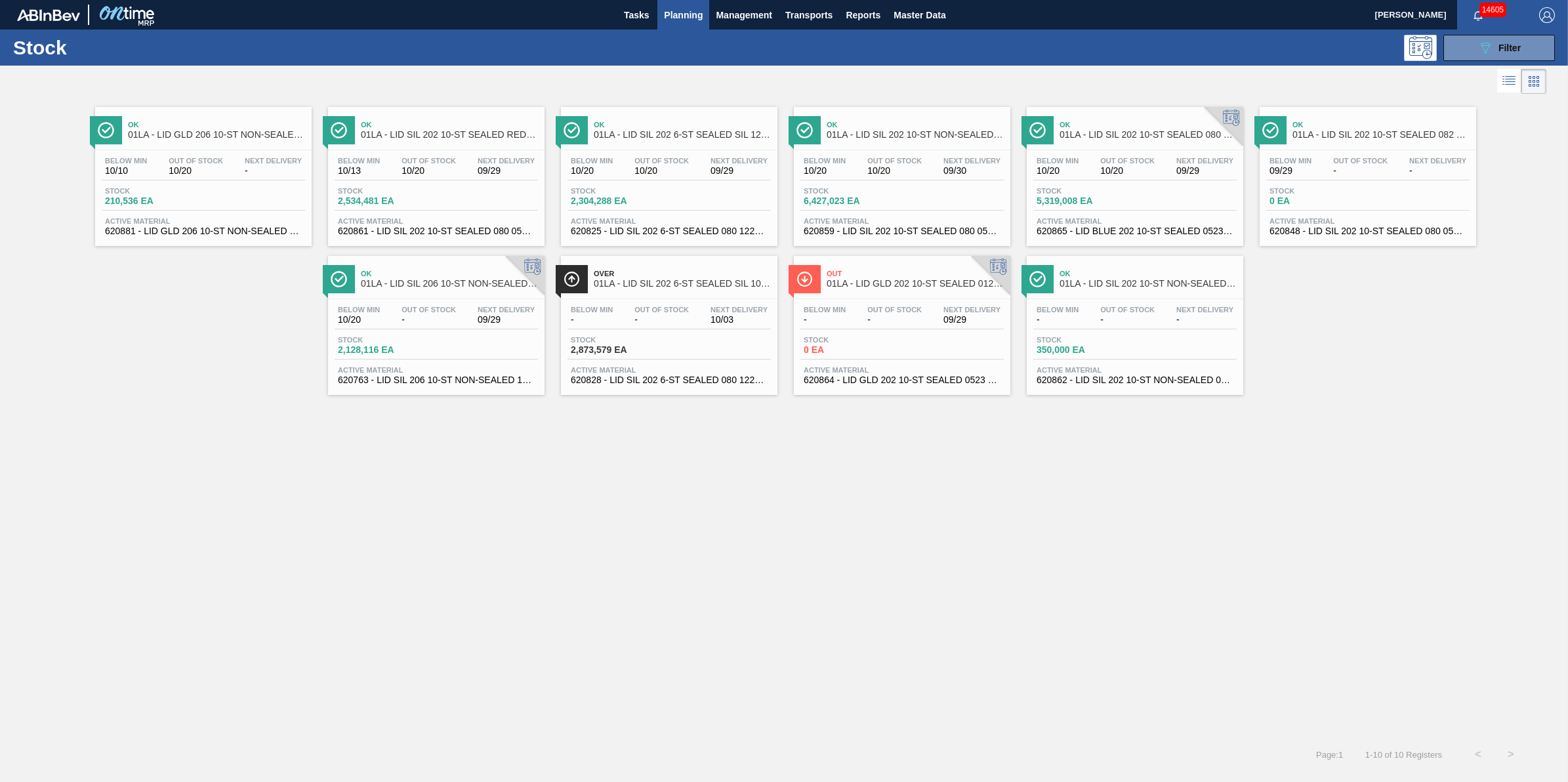
click at [271, 187] on div "Stock 210,536 EA" at bounding box center [203, 198] width 203 height 23
click at [473, 343] on div "Stock 2,128,116 EA" at bounding box center [436, 347] width 203 height 23
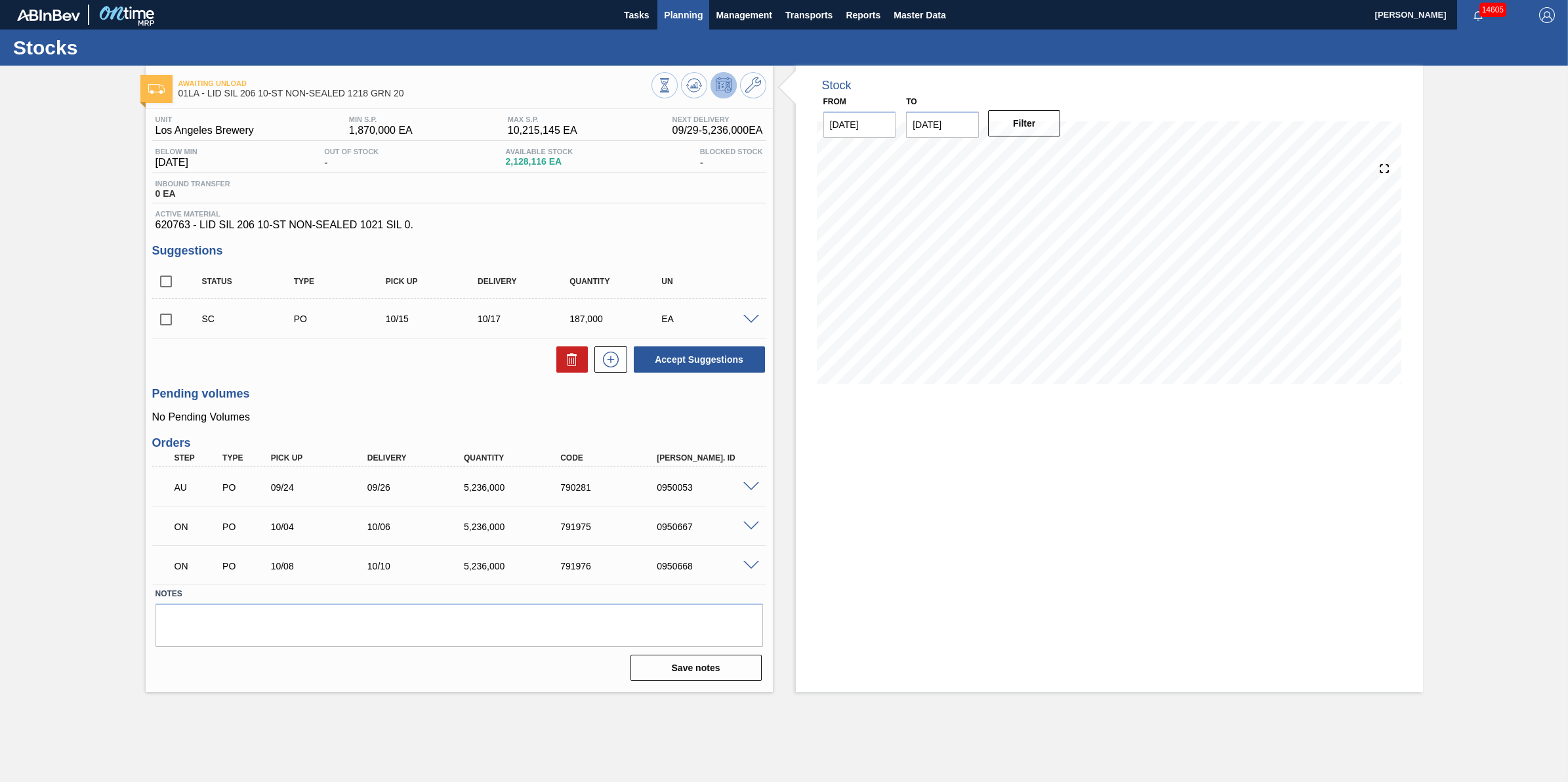
click at [692, 13] on span "Planning" at bounding box center [683, 15] width 39 height 16
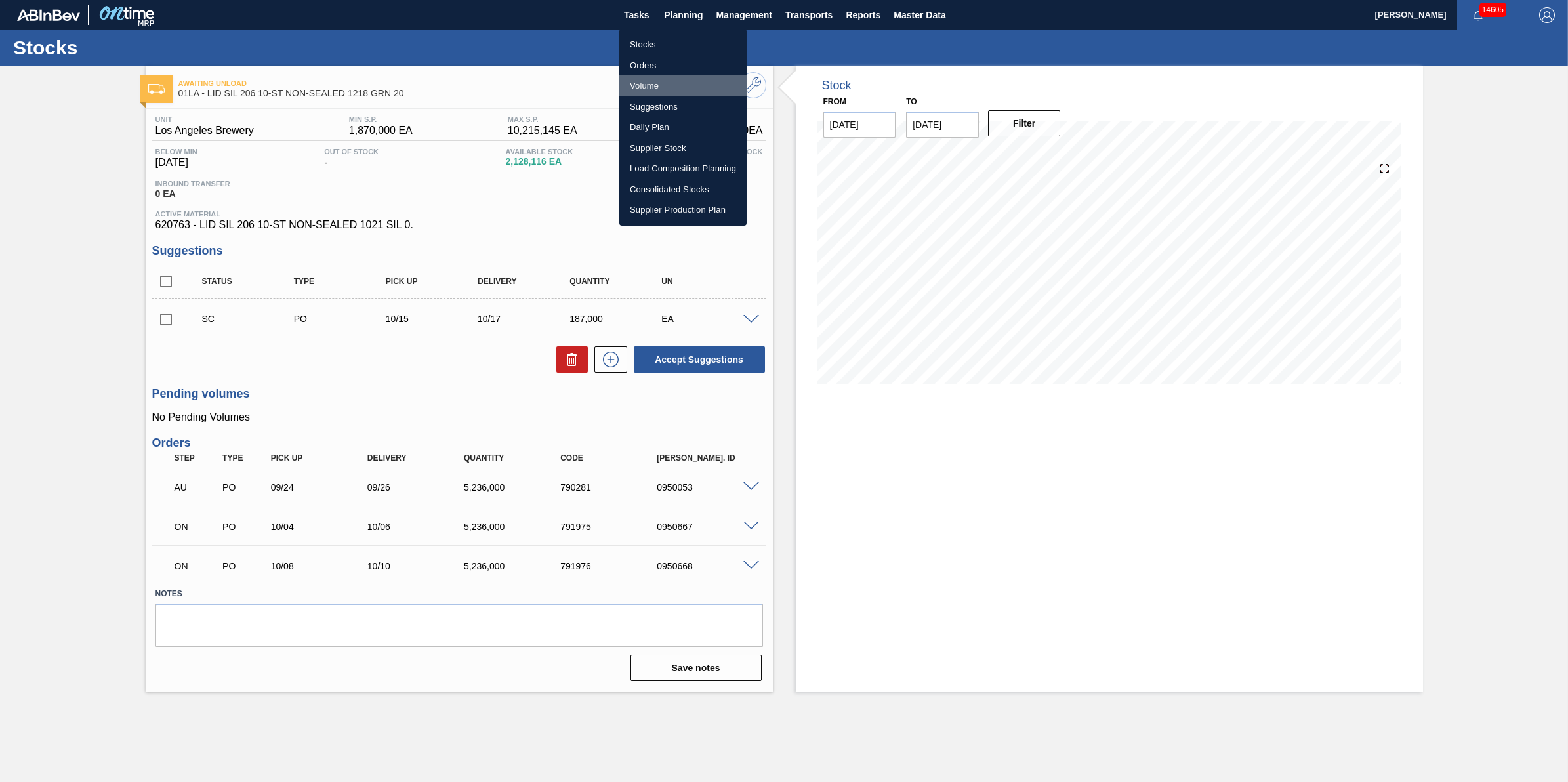
click at [694, 86] on li "Volume" at bounding box center [683, 86] width 127 height 21
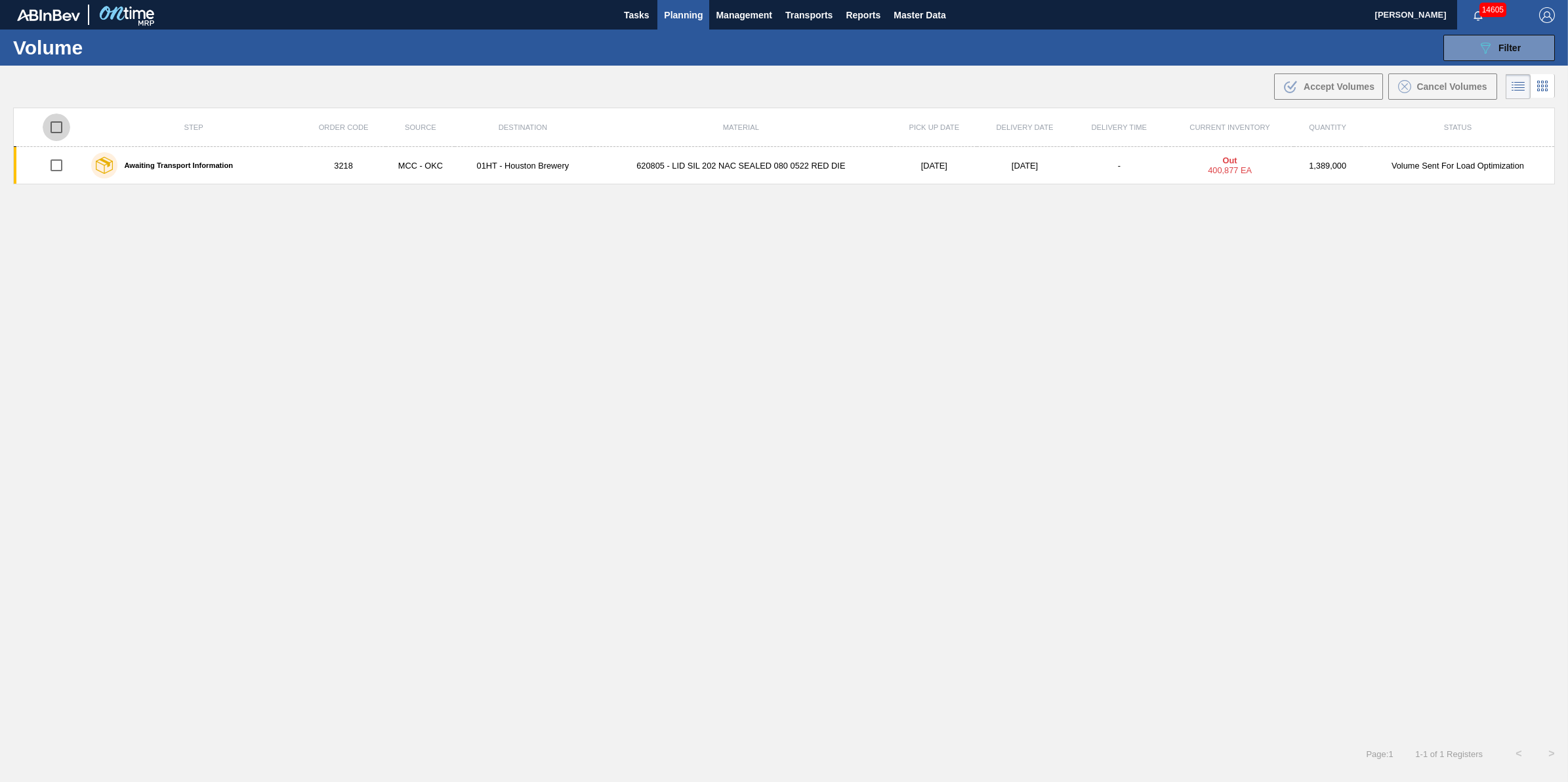
click at [49, 124] on input "checkbox" at bounding box center [56, 127] width 28 height 28
checkbox input "true"
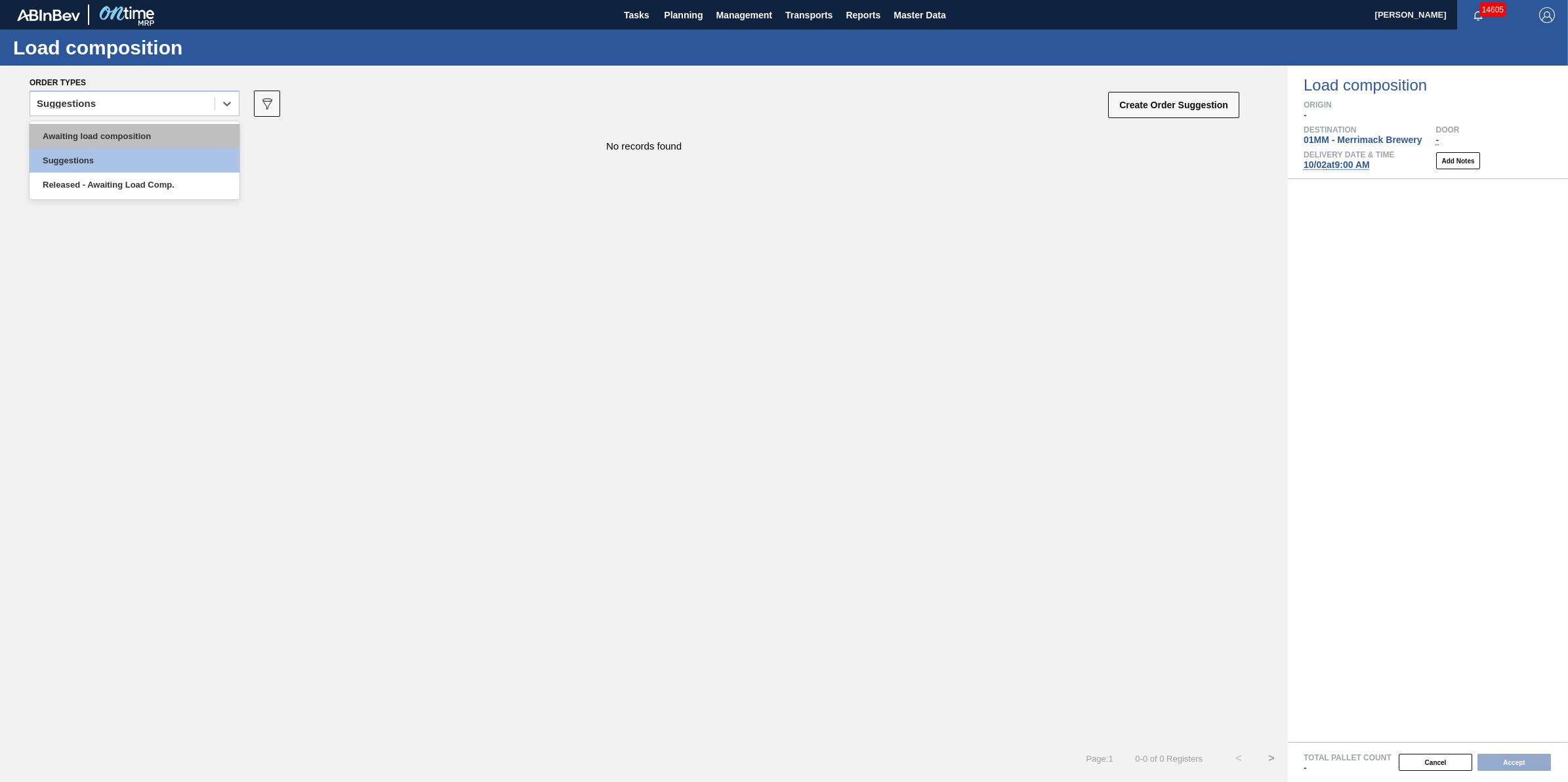
drag, startPoint x: 214, startPoint y: 97, endPoint x: 191, endPoint y: 128, distance: 38.6
click at [214, 102] on div "Suggestions" at bounding box center [134, 103] width 210 height 25
click at [189, 138] on div "Awaiting load composition" at bounding box center [134, 136] width 210 height 24
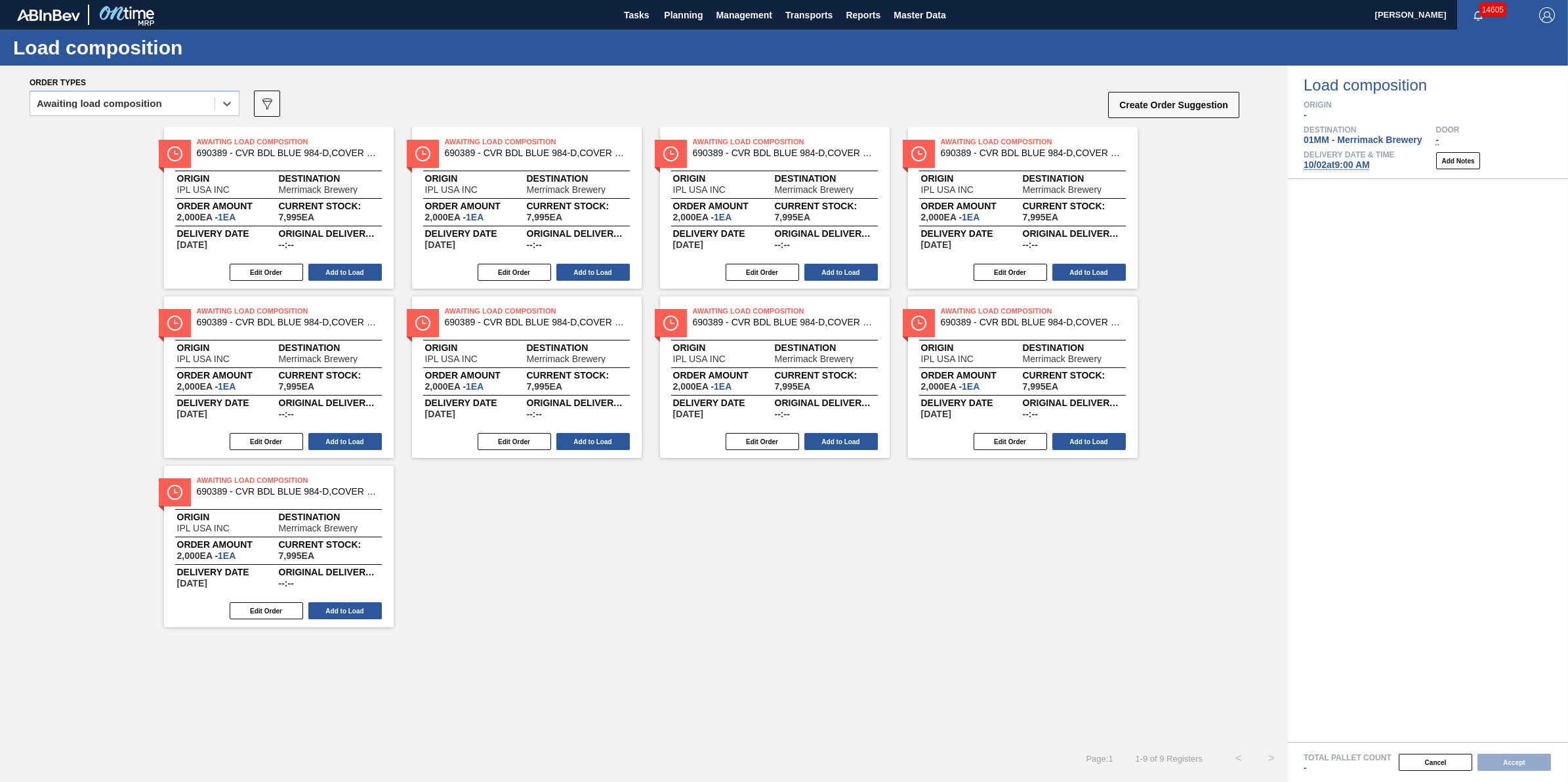
click at [269, 103] on icon "089F7B8B-B2A5-4AFE-B5C0-19BA573D28AC" at bounding box center [267, 103] width 16 height 16
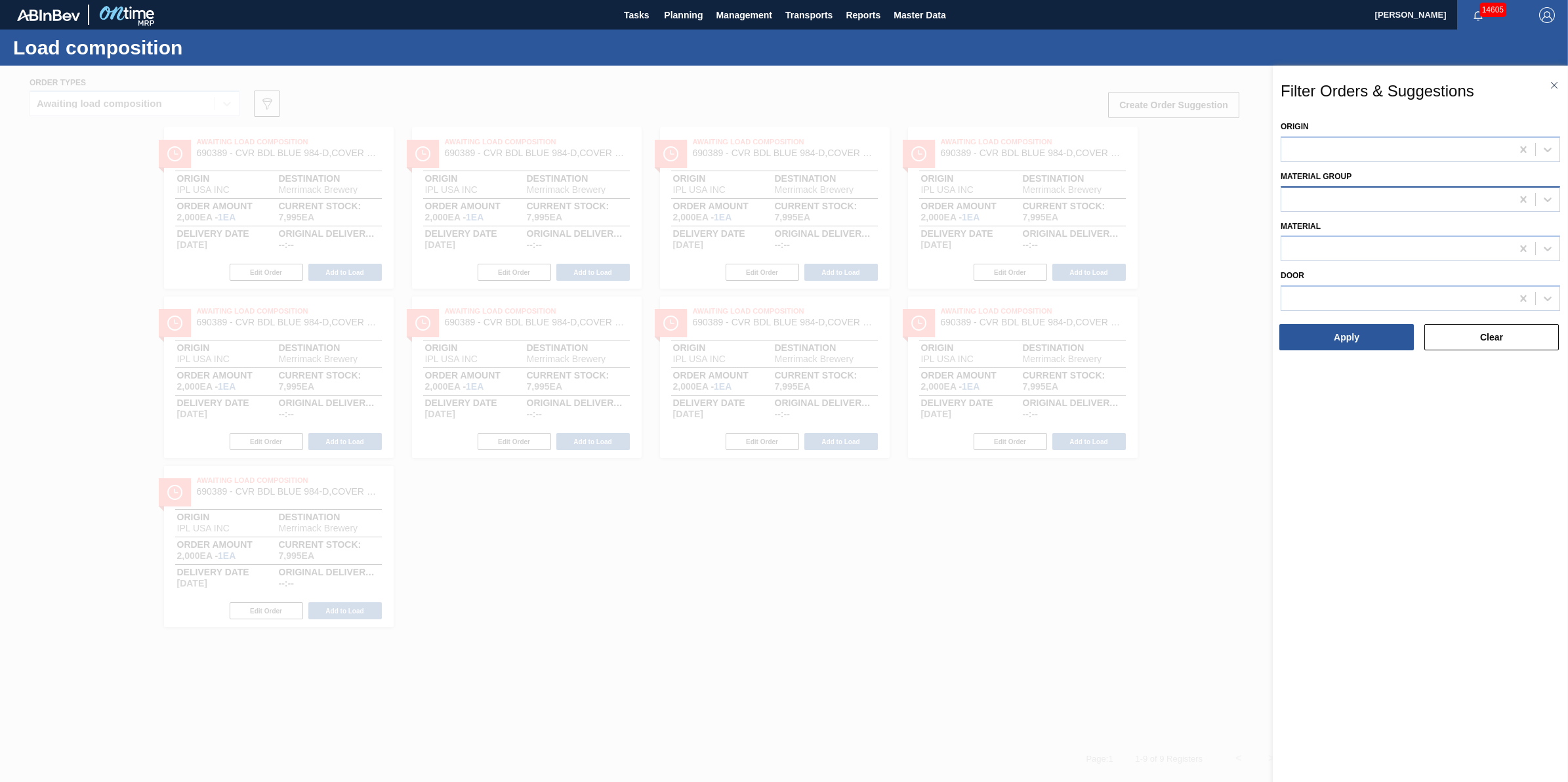
click at [1392, 193] on div at bounding box center [1396, 199] width 230 height 19
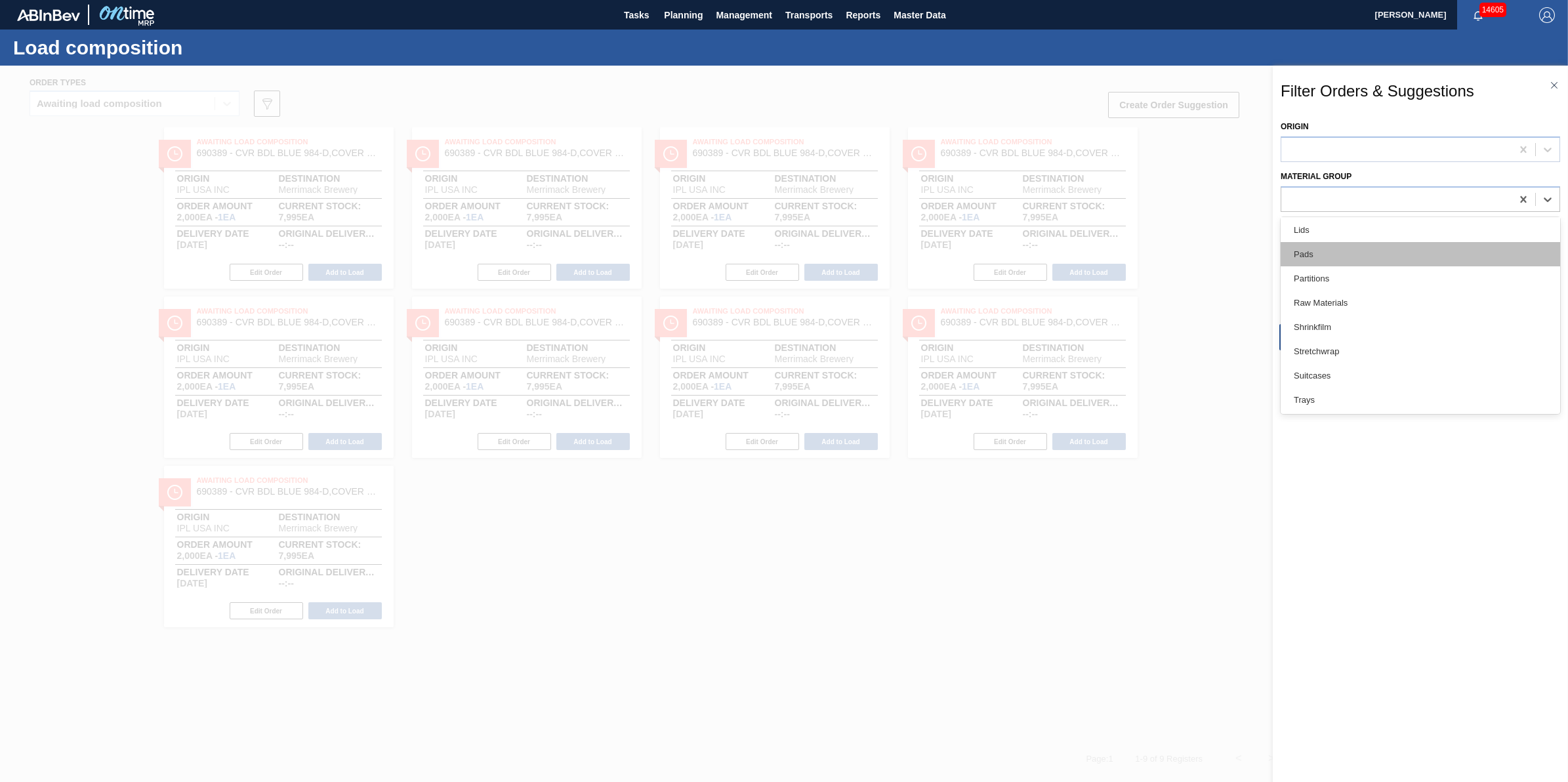
click at [1384, 254] on div "Pads" at bounding box center [1420, 254] width 280 height 24
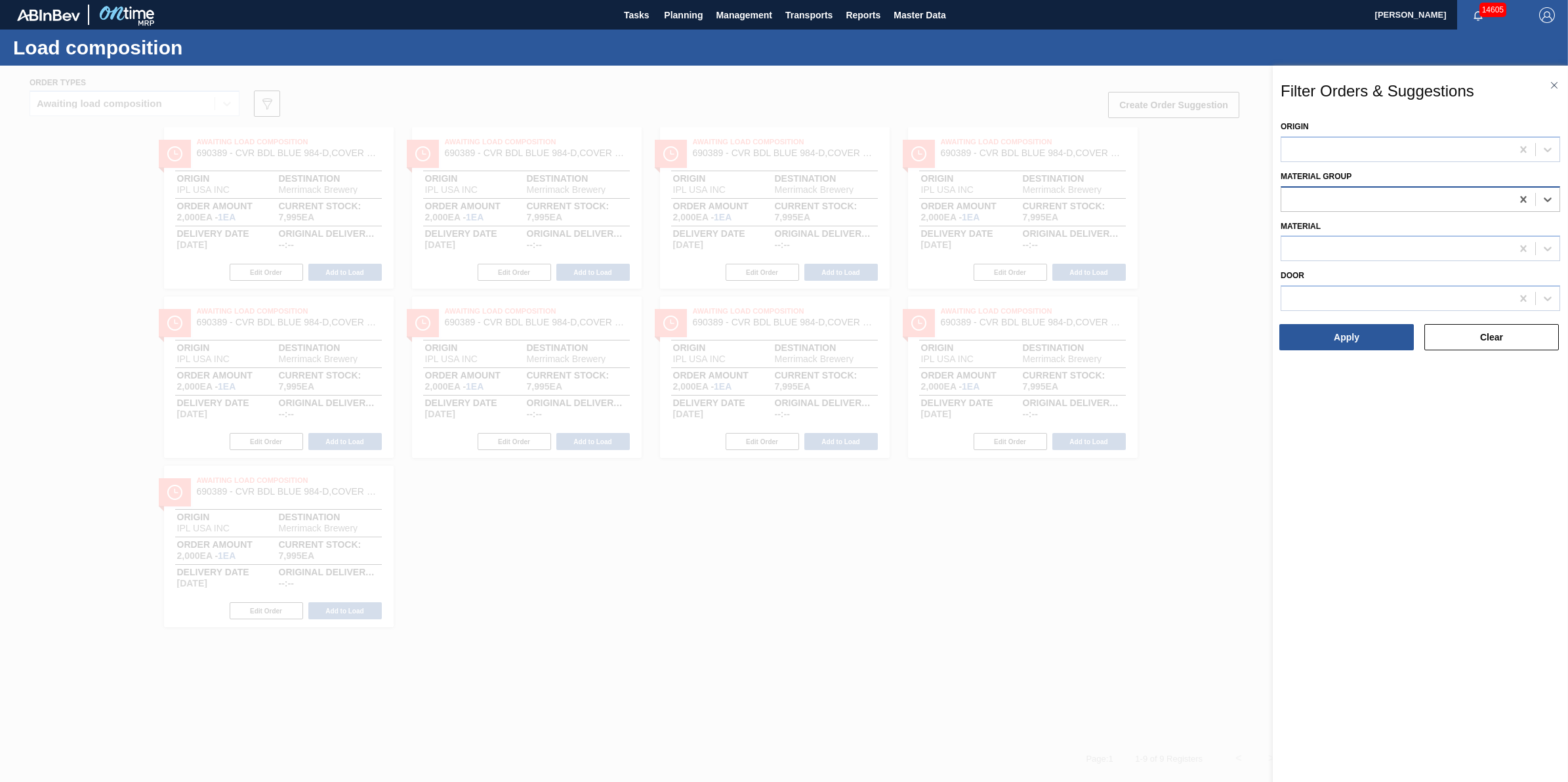
drag, startPoint x: 1522, startPoint y: 198, endPoint x: 1476, endPoint y: 196, distance: 46.0
click at [1519, 198] on icon at bounding box center [1523, 199] width 13 height 13
click at [1476, 196] on div at bounding box center [1396, 199] width 230 height 19
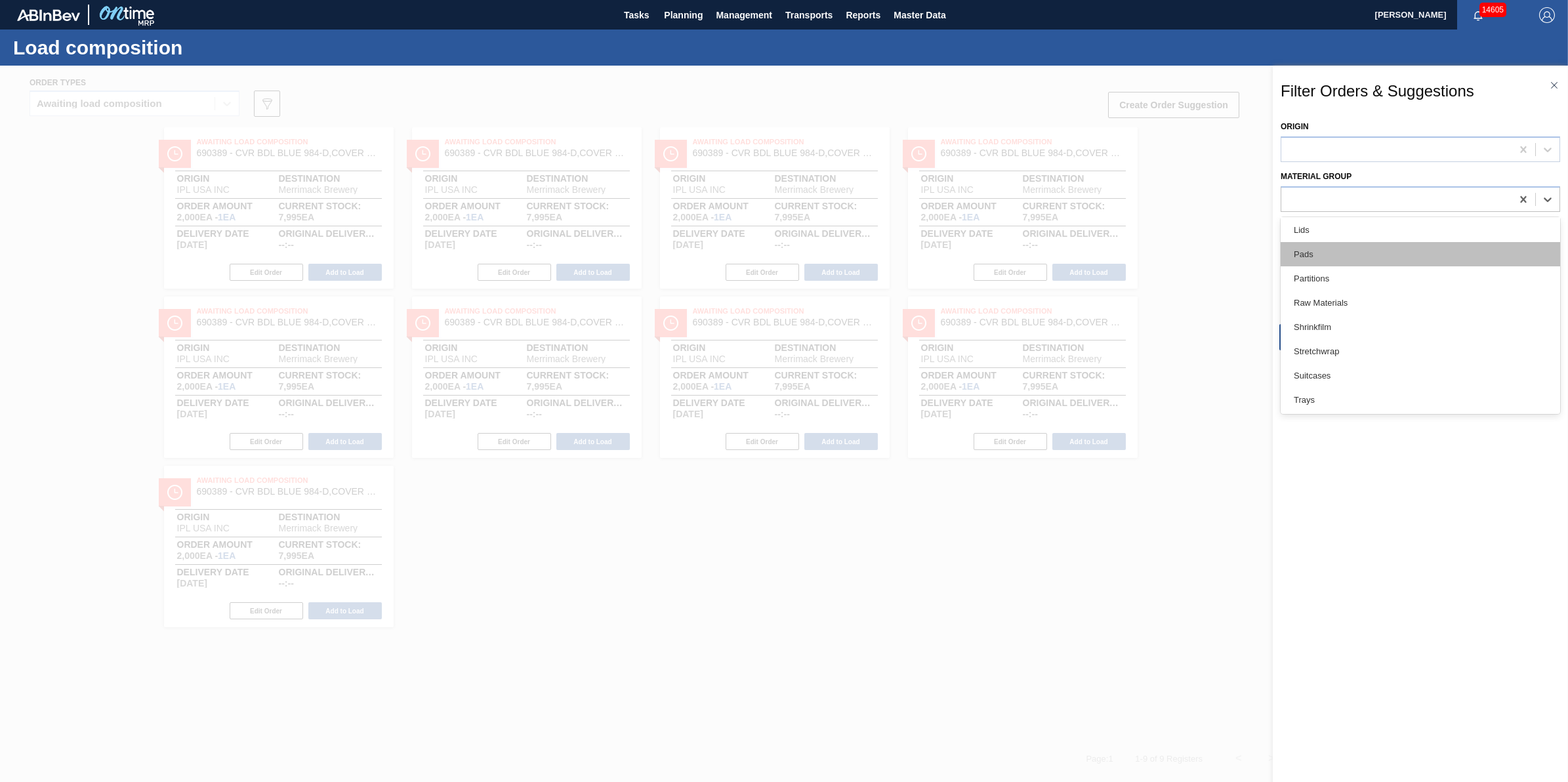
click at [1395, 242] on div "Pads" at bounding box center [1420, 254] width 280 height 24
click at [1413, 195] on div "Pads" at bounding box center [1396, 199] width 230 height 19
drag, startPoint x: 1520, startPoint y: 200, endPoint x: 1483, endPoint y: 200, distance: 37.0
click at [1517, 200] on icon at bounding box center [1523, 199] width 13 height 13
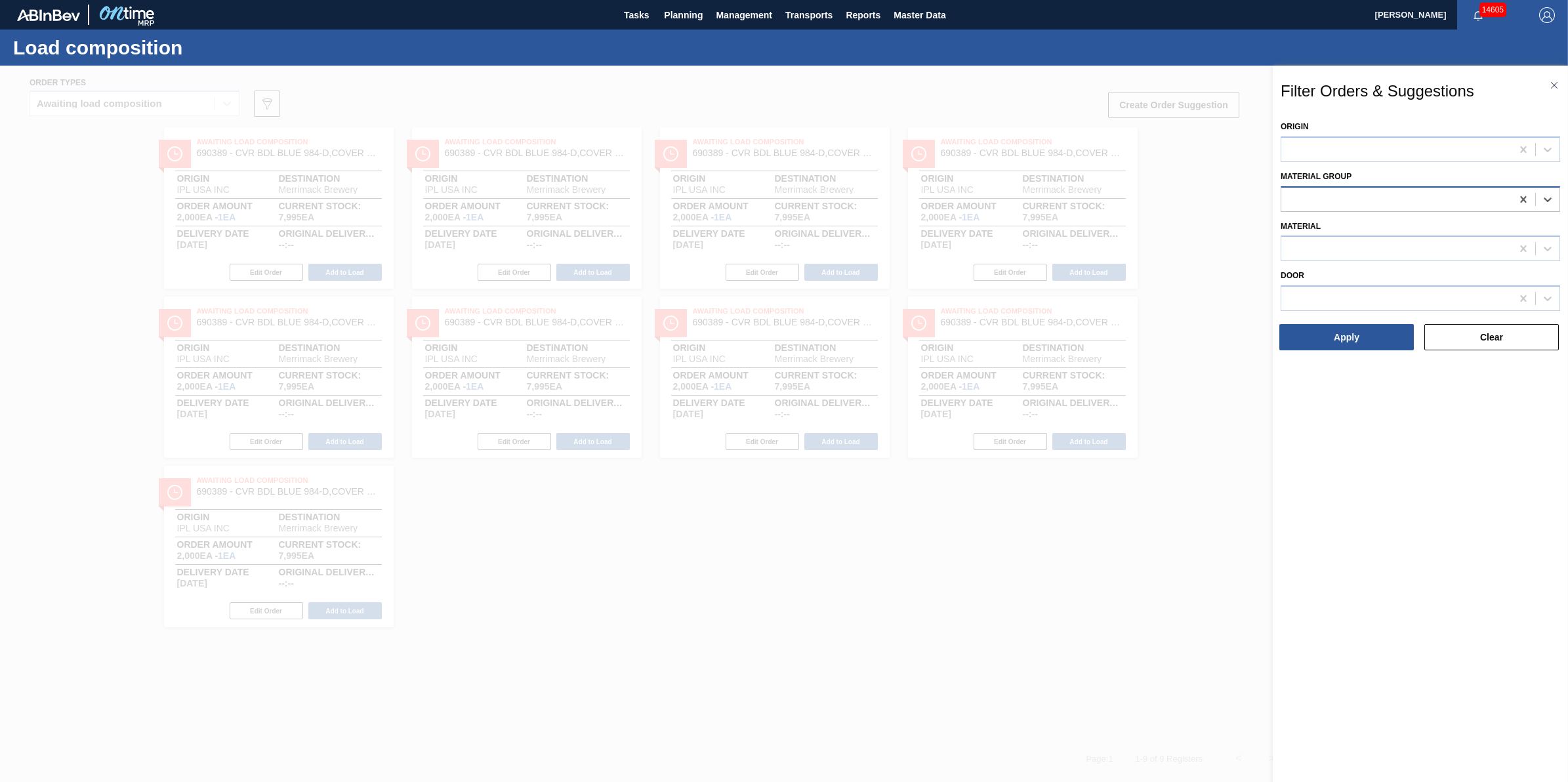
click at [1438, 200] on div at bounding box center [1396, 199] width 230 height 19
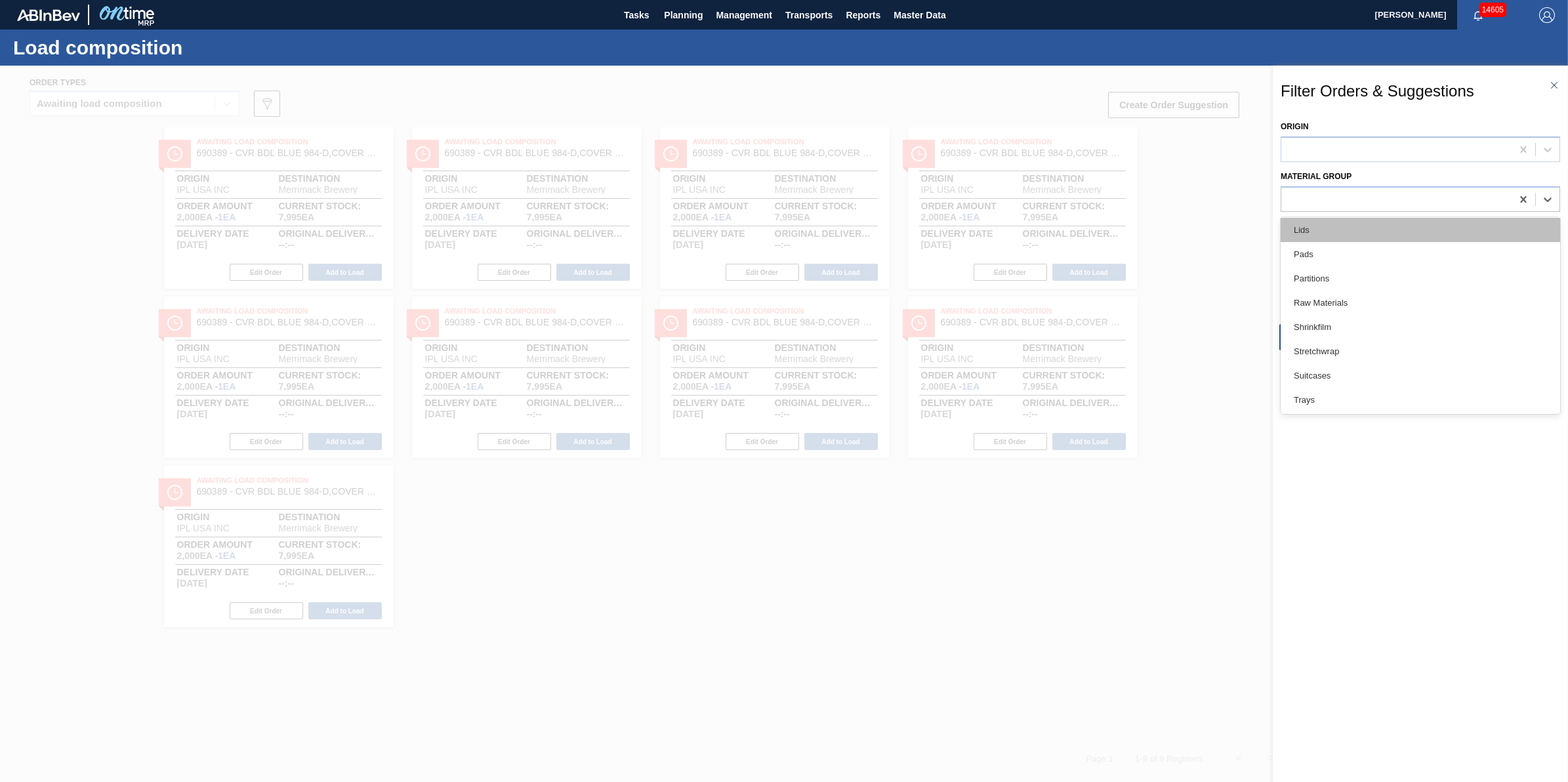
click at [1391, 230] on div "Lids" at bounding box center [1420, 229] width 280 height 24
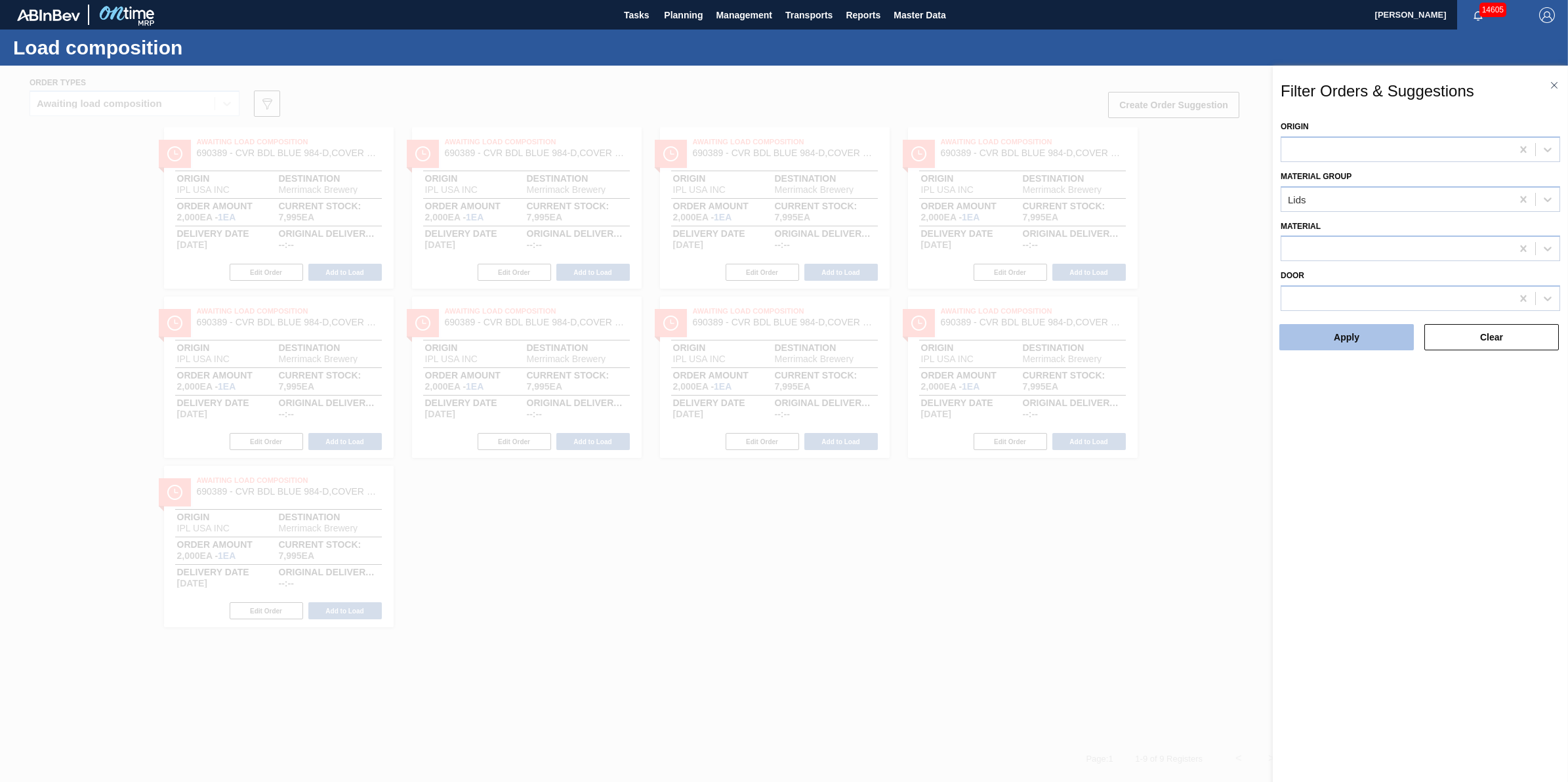
click at [1336, 336] on button "Apply" at bounding box center [1346, 337] width 134 height 26
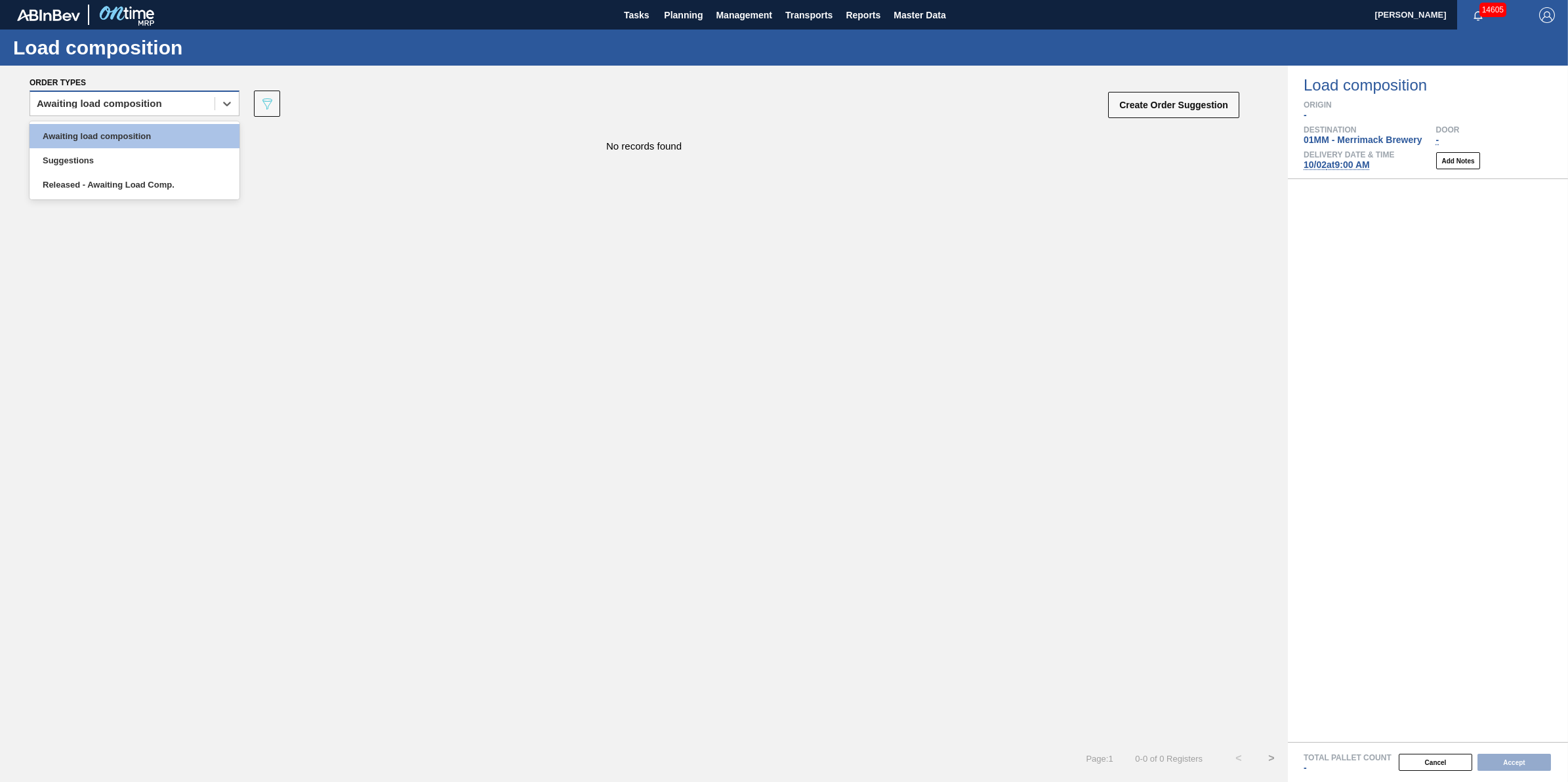
click at [199, 105] on div "Awaiting load composition" at bounding box center [122, 103] width 184 height 19
click at [191, 133] on div "Awaiting load composition" at bounding box center [134, 136] width 210 height 24
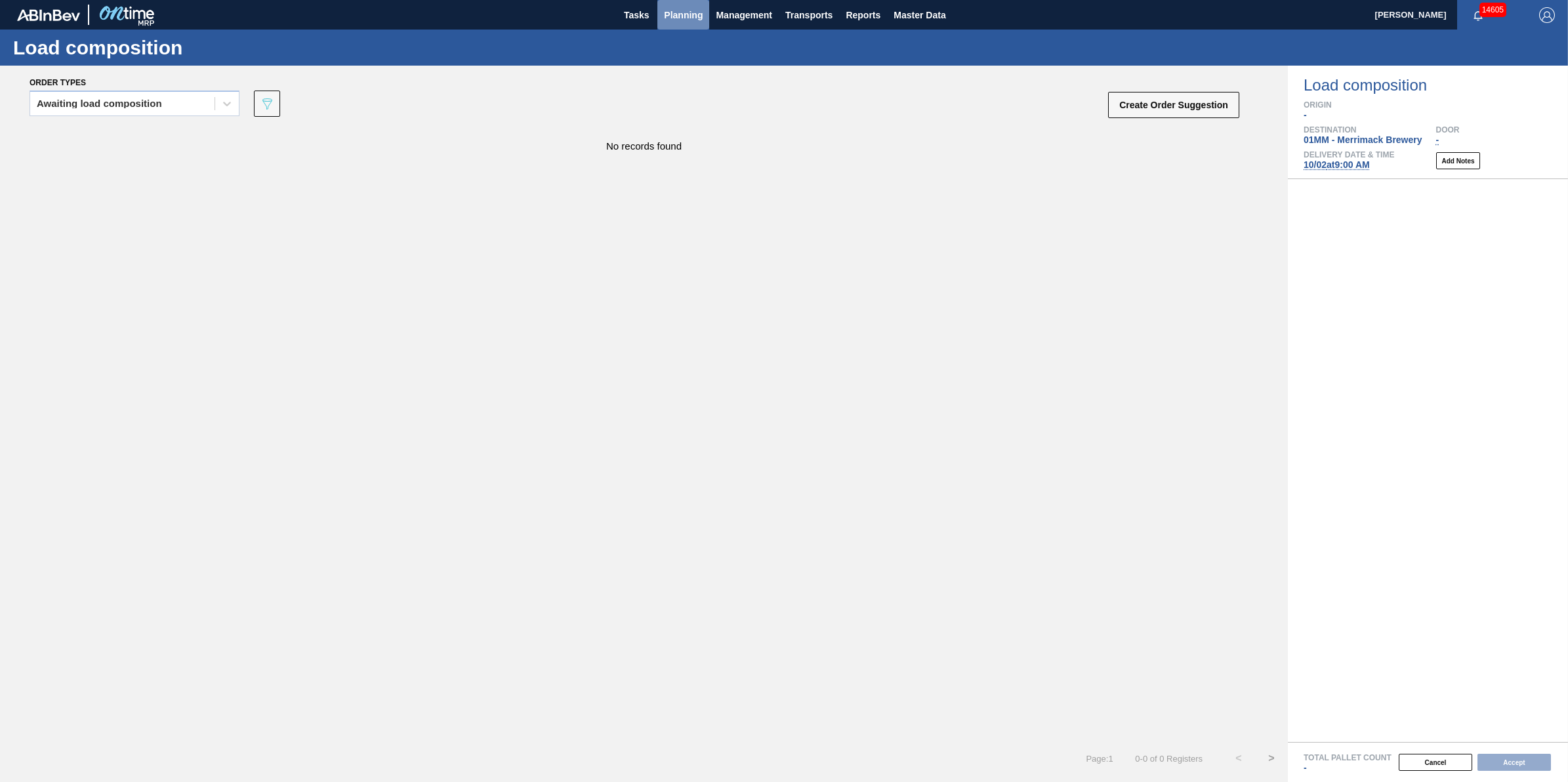
click at [693, 19] on span "Planning" at bounding box center [683, 15] width 39 height 16
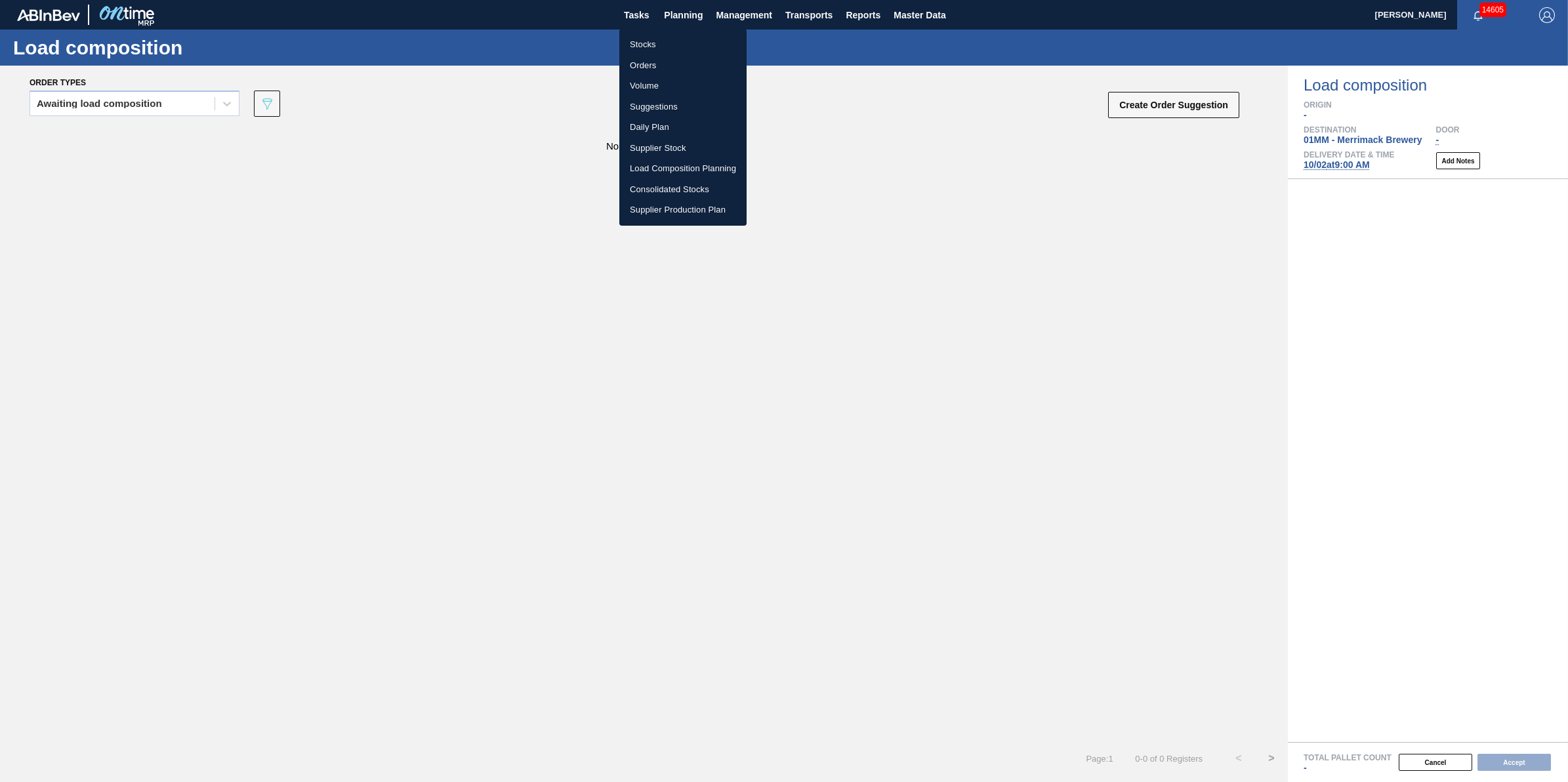
click at [696, 165] on li "Load Composition Planning" at bounding box center [683, 169] width 127 height 21
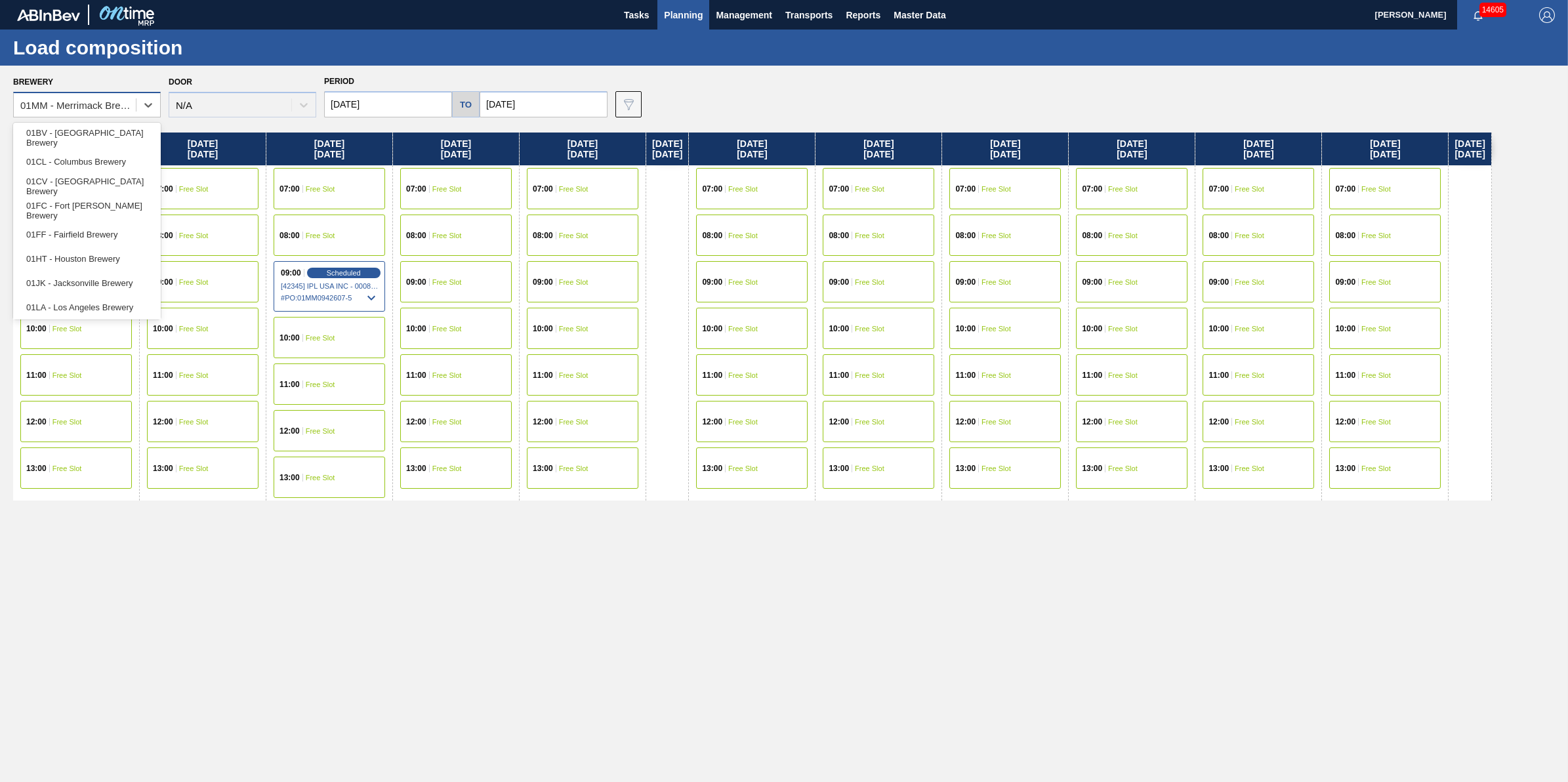
click at [119, 109] on div "01MM - Merrimack Brewery" at bounding box center [79, 105] width 117 height 11
click at [124, 260] on div "01HT - Houston Brewery" at bounding box center [86, 259] width 148 height 24
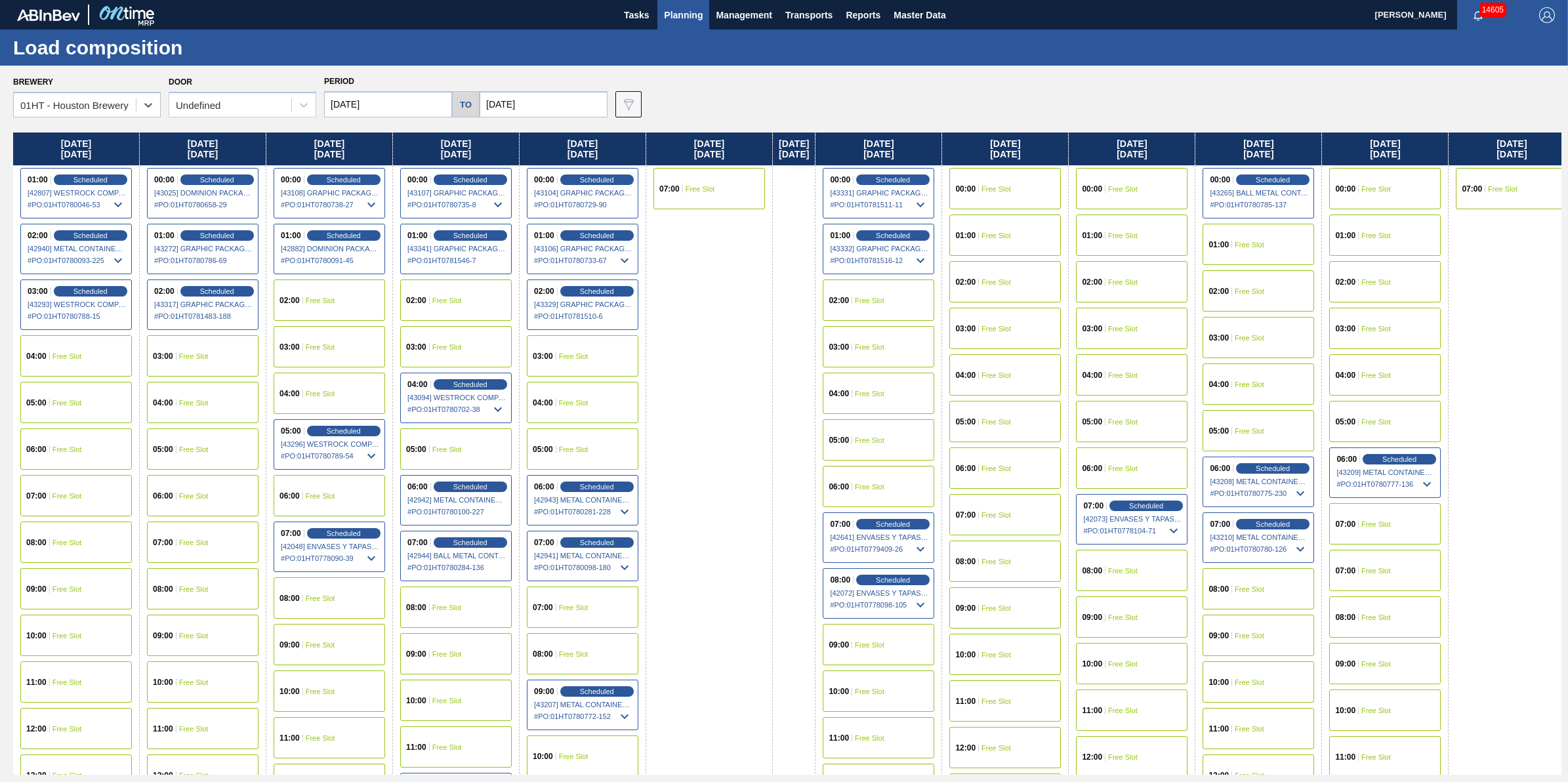
click at [863, 303] on div "02:00 Free Slot" at bounding box center [878, 300] width 112 height 41
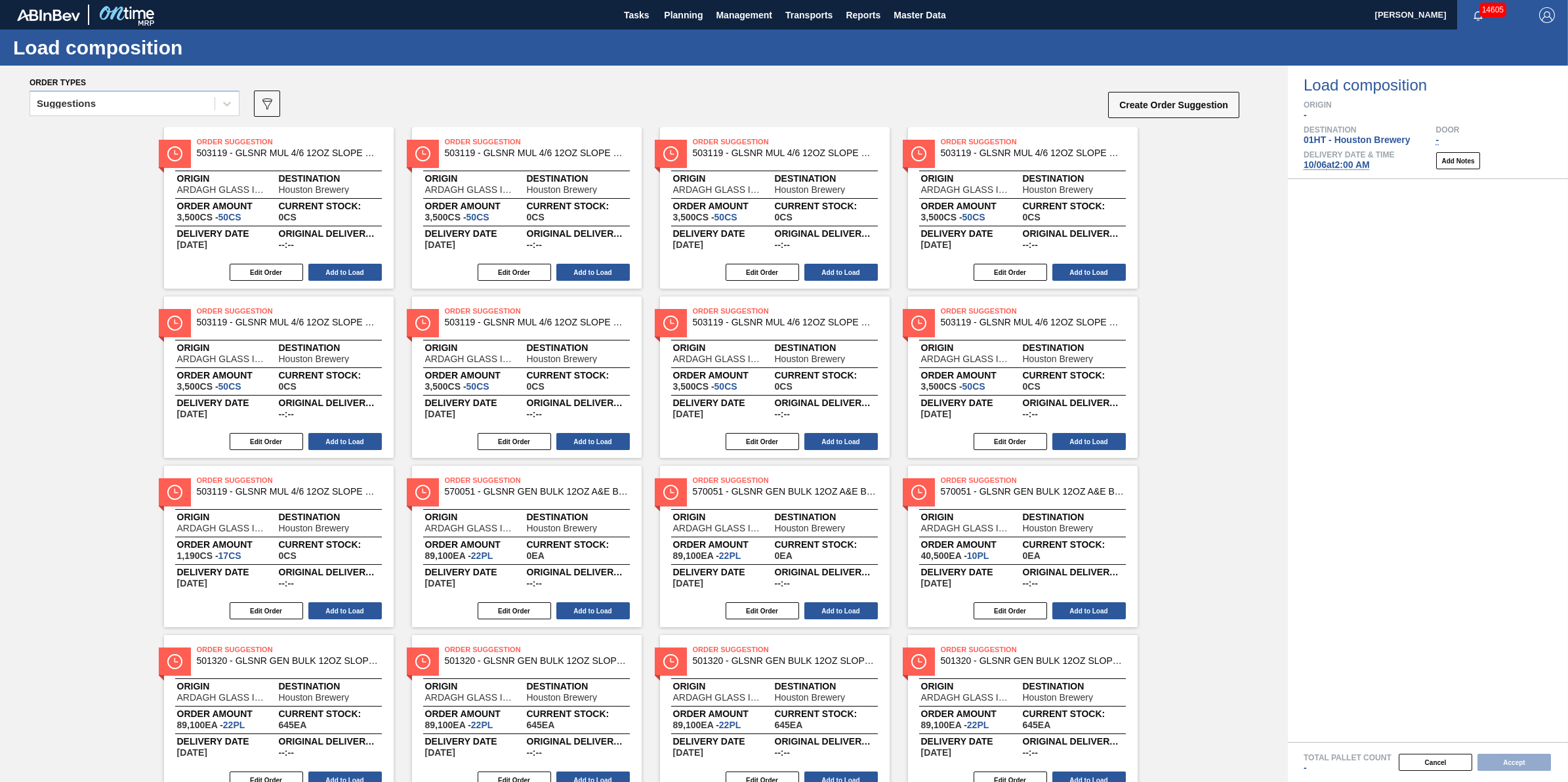
click at [186, 117] on div "Suggestions" at bounding box center [134, 107] width 210 height 34
click at [186, 113] on div "Suggestions" at bounding box center [134, 103] width 210 height 25
click at [184, 127] on div "Awaiting load composition" at bounding box center [134, 136] width 210 height 24
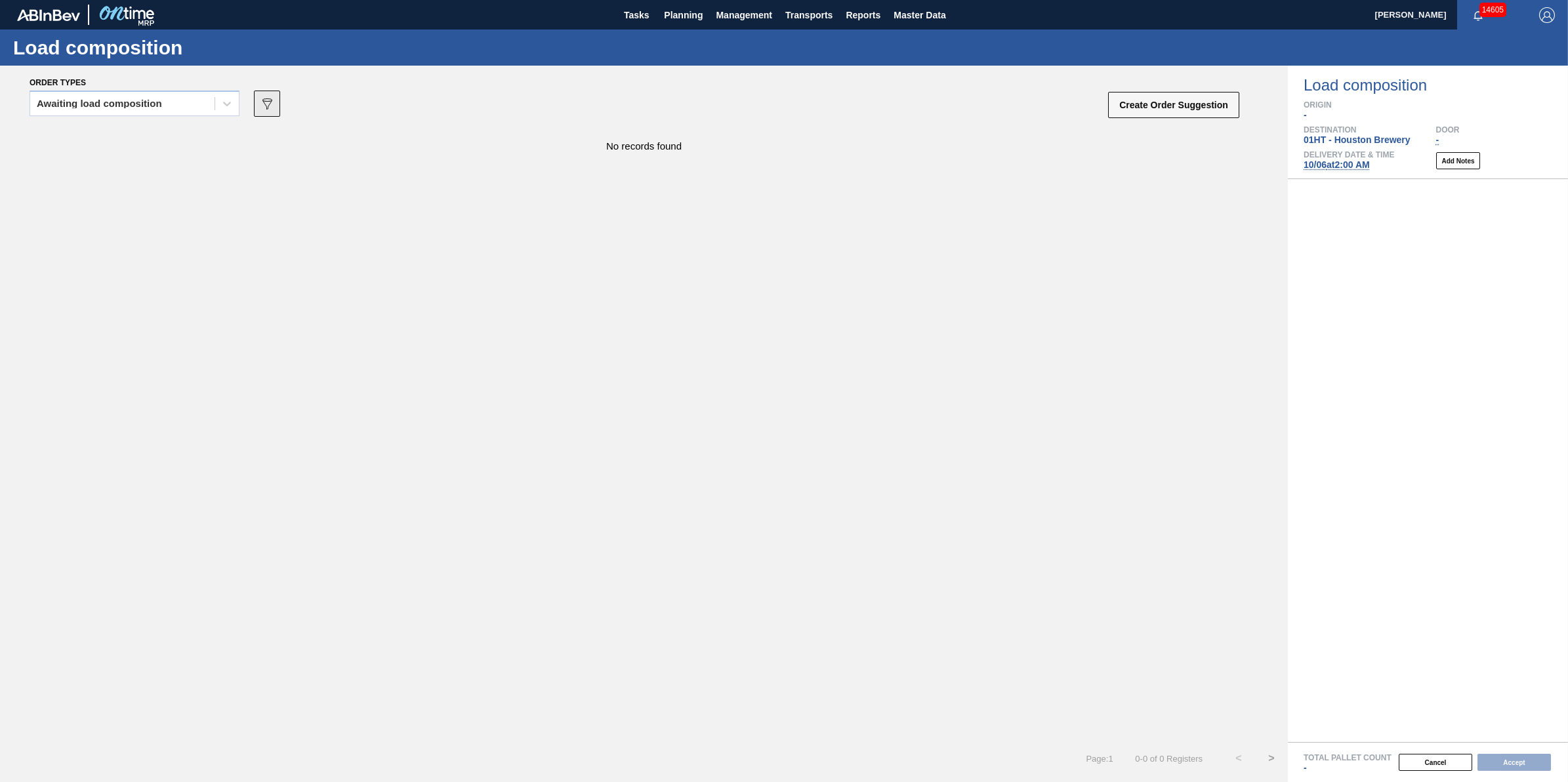
click at [271, 102] on icon at bounding box center [267, 103] width 10 height 11
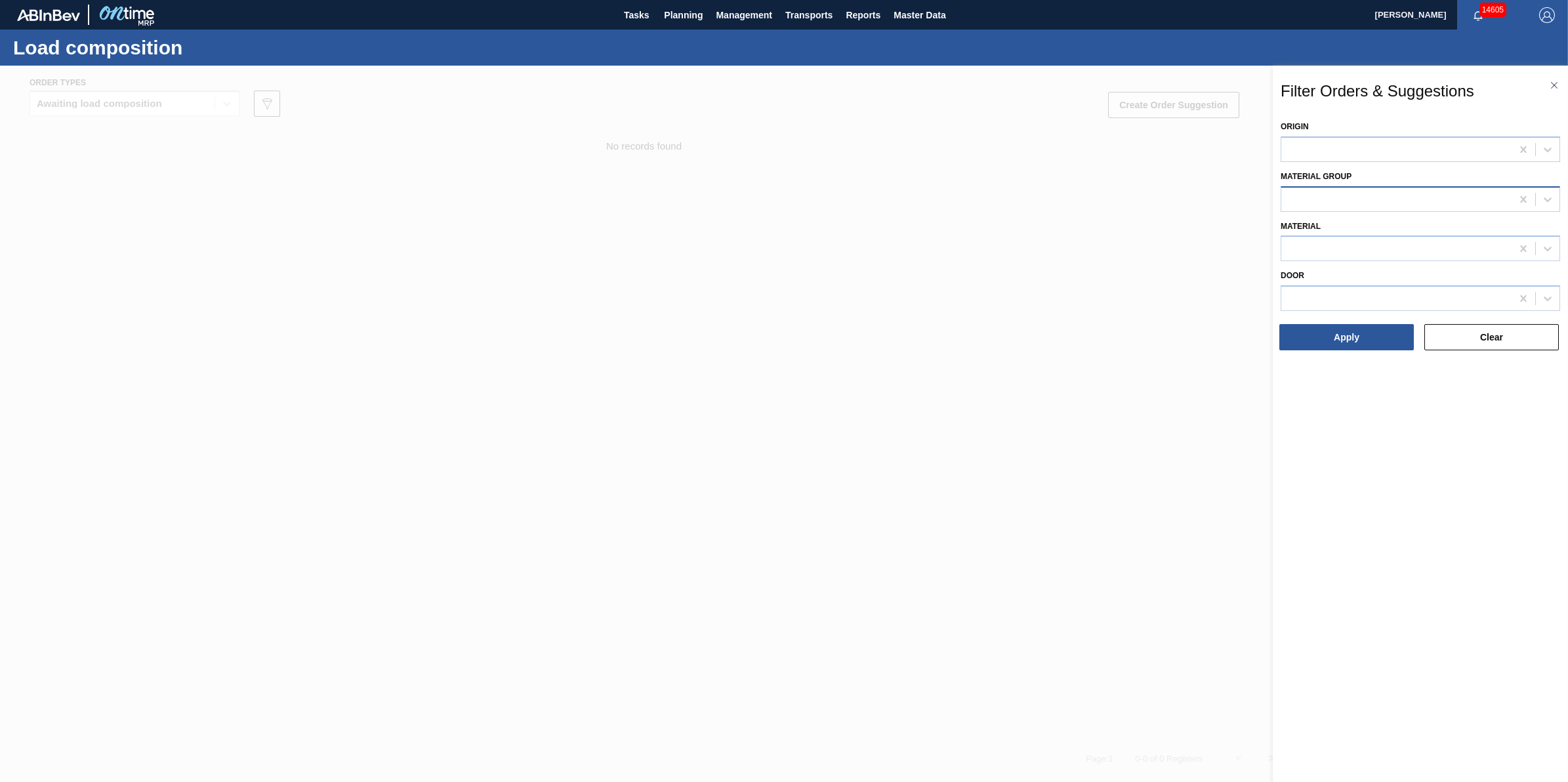
click at [1336, 190] on div at bounding box center [1396, 199] width 230 height 19
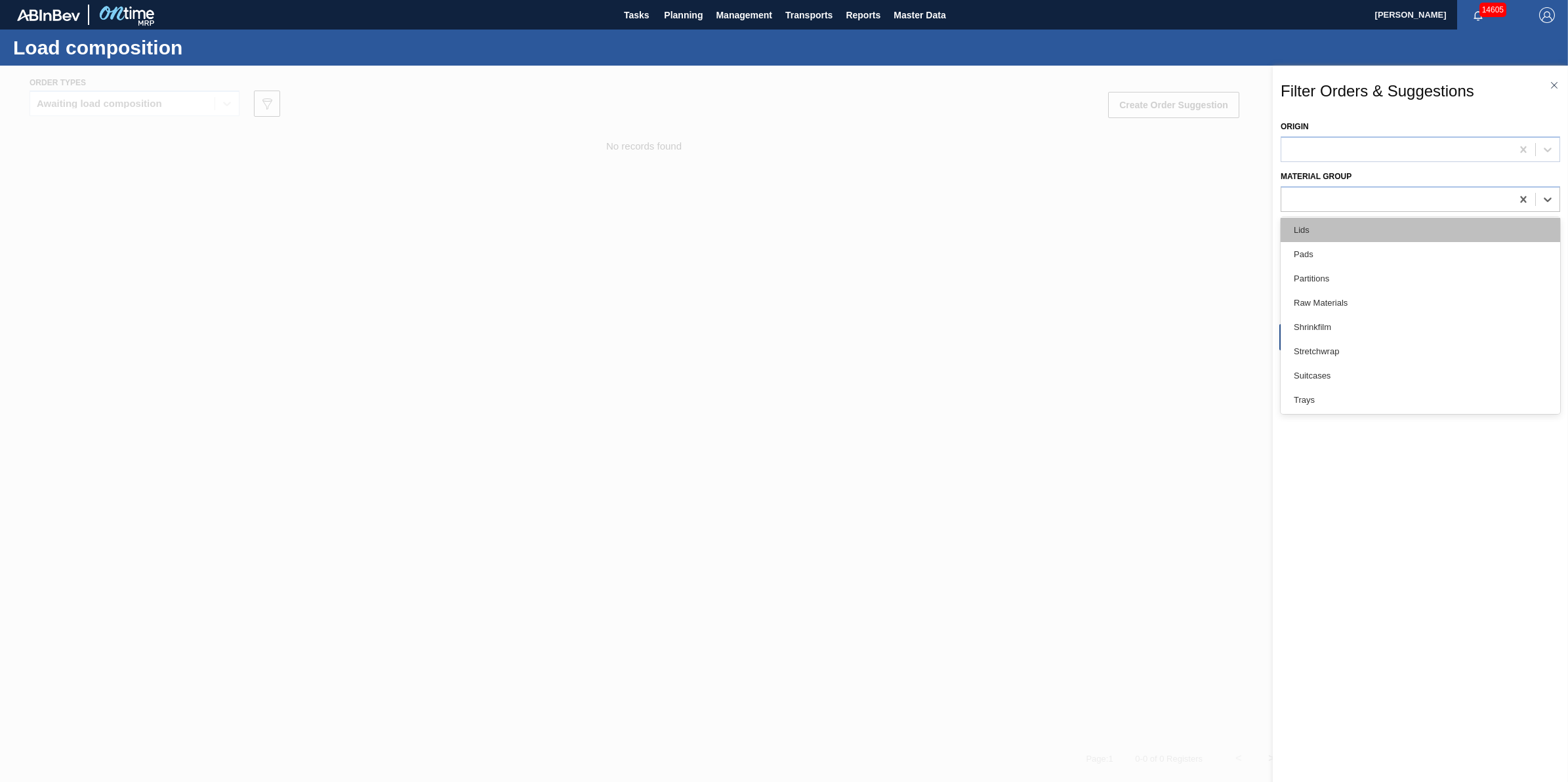
click at [1382, 228] on div "Lids" at bounding box center [1420, 229] width 280 height 24
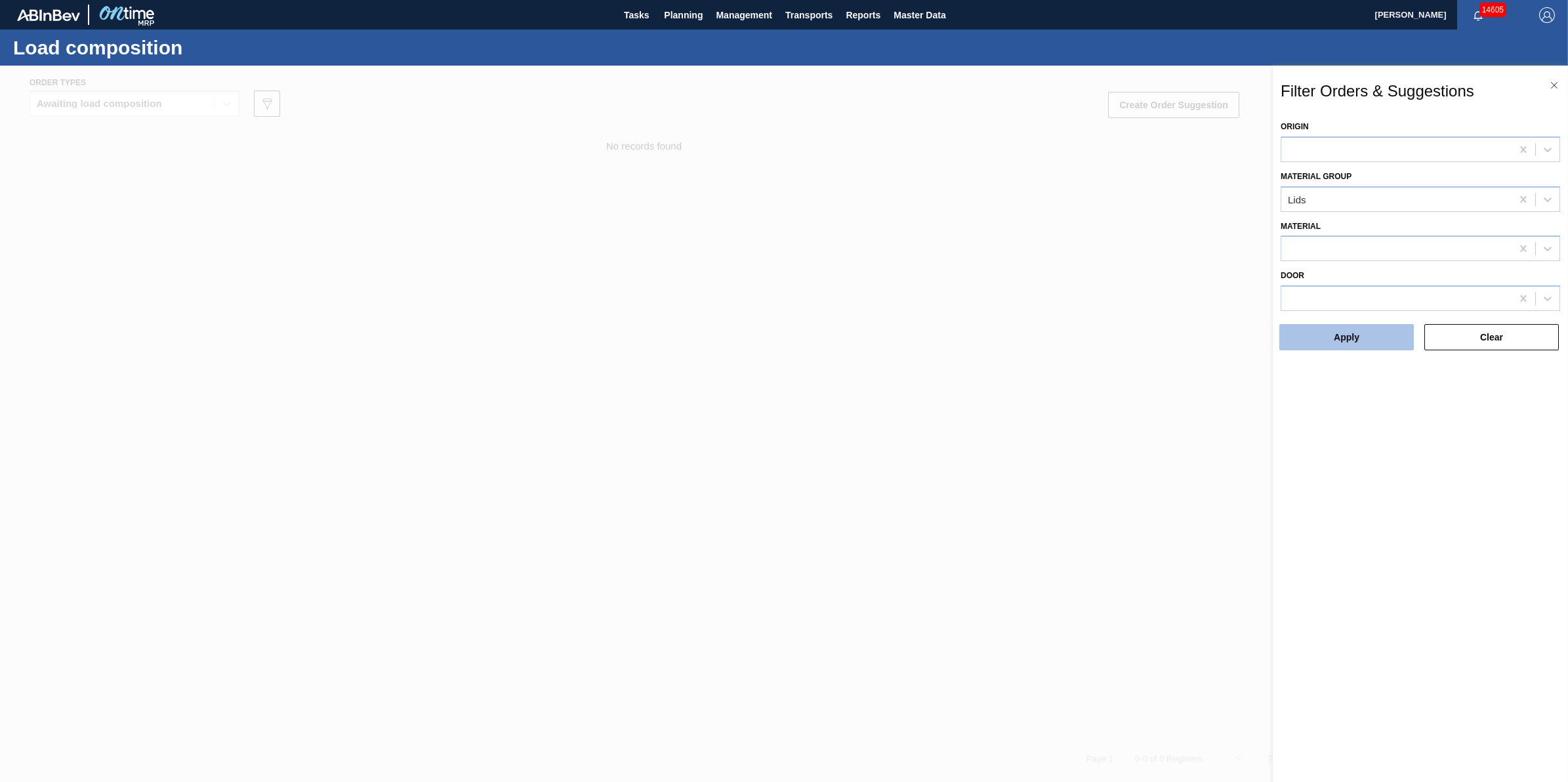
click at [1379, 335] on button "Apply" at bounding box center [1346, 337] width 134 height 26
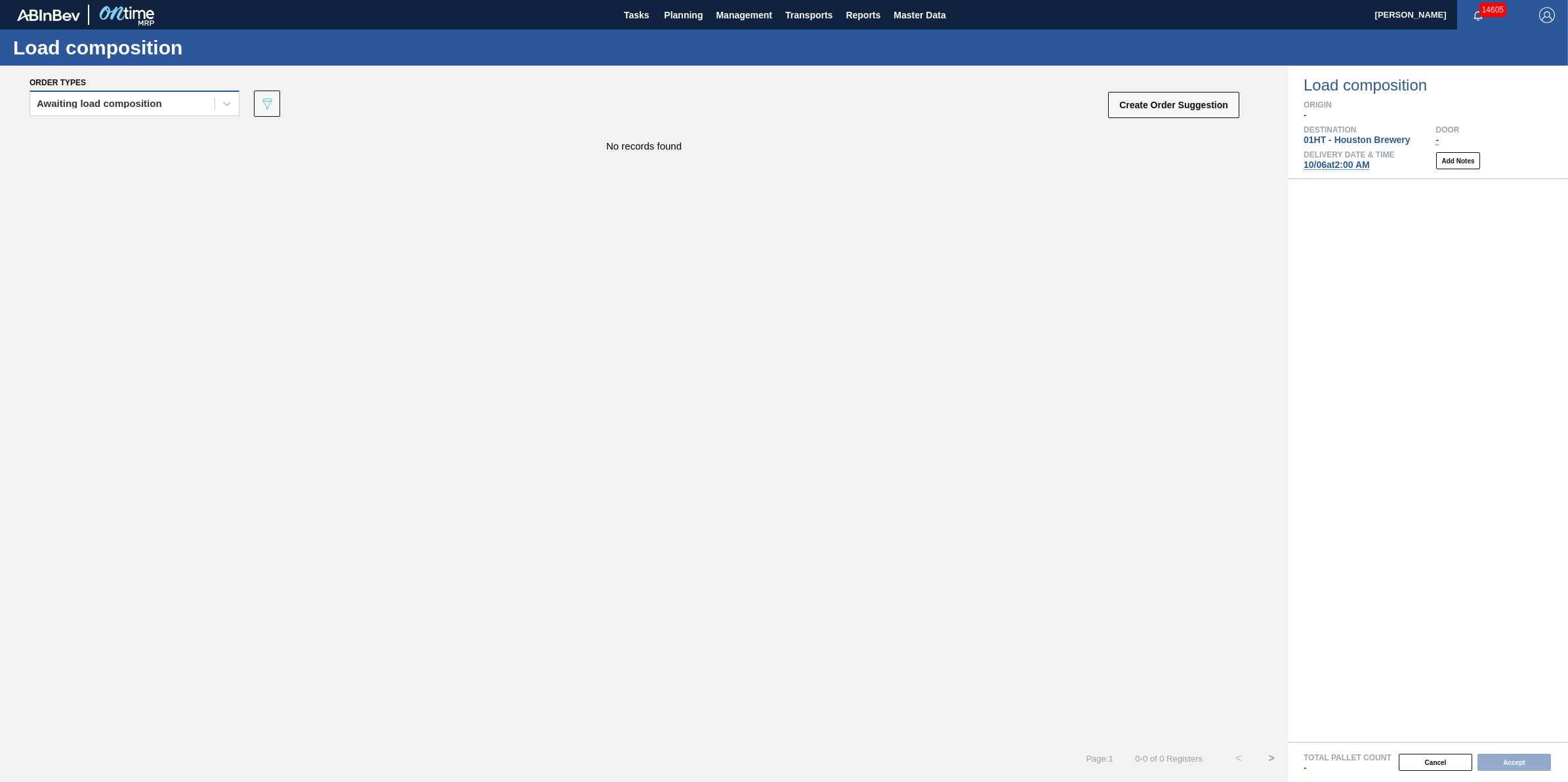
click at [185, 110] on div "Awaiting load composition" at bounding box center [122, 103] width 184 height 19
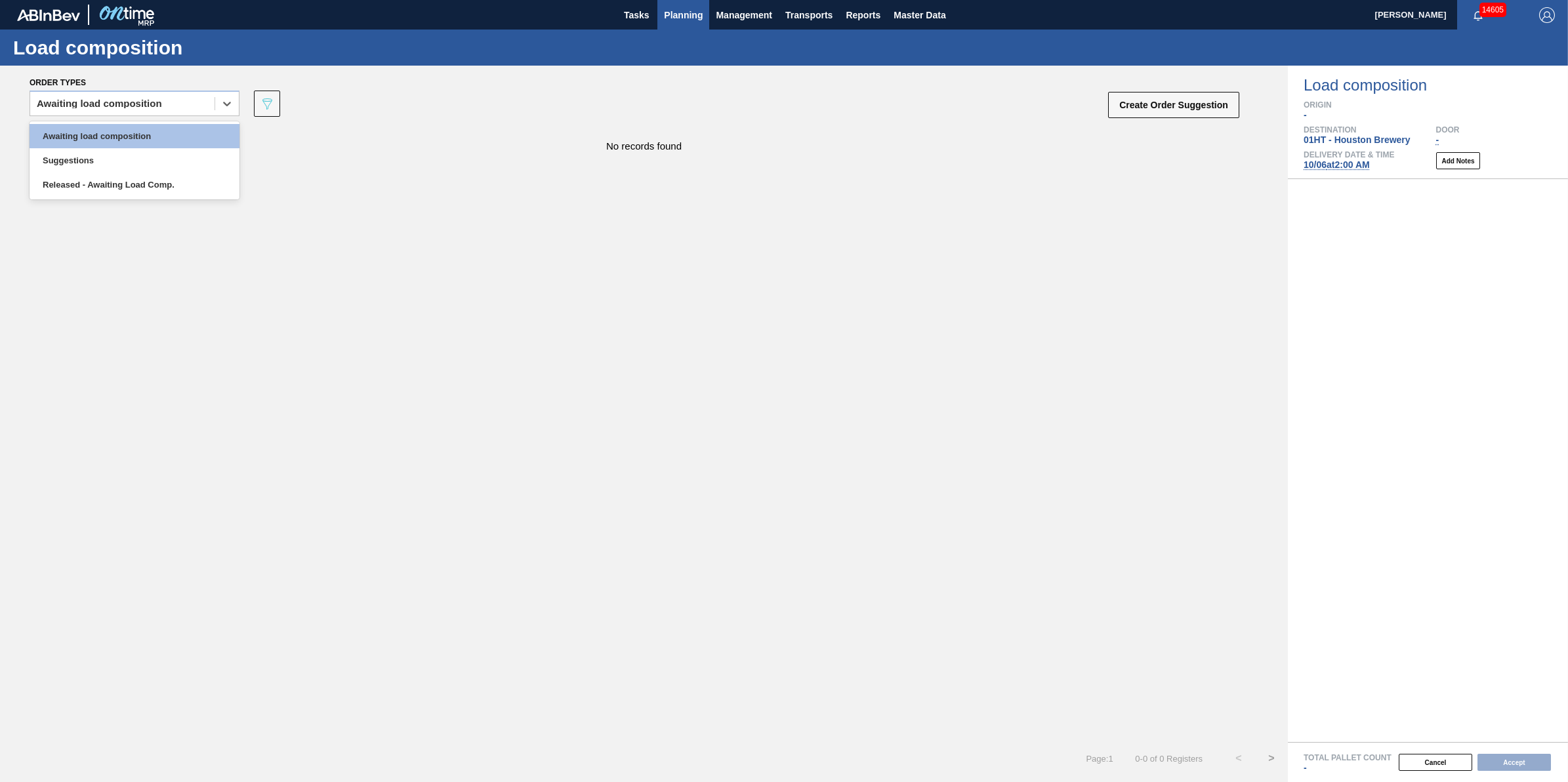
click at [670, 17] on span "Planning" at bounding box center [683, 15] width 39 height 16
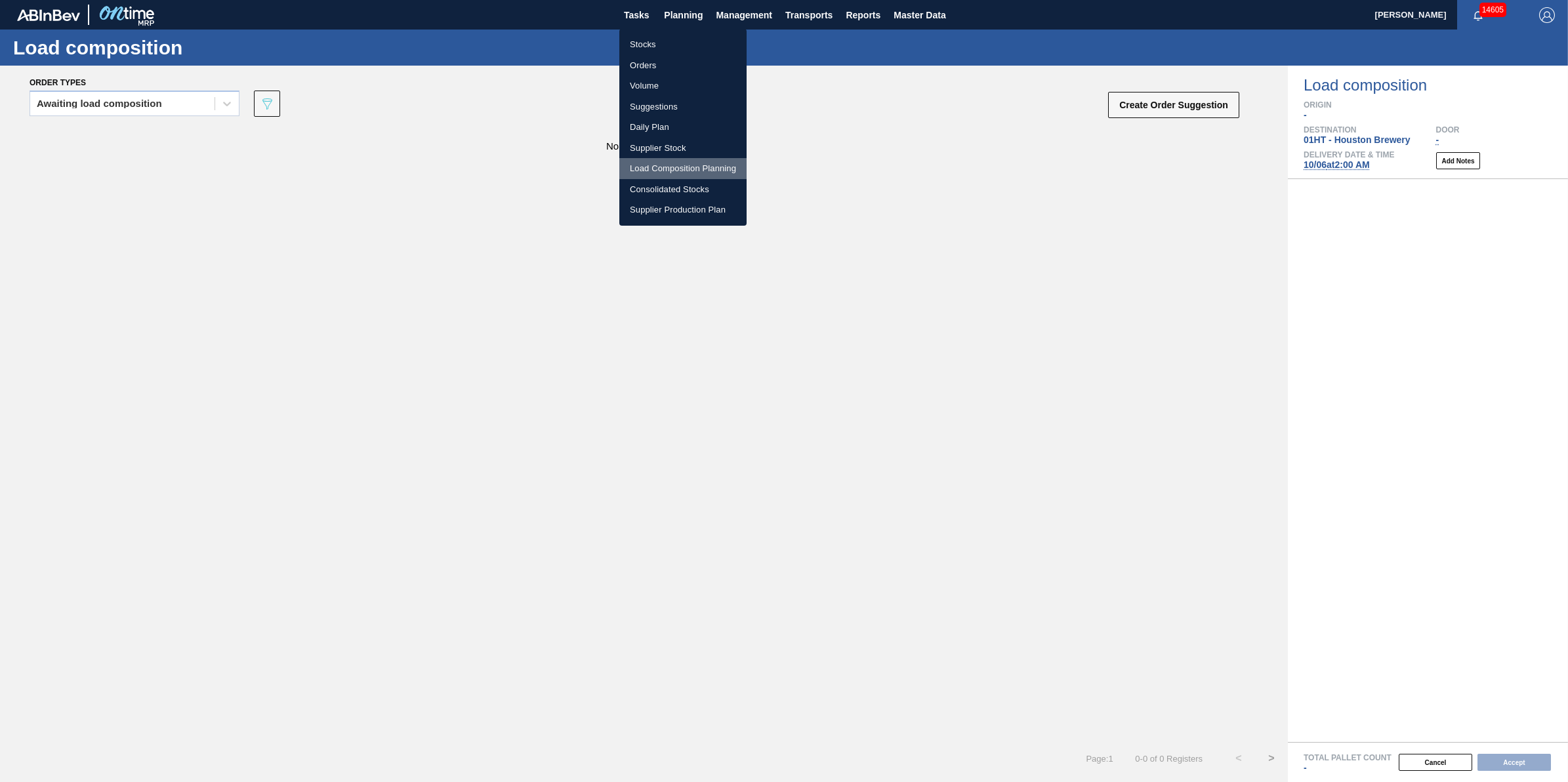
click at [692, 169] on li "Load Composition Planning" at bounding box center [683, 169] width 127 height 21
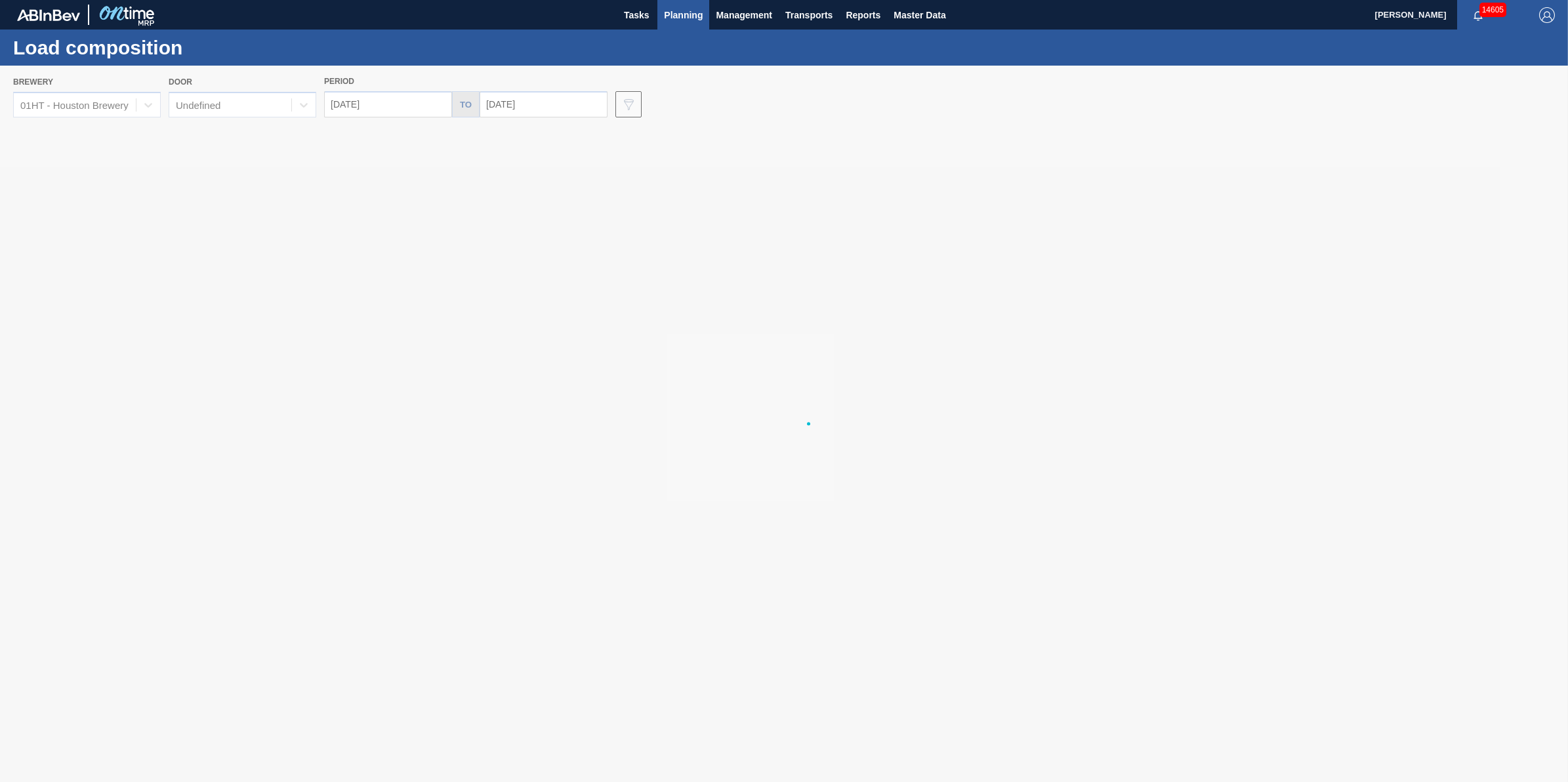
click at [97, 107] on div at bounding box center [784, 423] width 1568 height 716
click at [108, 102] on div at bounding box center [784, 423] width 1568 height 716
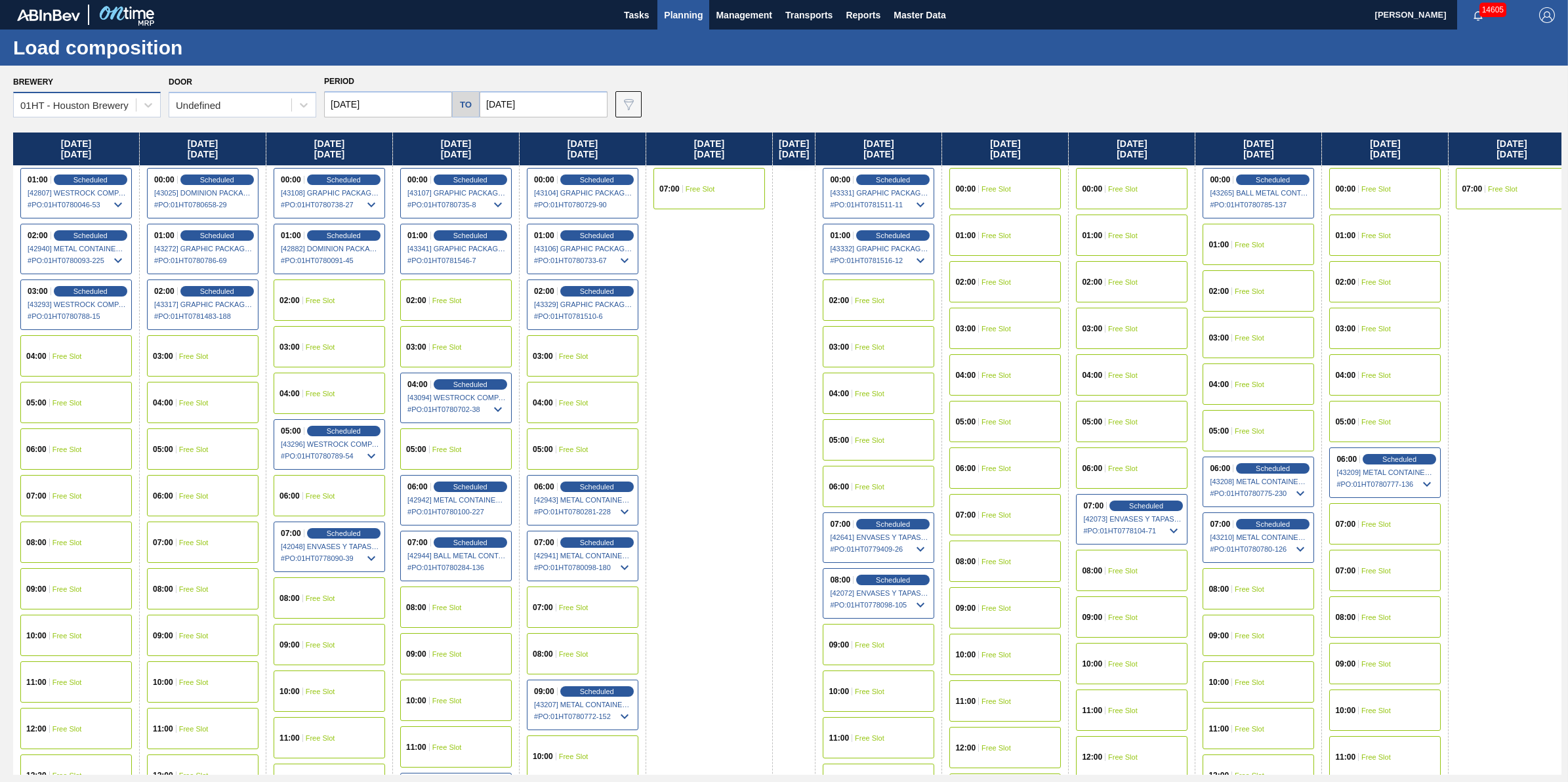
click at [118, 102] on div "01HT - Houston Brewery" at bounding box center [74, 105] width 108 height 11
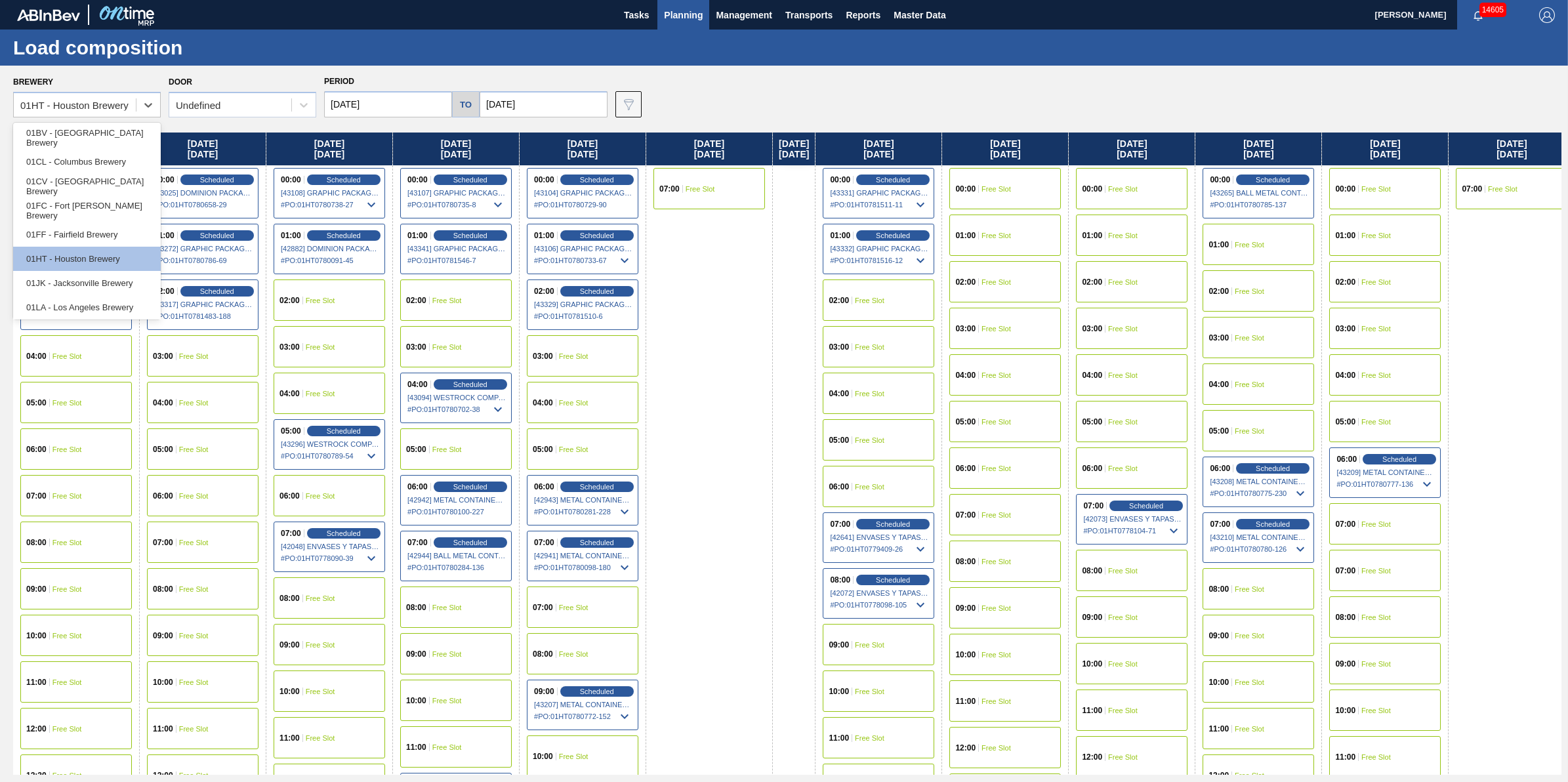
scroll to position [99, 0]
click at [117, 316] on div "01WM - Williamsburg Brewery" at bounding box center [86, 305] width 148 height 24
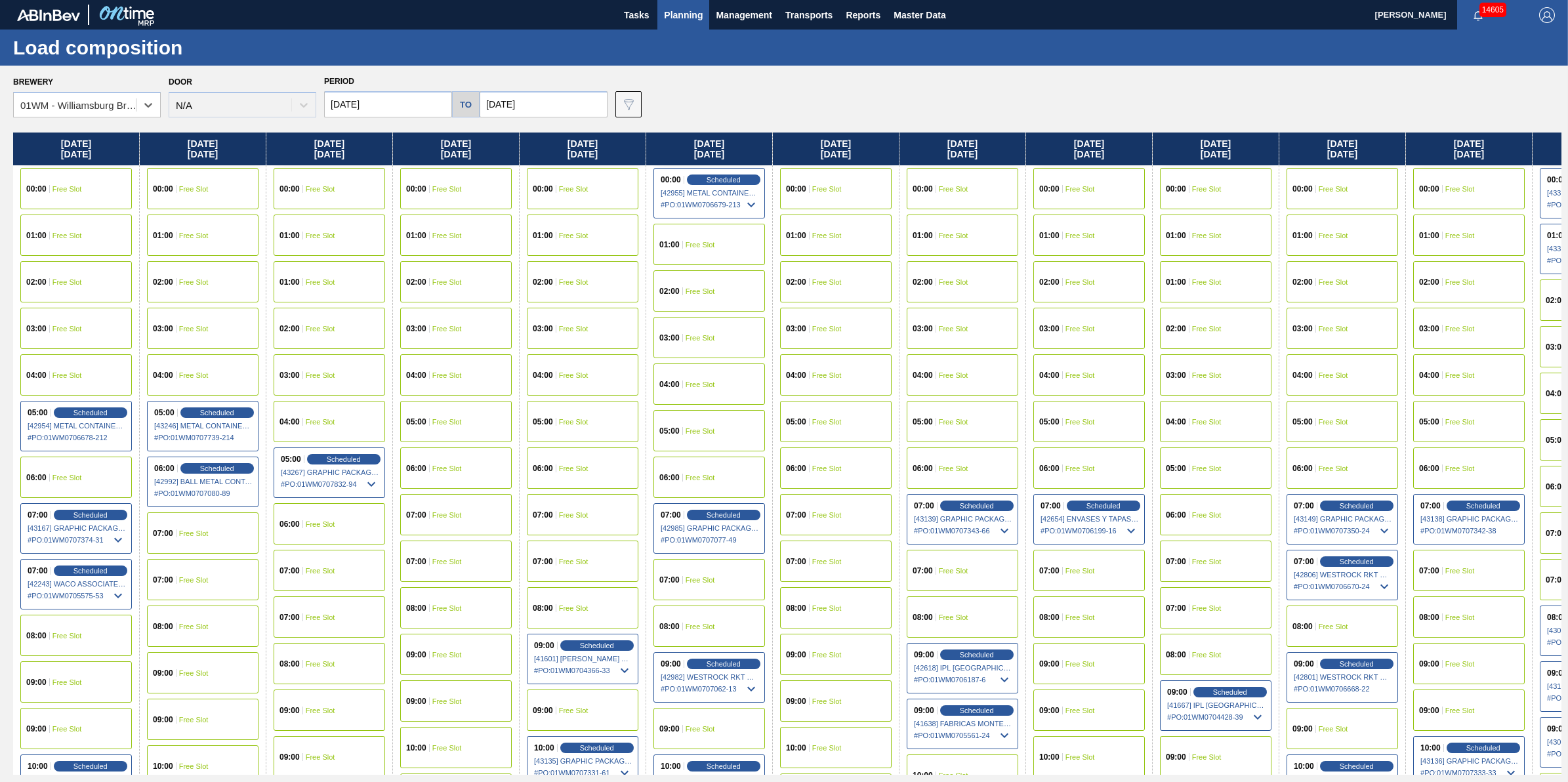
click at [719, 424] on div "05:00 Free Slot" at bounding box center [709, 430] width 112 height 41
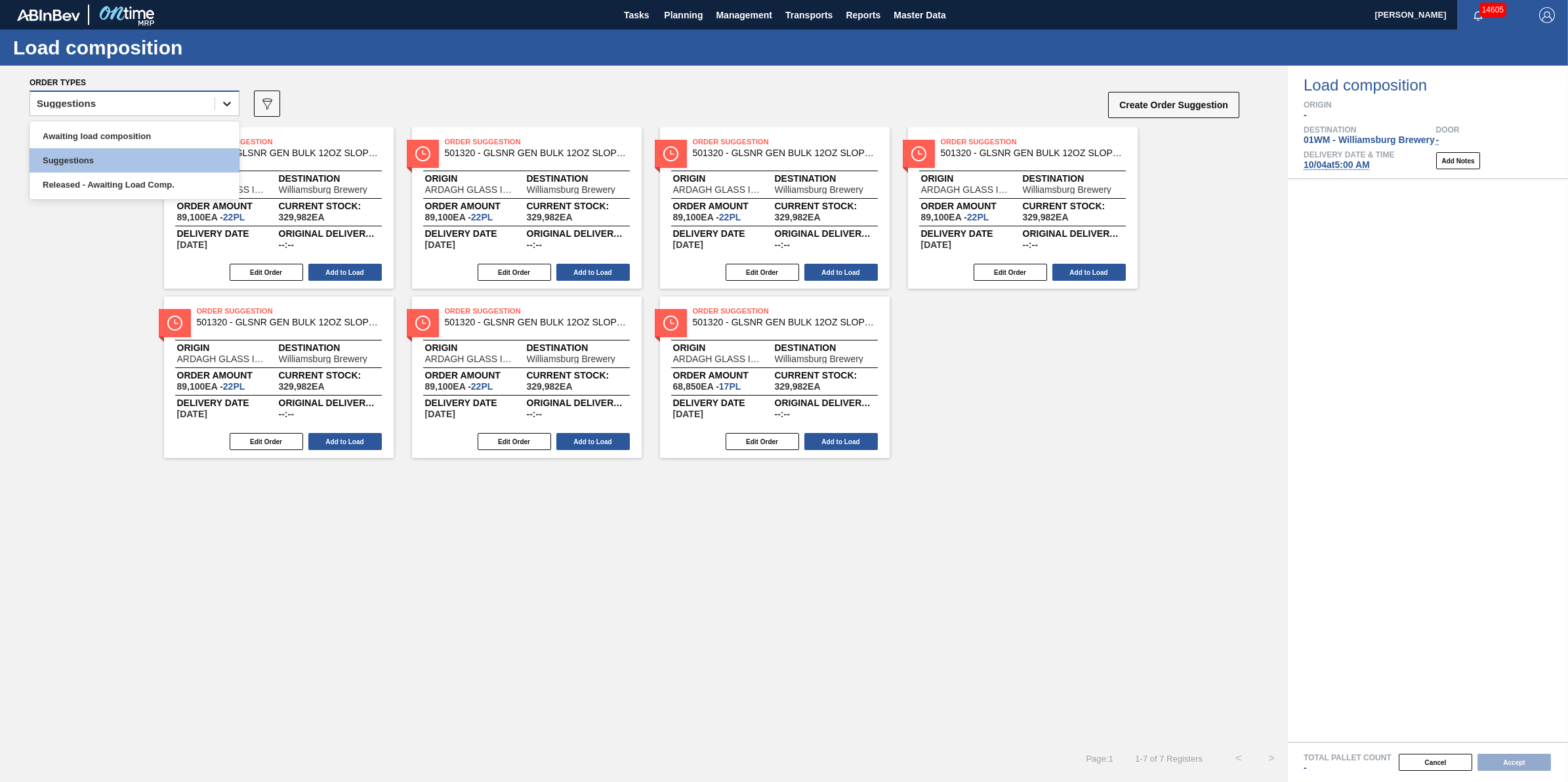
click at [220, 109] on icon at bounding box center [226, 103] width 13 height 13
click at [211, 142] on div "Awaiting load composition" at bounding box center [134, 136] width 210 height 24
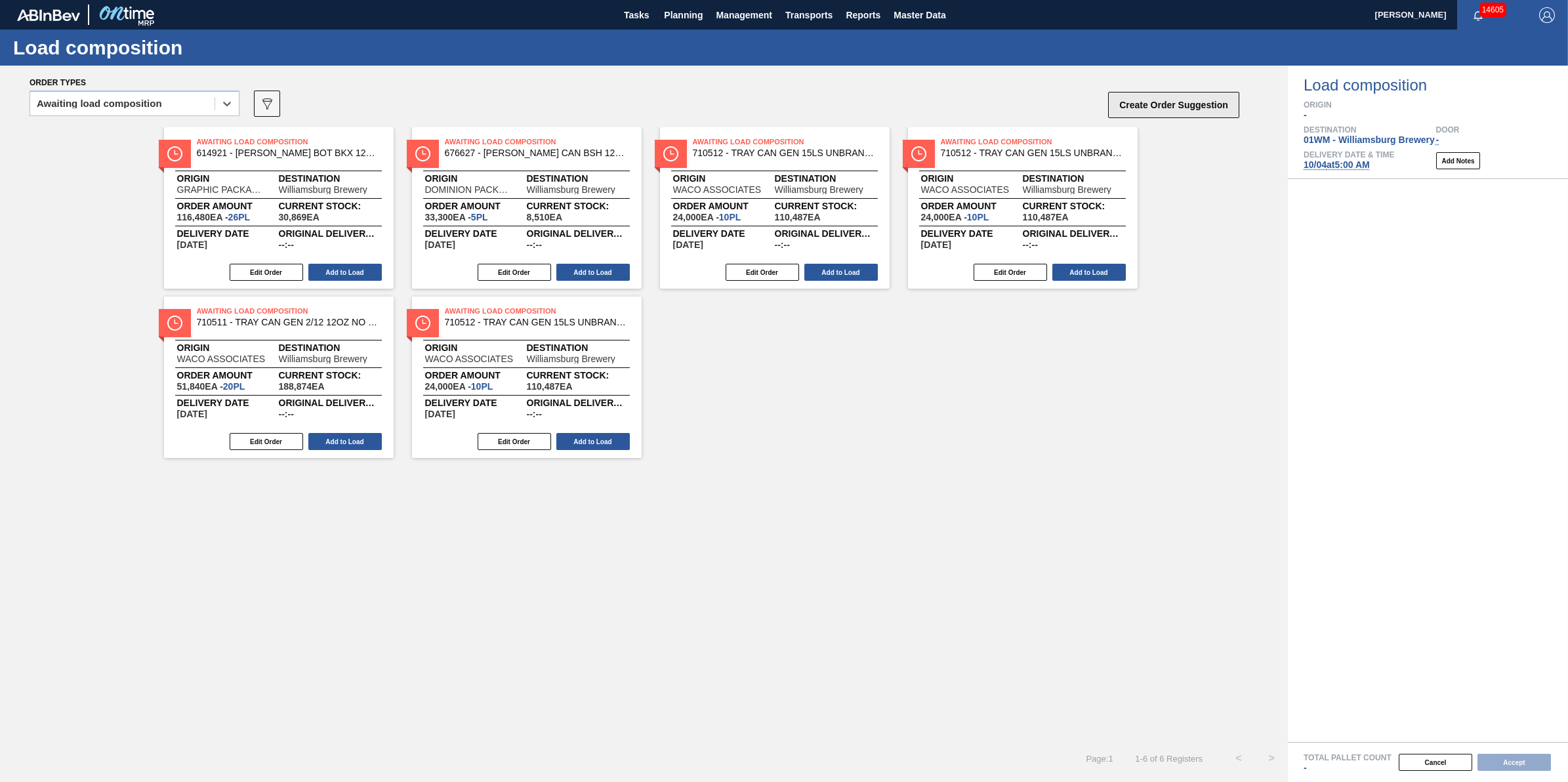
click at [1155, 107] on button "Create Order Suggestion" at bounding box center [1174, 104] width 131 height 26
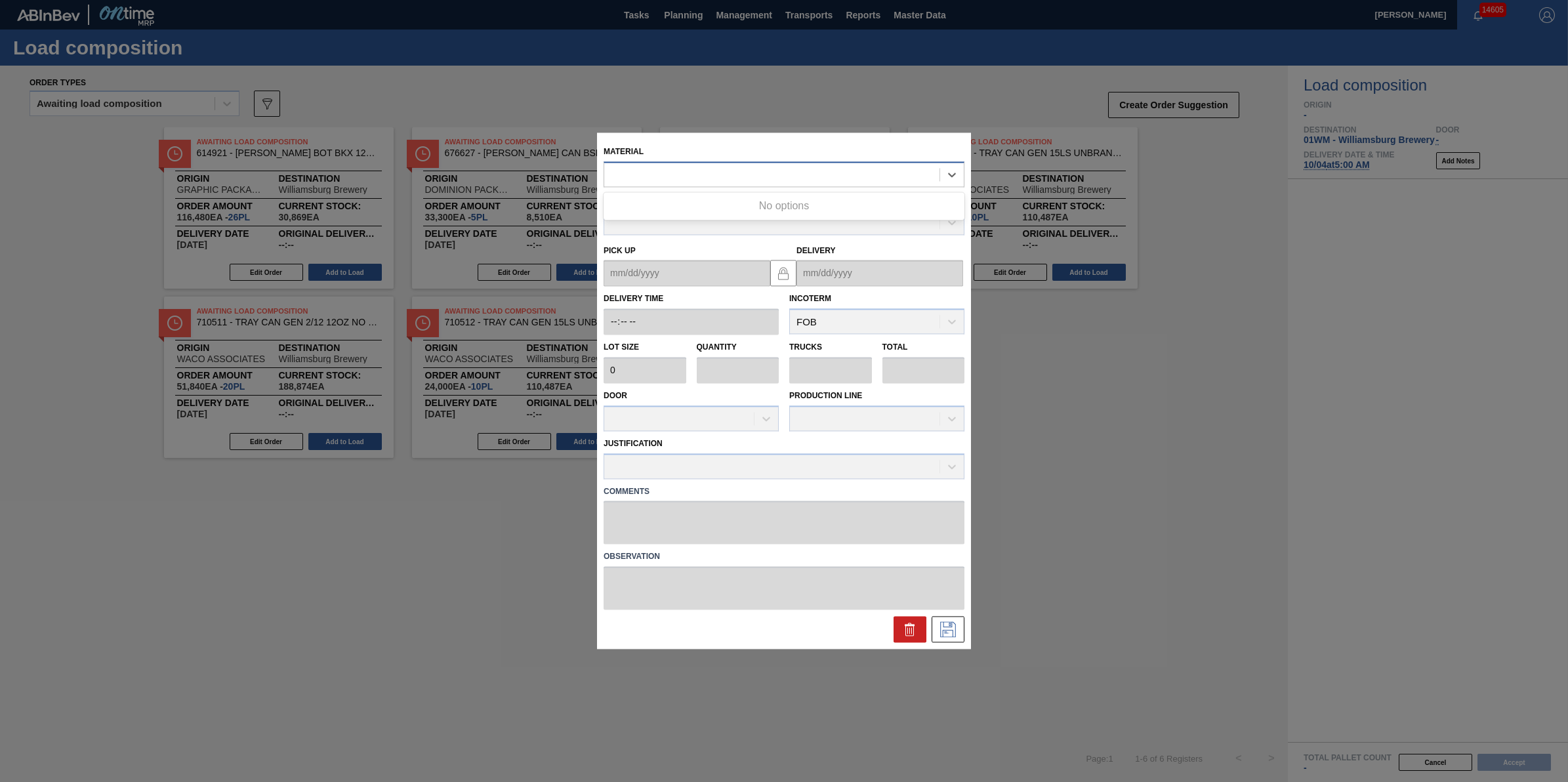
click at [866, 181] on div at bounding box center [772, 174] width 335 height 19
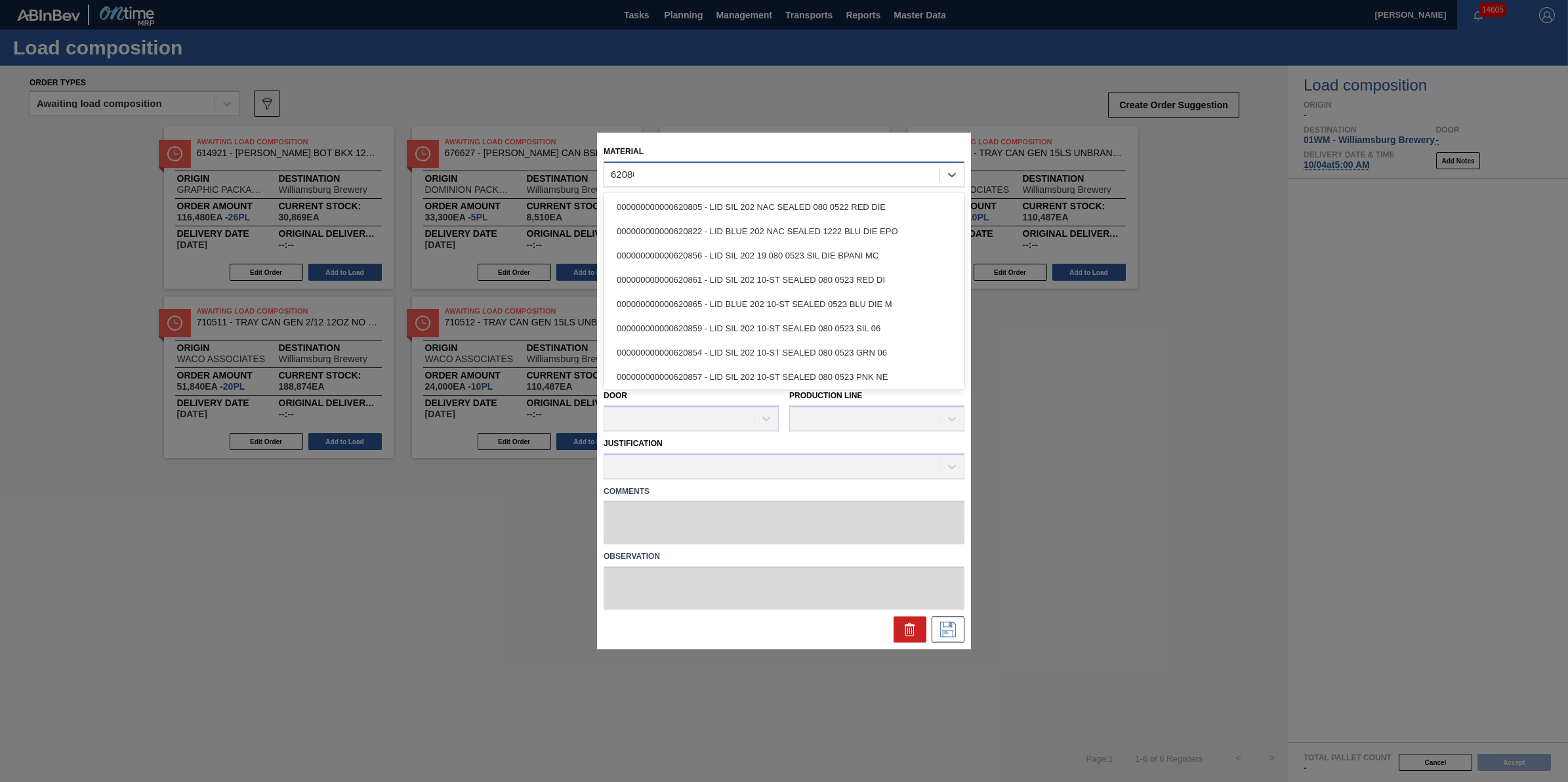
type input "620805"
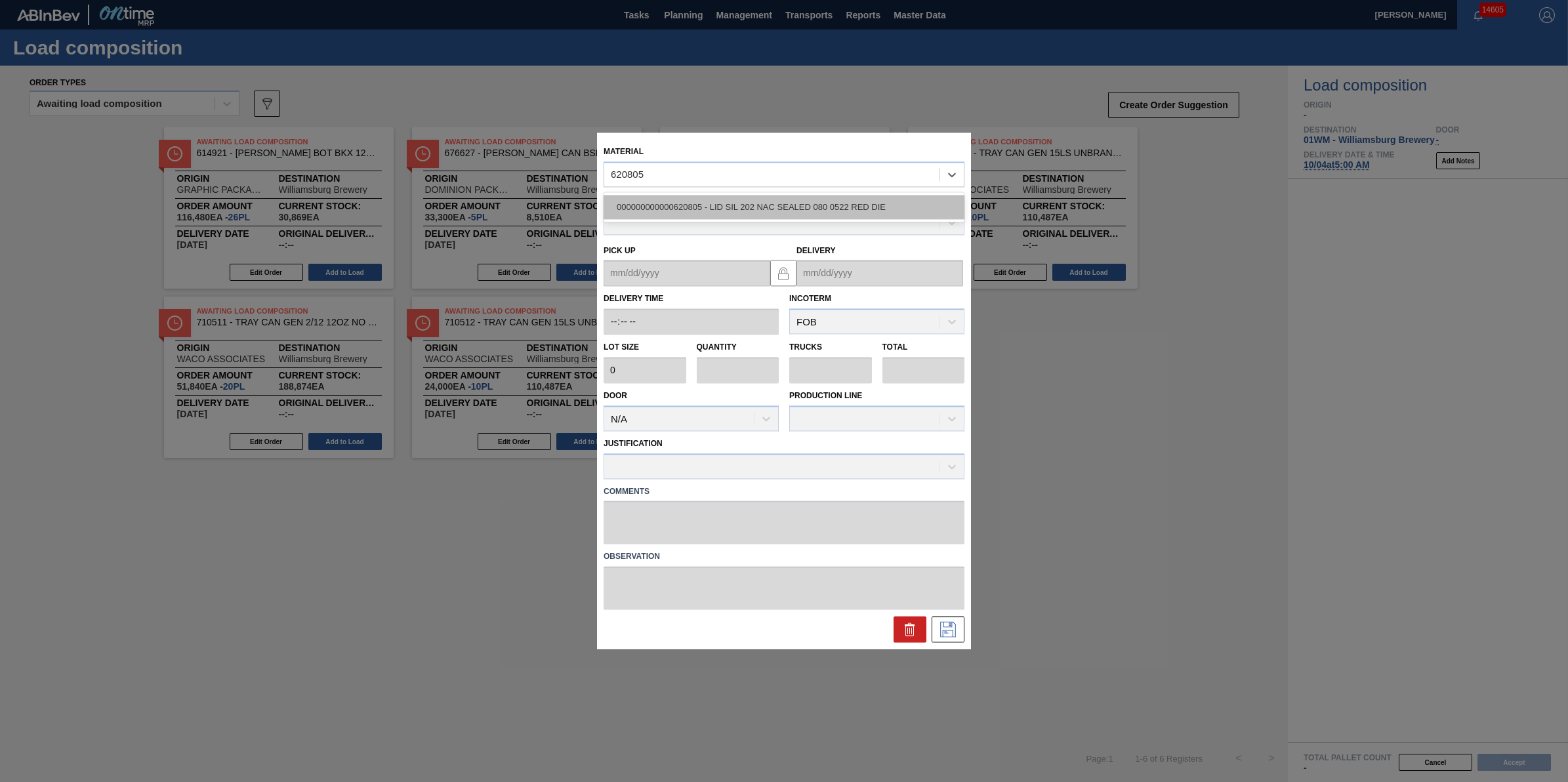
click at [865, 213] on div "000000000000620805 - LID SIL 202 NAC SEALED 080 0522 RED DIE" at bounding box center [784, 207] width 361 height 24
type input "231,500"
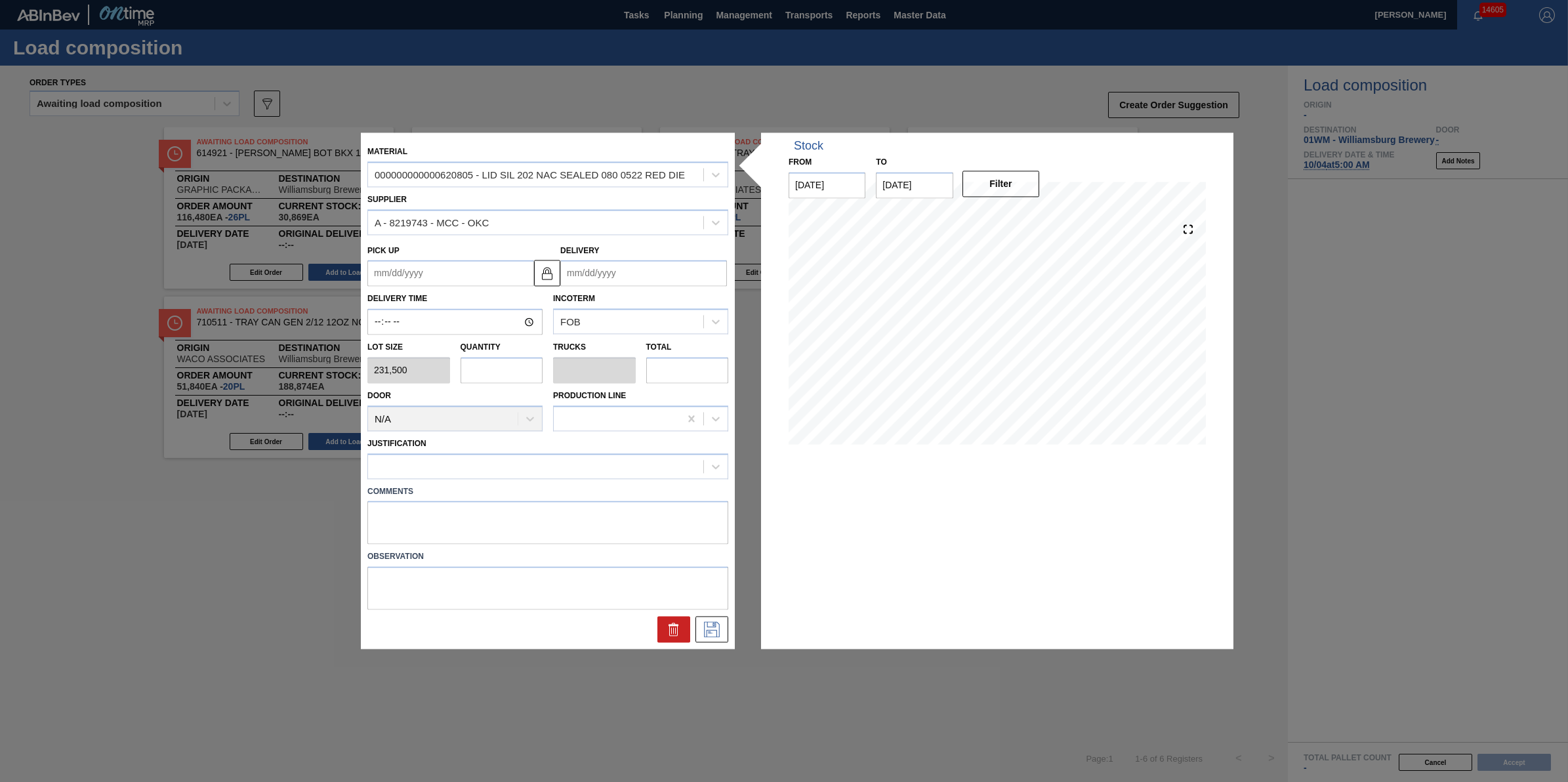
click at [480, 381] on input "text" at bounding box center [502, 370] width 82 height 26
type input "1"
type input "0.031"
type input "231,500"
type input "1"
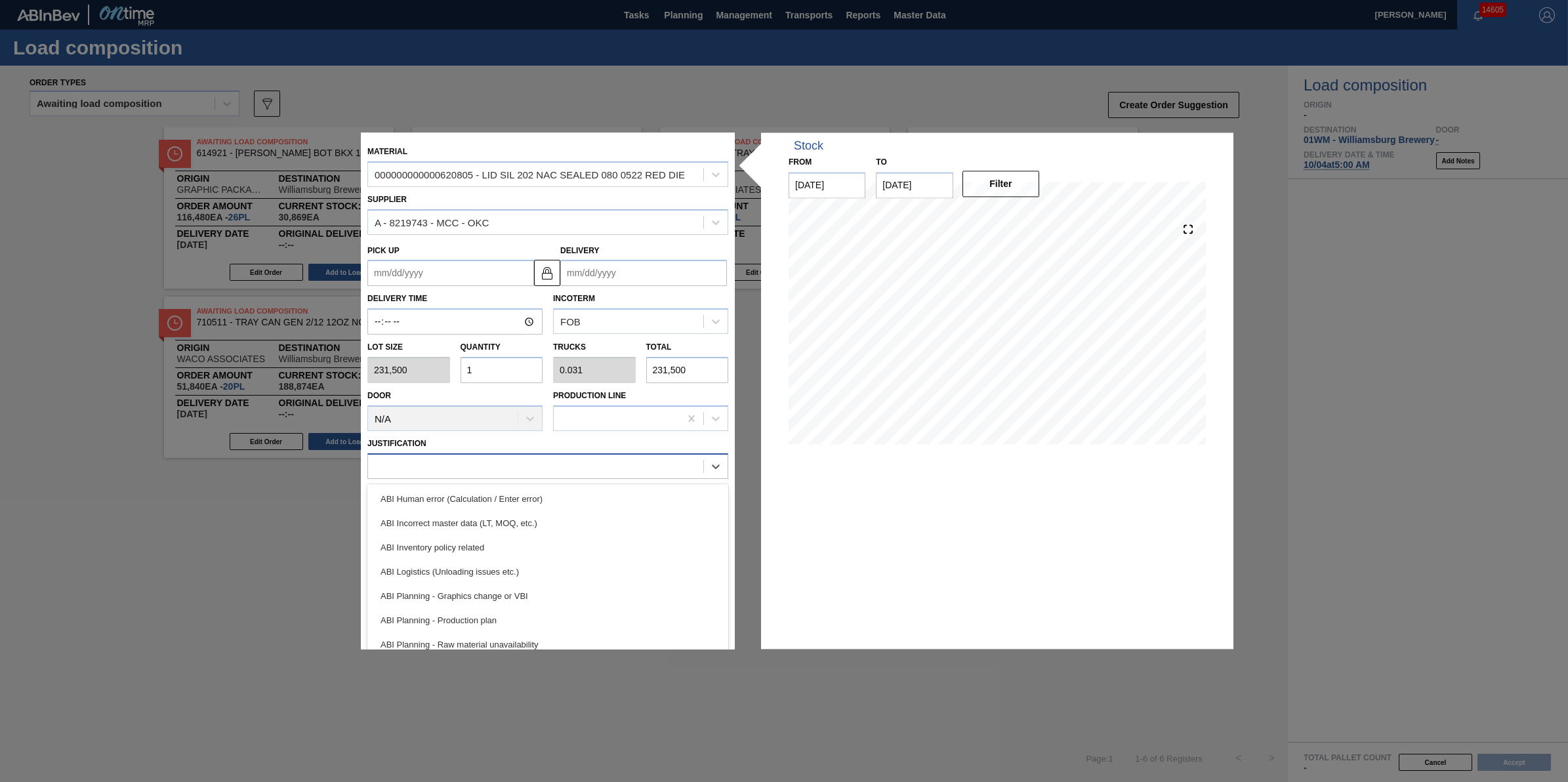
click at [523, 464] on div at bounding box center [535, 466] width 335 height 19
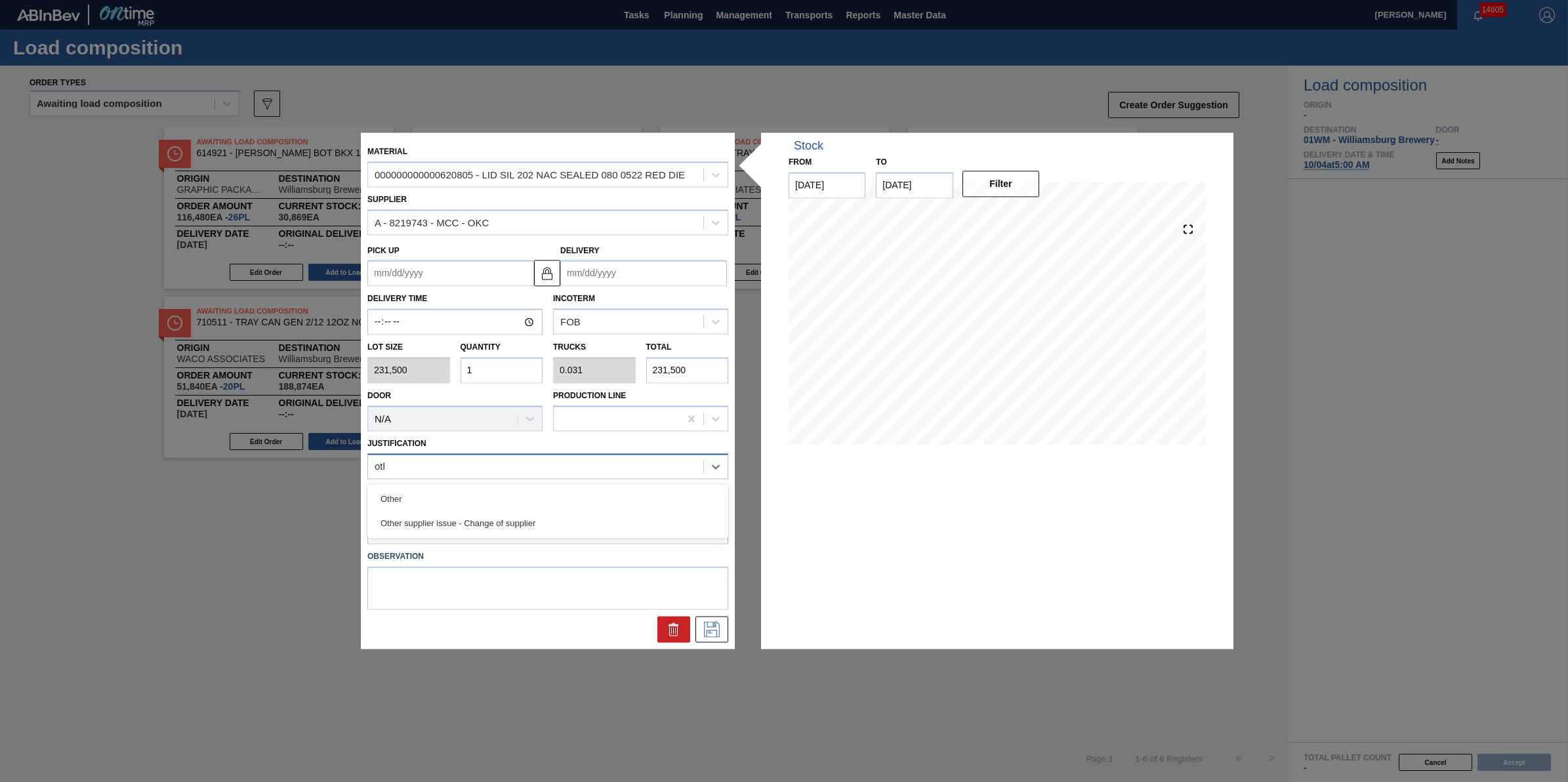
type input "other"
click at [529, 487] on div "Other" at bounding box center [547, 499] width 361 height 24
click at [697, 277] on input "Delivery" at bounding box center [643, 273] width 166 height 26
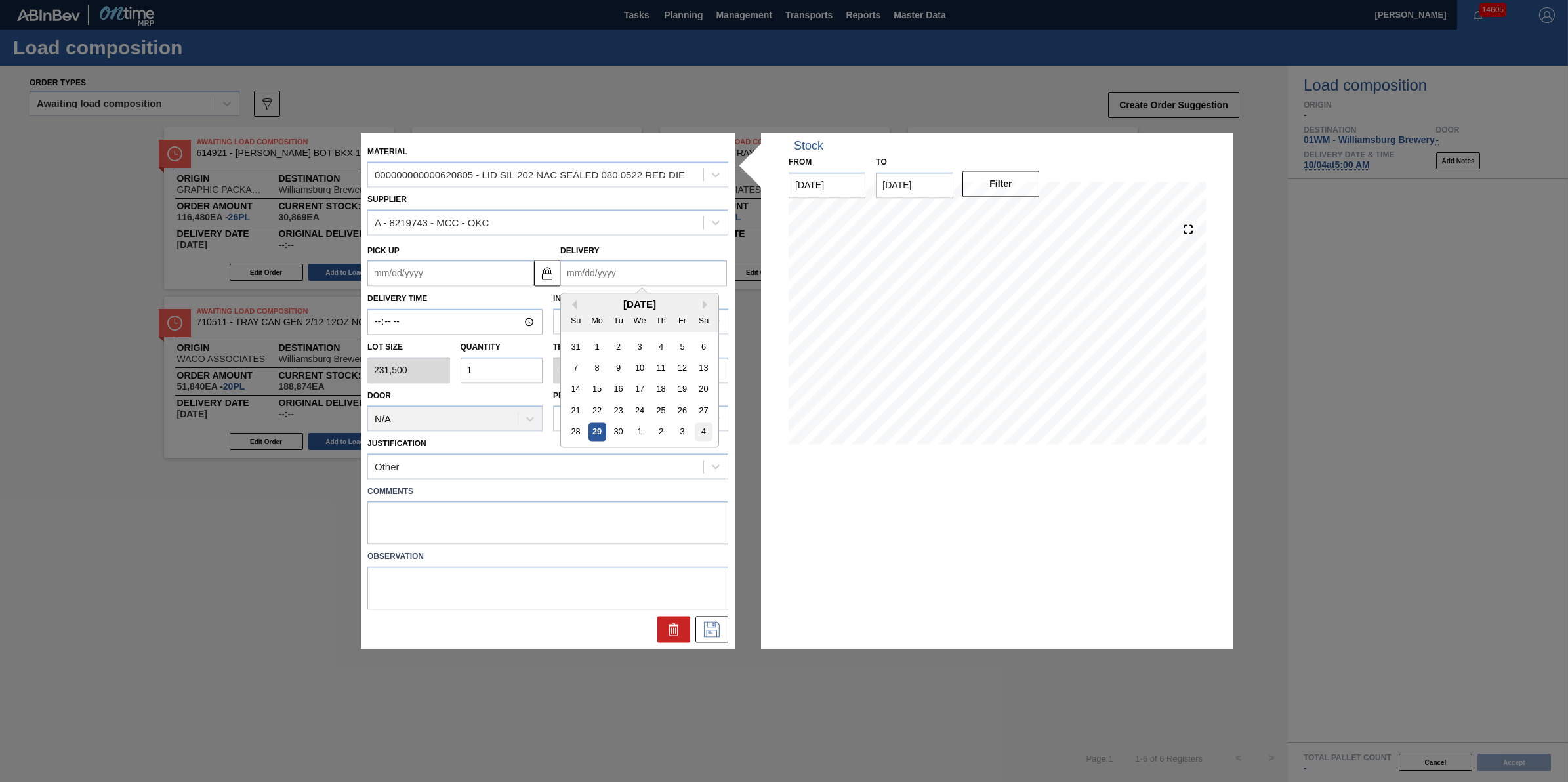
click at [707, 427] on div "4" at bounding box center [703, 432] width 18 height 18
type up "[DATE]"
type input "[DATE]"
click at [697, 637] on button at bounding box center [712, 629] width 33 height 26
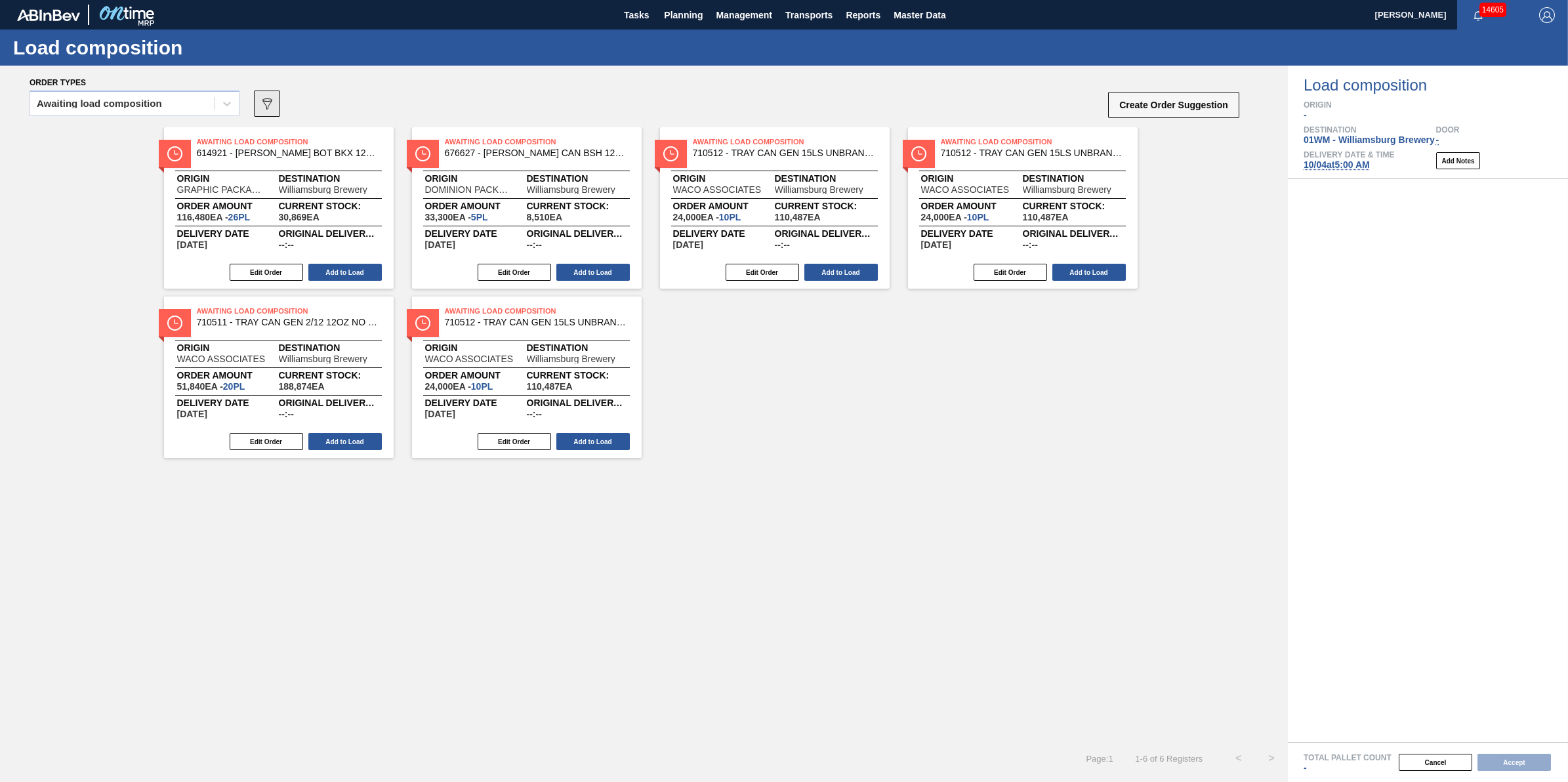
click at [256, 99] on button "089F7B8B-B2A5-4AFE-B5C0-19BA573D28AC" at bounding box center [267, 103] width 26 height 26
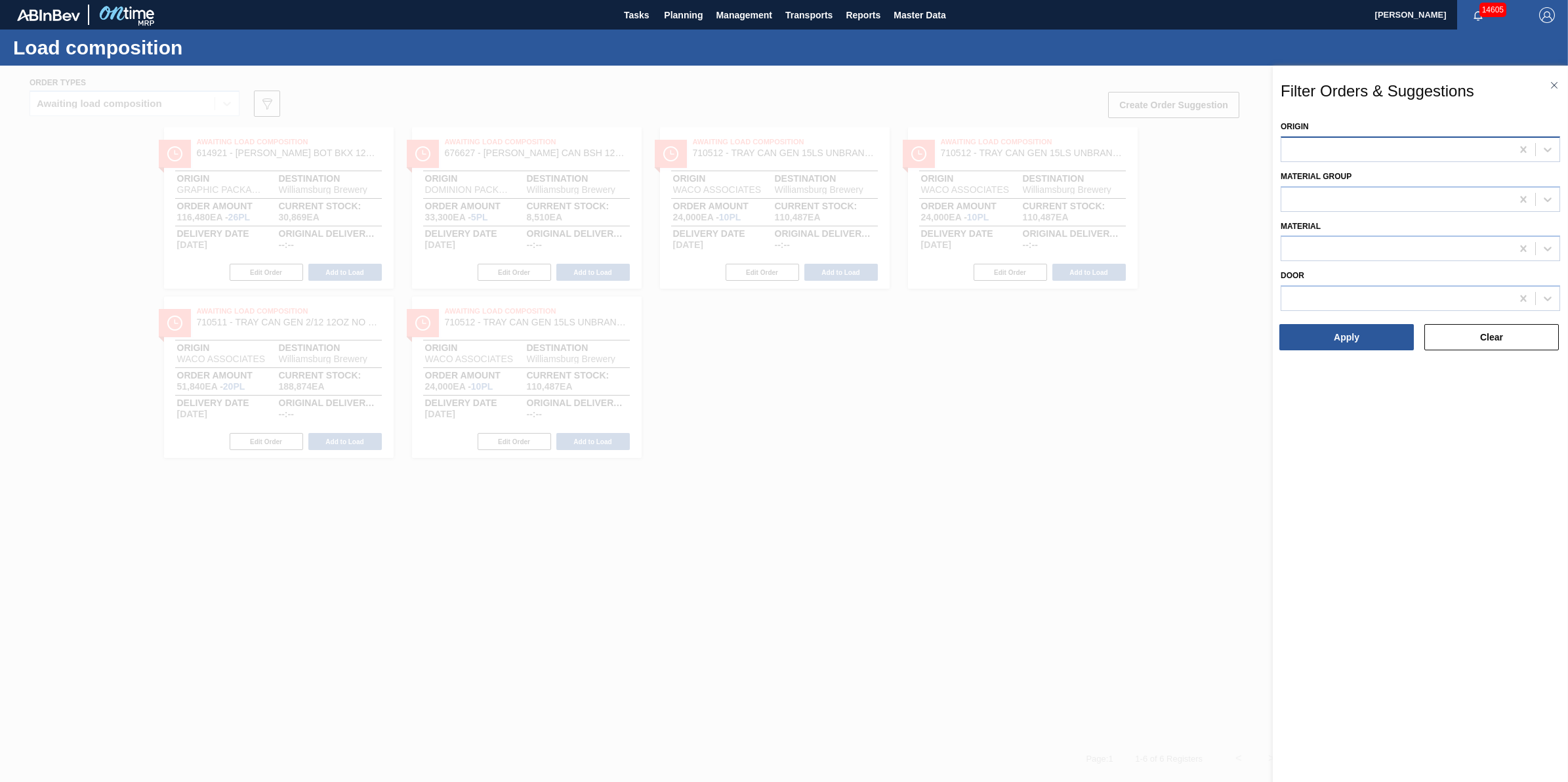
click at [1327, 148] on div at bounding box center [1396, 148] width 230 height 19
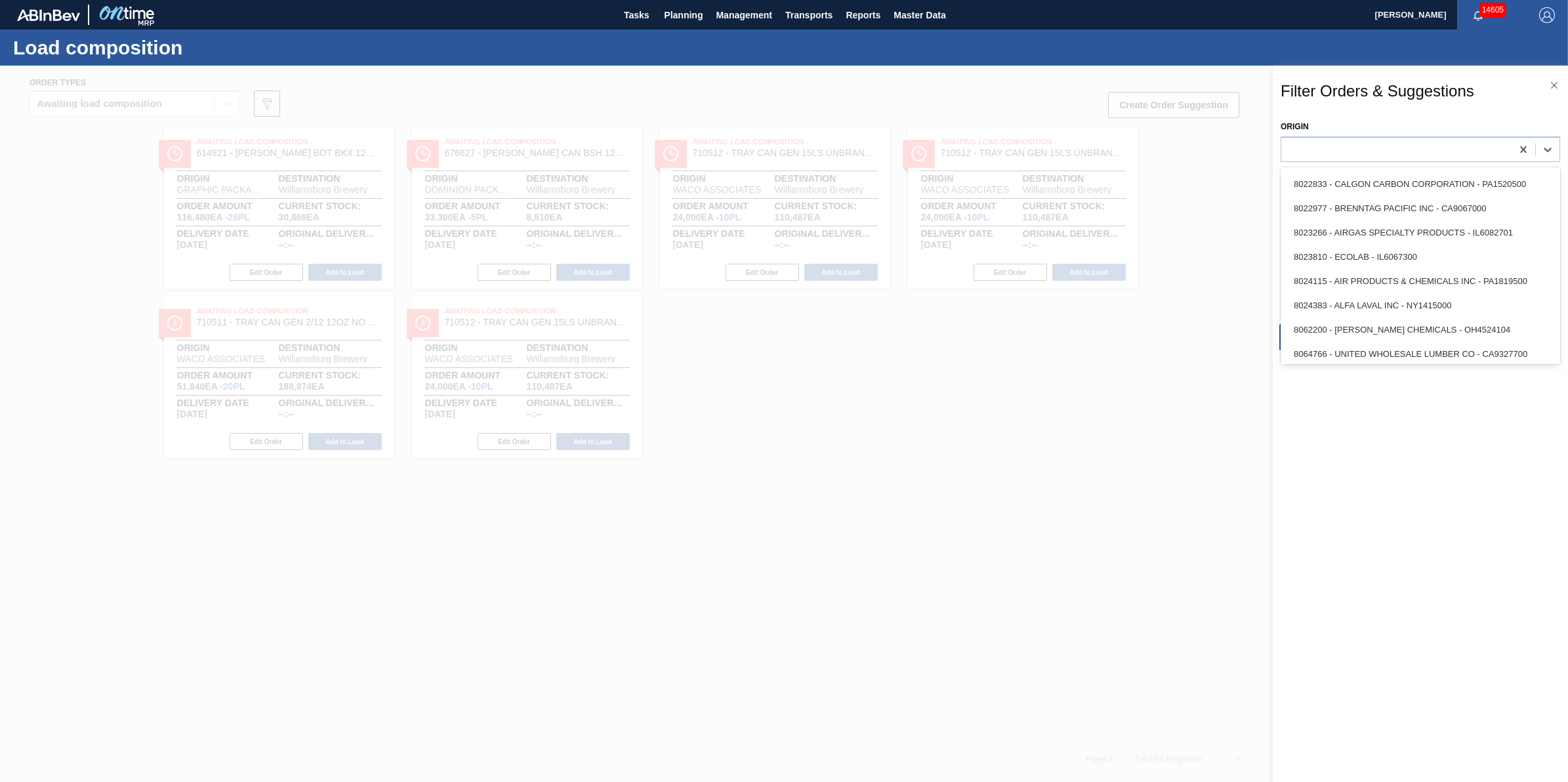
scroll to position [410, 0]
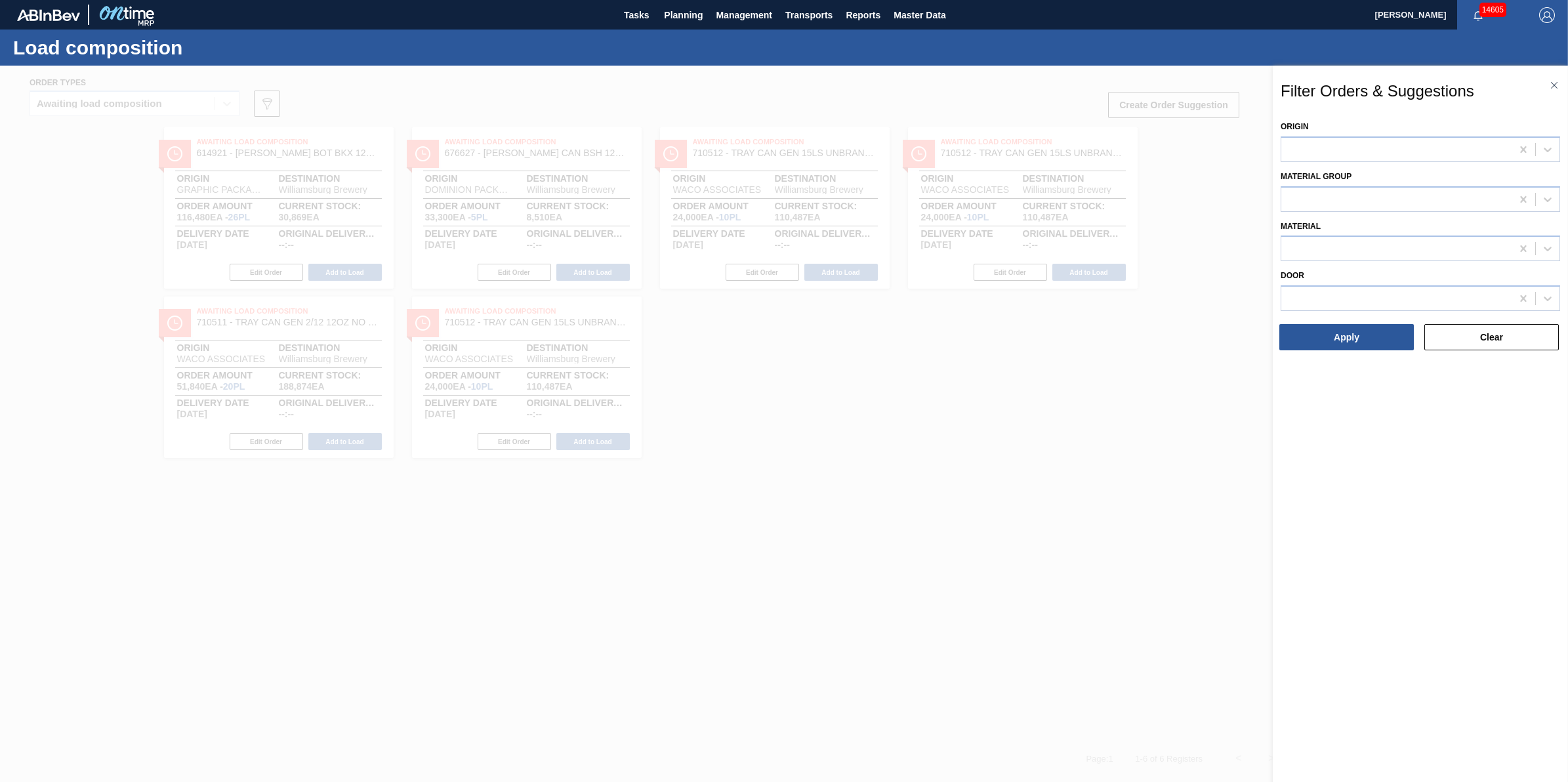
click at [768, 132] on div at bounding box center [784, 456] width 1568 height 782
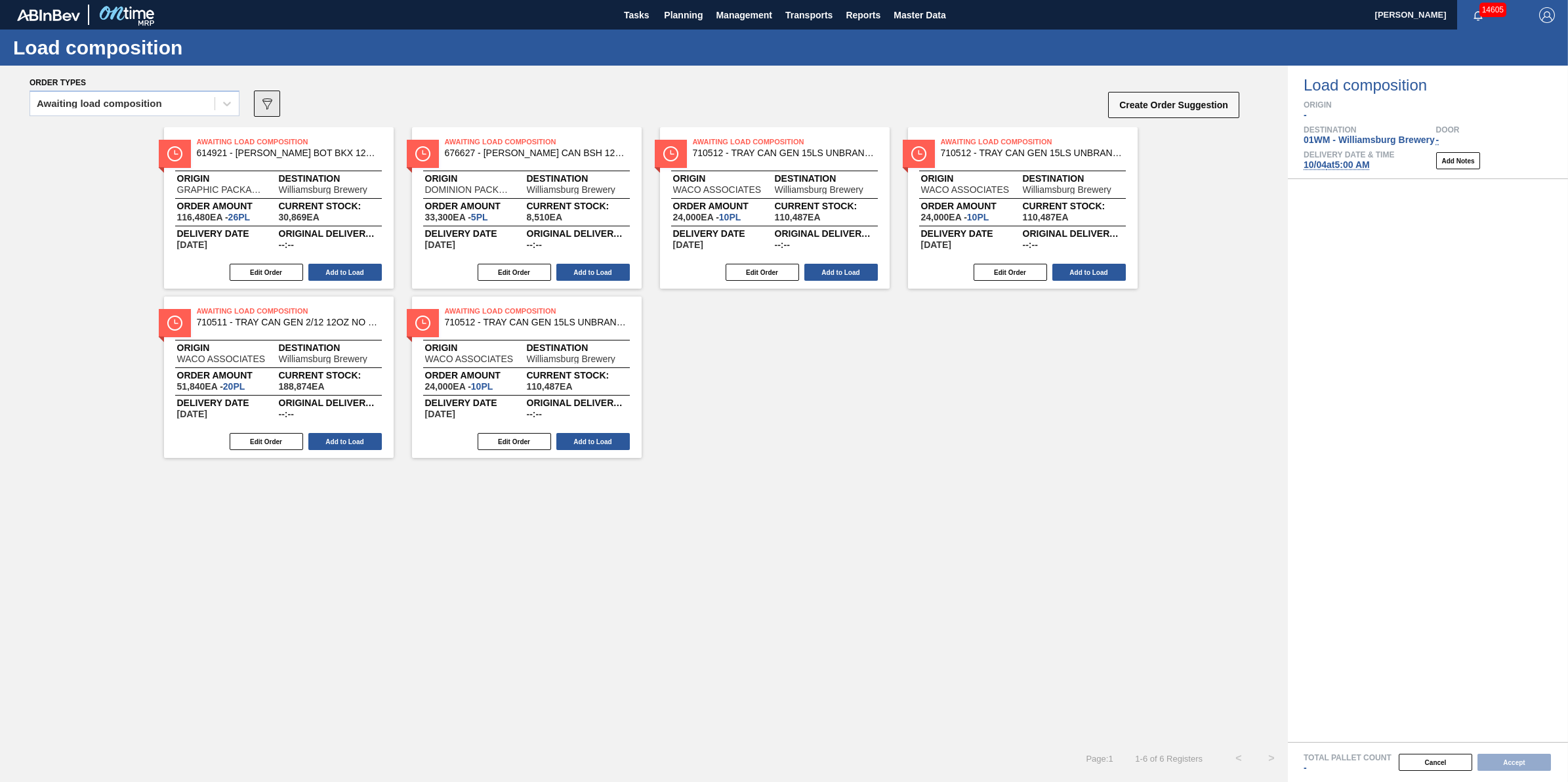
click at [267, 103] on icon "089F7B8B-B2A5-4AFE-B5C0-19BA573D28AC" at bounding box center [267, 103] width 16 height 16
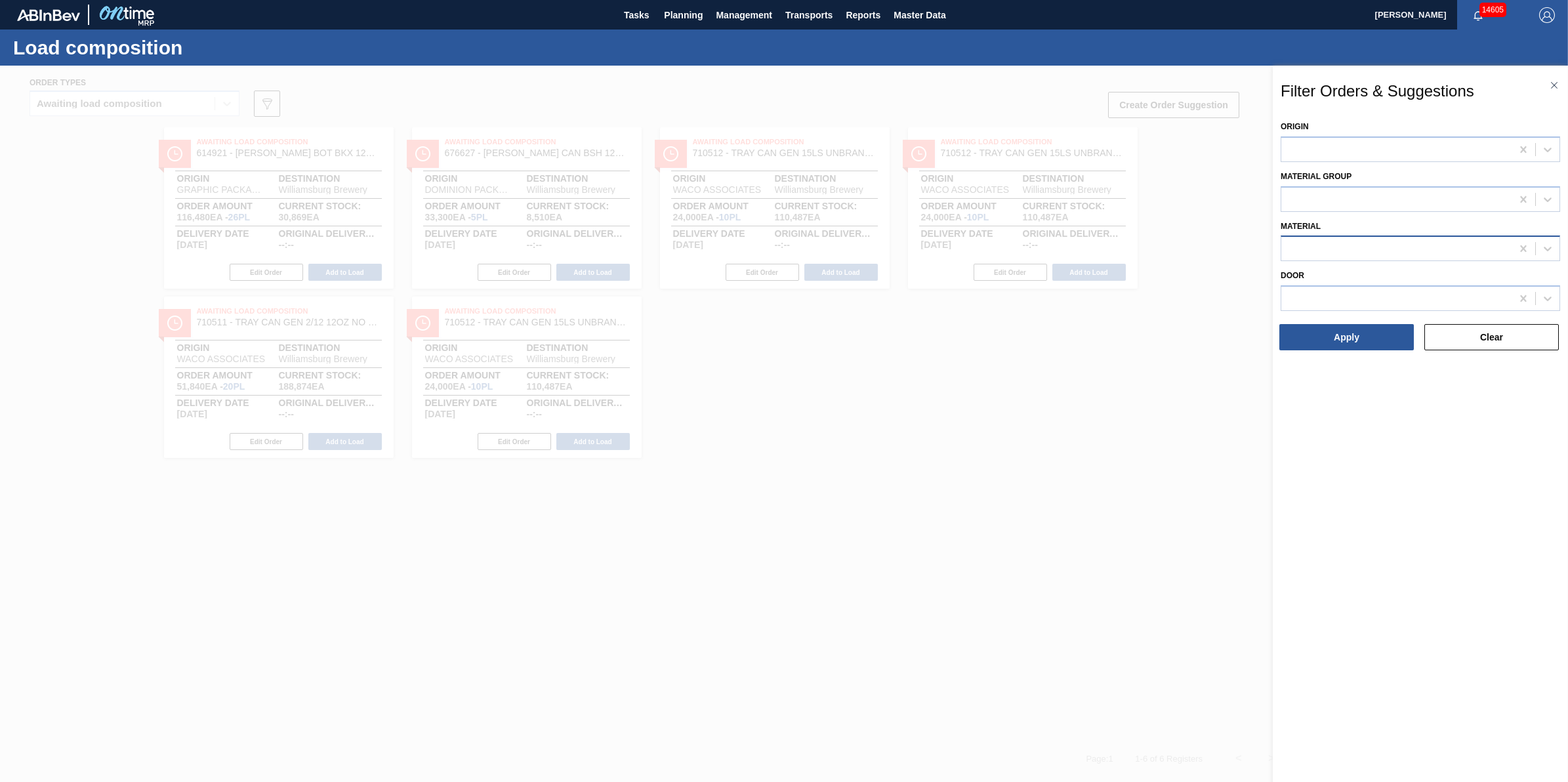
click at [1396, 238] on div "Material" at bounding box center [1420, 239] width 280 height 44
drag, startPoint x: 1396, startPoint y: 238, endPoint x: 1396, endPoint y: 254, distance: 16.0
click at [1396, 246] on div at bounding box center [1396, 248] width 230 height 19
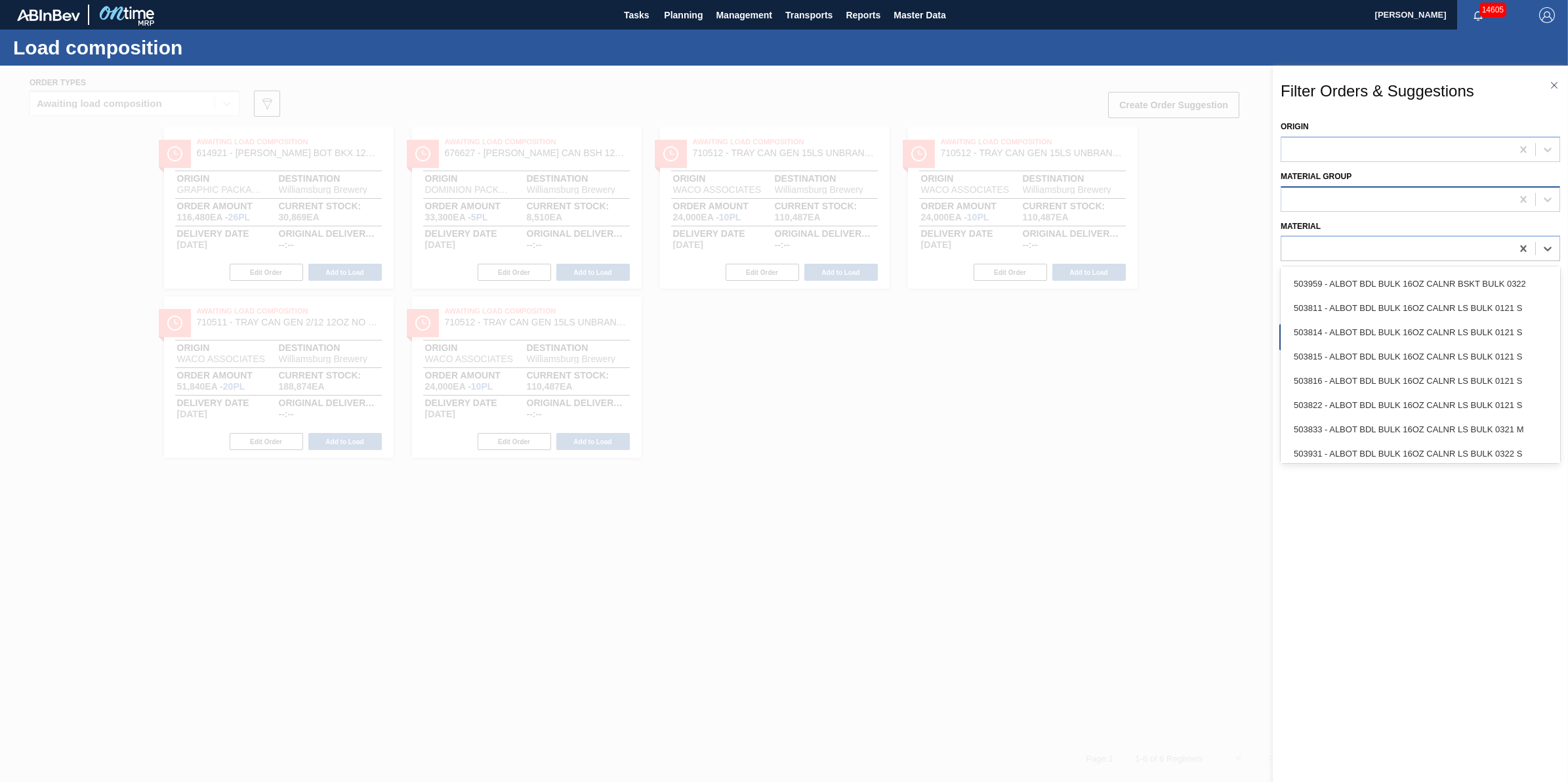
click at [1347, 210] on div at bounding box center [1420, 199] width 280 height 25
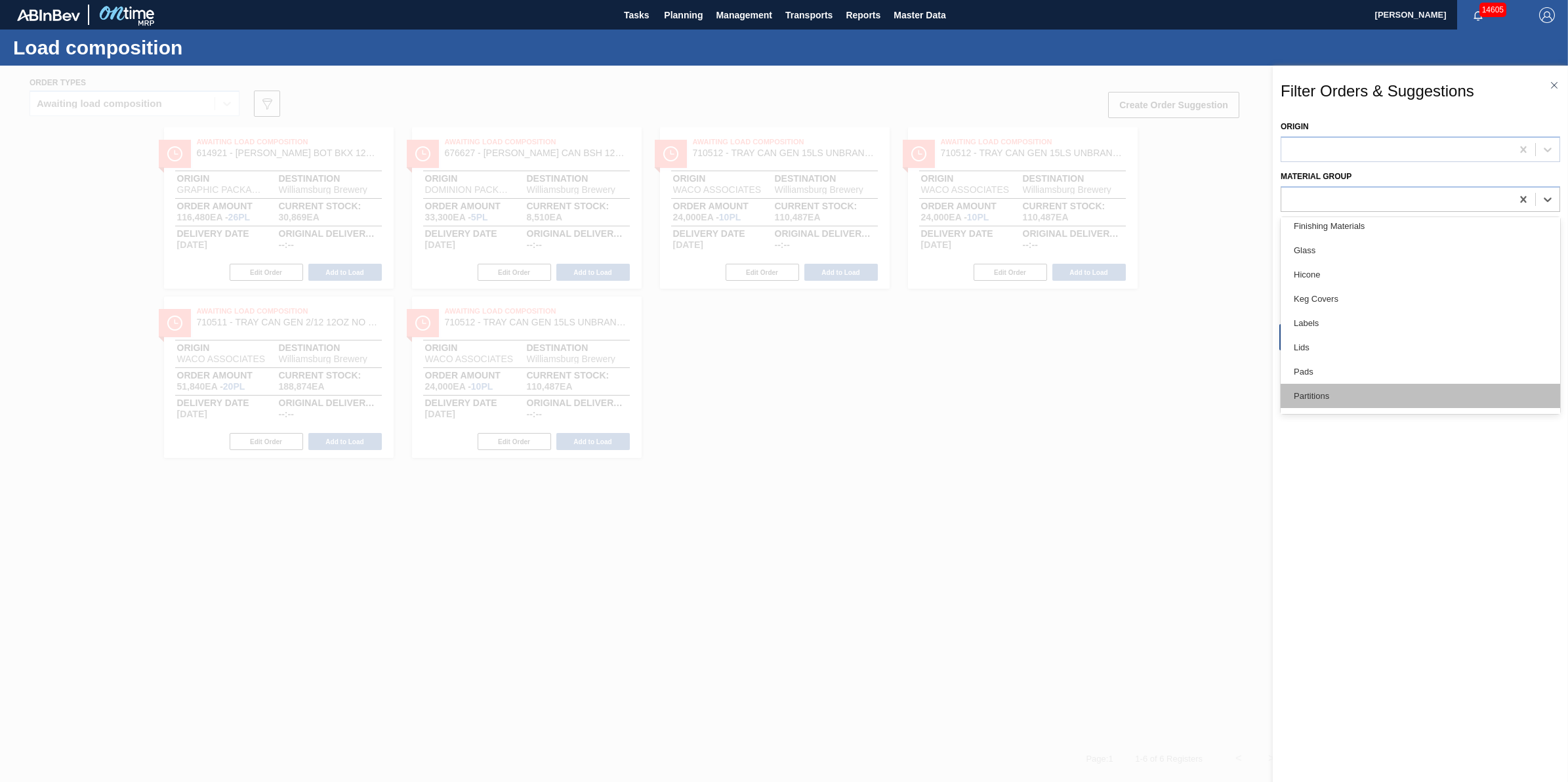
scroll to position [269, 0]
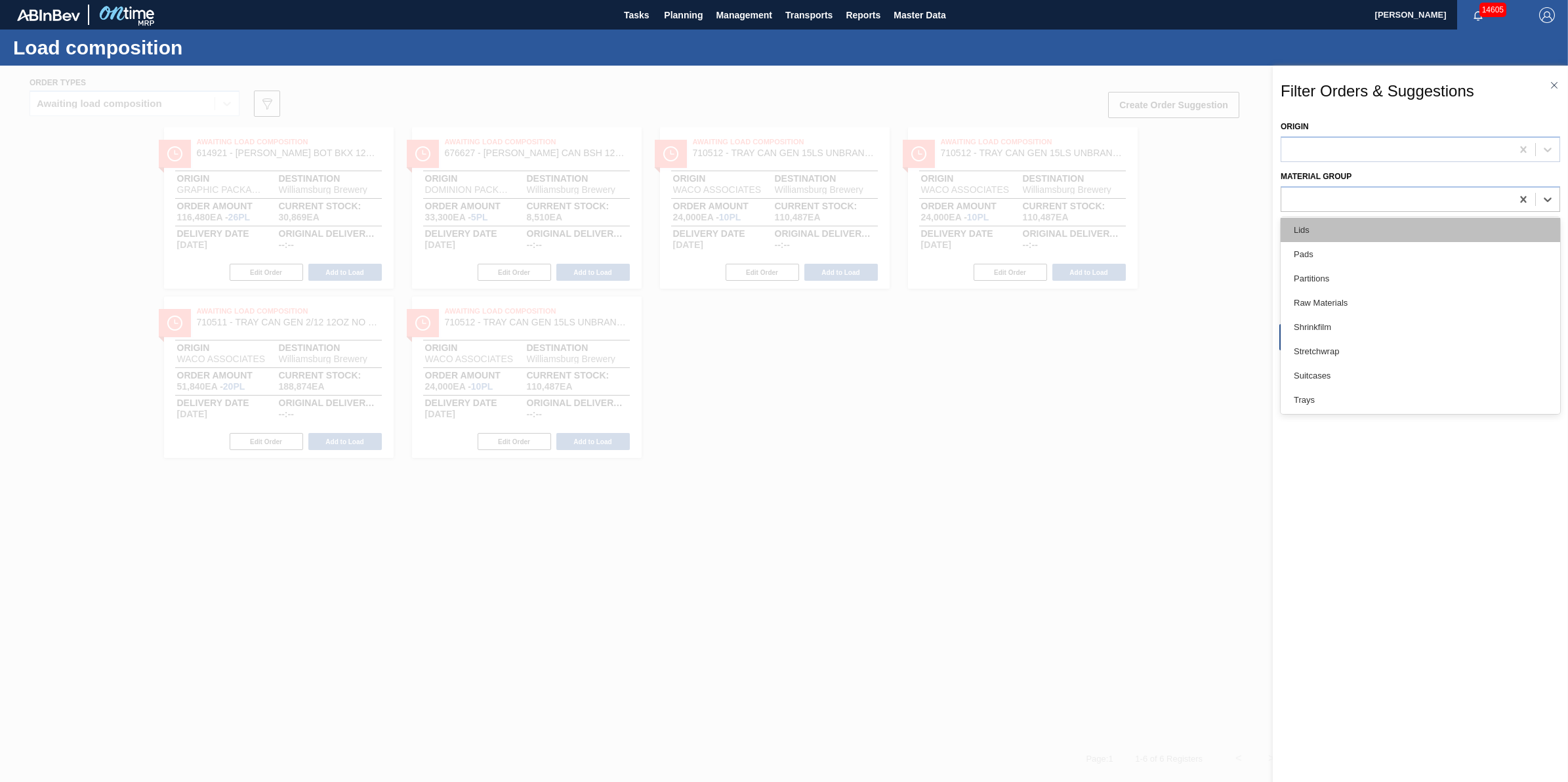
click at [1373, 230] on div "Lids" at bounding box center [1420, 229] width 280 height 24
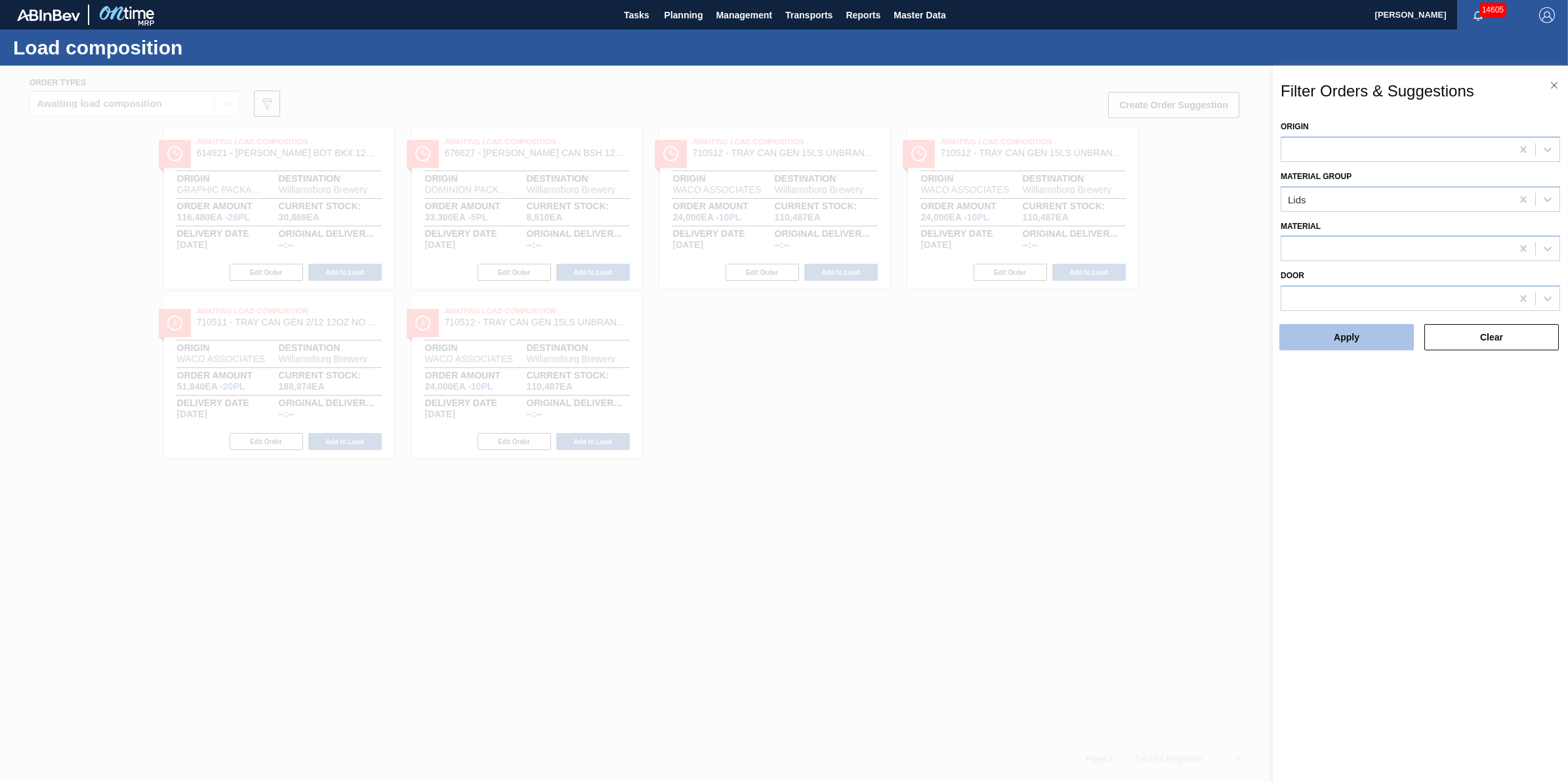
click at [1362, 334] on button "Apply" at bounding box center [1346, 337] width 134 height 26
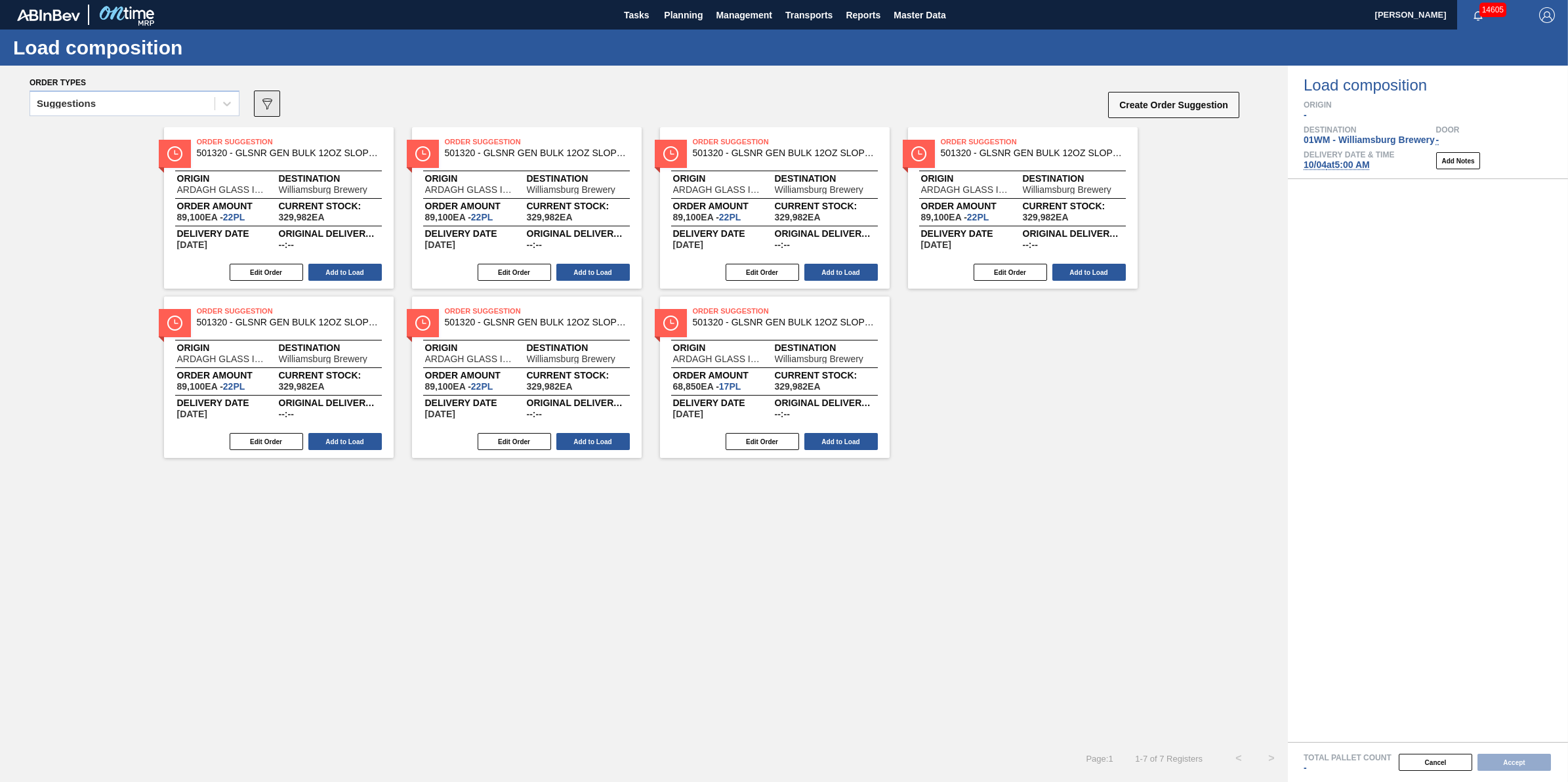
click at [257, 112] on button "089F7B8B-B2A5-4AFE-B5C0-19BA573D28AC" at bounding box center [267, 103] width 26 height 26
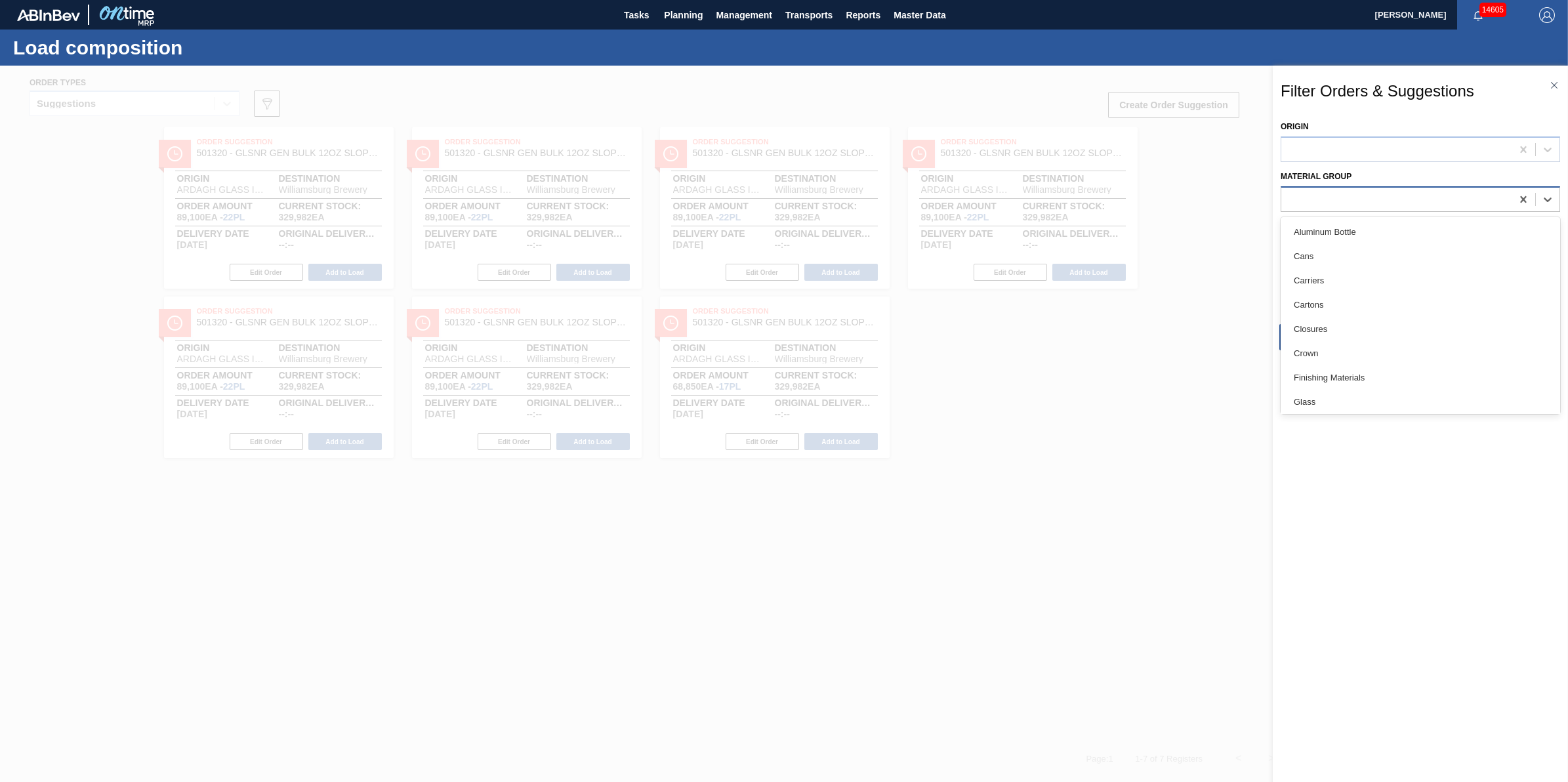
click at [1315, 198] on div at bounding box center [1396, 199] width 230 height 19
click at [1396, 230] on div "Lids" at bounding box center [1420, 229] width 280 height 24
click at [1385, 340] on button "Apply" at bounding box center [1346, 337] width 134 height 26
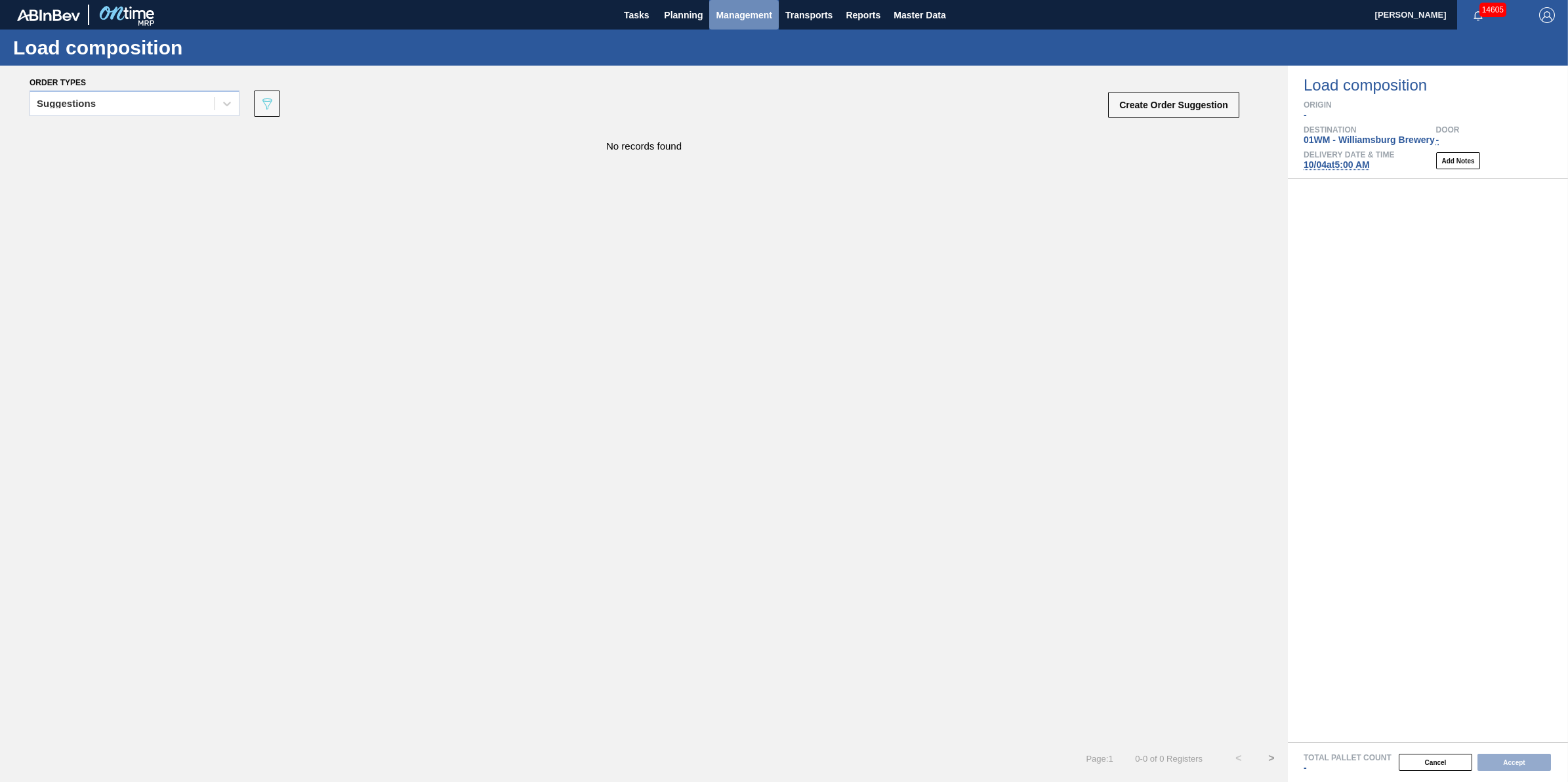
click at [731, 19] on span "Management" at bounding box center [743, 15] width 56 height 16
click at [696, 14] on div at bounding box center [784, 391] width 1568 height 782
click at [678, 14] on span "Planning" at bounding box center [683, 15] width 39 height 16
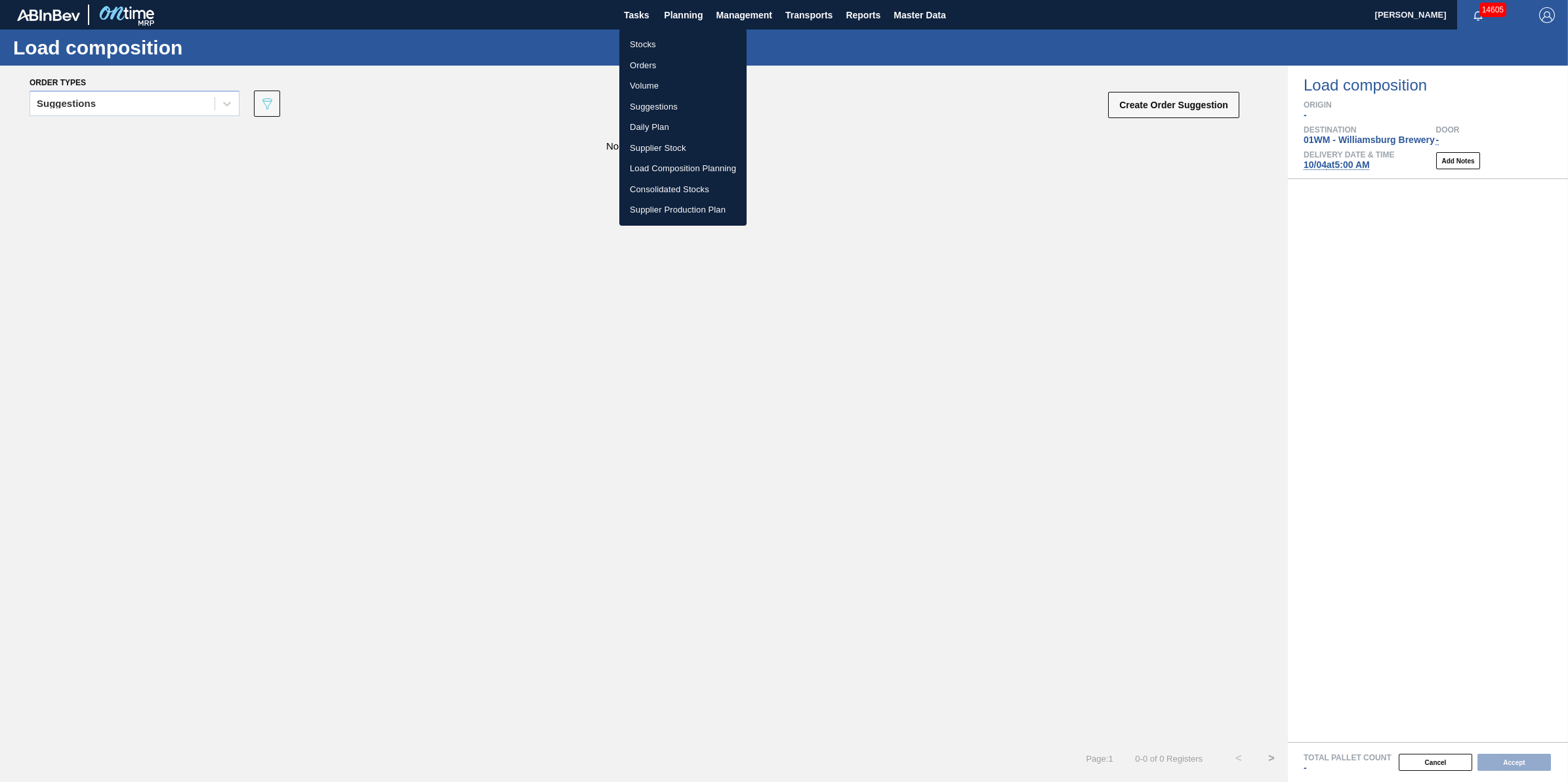
click at [700, 166] on li "Load Composition Planning" at bounding box center [683, 169] width 127 height 21
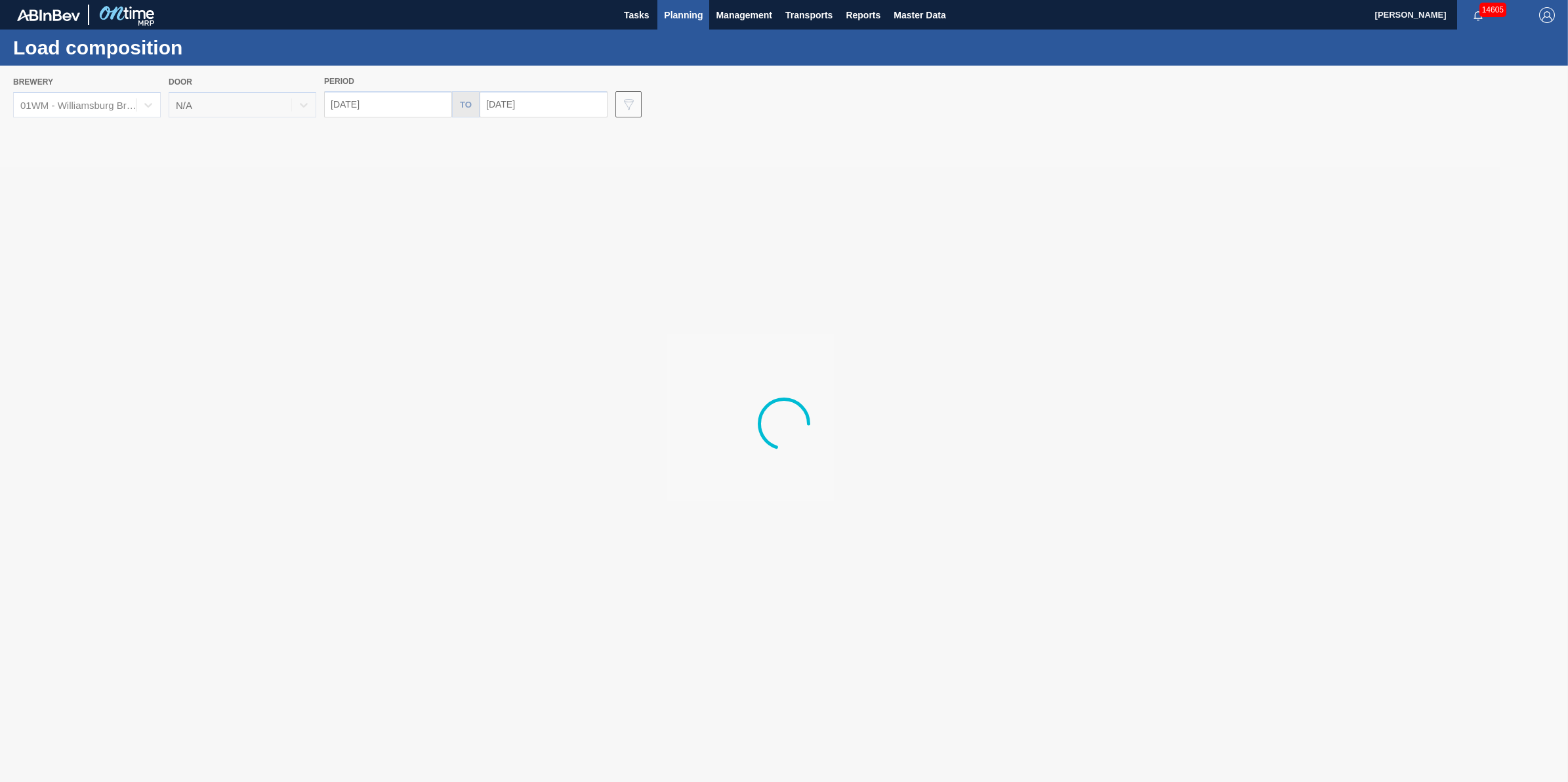
click at [145, 106] on div at bounding box center [784, 423] width 1568 height 716
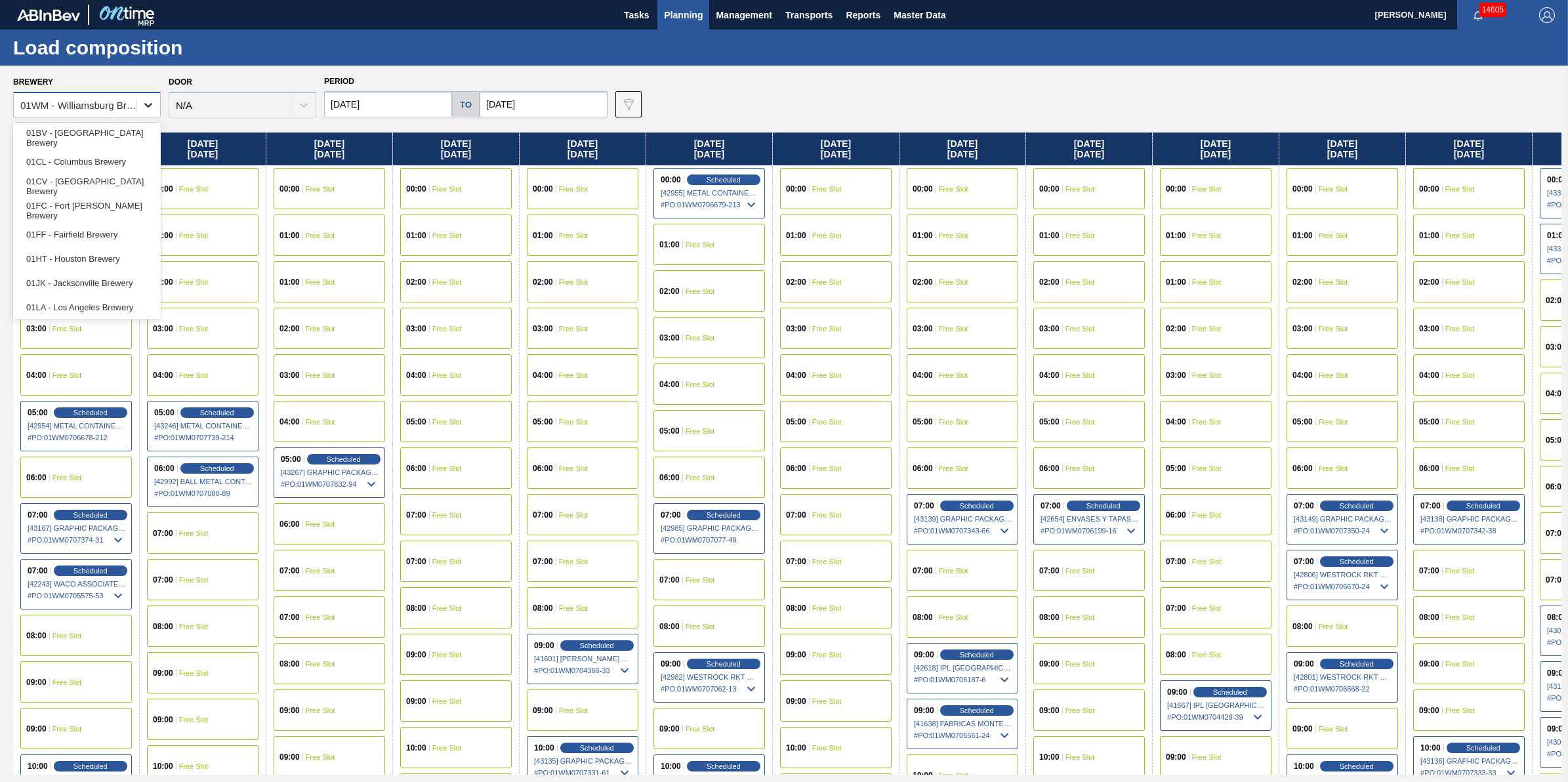
click at [143, 103] on icon at bounding box center [148, 104] width 13 height 13
click at [119, 253] on div "01HT - Houston Brewery" at bounding box center [86, 259] width 148 height 24
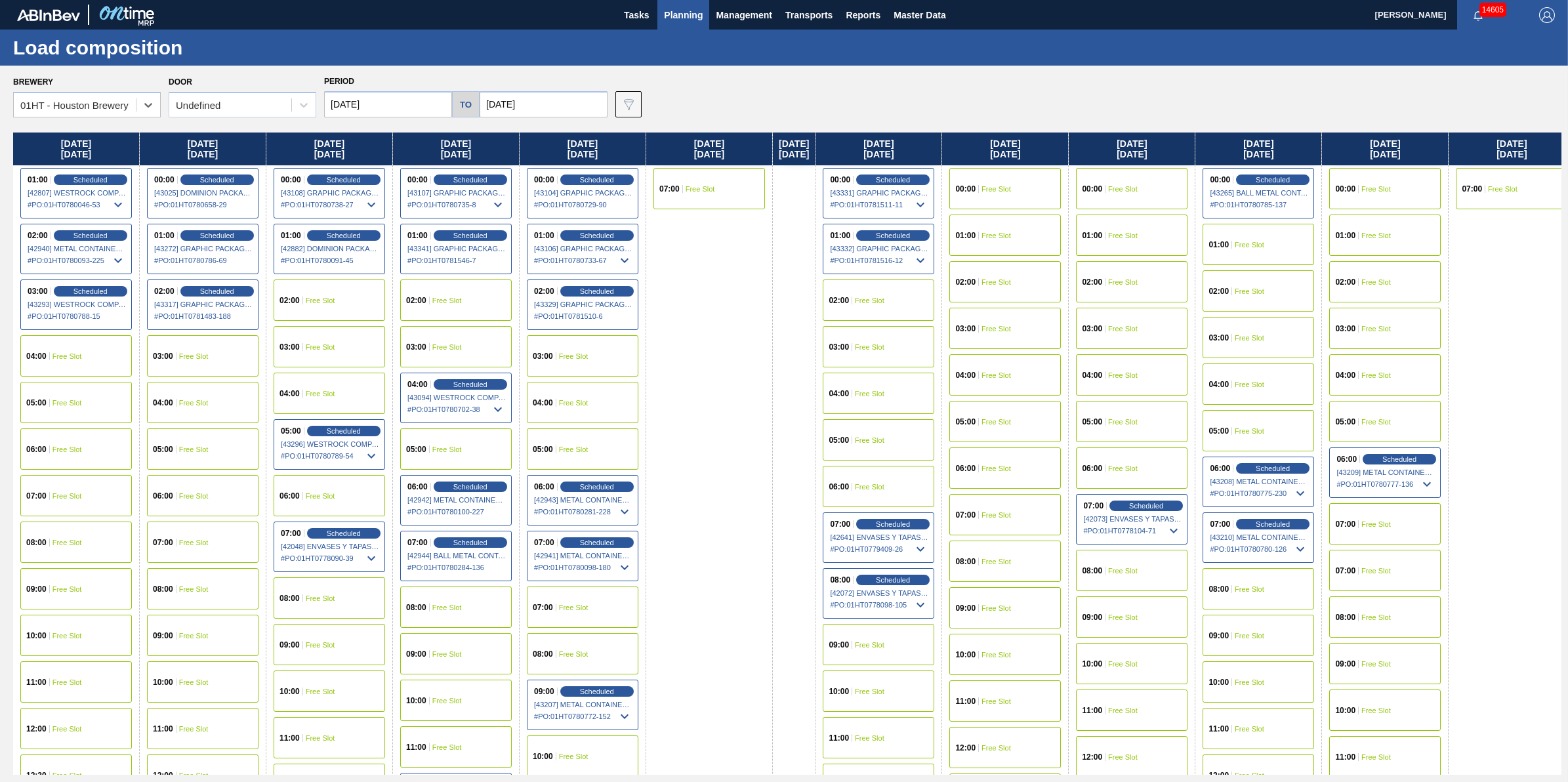
click at [892, 417] on div "05:00 Free Slot" at bounding box center [878, 440] width 126 height 46
click at [890, 431] on div "05:00 Free Slot" at bounding box center [878, 439] width 112 height 41
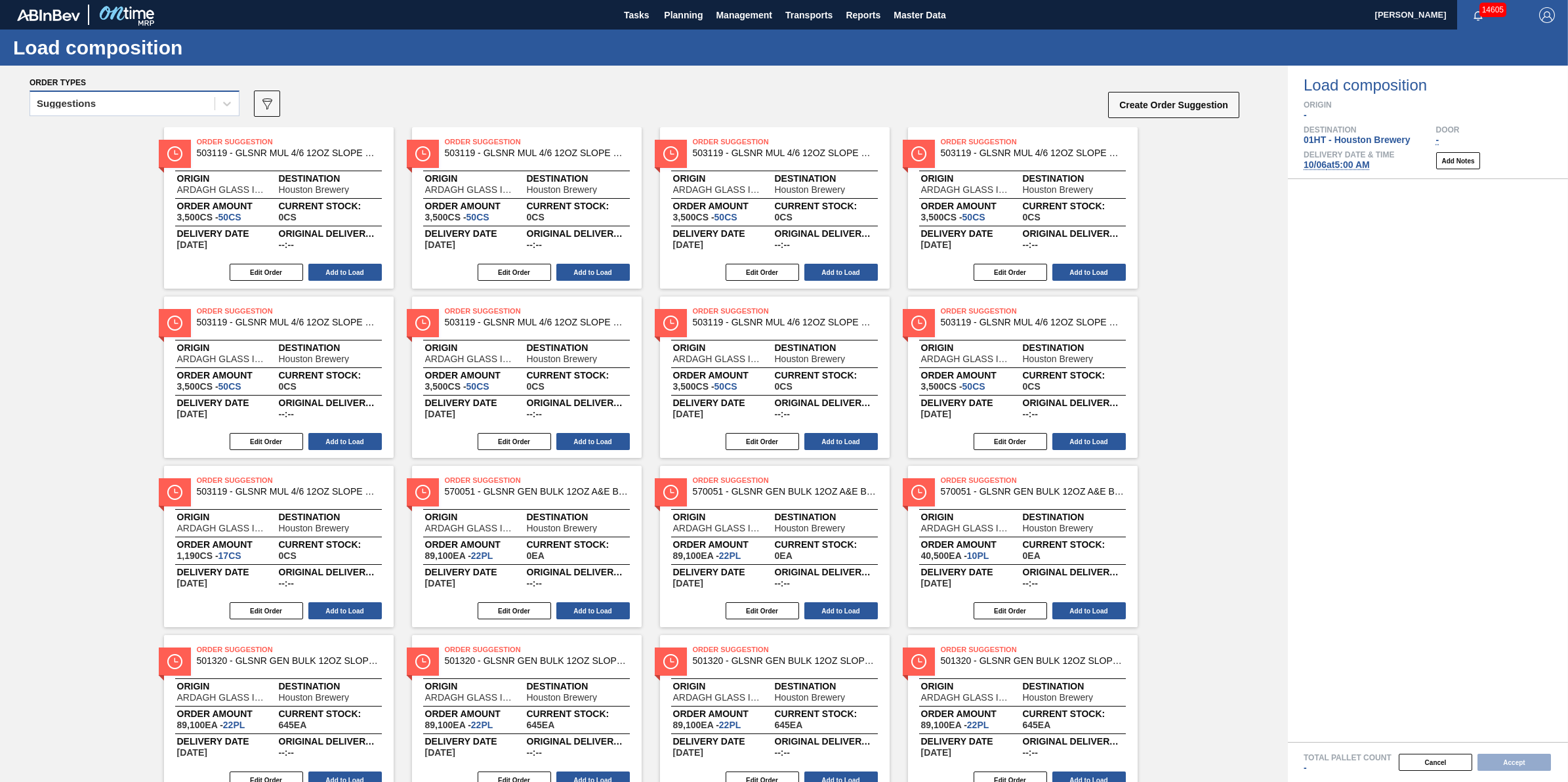
click at [234, 115] on div "Suggestions" at bounding box center [134, 103] width 210 height 25
click at [280, 102] on div "option Awaiting load composition focused, 1 of 3. 3 results available. Use Up a…" at bounding box center [634, 107] width 1211 height 39
drag, startPoint x: 272, startPoint y: 103, endPoint x: 280, endPoint y: 102, distance: 8.1
click at [271, 103] on icon "089F7B8B-B2A5-4AFE-B5C0-19BA573D28AC" at bounding box center [267, 103] width 16 height 16
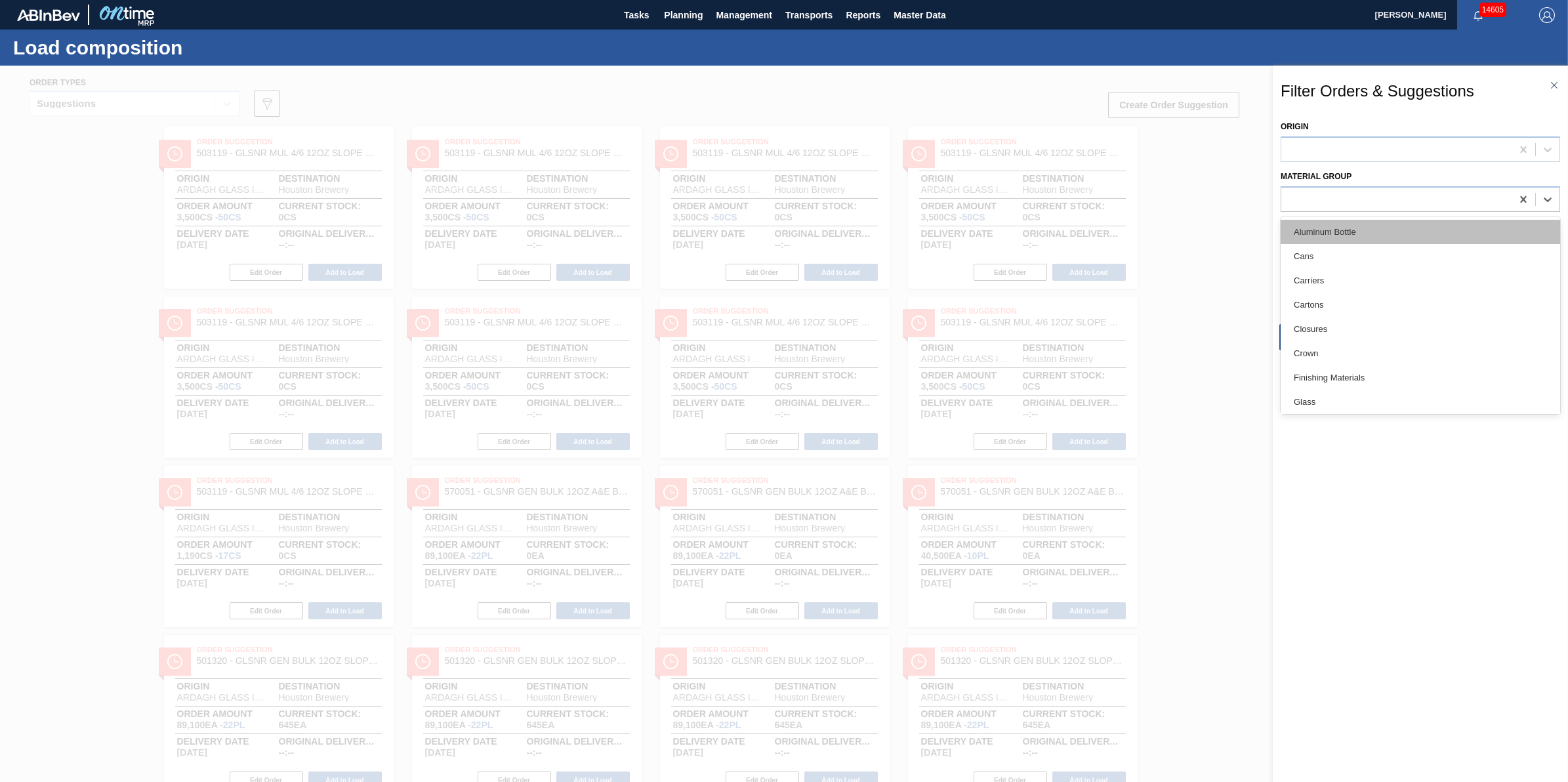
drag, startPoint x: 1316, startPoint y: 202, endPoint x: 1330, endPoint y: 220, distance: 22.8
click at [1317, 202] on div at bounding box center [1396, 199] width 230 height 19
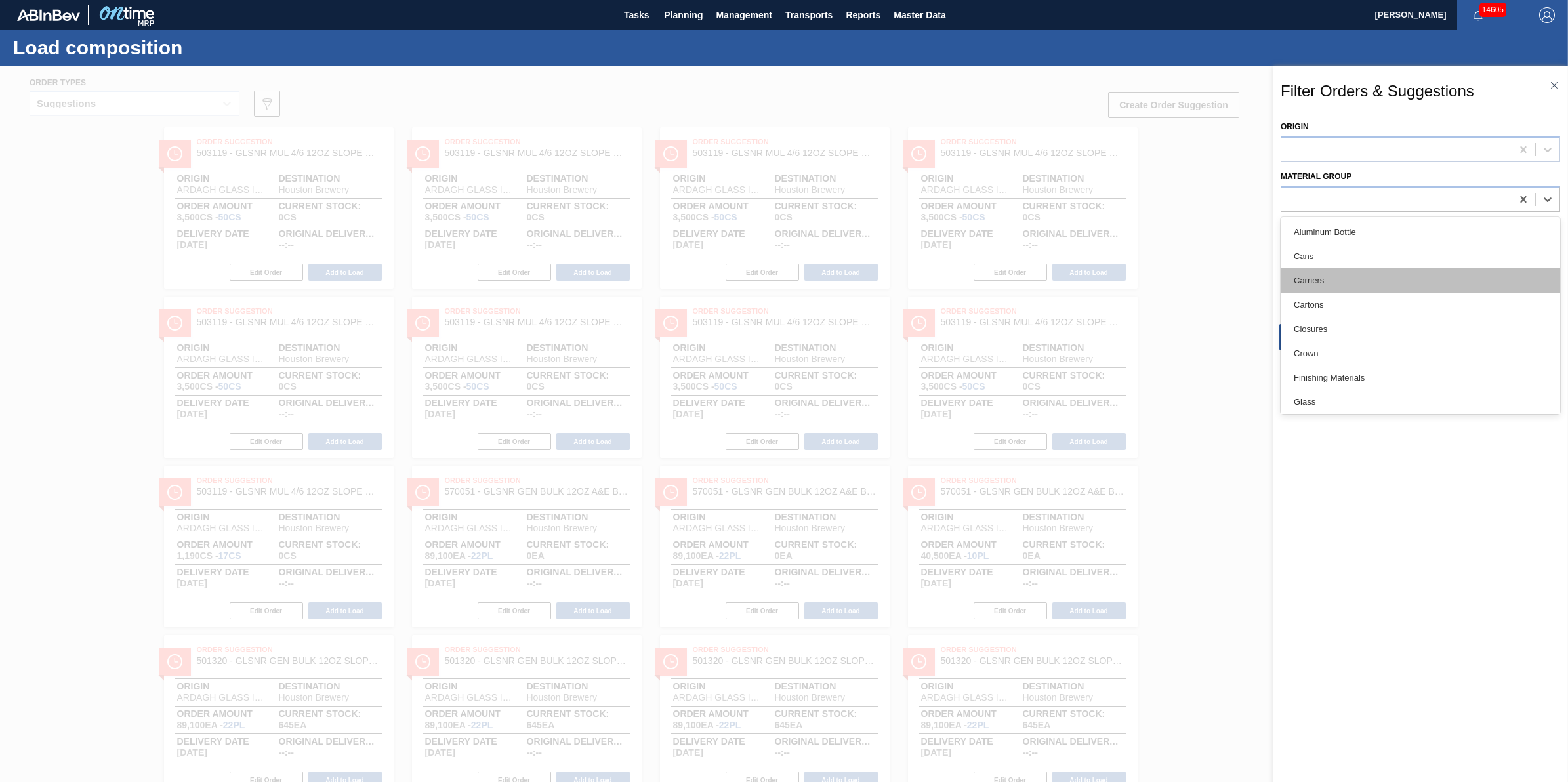
scroll to position [269, 0]
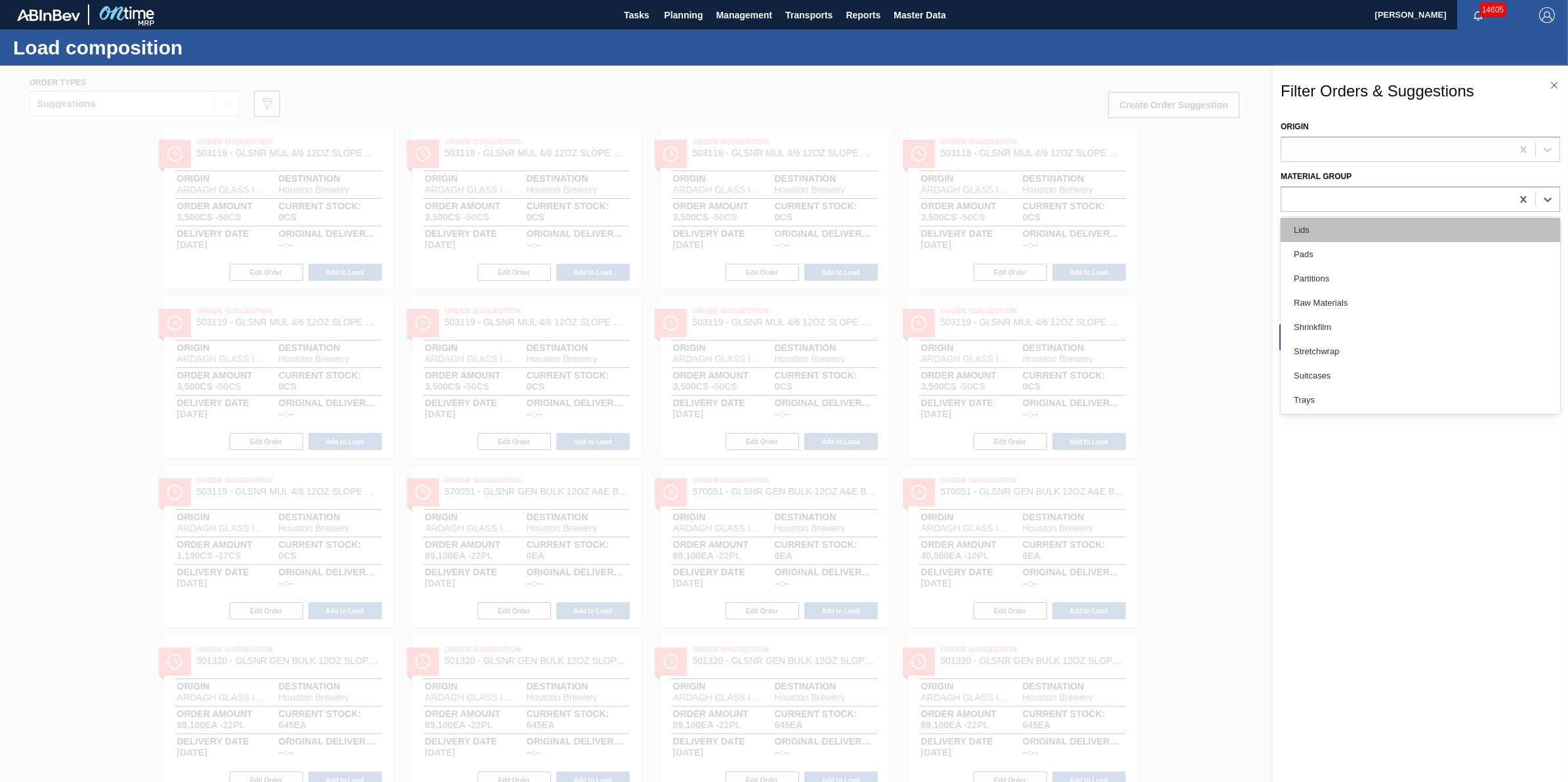
click at [1370, 226] on div "Lids" at bounding box center [1420, 229] width 280 height 24
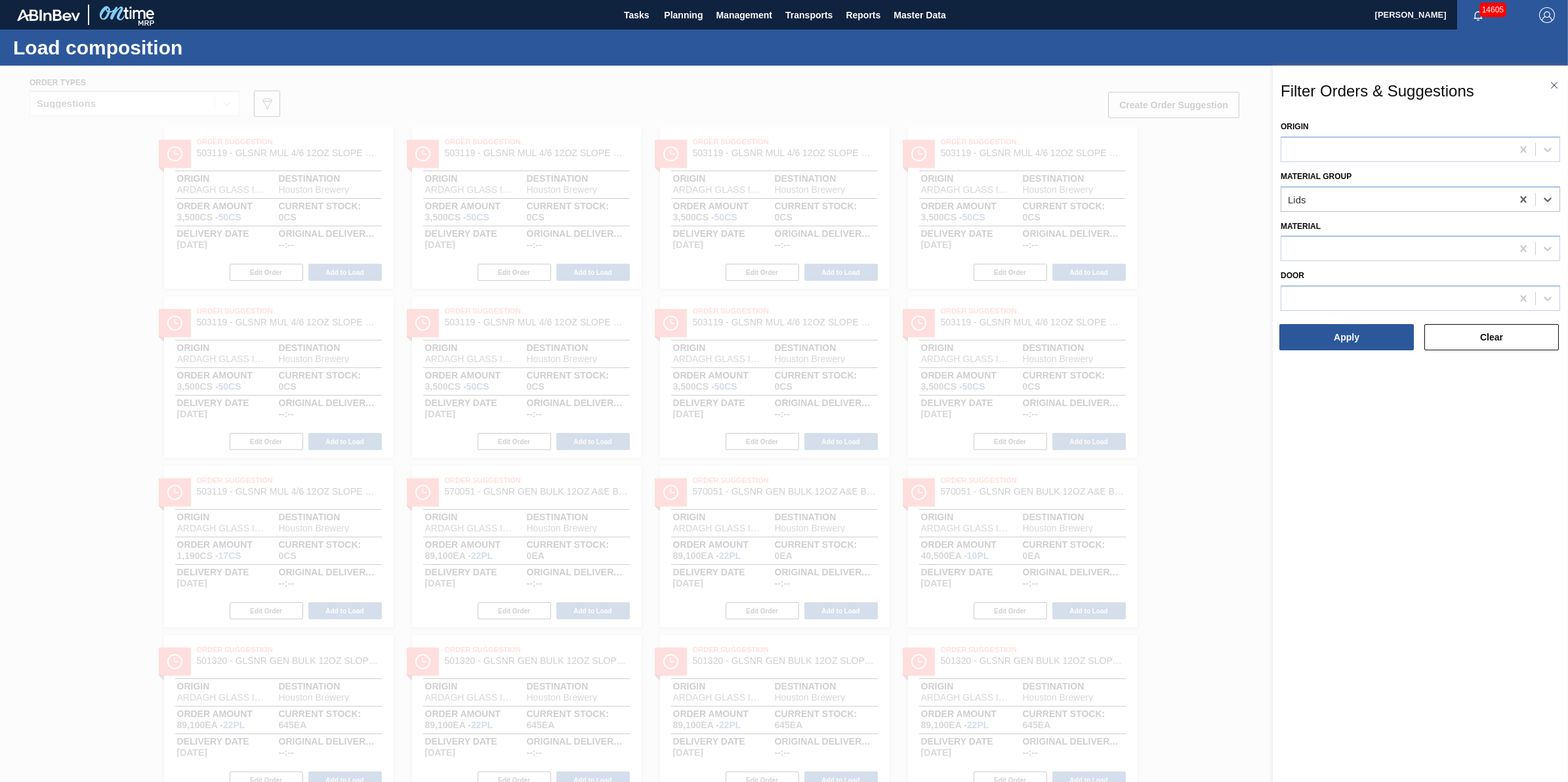
click at [1352, 349] on div "Apply" at bounding box center [1348, 337] width 145 height 28
click at [1353, 346] on button "Apply" at bounding box center [1346, 337] width 134 height 26
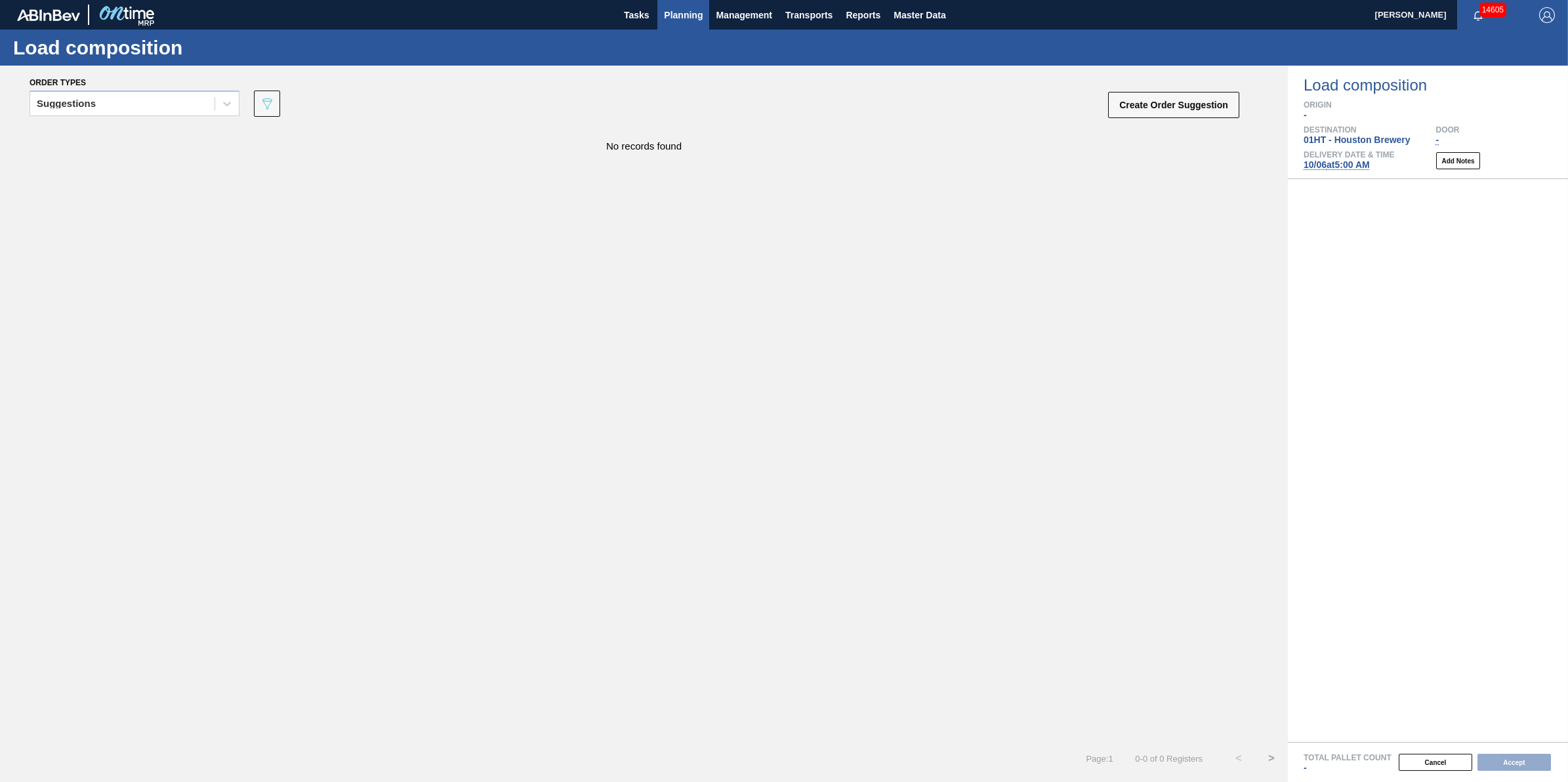
click at [684, 19] on span "Planning" at bounding box center [683, 15] width 39 height 16
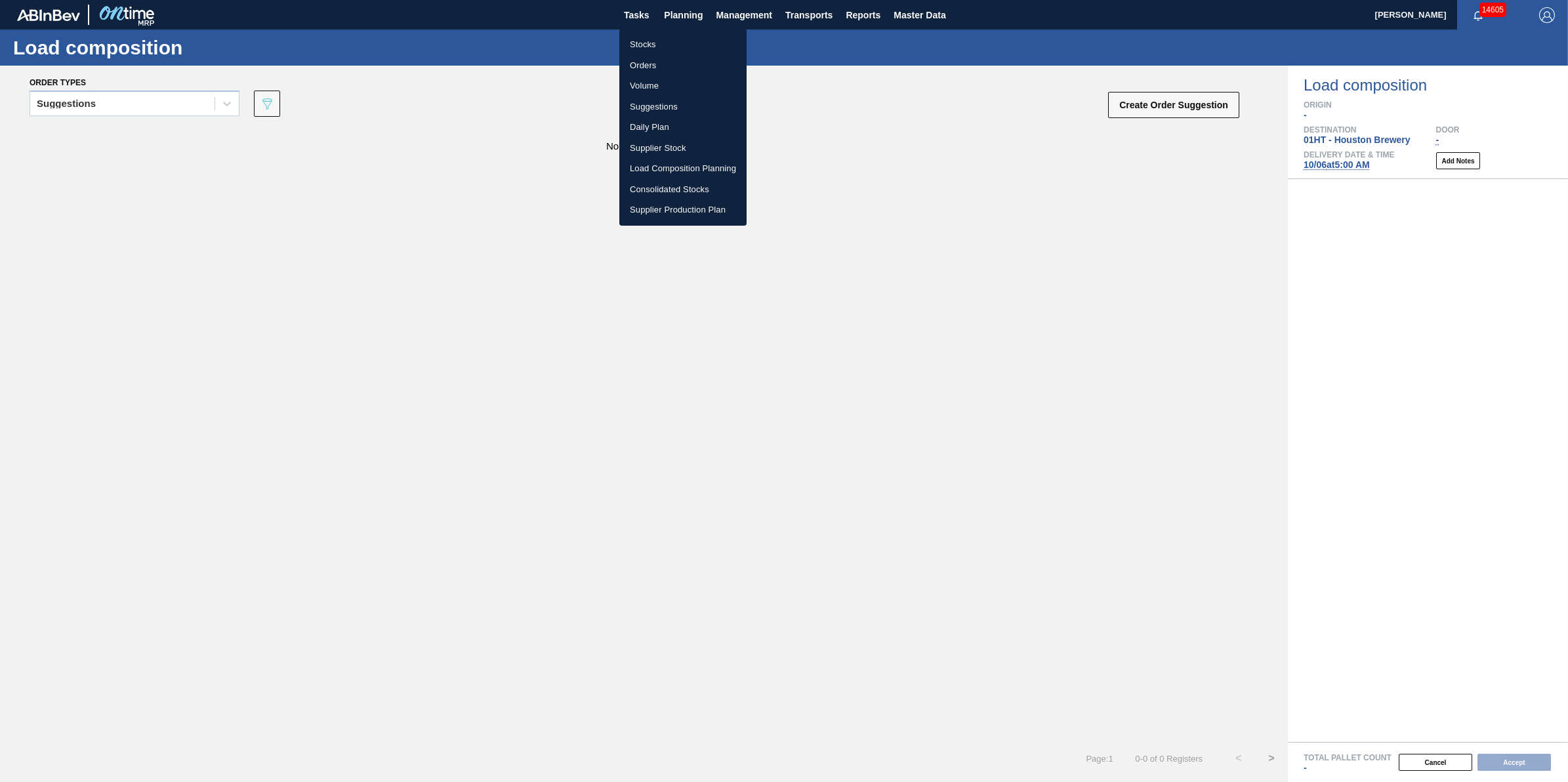
click at [707, 165] on li "Load Composition Planning" at bounding box center [683, 169] width 127 height 21
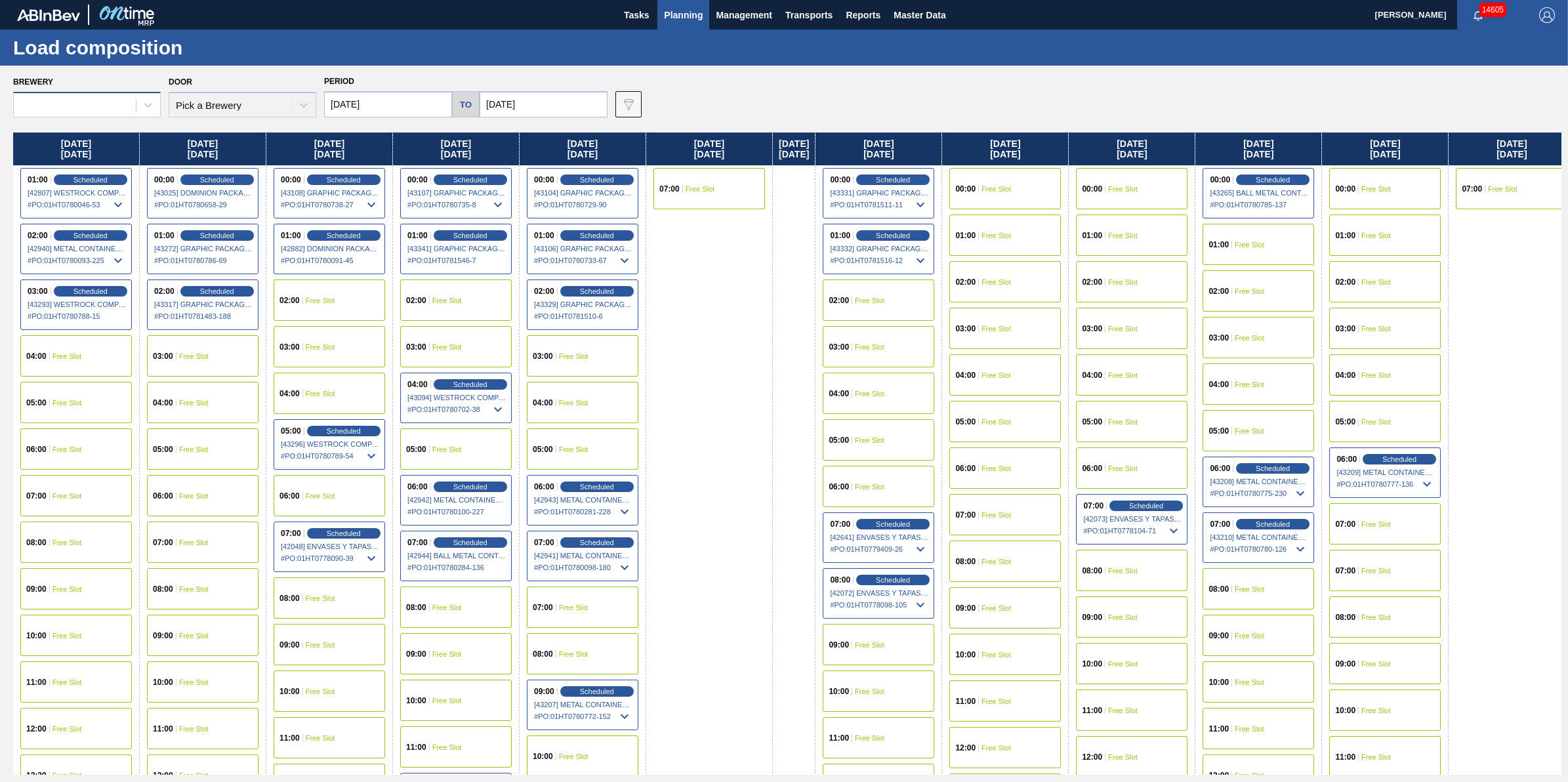
click at [112, 106] on div at bounding box center [74, 105] width 122 height 19
click at [274, 126] on div "Brewery Use Up and Down to choose options, press Enter to select the currently …" at bounding box center [784, 423] width 1568 height 715
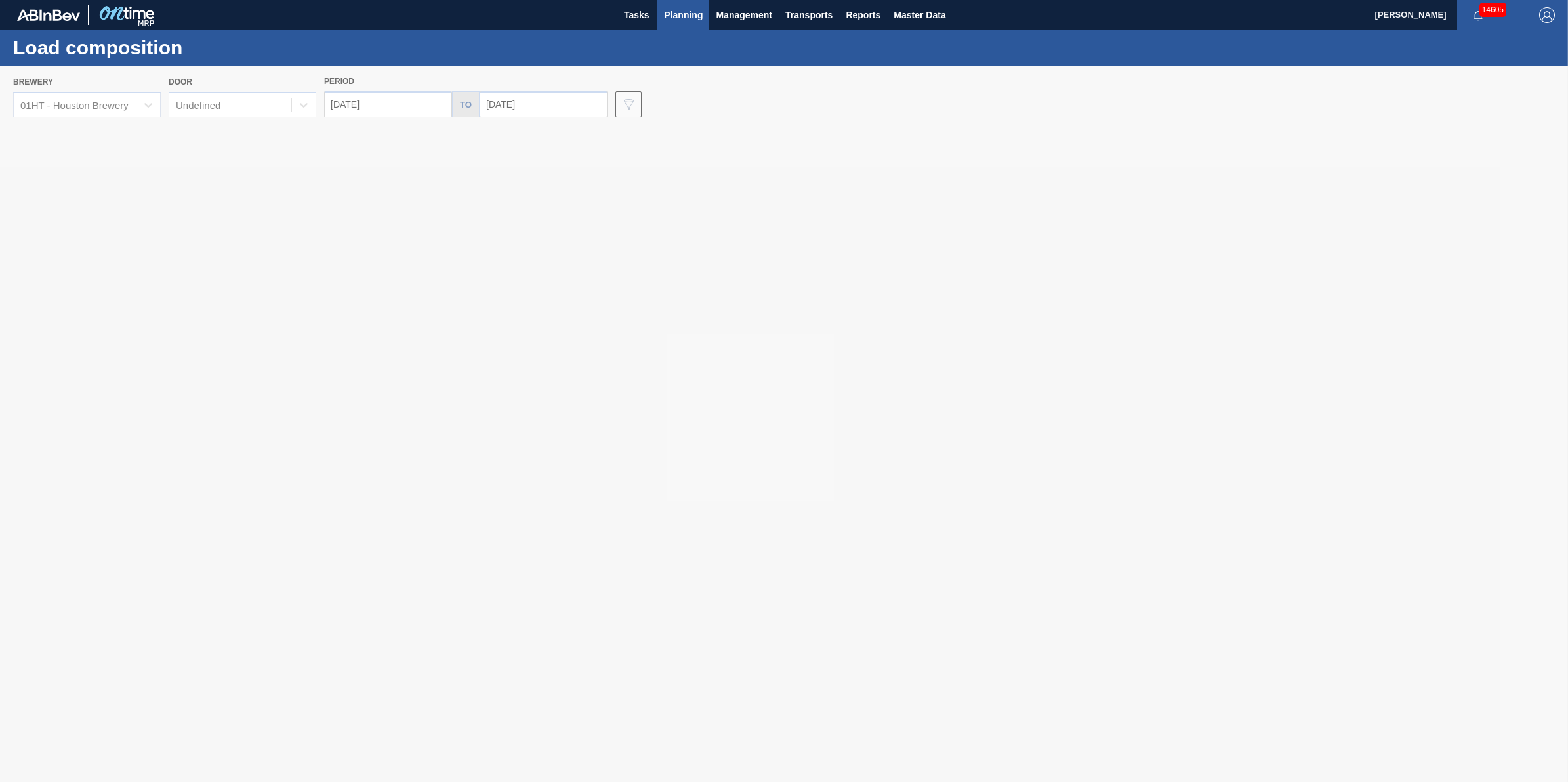
click at [138, 103] on div at bounding box center [784, 423] width 1568 height 716
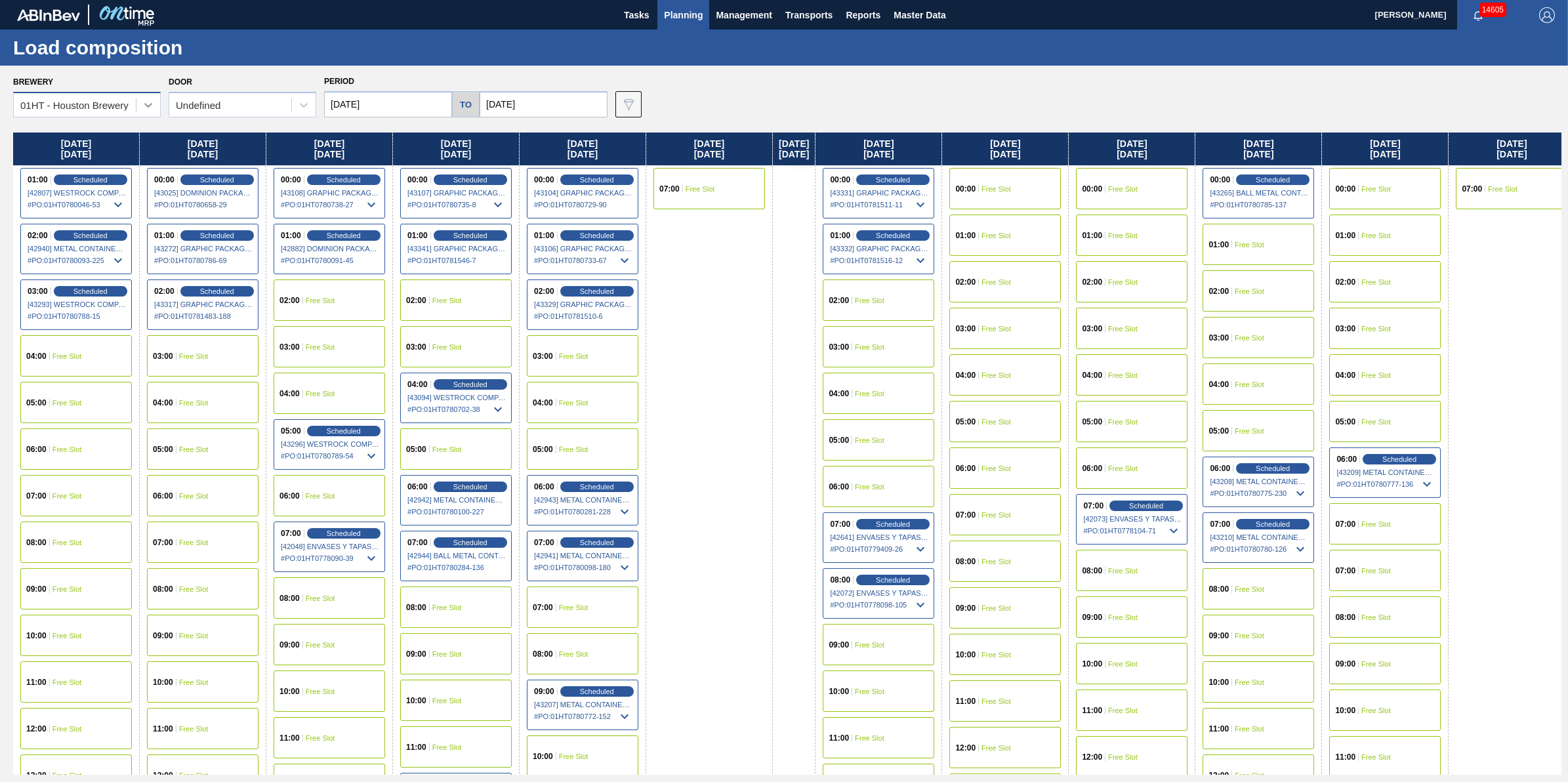
click at [143, 100] on icon at bounding box center [148, 104] width 13 height 13
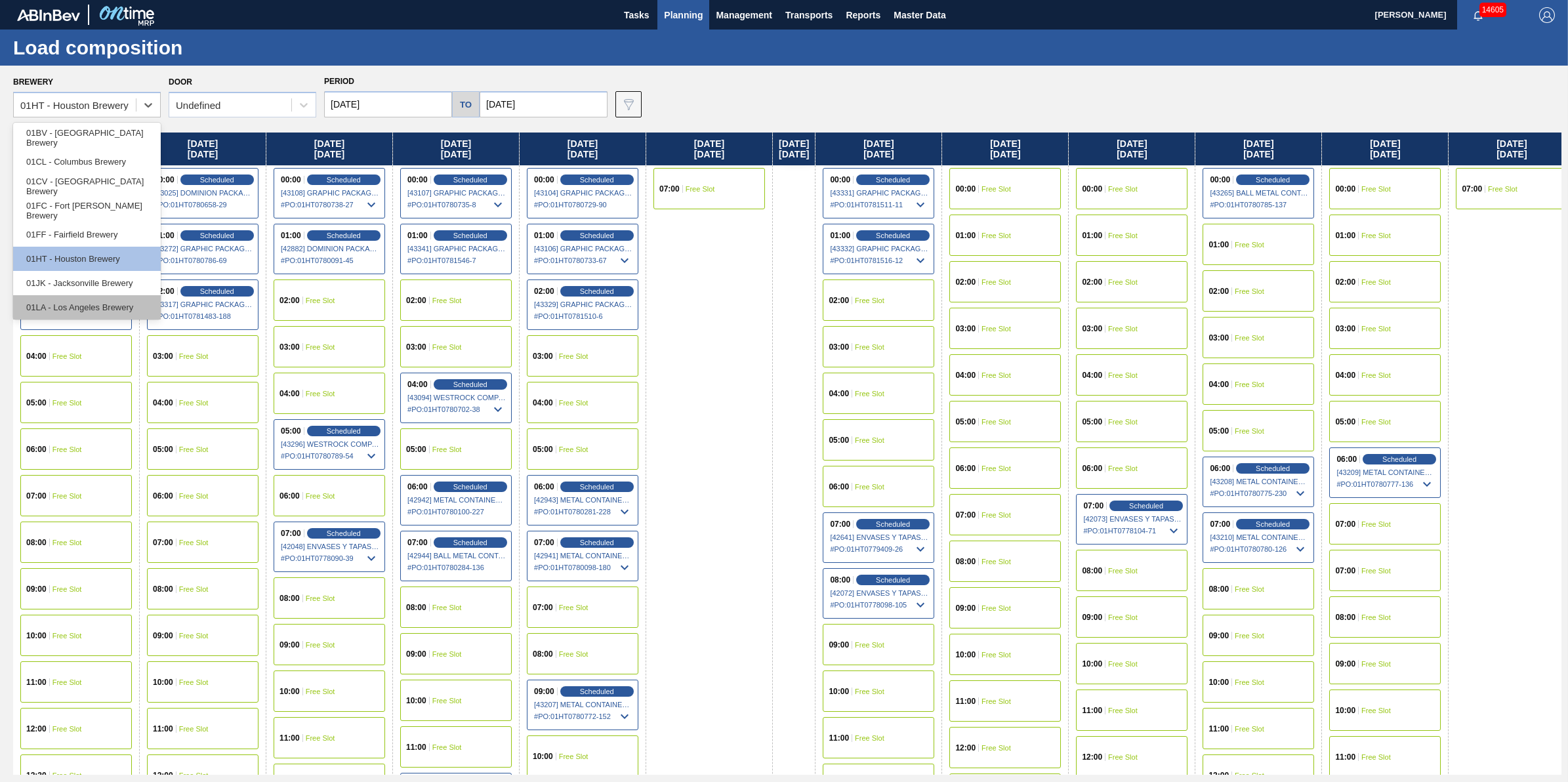
scroll to position [99, 0]
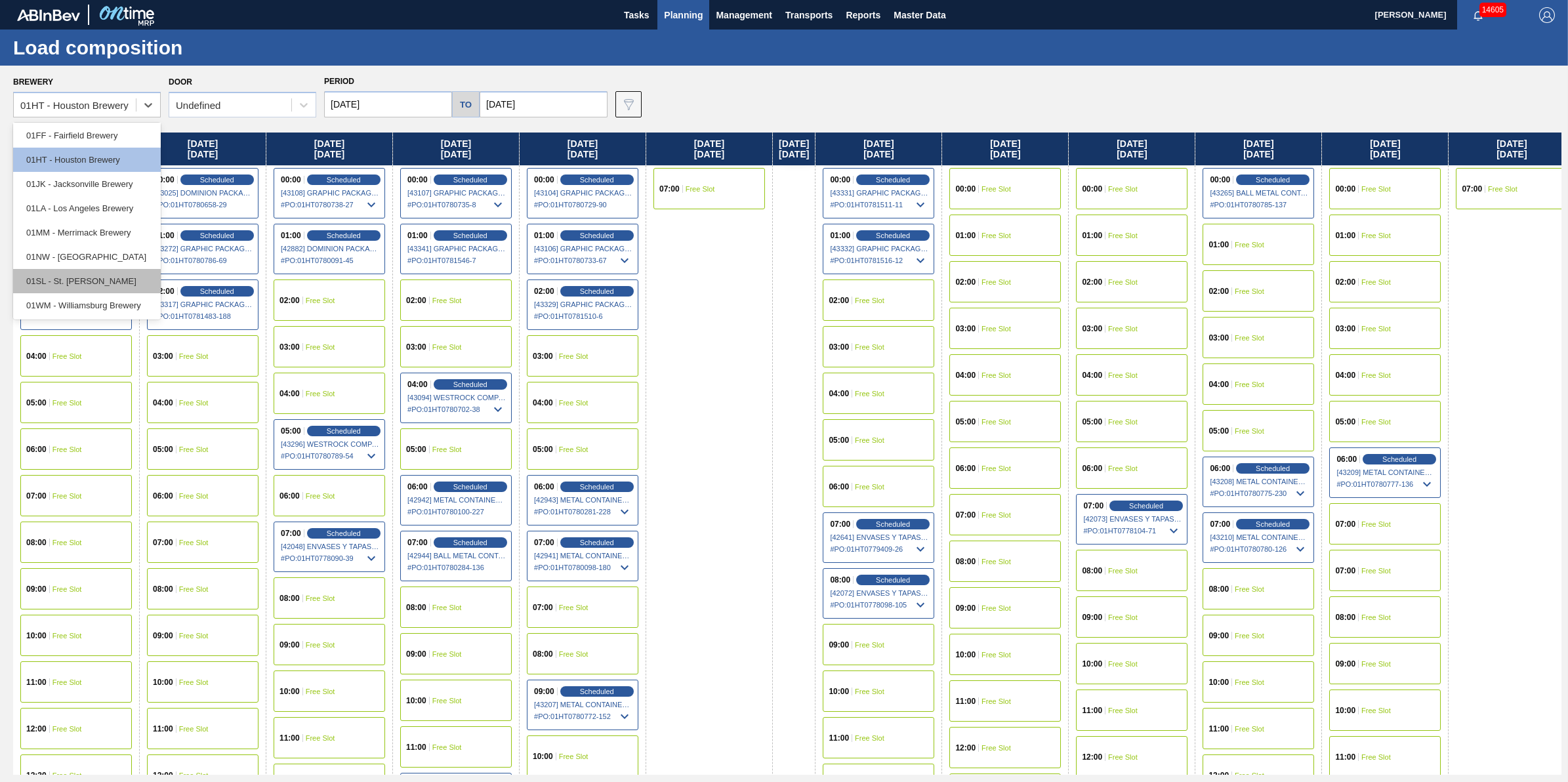
click at [139, 270] on div "01SL - St. [PERSON_NAME]" at bounding box center [86, 281] width 148 height 24
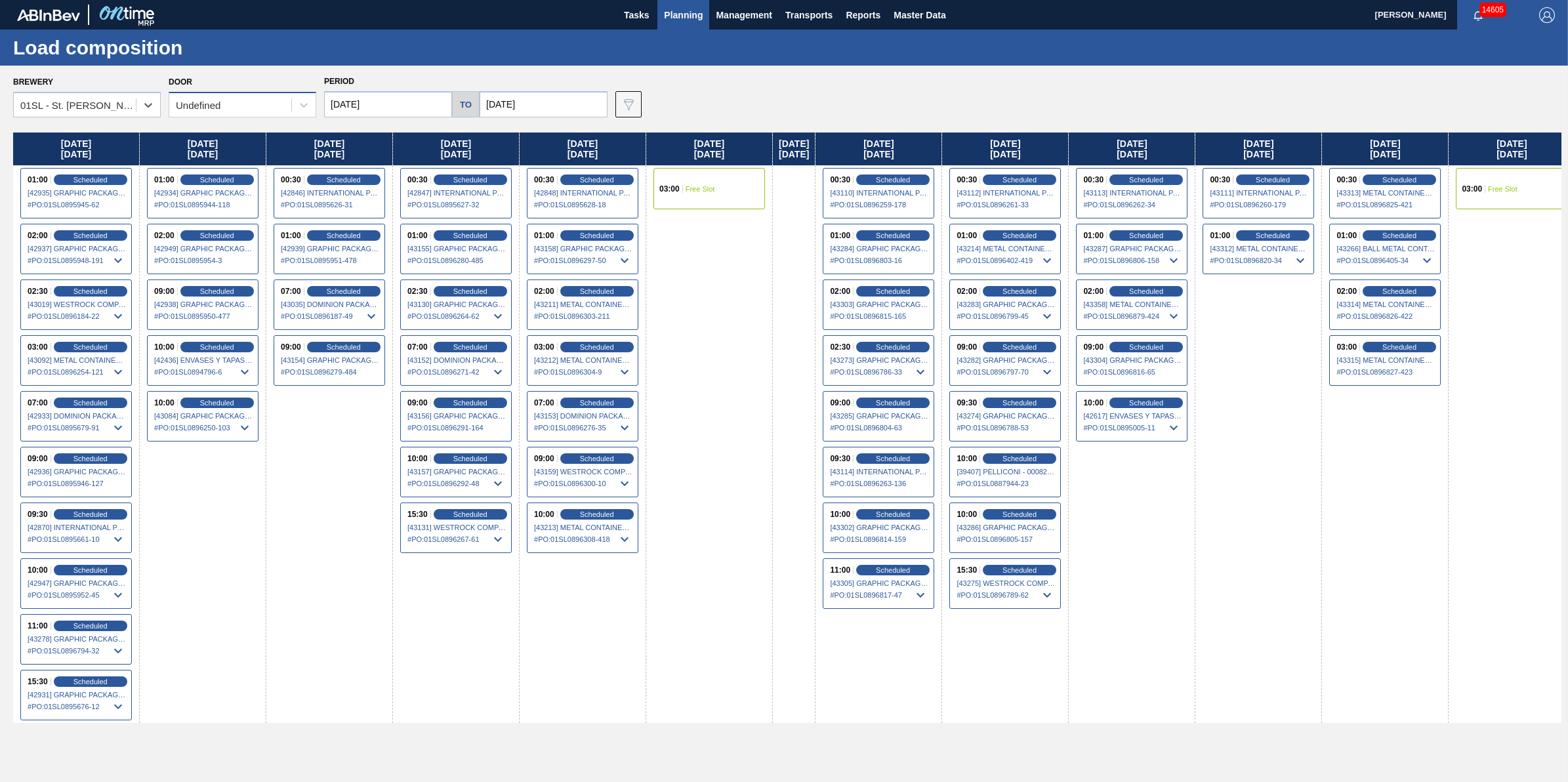
click at [274, 109] on div "Undefined" at bounding box center [230, 105] width 122 height 19
click at [274, 178] on div "DDR104" at bounding box center [242, 186] width 148 height 24
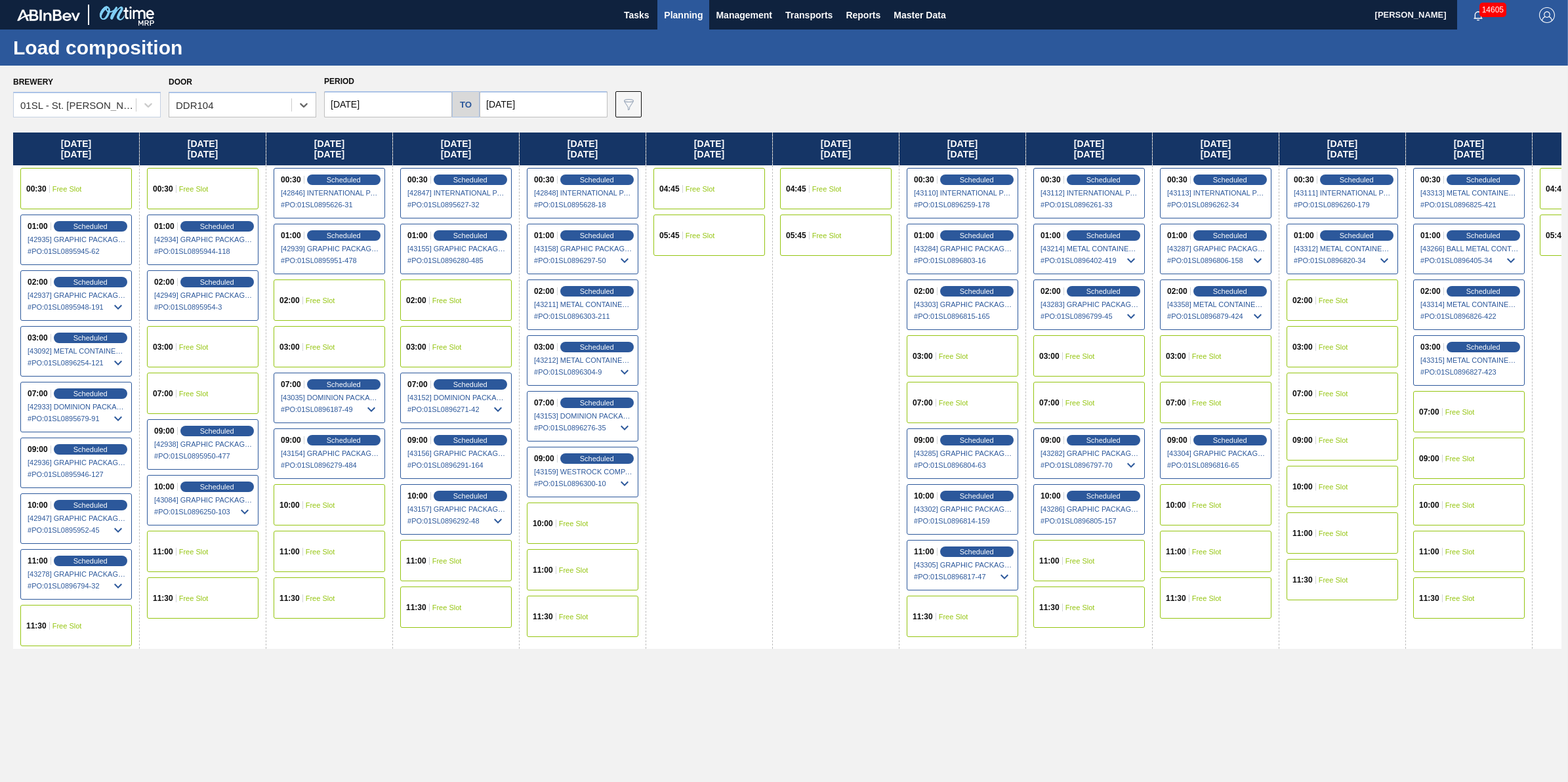
click at [1195, 352] on div "03:00 Free Slot" at bounding box center [1216, 355] width 112 height 41
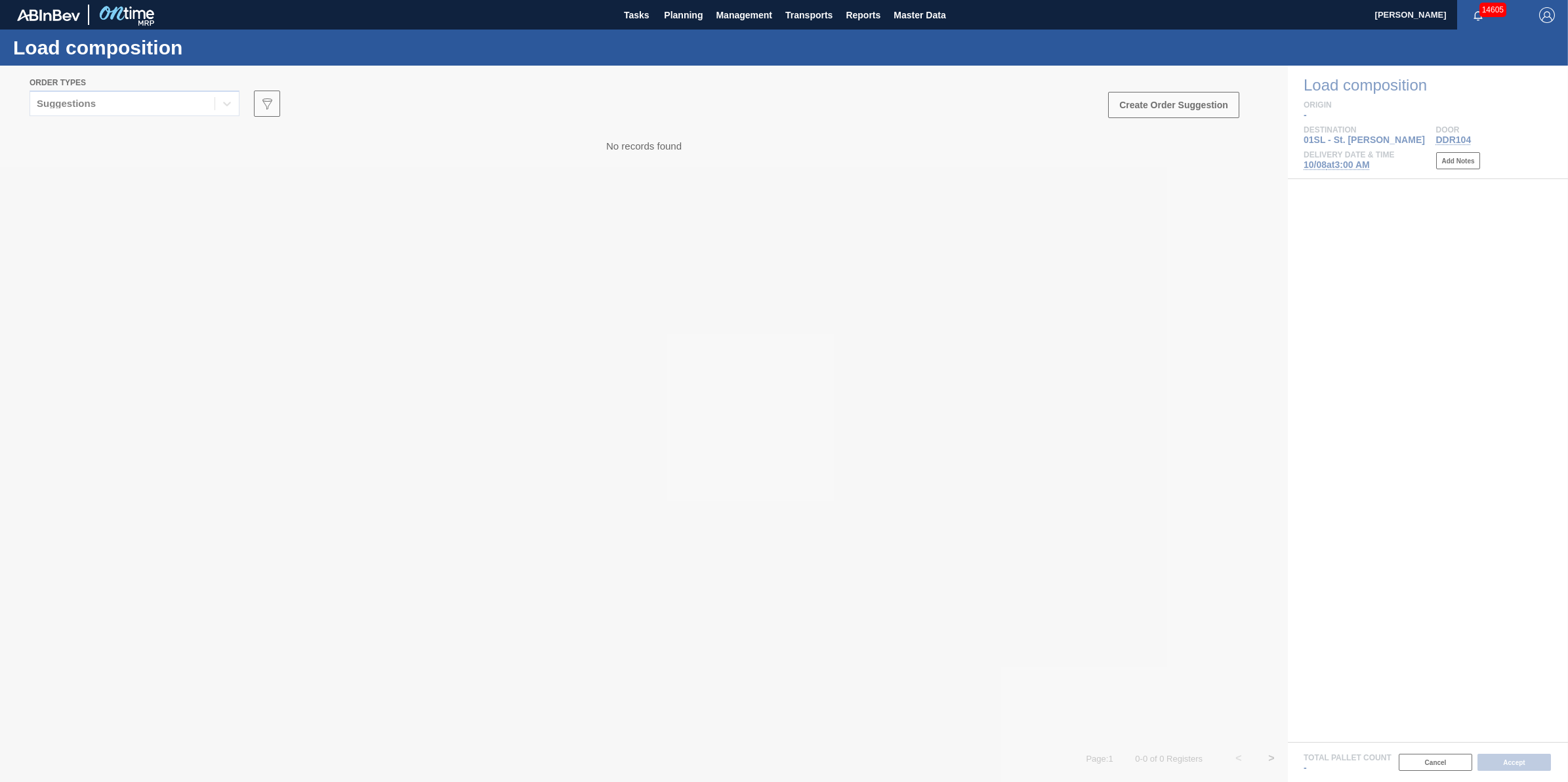
click at [199, 106] on div at bounding box center [784, 423] width 1568 height 716
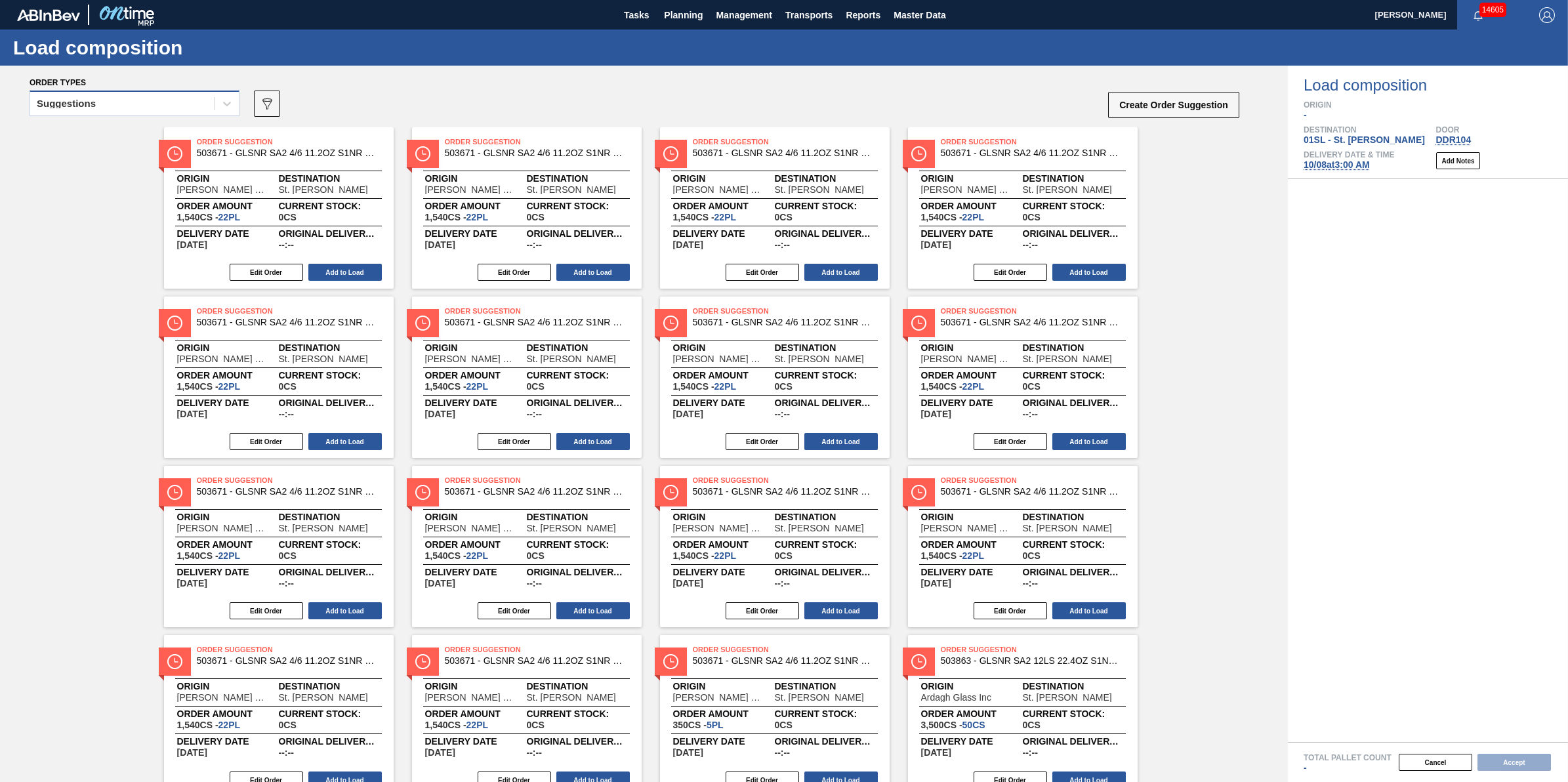
click at [210, 106] on div "Suggestions" at bounding box center [122, 103] width 184 height 19
click at [261, 107] on icon "089F7B8B-B2A5-4AFE-B5C0-19BA573D28AC" at bounding box center [267, 103] width 16 height 16
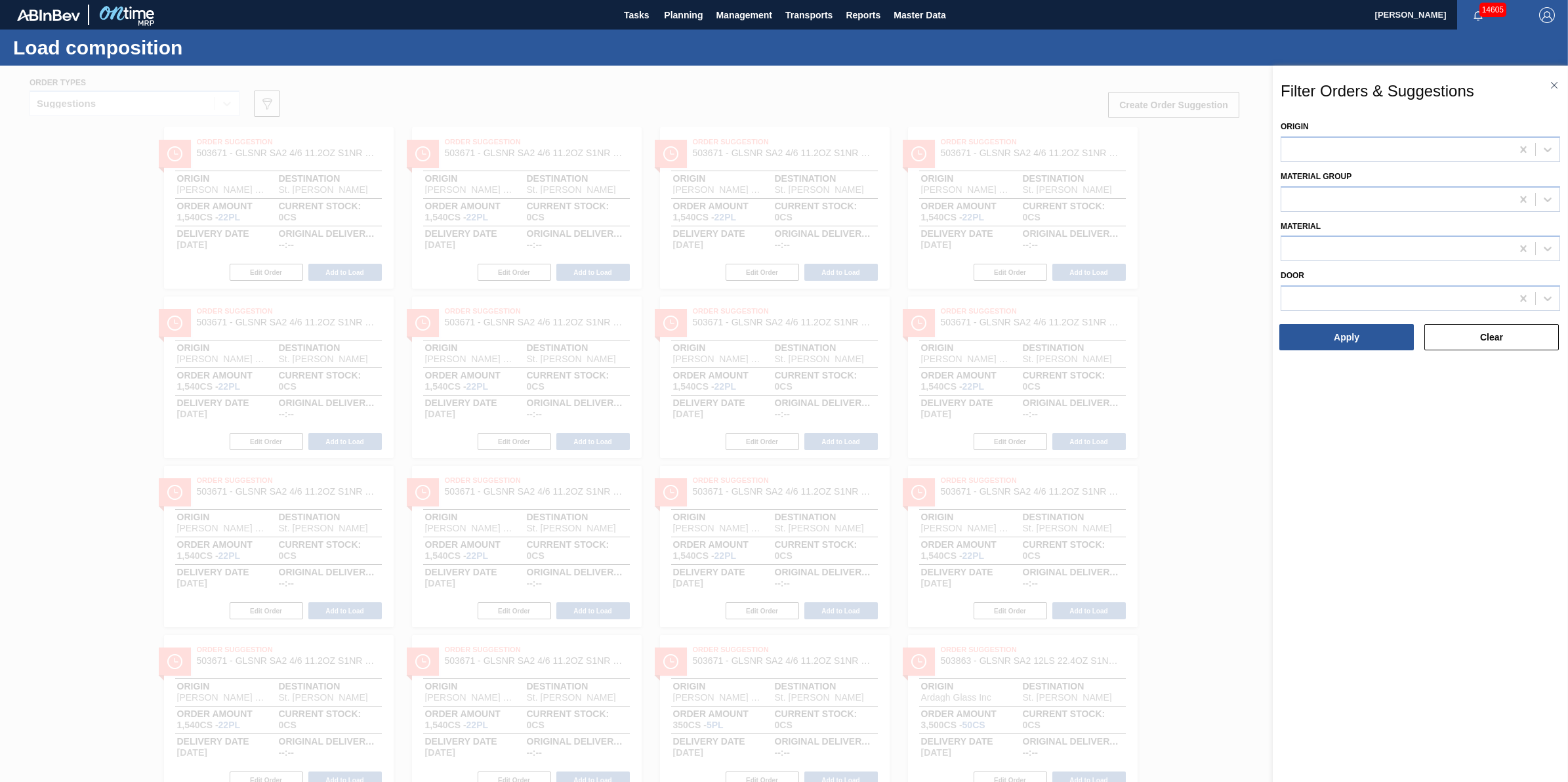
drag, startPoint x: 264, startPoint y: 107, endPoint x: 273, endPoint y: 107, distance: 9.0
click at [265, 107] on div at bounding box center [784, 456] width 1568 height 782
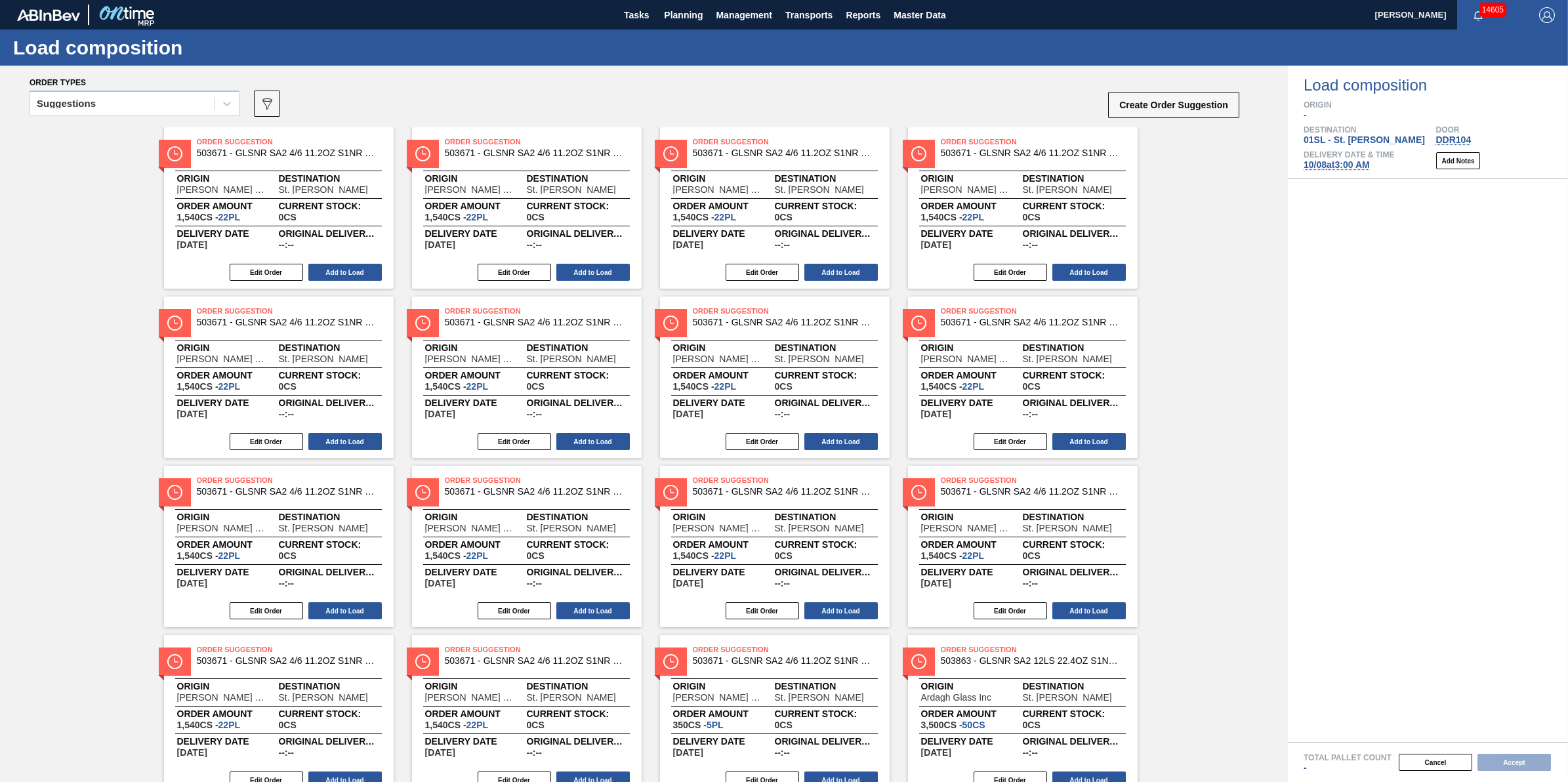
click at [273, 107] on icon "089F7B8B-B2A5-4AFE-B5C0-19BA573D28AC" at bounding box center [267, 103] width 16 height 16
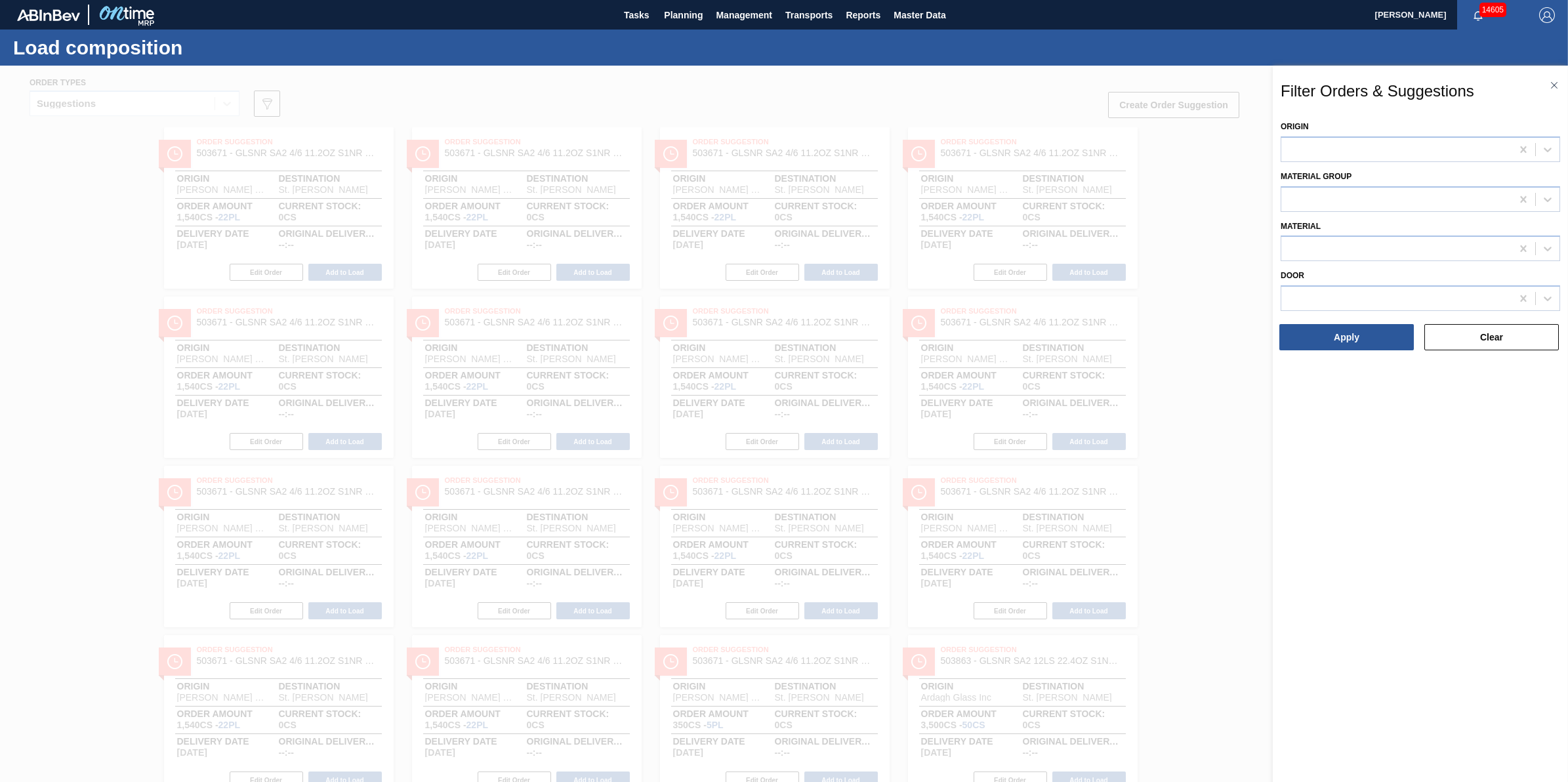
click at [1363, 211] on div "Origin Material [PERSON_NAME] Door Apply Clear" at bounding box center [1420, 235] width 280 height 234
click at [1383, 197] on div at bounding box center [1396, 199] width 230 height 19
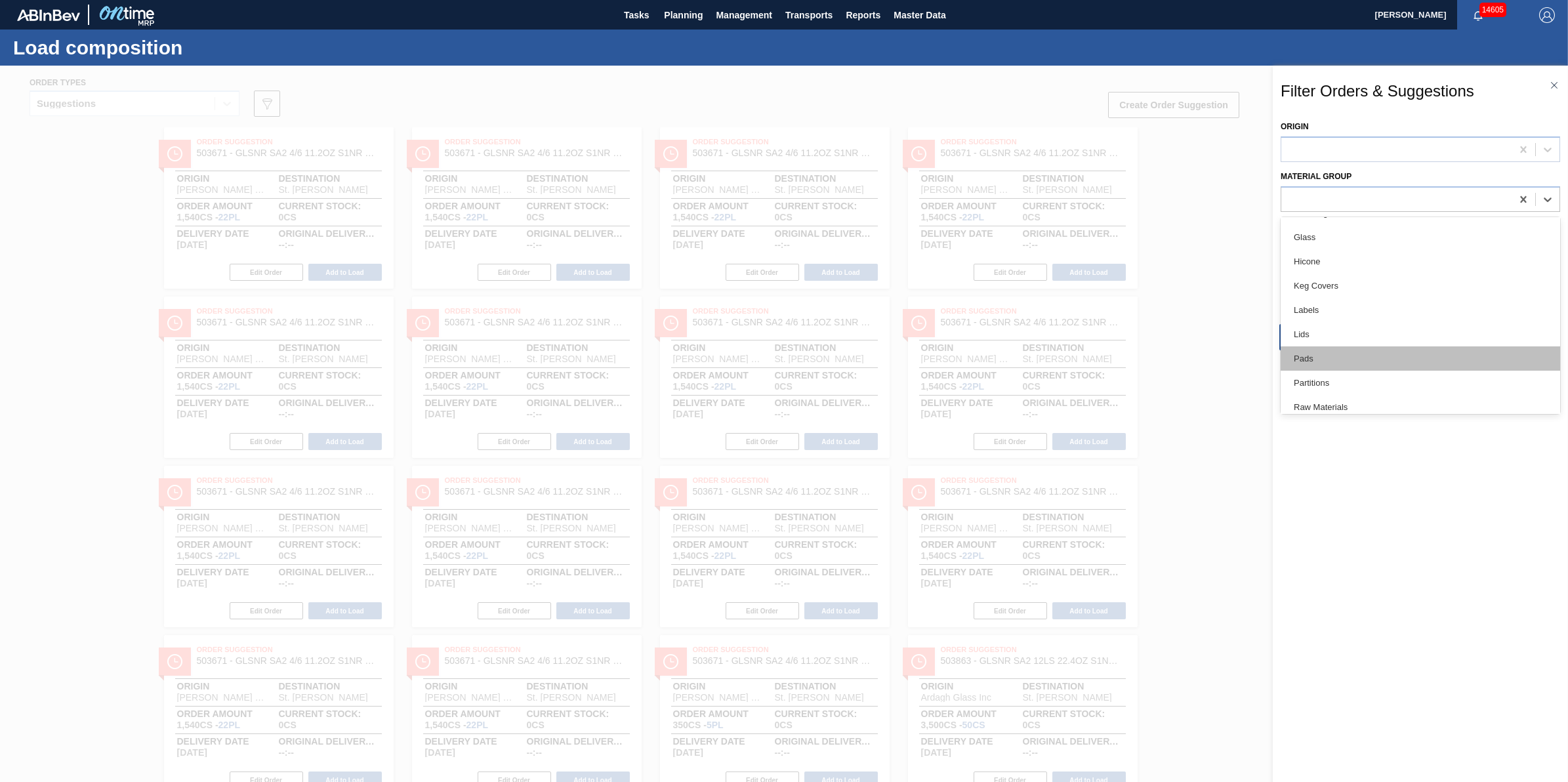
scroll to position [269, 0]
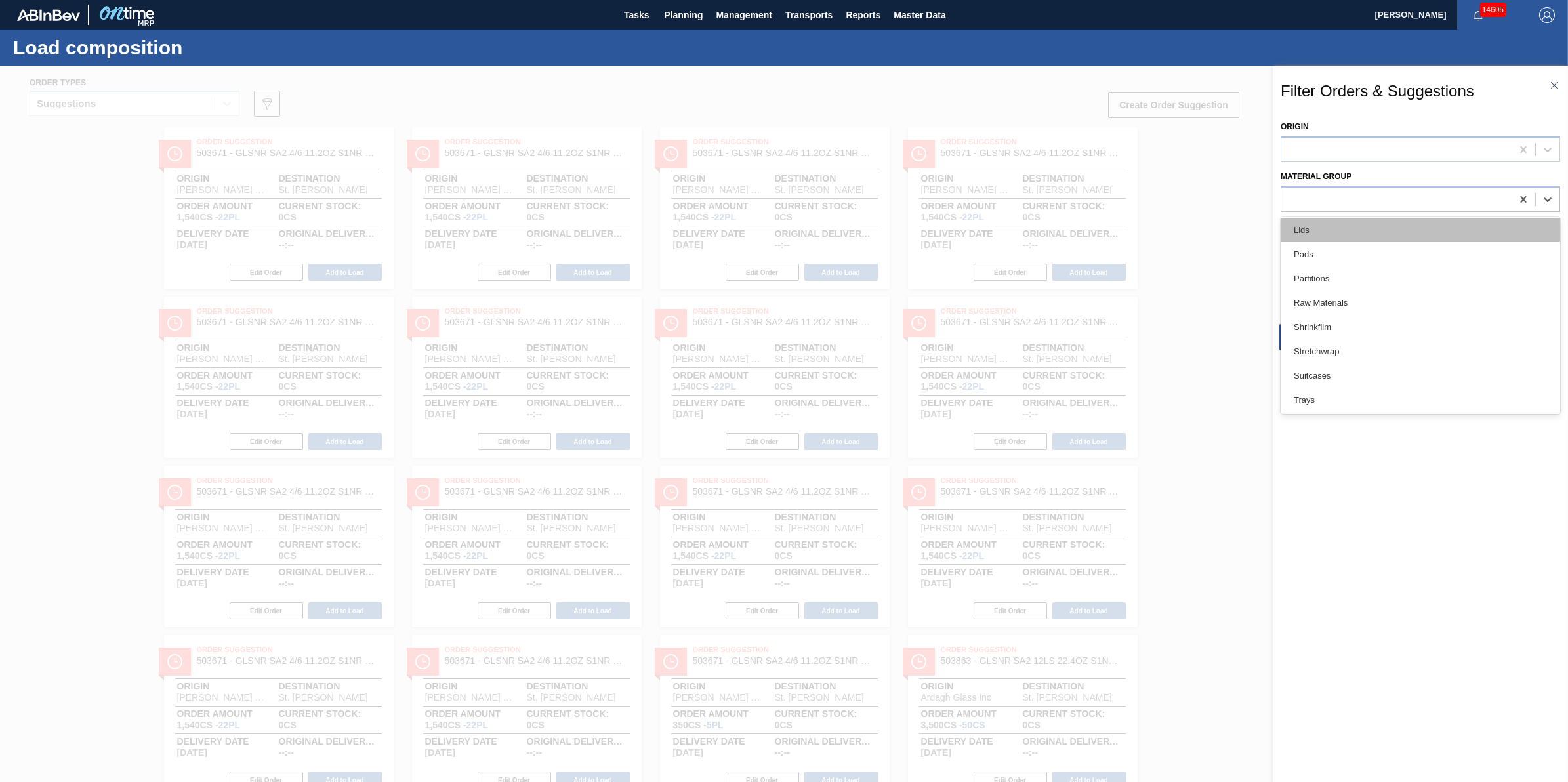
click at [1402, 226] on div "Lids" at bounding box center [1420, 229] width 280 height 24
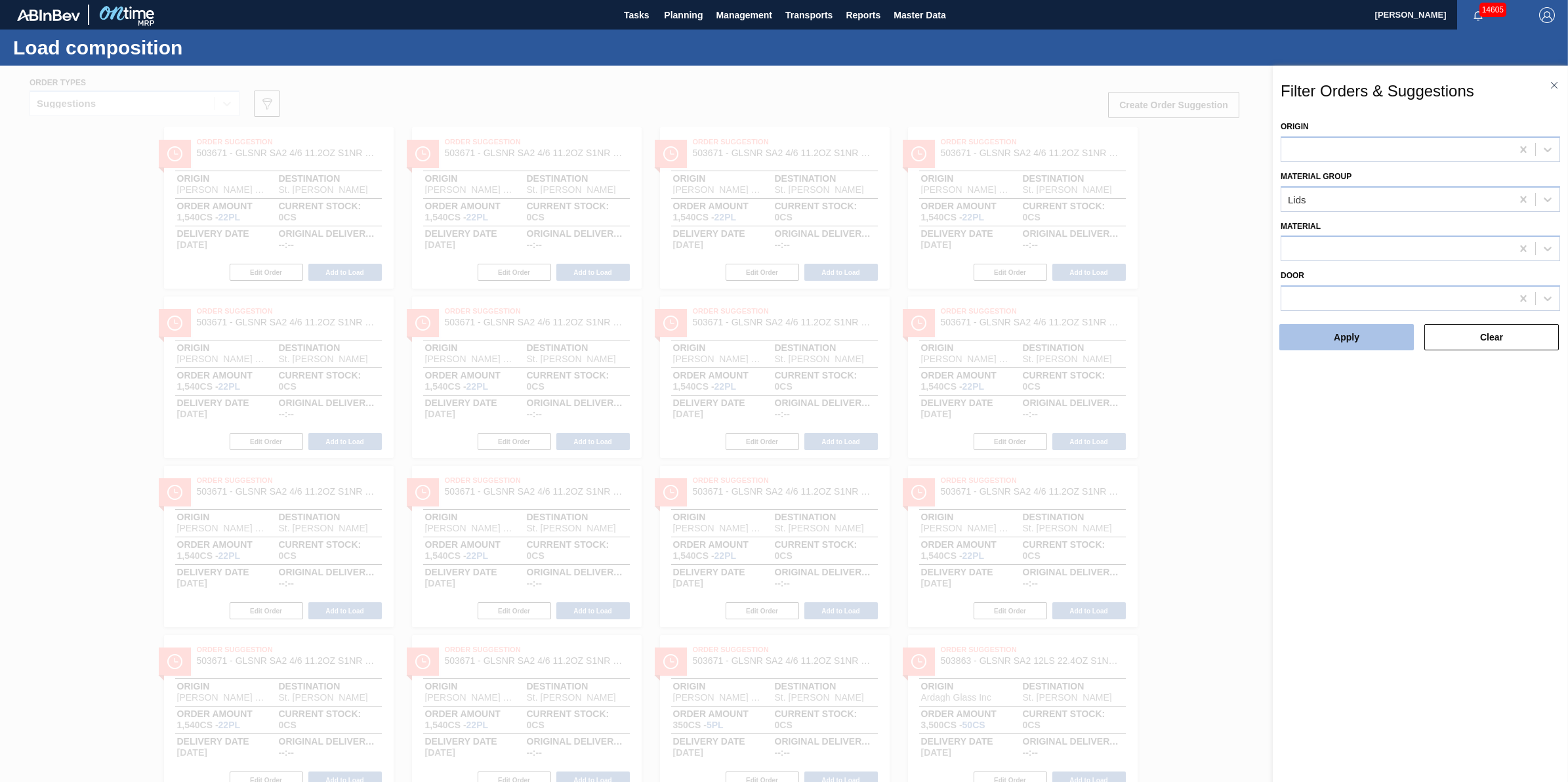
click at [1384, 339] on button "Apply" at bounding box center [1346, 337] width 134 height 26
